Goal: Task Accomplishment & Management: Use online tool/utility

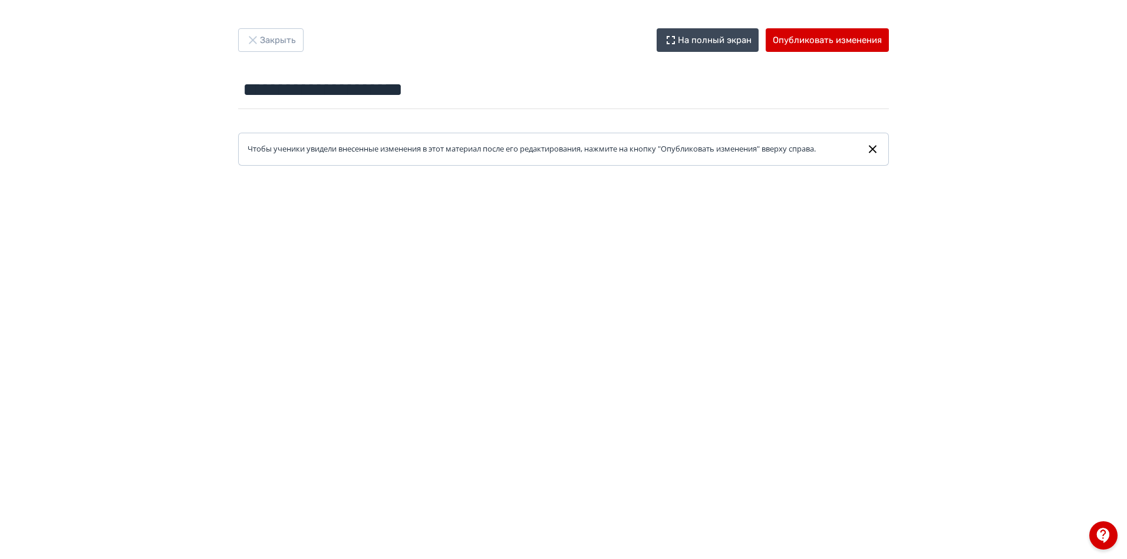
drag, startPoint x: 1101, startPoint y: 299, endPoint x: 1102, endPoint y: 320, distance: 20.7
click at [1102, 320] on div at bounding box center [563, 431] width 1127 height 530
click at [288, 44] on button "Закрыть" at bounding box center [270, 40] width 65 height 24
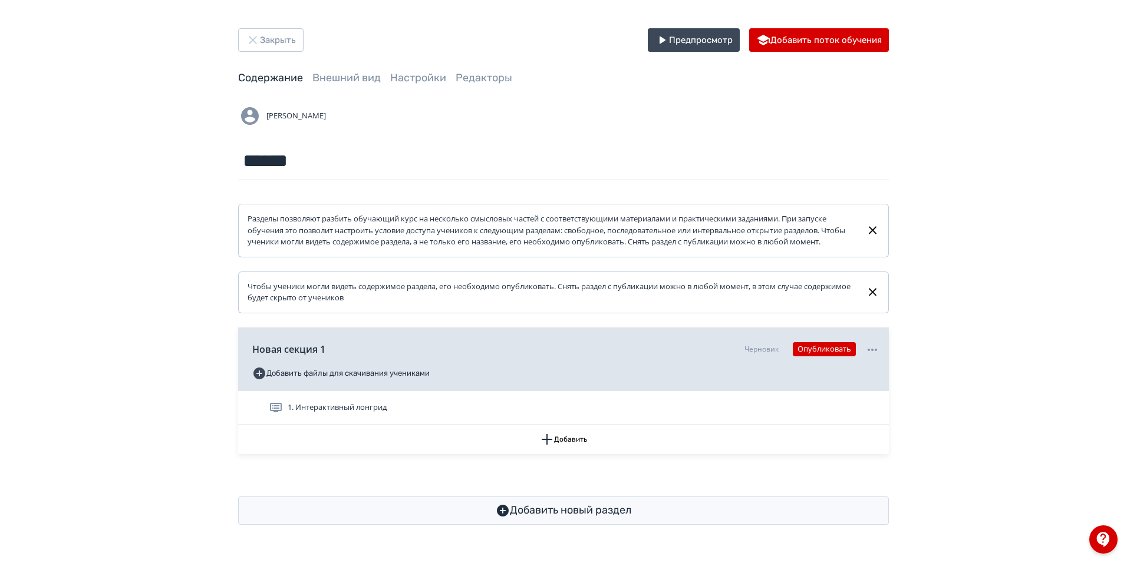
scroll to position [1, 0]
click at [545, 447] on icon "button" at bounding box center [547, 440] width 14 height 14
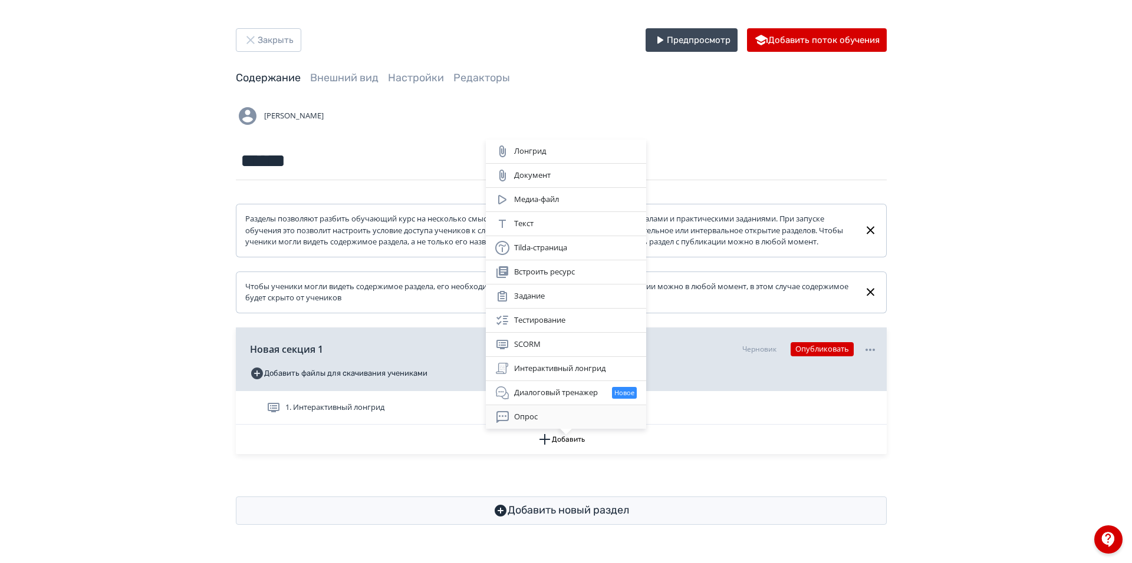
click at [559, 415] on div "Опрос" at bounding box center [565, 417] width 141 height 14
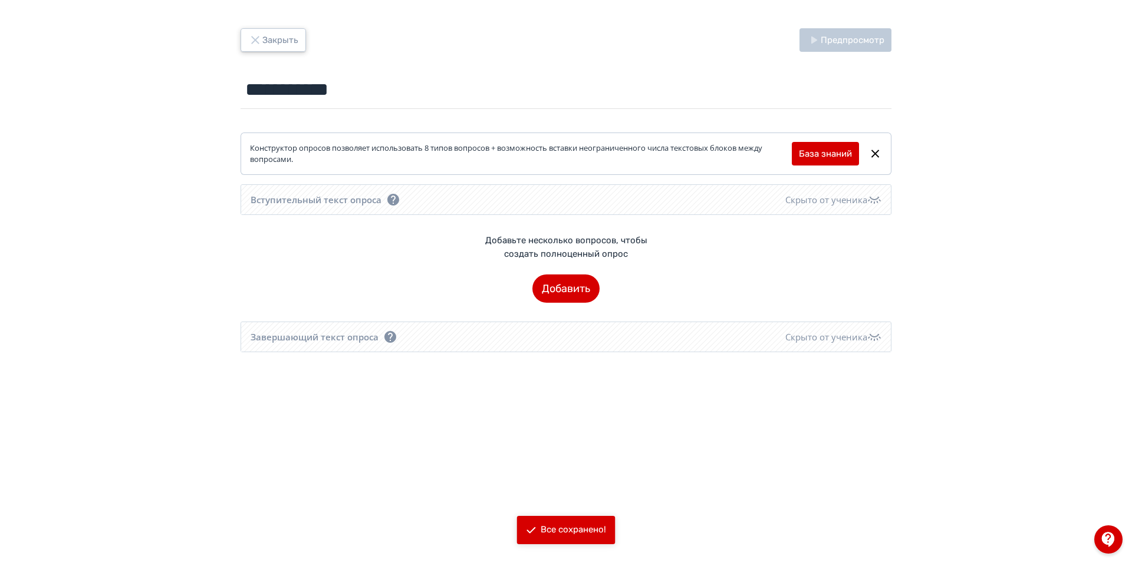
click at [248, 38] on button "Закрыть" at bounding box center [272, 40] width 65 height 24
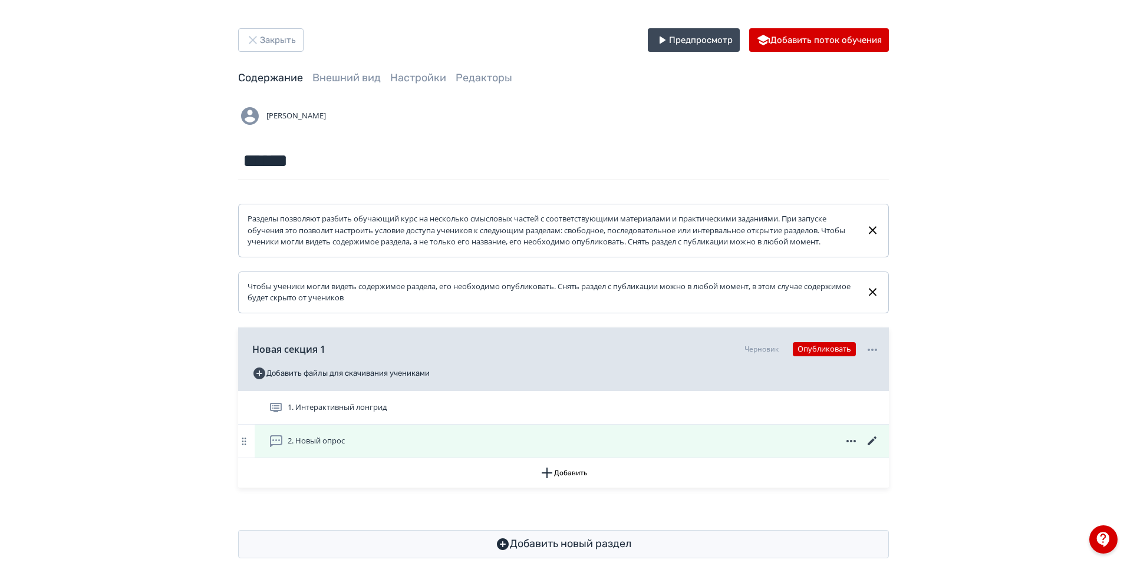
click at [871, 446] on icon at bounding box center [872, 441] width 9 height 9
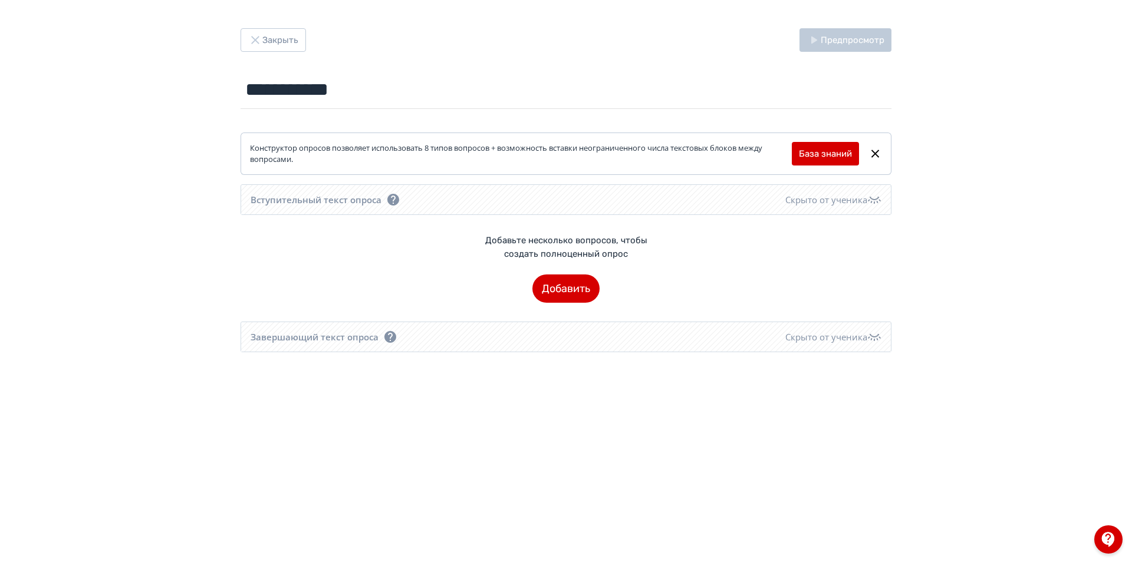
click at [878, 159] on icon at bounding box center [875, 154] width 14 height 14
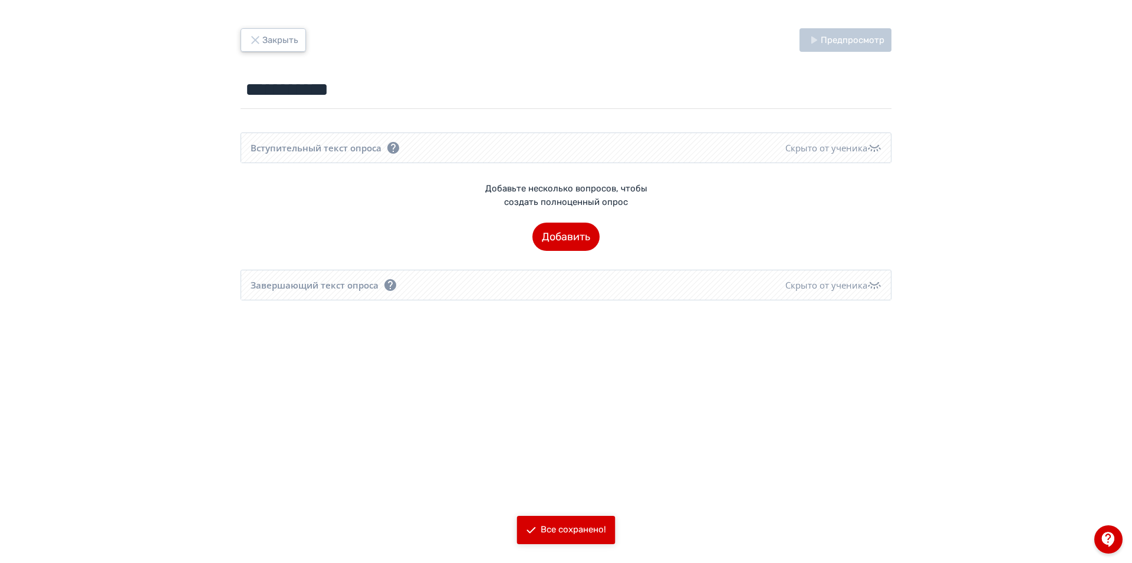
click at [271, 35] on button "Закрыть" at bounding box center [272, 40] width 65 height 24
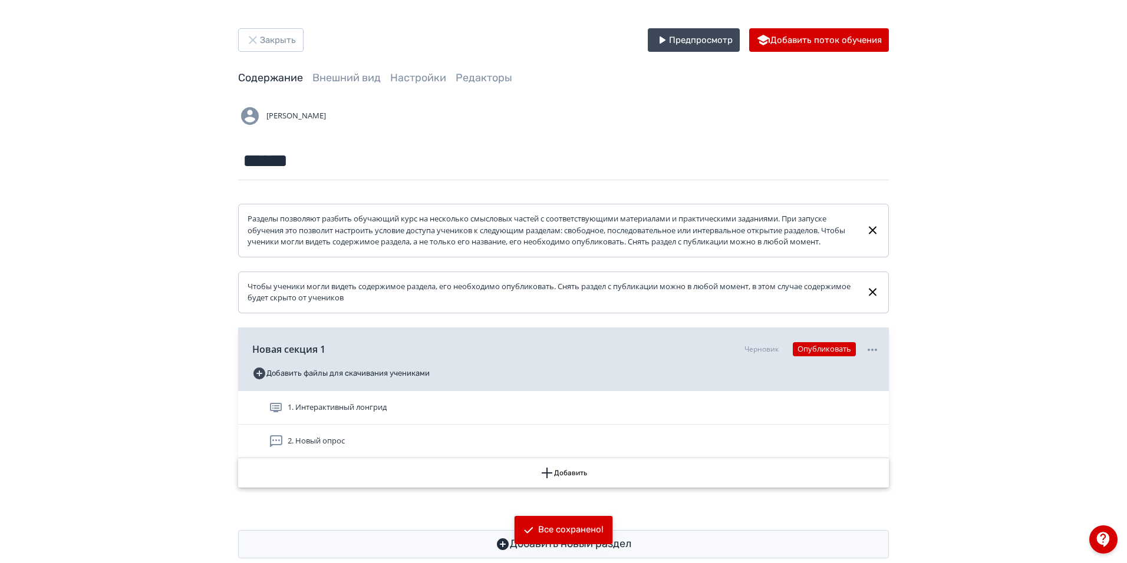
click at [570, 484] on button "Добавить" at bounding box center [563, 473] width 651 height 29
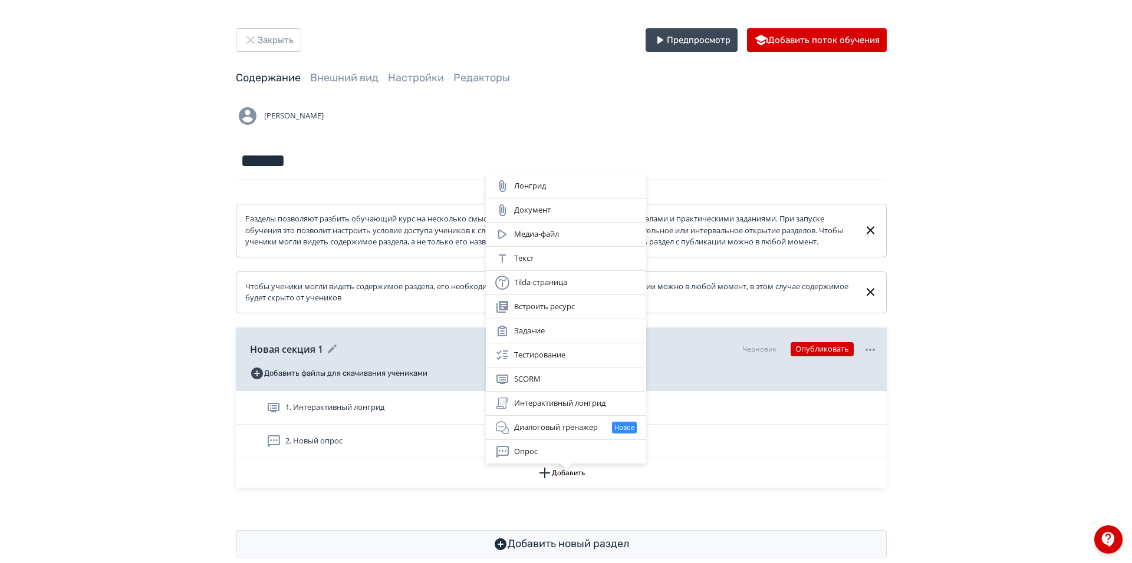
drag, startPoint x: 512, startPoint y: 355, endPoint x: 509, endPoint y: 364, distance: 8.8
click at [512, 359] on div "Тестирование" at bounding box center [565, 355] width 141 height 14
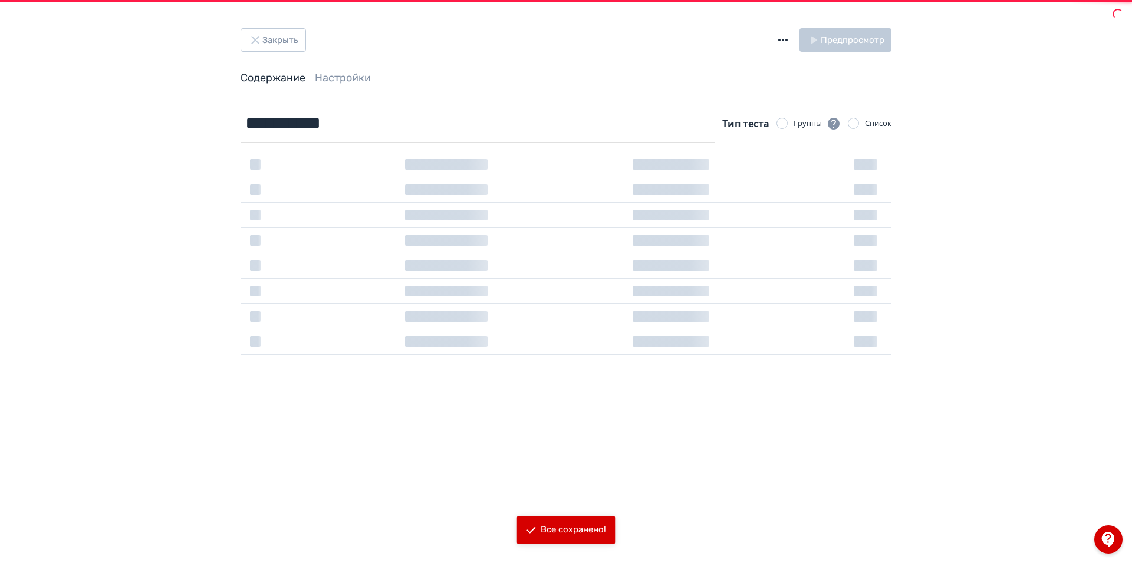
click at [514, 283] on div "**********" at bounding box center [565, 229] width 651 height 250
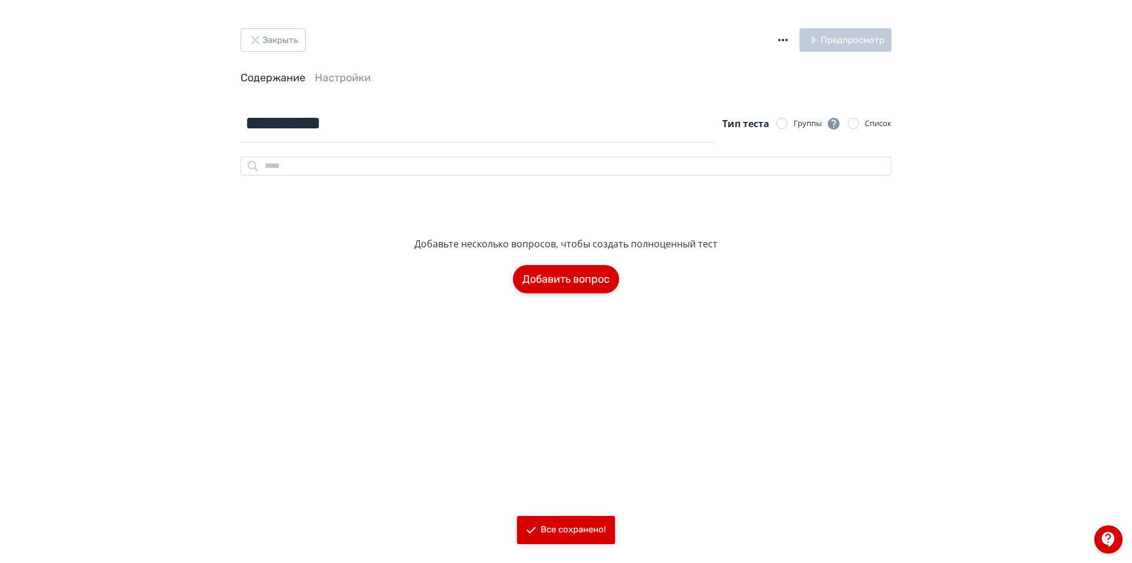
click at [543, 279] on button "Добавить вопрос" at bounding box center [566, 279] width 106 height 28
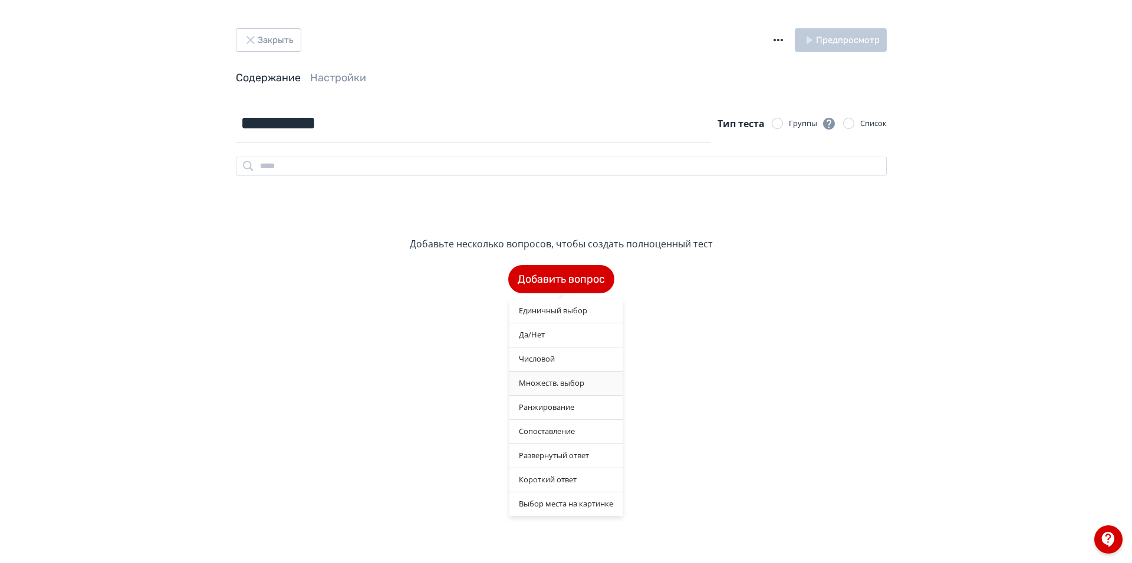
click at [562, 379] on div "Множеств. выбор" at bounding box center [565, 384] width 113 height 24
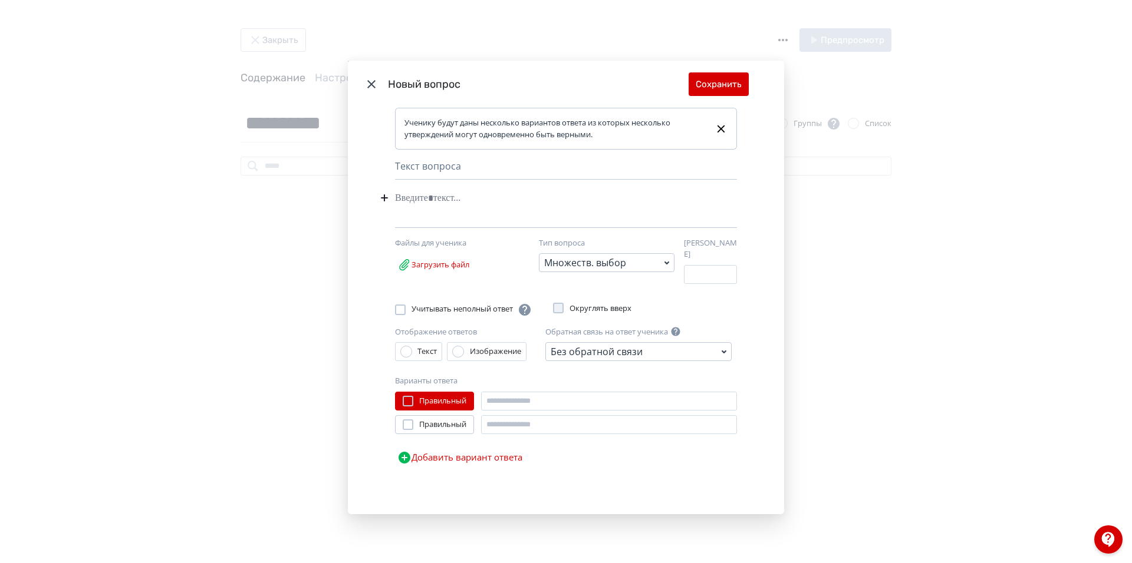
click at [484, 203] on div "Modal" at bounding box center [548, 198] width 306 height 22
click at [458, 454] on button "Добавить вариант ответа" at bounding box center [460, 458] width 130 height 24
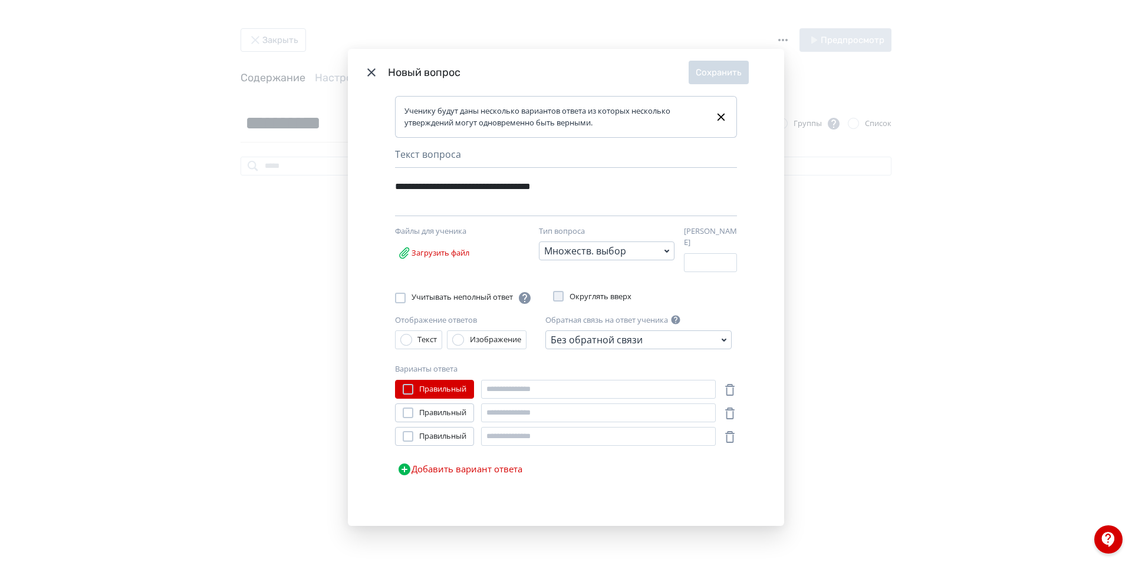
click at [453, 466] on button "Добавить вариант ответа" at bounding box center [460, 470] width 130 height 24
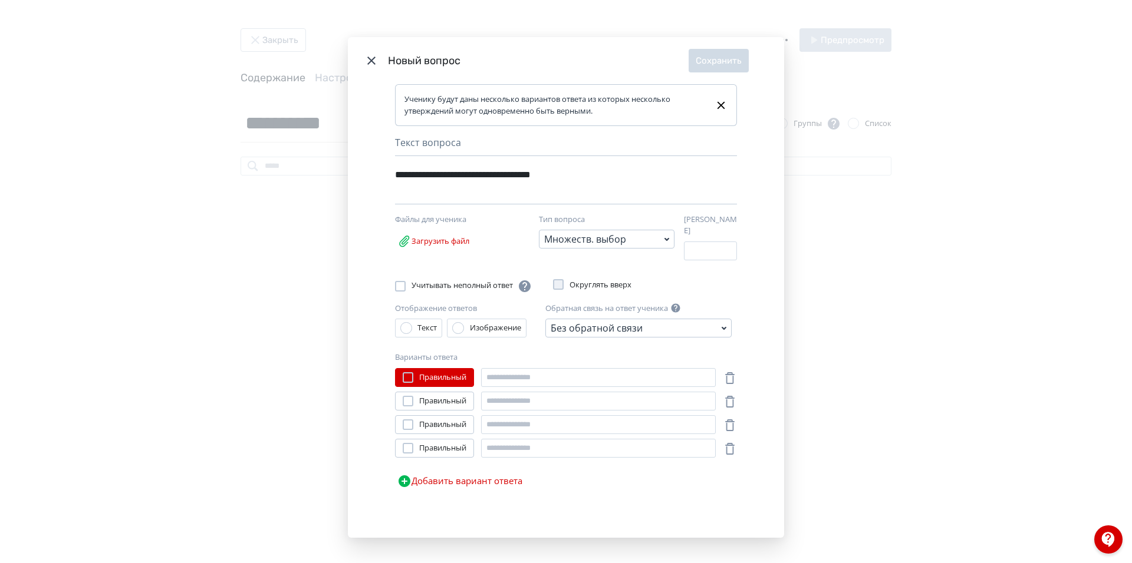
click at [456, 479] on button "Добавить вариант ответа" at bounding box center [460, 482] width 130 height 24
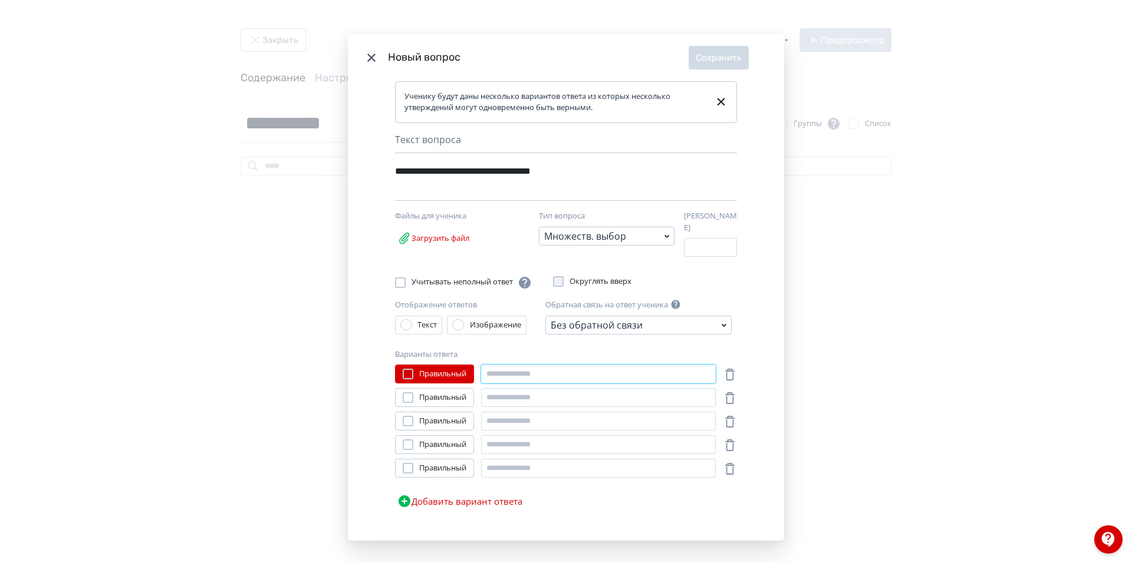
click at [530, 368] on input "Modal" at bounding box center [598, 374] width 235 height 19
type input "********"
drag, startPoint x: 557, startPoint y: 399, endPoint x: 572, endPoint y: 378, distance: 26.2
click at [557, 399] on input "Modal" at bounding box center [598, 397] width 235 height 19
type input "*"
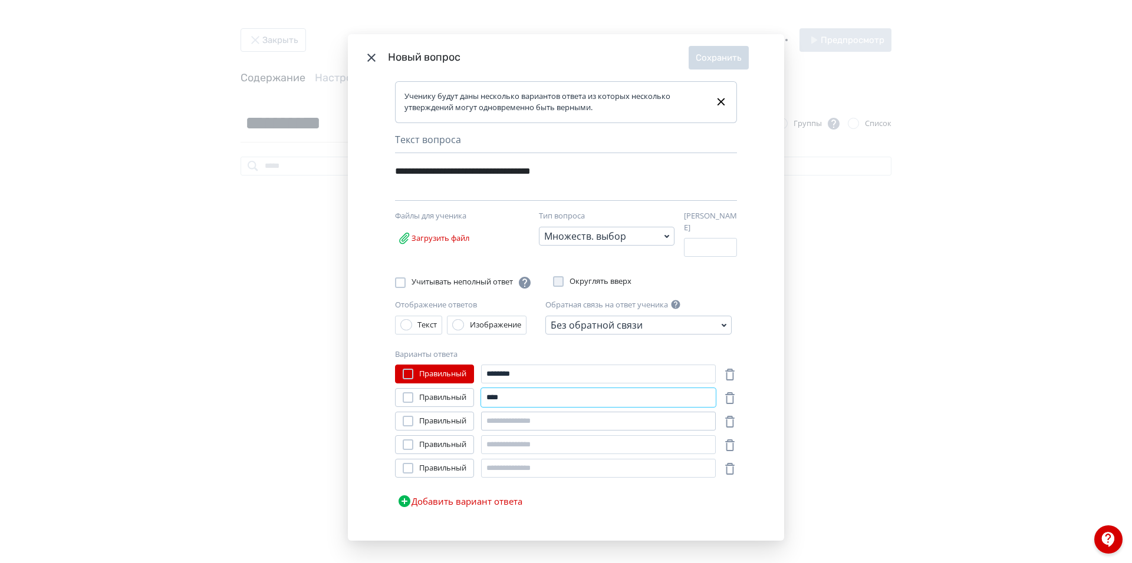
type input "****"
click at [550, 420] on input "Modal" at bounding box center [598, 421] width 235 height 19
click at [500, 440] on div "Правильный ******** Правильный **** Правильный Правильный Правильный Добавить в…" at bounding box center [566, 439] width 342 height 149
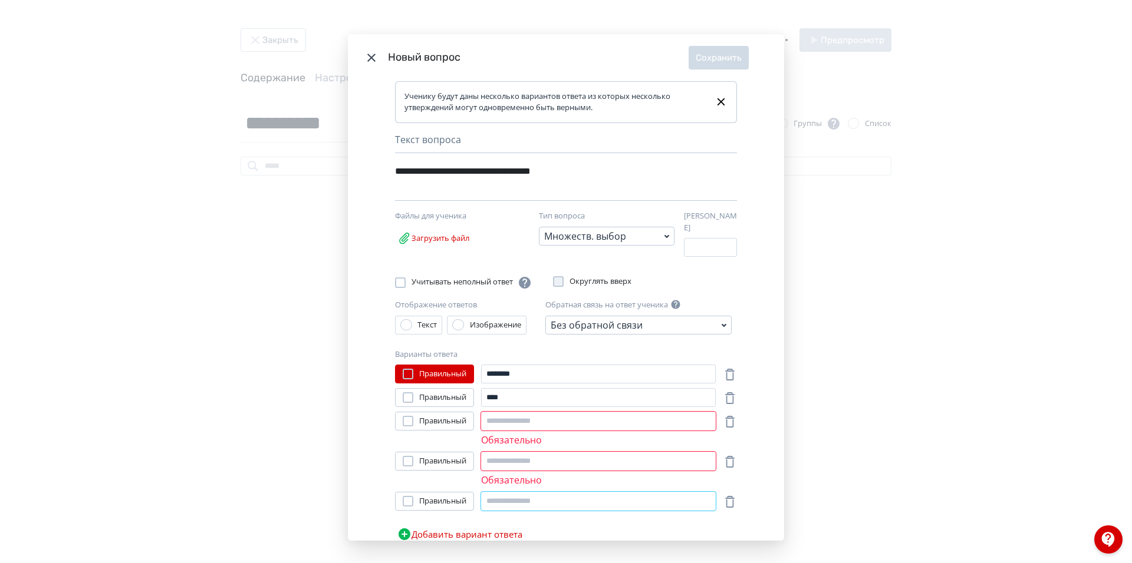
click at [503, 479] on div "Правильный ******** Правильный **** Правильный Обязательно Правильный Обязатель…" at bounding box center [566, 456] width 342 height 182
click at [559, 415] on input "Modal" at bounding box center [598, 421] width 235 height 19
click at [543, 421] on input "Modal" at bounding box center [598, 421] width 235 height 19
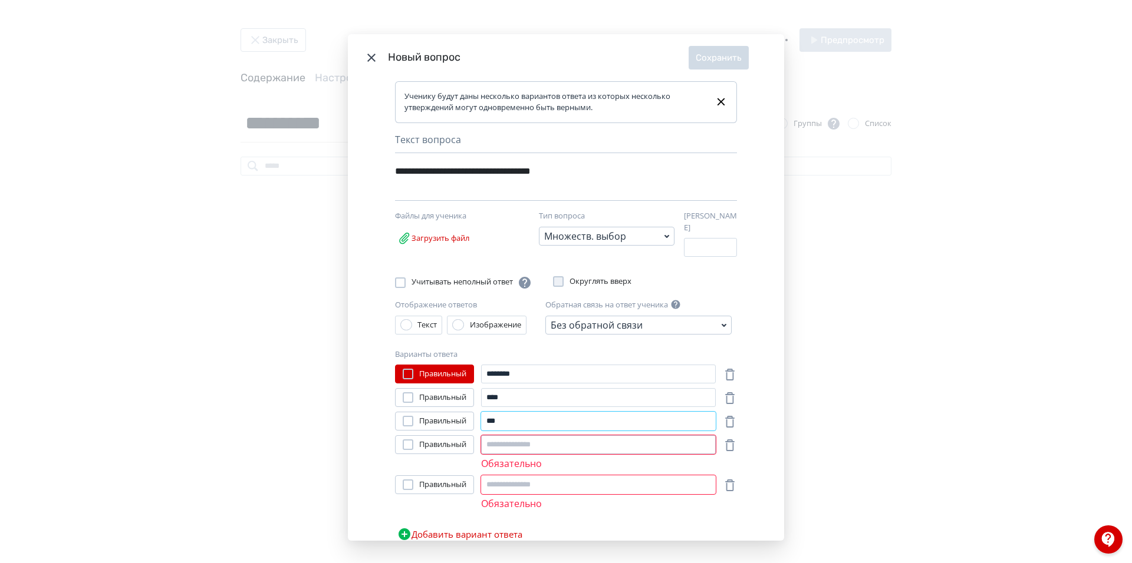
type input "***"
click at [572, 440] on input "Modal" at bounding box center [598, 445] width 235 height 19
click at [453, 392] on span "Правильный" at bounding box center [442, 398] width 47 height 12
click at [508, 437] on input "Modal" at bounding box center [598, 445] width 235 height 19
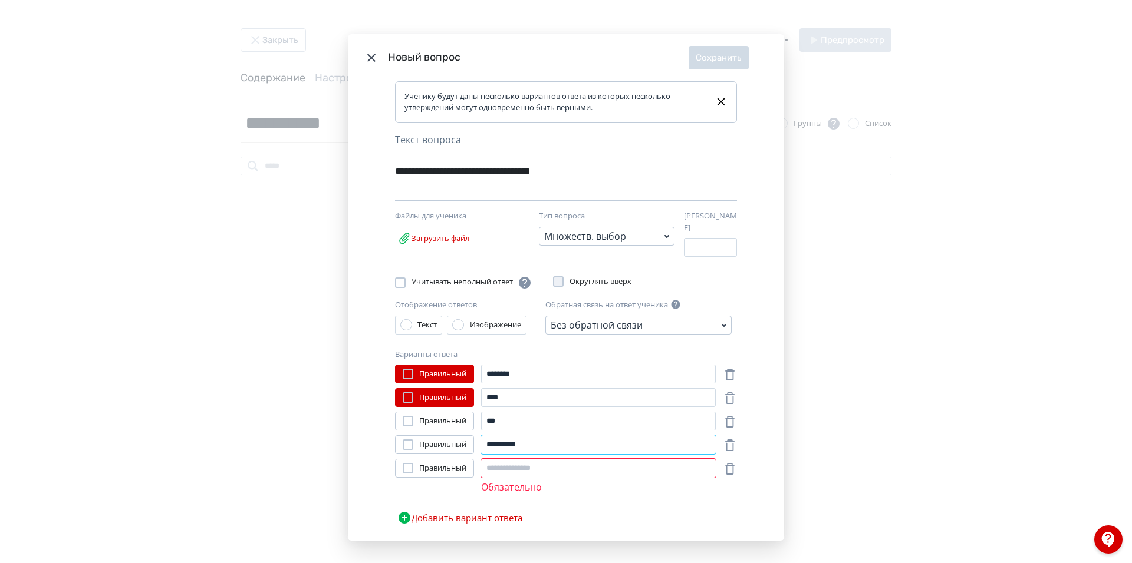
type input "**********"
click at [459, 439] on span "Правильный" at bounding box center [442, 445] width 47 height 12
click at [496, 469] on input "Modal" at bounding box center [598, 468] width 235 height 19
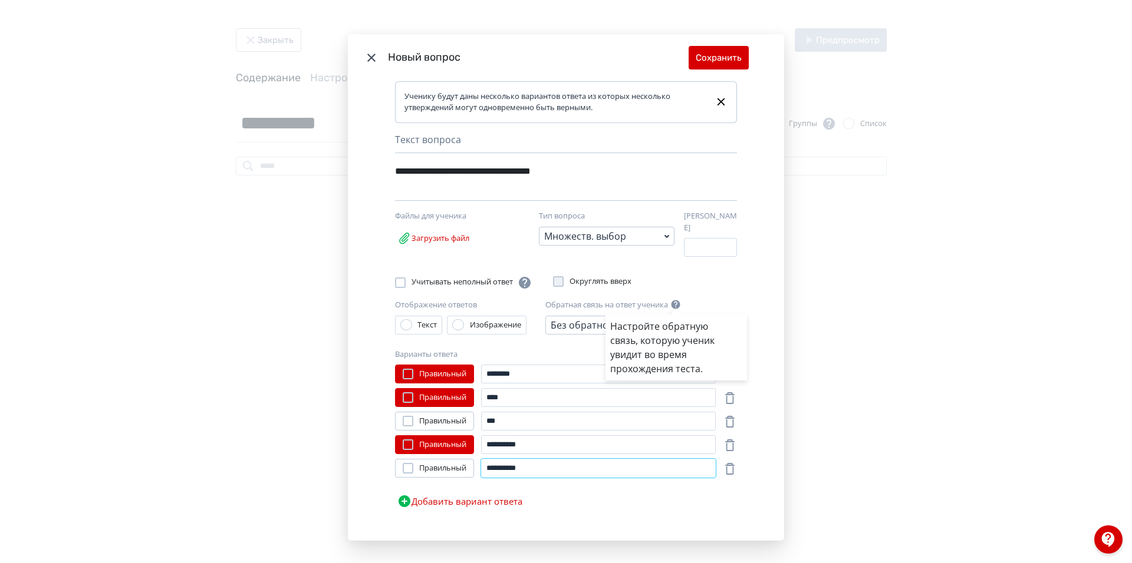
type input "**********"
click at [710, 54] on div "Настройте обратную связь, которую ученик увидит во время прохождения теста." at bounding box center [566, 281] width 1132 height 563
click at [722, 57] on button "Сохранить" at bounding box center [718, 58] width 60 height 24
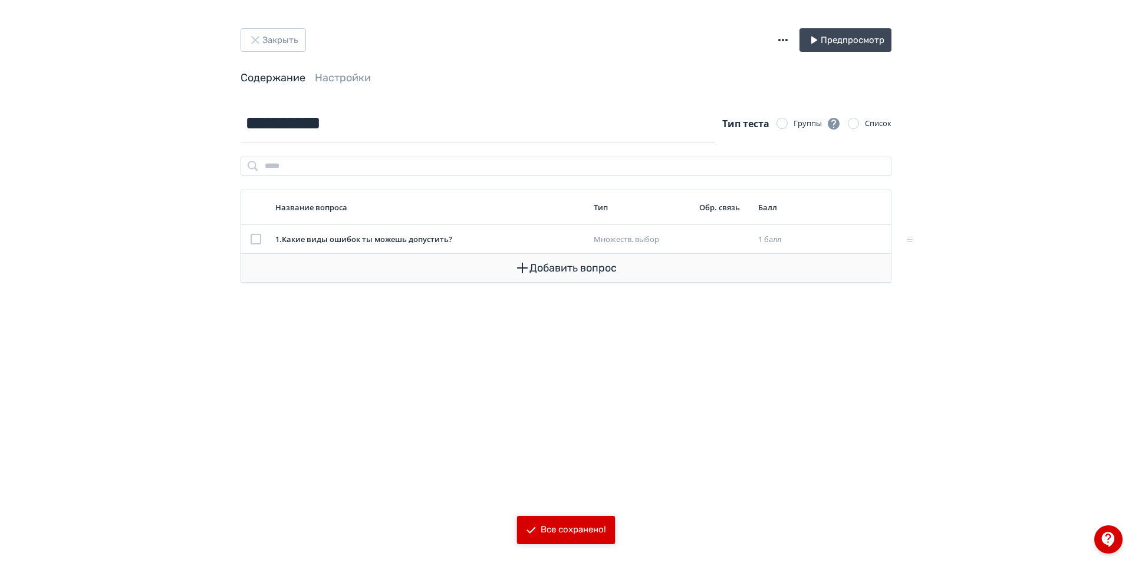
click at [547, 274] on button "Добавить вопрос" at bounding box center [565, 268] width 631 height 28
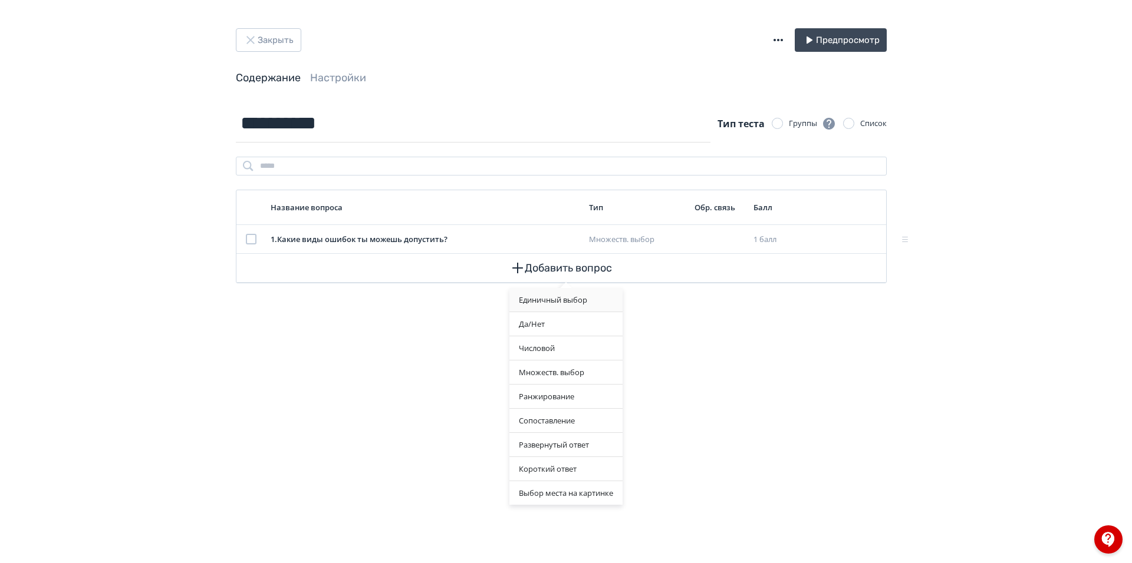
click at [579, 302] on div "Единичный выбор" at bounding box center [565, 300] width 113 height 24
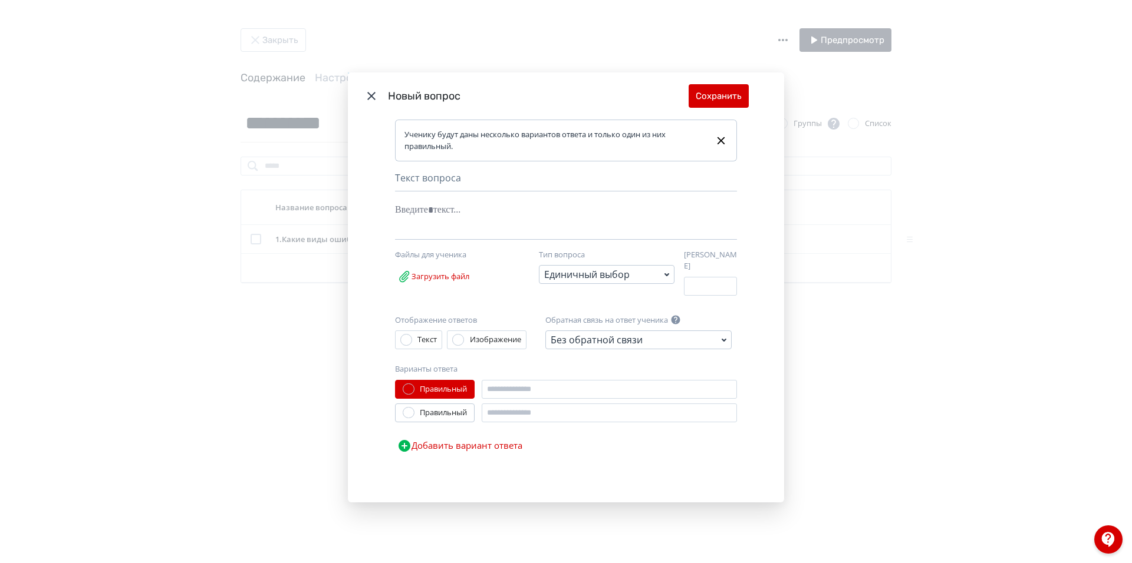
click at [466, 173] on div "Ученику будут даны несколько вариантов ответа и только один из них правильный. …" at bounding box center [566, 311] width 436 height 382
click at [431, 214] on div "Modal" at bounding box center [548, 210] width 306 height 22
click at [451, 446] on button "Добавить вариант ответа" at bounding box center [460, 446] width 130 height 24
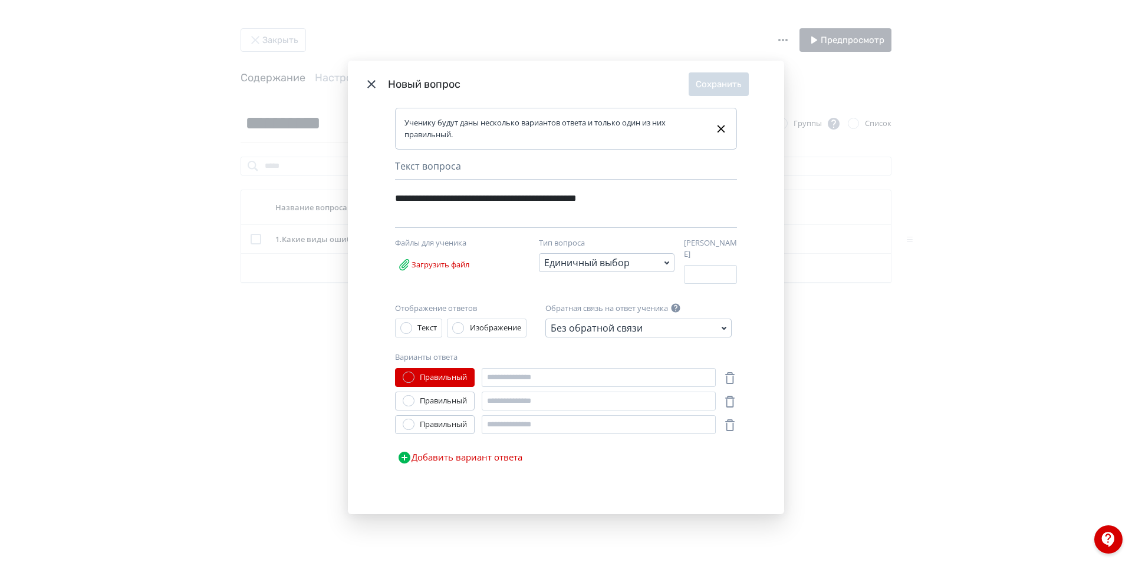
click at [456, 420] on div "Правильный" at bounding box center [443, 425] width 47 height 12
drag, startPoint x: 535, startPoint y: 378, endPoint x: 542, endPoint y: 383, distance: 9.0
click at [535, 378] on input "Modal" at bounding box center [598, 377] width 234 height 19
type input "**********"
click at [593, 398] on input "Modal" at bounding box center [598, 401] width 234 height 19
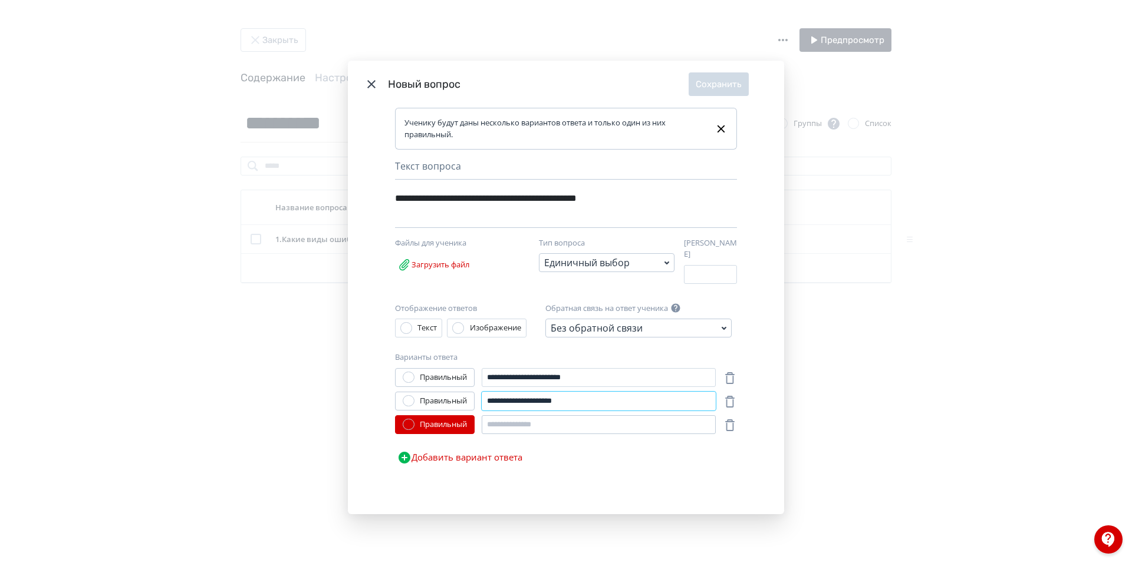
type input "**********"
click at [602, 421] on input "Modal" at bounding box center [598, 424] width 234 height 19
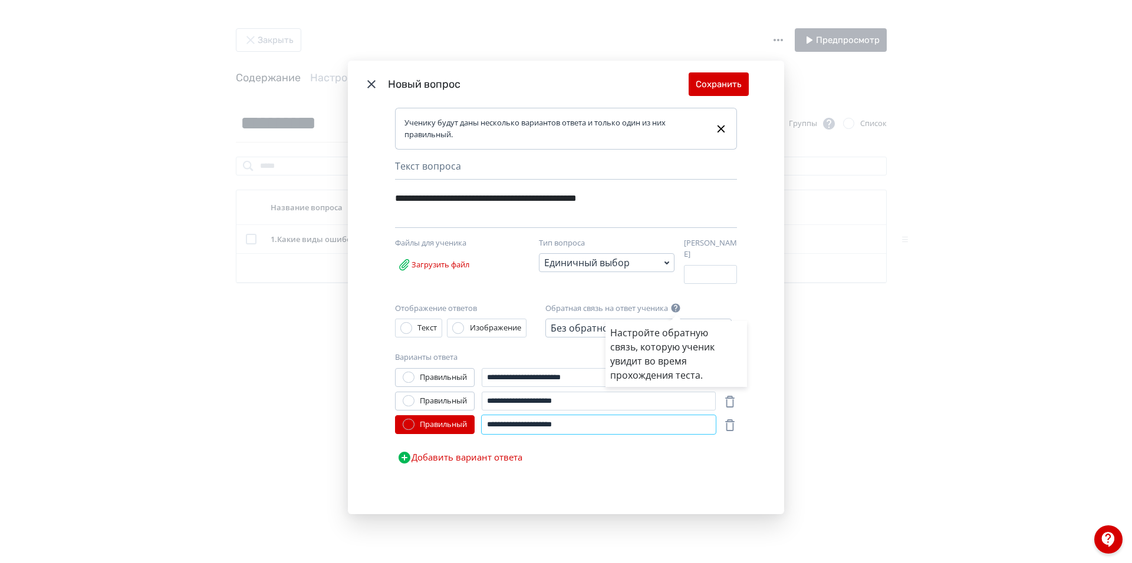
type input "**********"
click at [720, 83] on div "Настройте обратную связь, которую ученик увидит во время прохождения теста." at bounding box center [566, 281] width 1132 height 563
click at [714, 88] on button "Сохранить" at bounding box center [718, 84] width 60 height 24
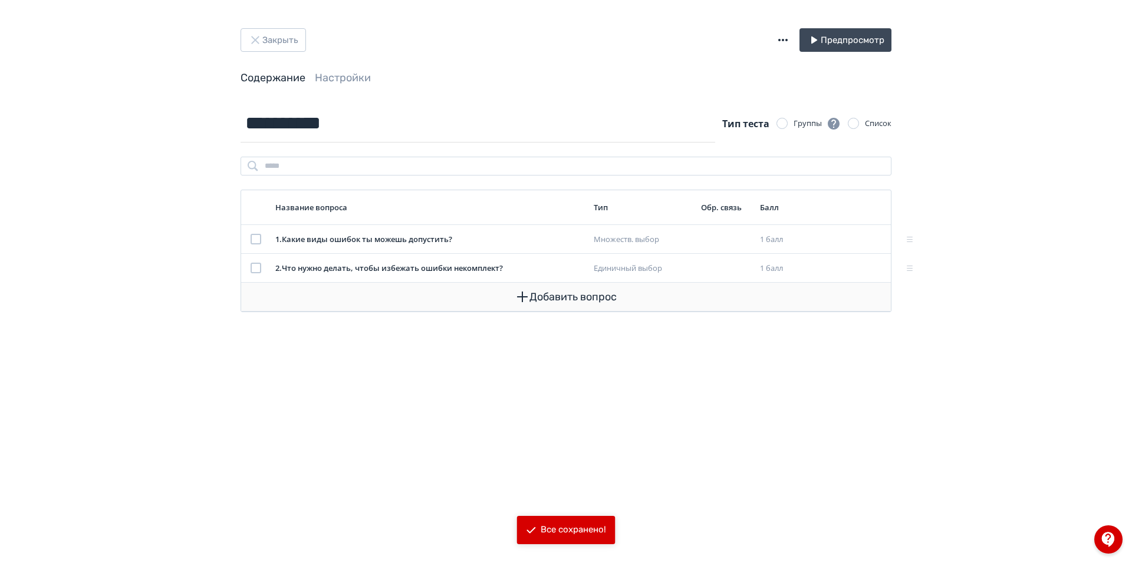
click at [556, 295] on button "Добавить вопрос" at bounding box center [565, 297] width 631 height 28
click at [566, 333] on div "Единичный выбор" at bounding box center [565, 329] width 113 height 24
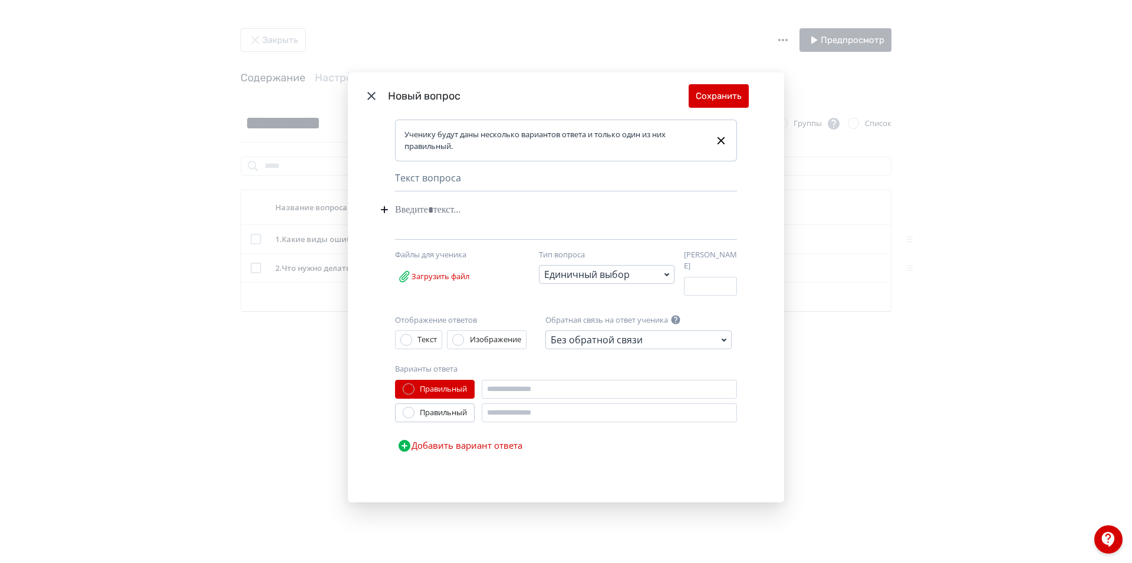
click at [462, 214] on div "Modal" at bounding box center [548, 210] width 306 height 22
click at [511, 339] on div "Изображение" at bounding box center [495, 340] width 51 height 12
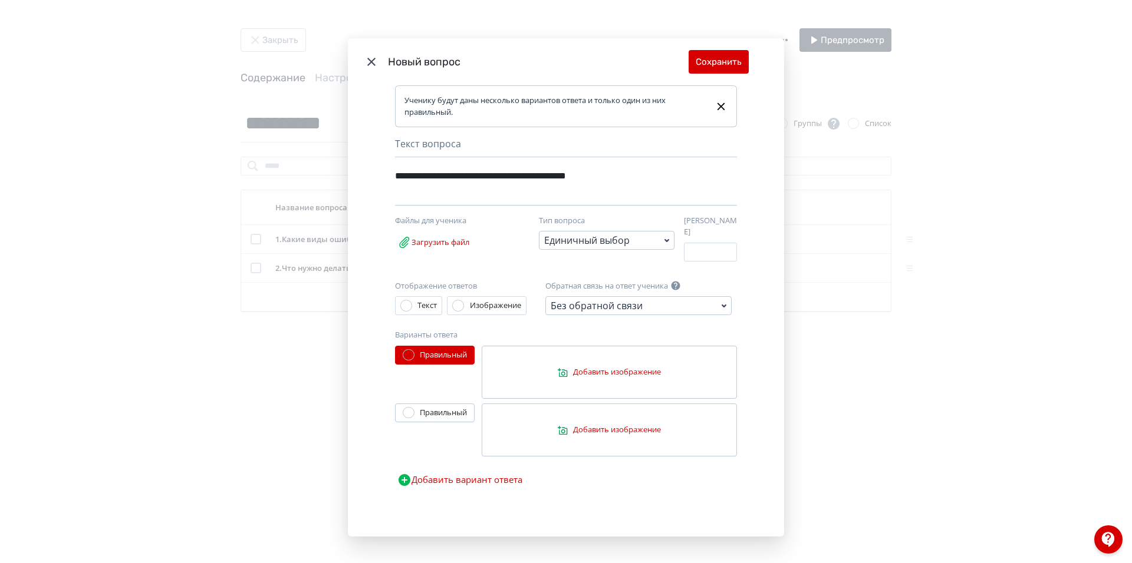
click at [435, 479] on button "Добавить вариант ответа" at bounding box center [460, 481] width 130 height 24
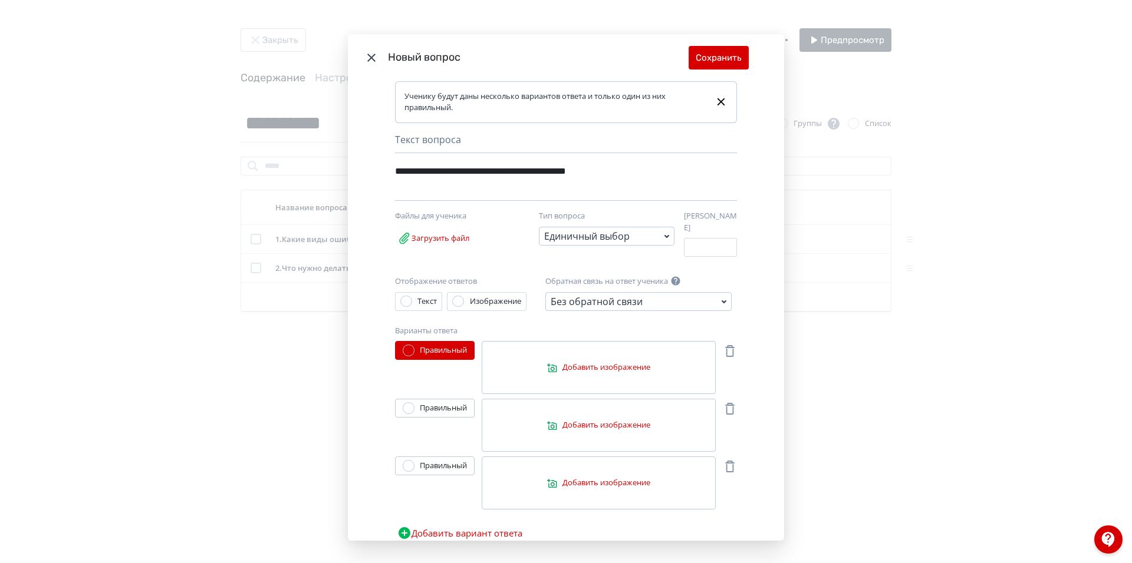
click at [557, 362] on span "Добавить изображение" at bounding box center [598, 368] width 103 height 12
click at [0, 0] on input "Добавить изображение" at bounding box center [0, 0] width 0 height 0
click at [551, 362] on icon "Modal" at bounding box center [552, 367] width 11 height 11
click at [0, 0] on input "Добавить изображение" at bounding box center [0, 0] width 0 height 0
click at [580, 420] on span "Добавить изображение" at bounding box center [598, 426] width 103 height 12
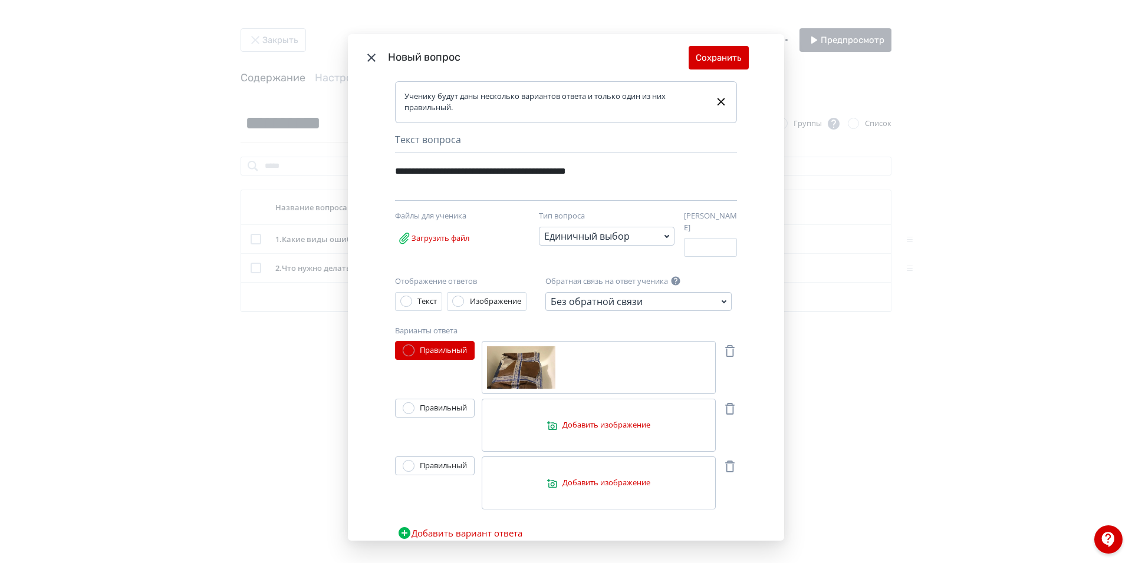
click at [0, 0] on input "Добавить изображение" at bounding box center [0, 0] width 0 height 0
click at [589, 477] on span "Добавить изображение" at bounding box center [598, 483] width 103 height 12
click at [0, 0] on input "Добавить изображение" at bounding box center [0, 0] width 0 height 0
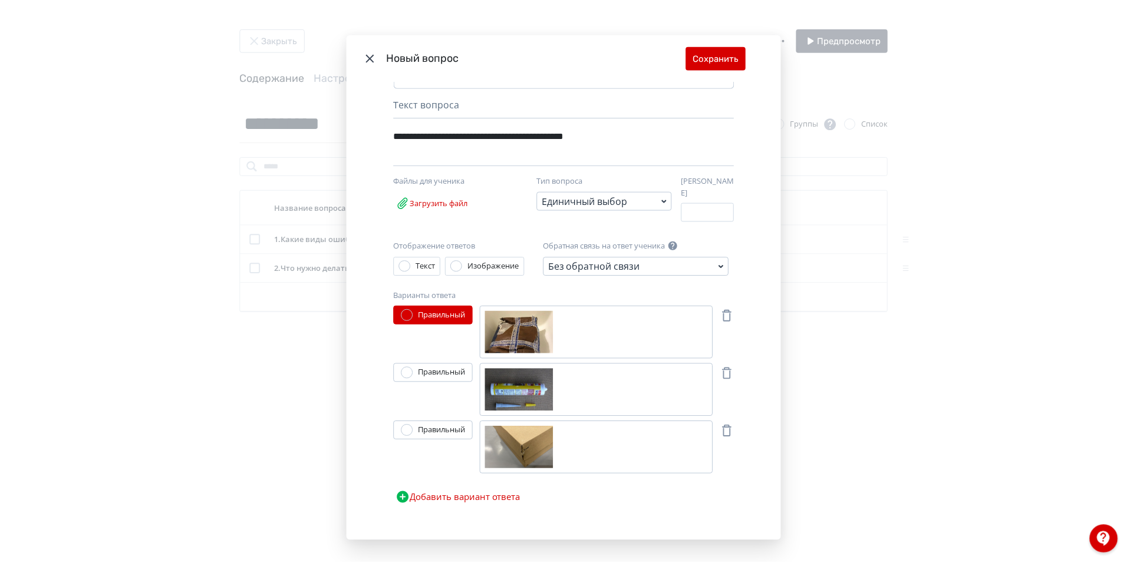
scroll to position [42, 0]
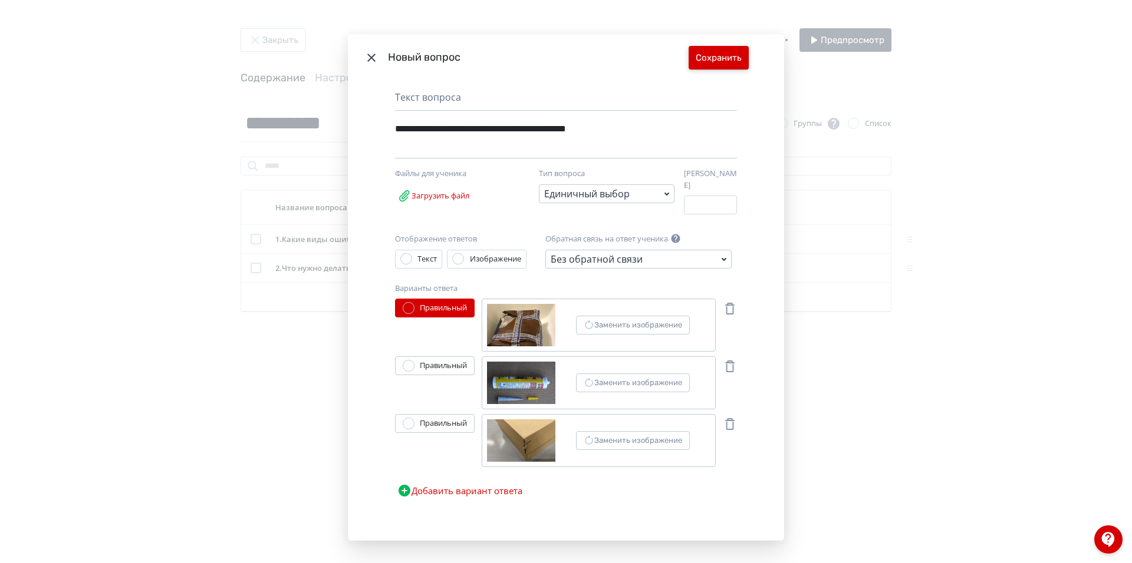
click at [704, 55] on button "Сохранить" at bounding box center [718, 58] width 60 height 24
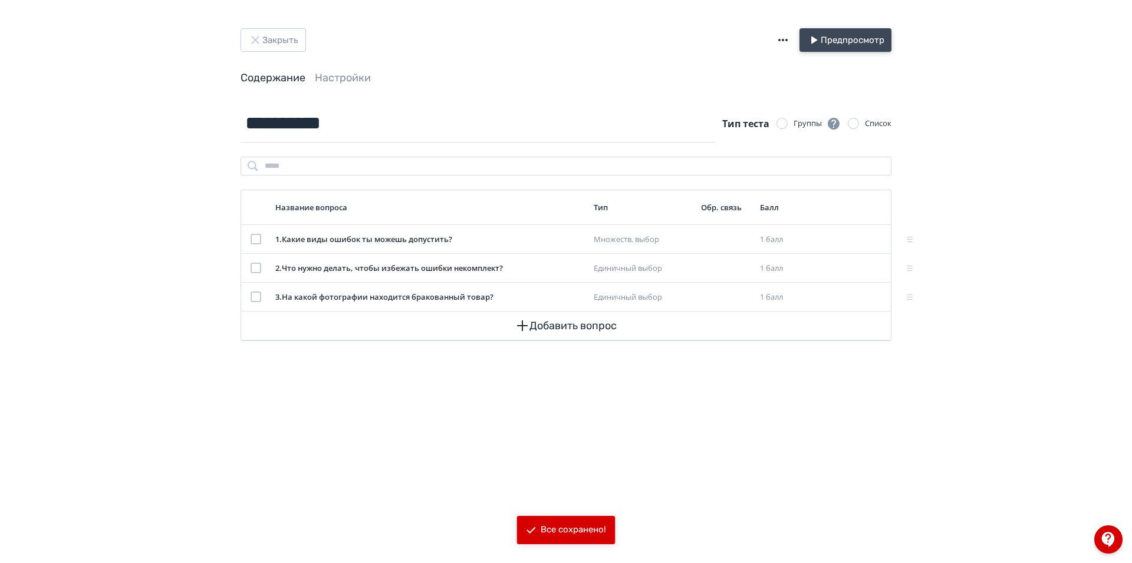
click at [839, 45] on button "Предпросмотр" at bounding box center [845, 40] width 92 height 24
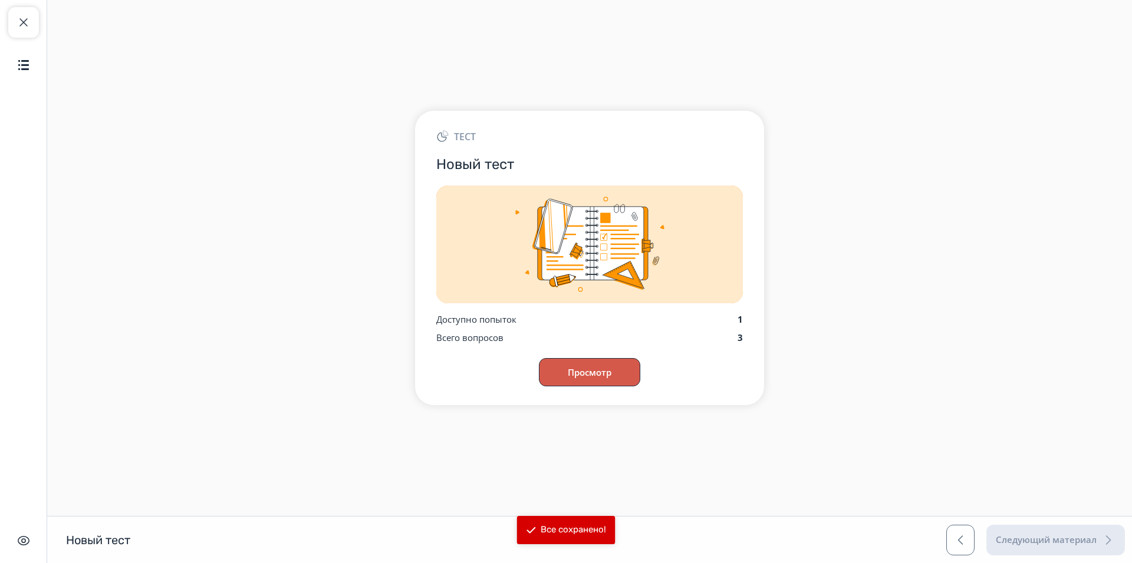
click at [617, 375] on button "Просмотр" at bounding box center [589, 372] width 101 height 28
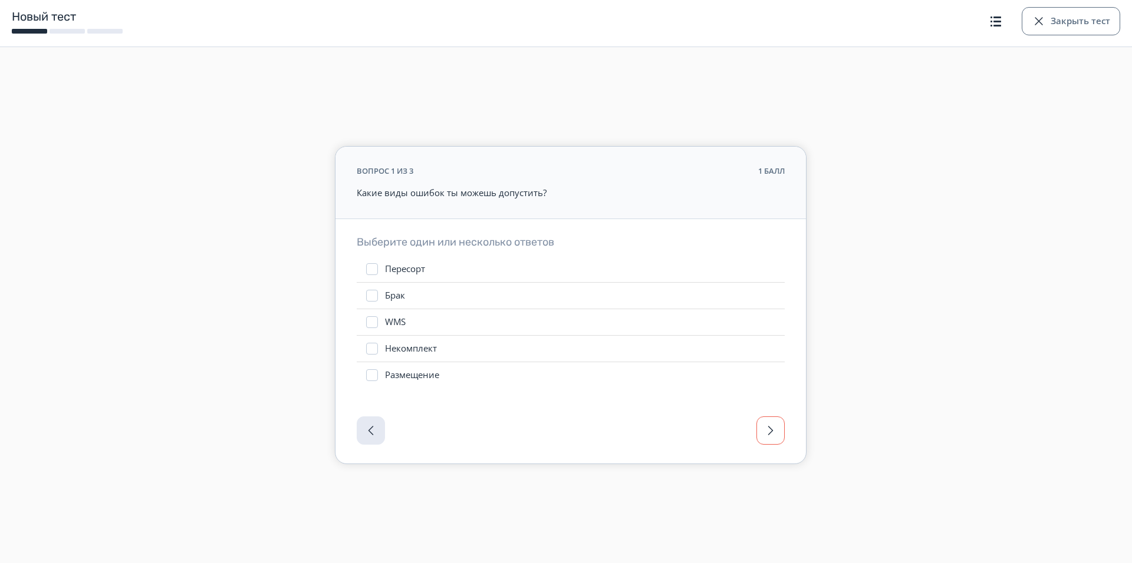
click at [777, 430] on button "button" at bounding box center [770, 431] width 28 height 28
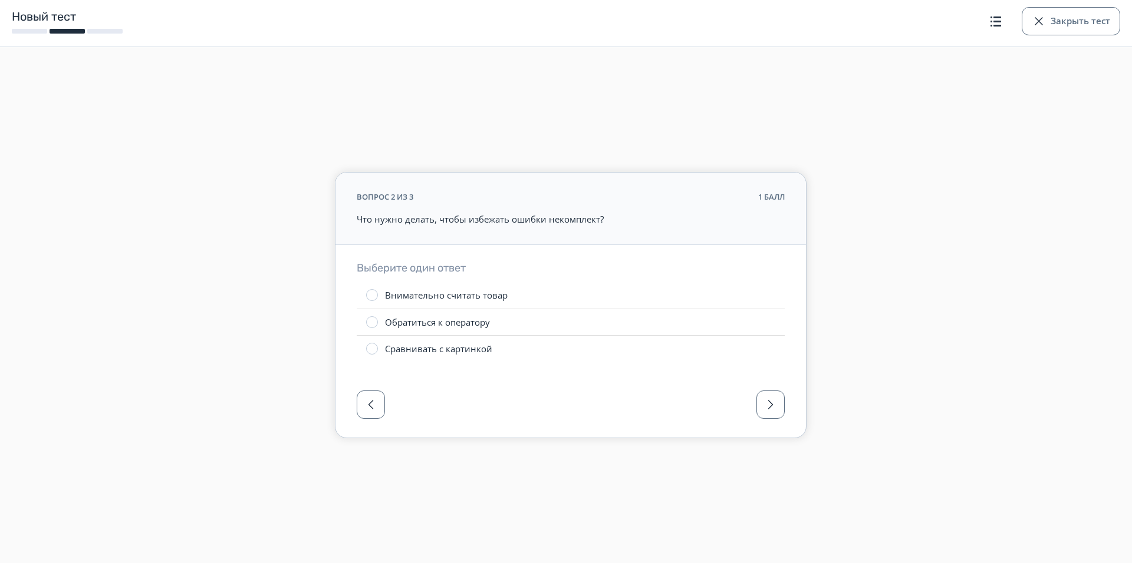
click at [777, 430] on div at bounding box center [570, 408] width 470 height 59
click at [768, 398] on button "button" at bounding box center [770, 405] width 28 height 28
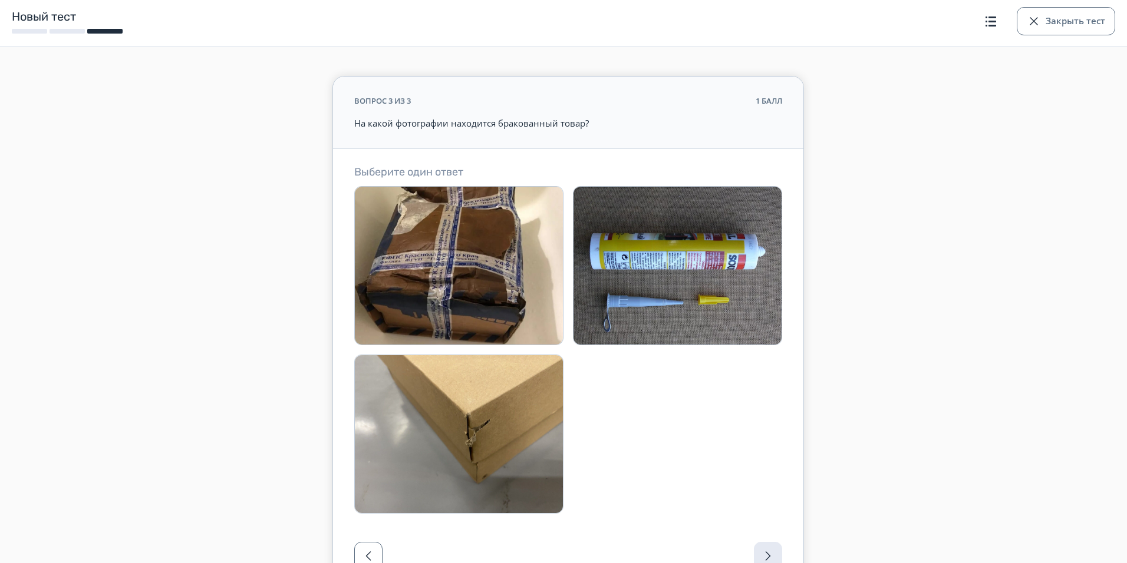
scroll to position [59, 0]
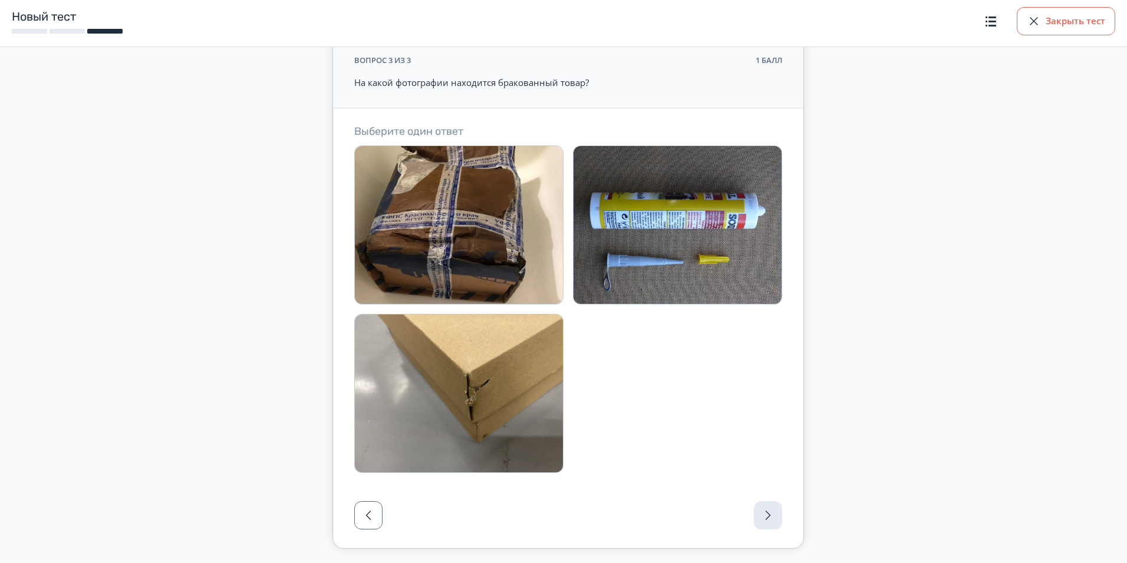
click at [1048, 27] on button "Закрыть тест" at bounding box center [1066, 21] width 98 height 28
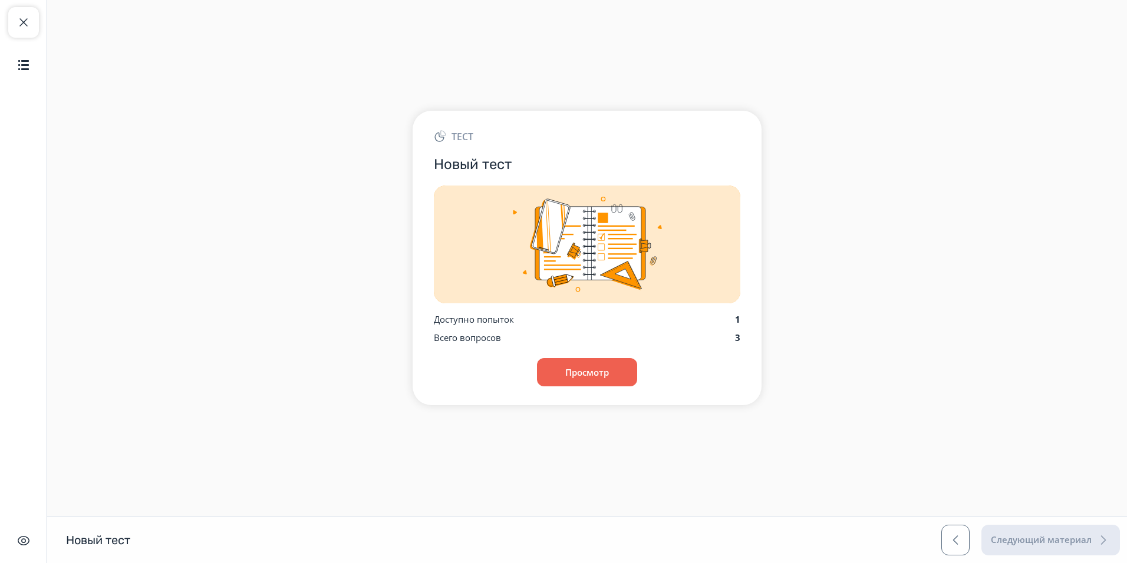
scroll to position [0, 0]
click at [24, 25] on span "button" at bounding box center [24, 22] width 14 height 14
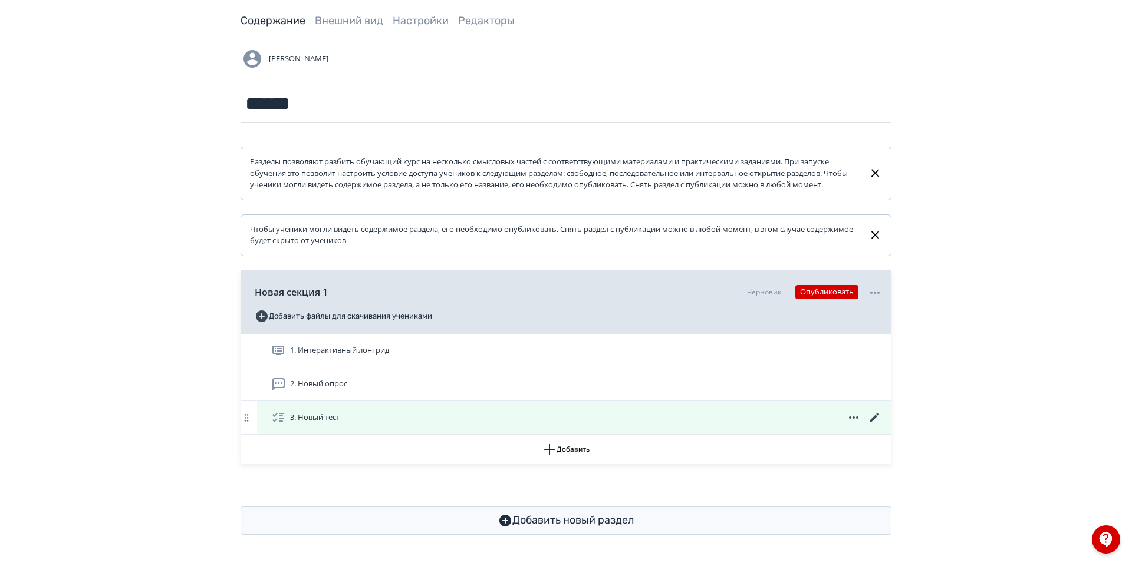
scroll to position [68, 0]
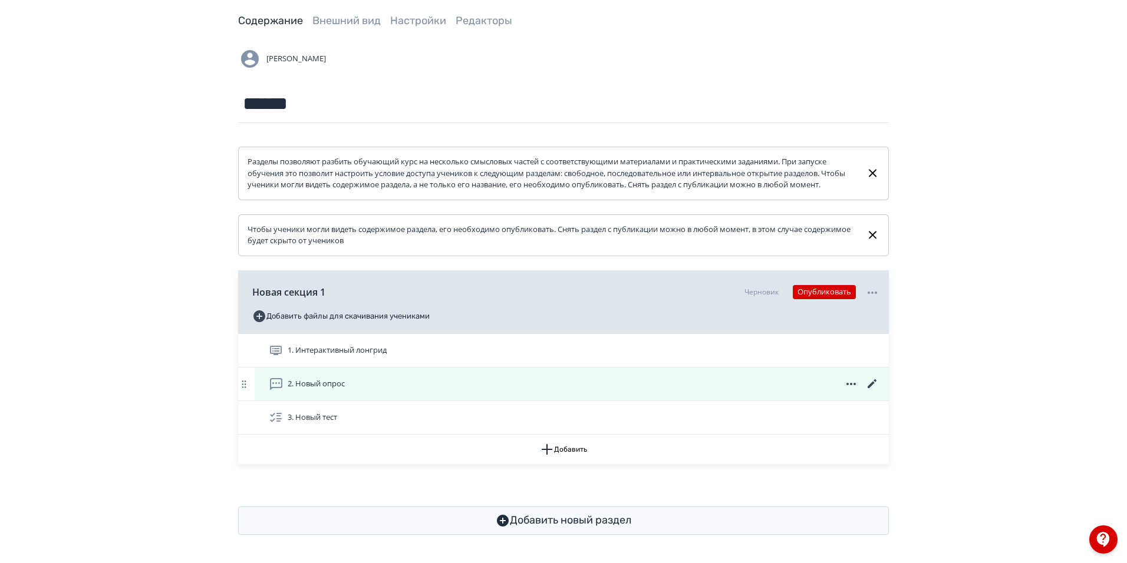
click at [854, 382] on icon at bounding box center [851, 384] width 14 height 14
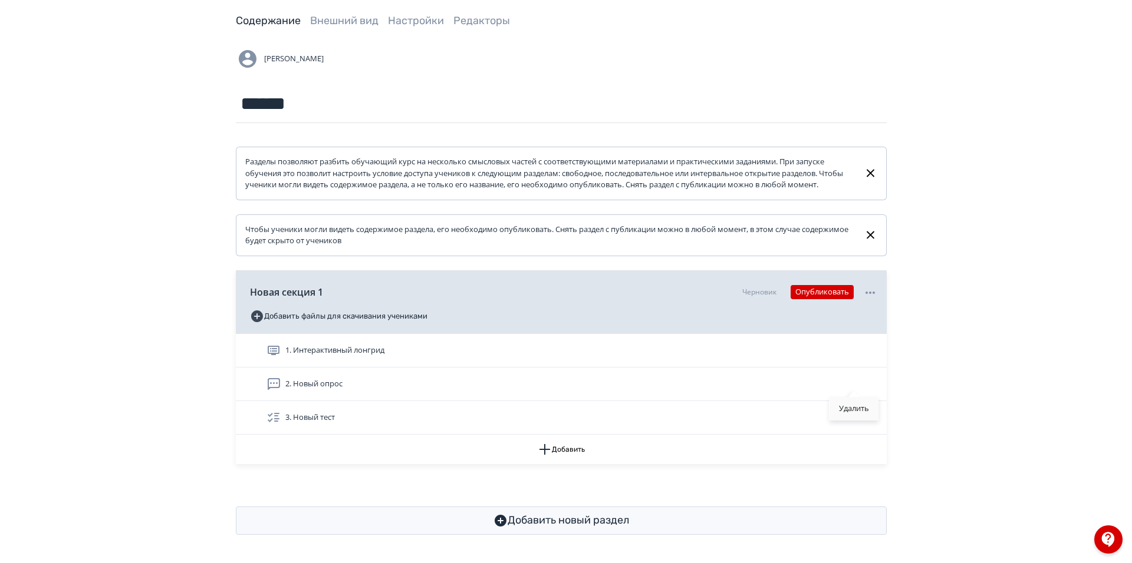
click at [850, 405] on div "Удалить" at bounding box center [853, 409] width 49 height 24
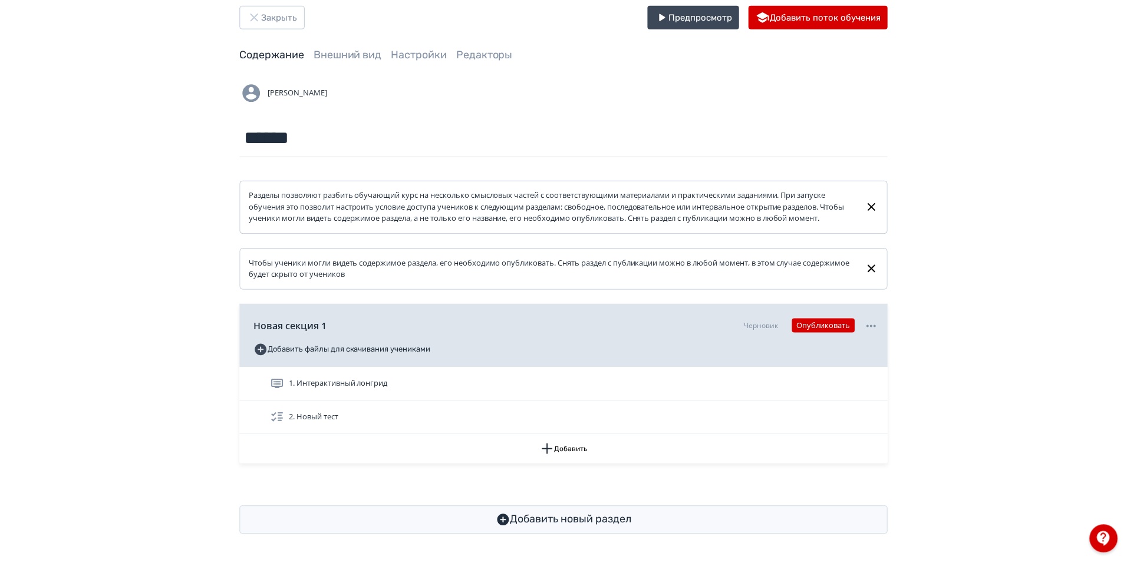
scroll to position [35, 0]
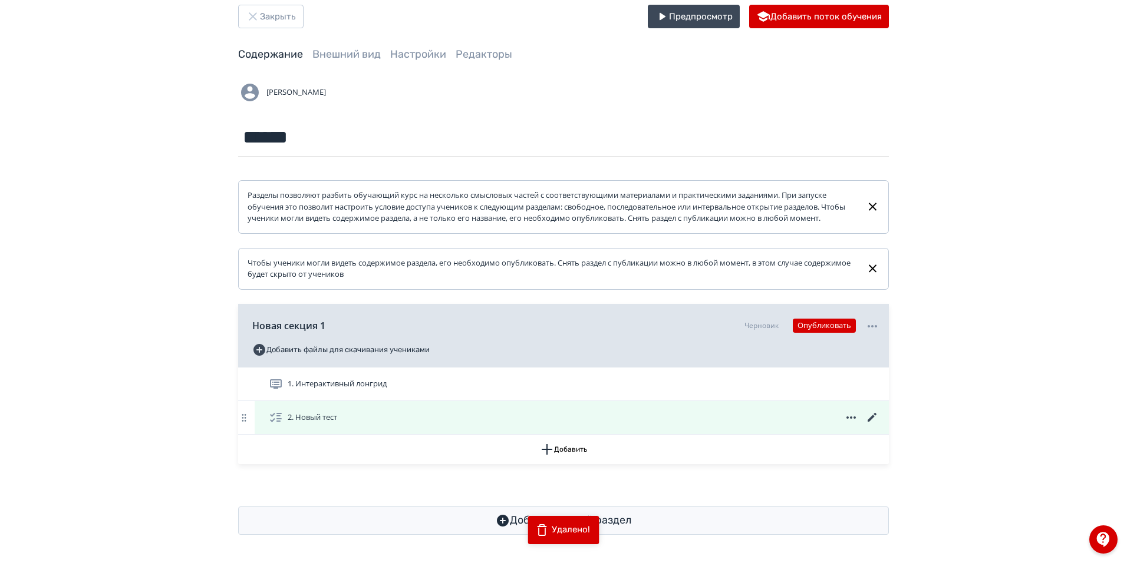
click at [873, 416] on icon at bounding box center [872, 417] width 9 height 9
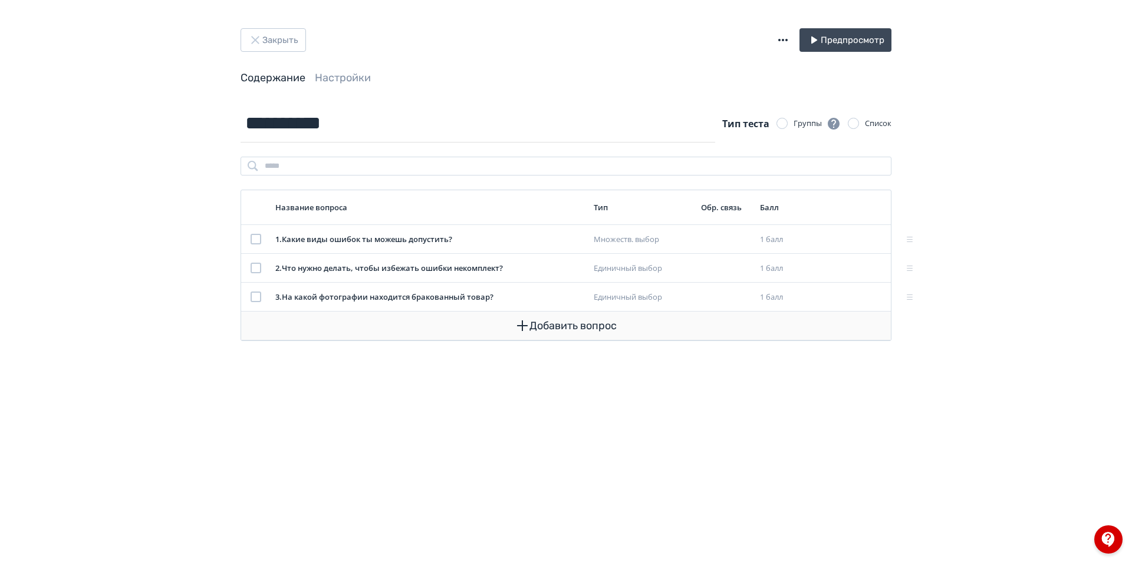
click at [585, 330] on button "Добавить вопрос" at bounding box center [565, 326] width 631 height 28
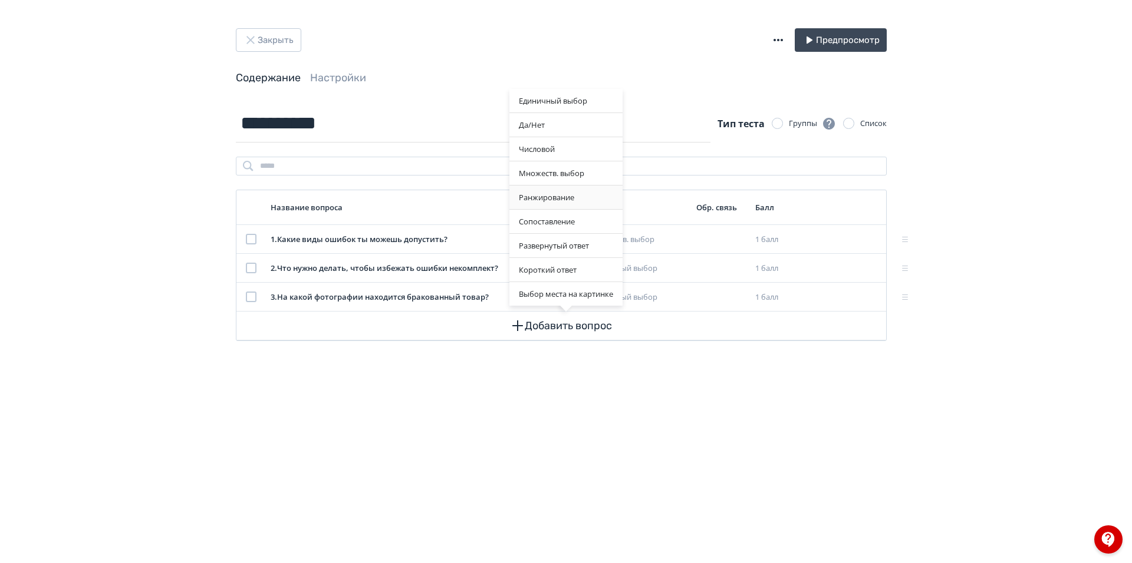
click at [579, 200] on div "Ранжирование" at bounding box center [565, 198] width 113 height 24
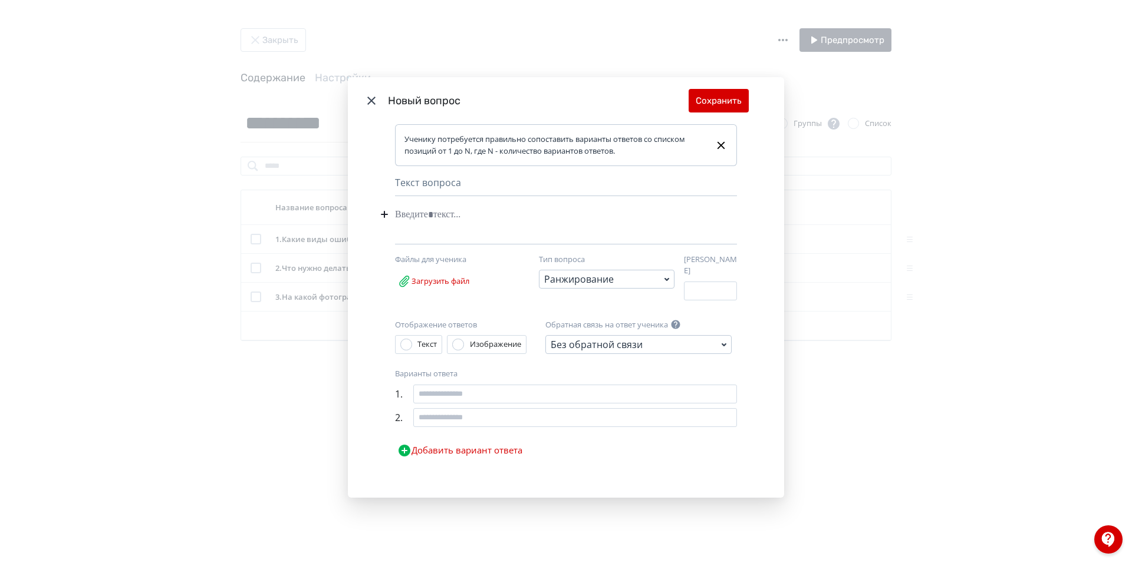
click at [455, 217] on div "Modal" at bounding box center [548, 214] width 306 height 22
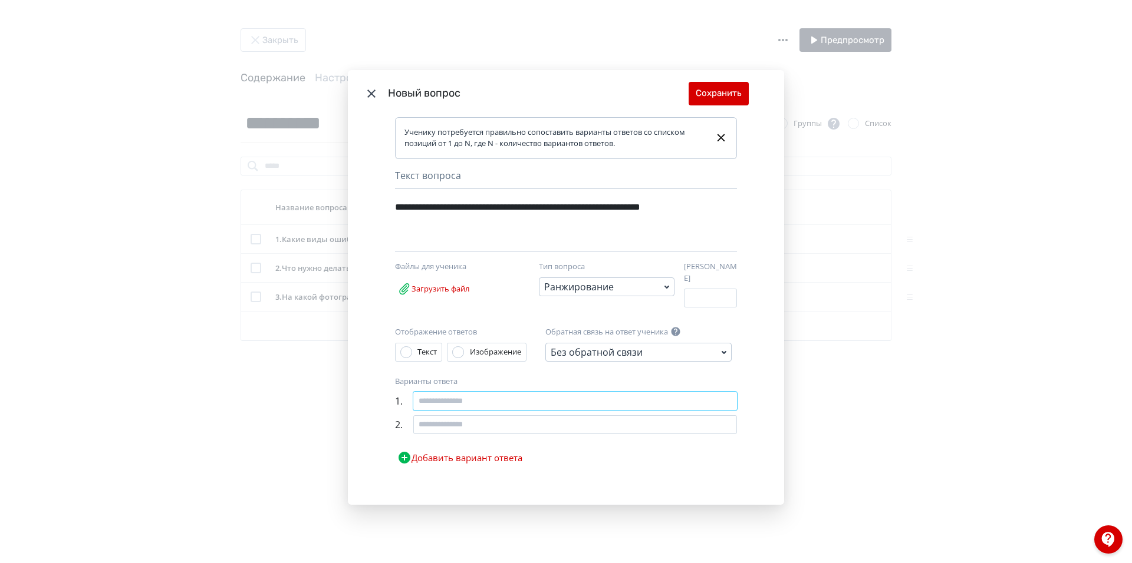
click at [447, 403] on input "Modal" at bounding box center [575, 401] width 324 height 19
click at [428, 432] on input "Modal" at bounding box center [575, 424] width 324 height 19
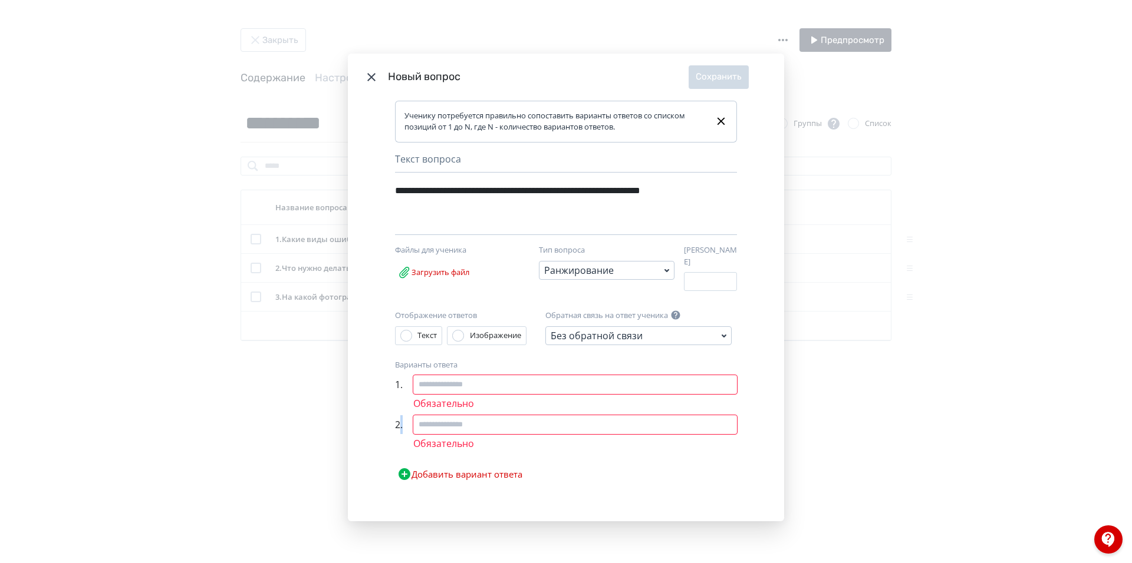
drag, startPoint x: 402, startPoint y: 428, endPoint x: 399, endPoint y: 436, distance: 8.2
click at [399, 436] on div "2 . Обязательно" at bounding box center [566, 432] width 342 height 35
click at [395, 428] on span "2 ." at bounding box center [400, 424] width 11 height 19
click at [496, 210] on div "**********" at bounding box center [548, 199] width 306 height 38
drag, startPoint x: 496, startPoint y: 210, endPoint x: 381, endPoint y: 197, distance: 116.2
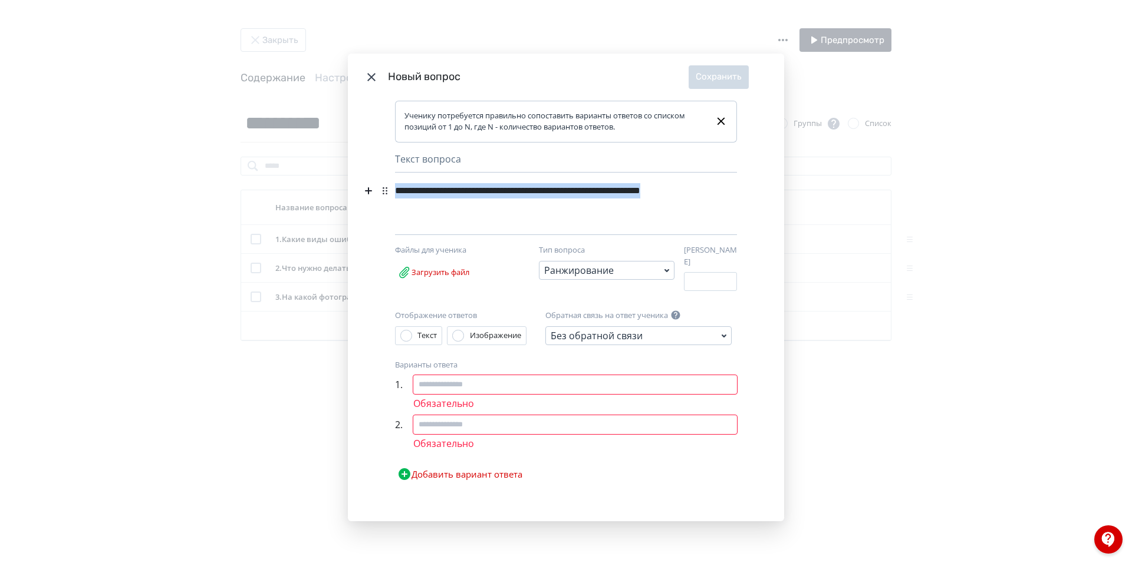
click at [381, 197] on div "**********" at bounding box center [566, 311] width 436 height 421
copy div "**********"
click at [598, 365] on div "Варианты ответа" at bounding box center [566, 365] width 342 height 12
drag, startPoint x: 369, startPoint y: 77, endPoint x: 592, endPoint y: 127, distance: 228.2
click at [369, 78] on icon "Modal" at bounding box center [371, 77] width 14 height 14
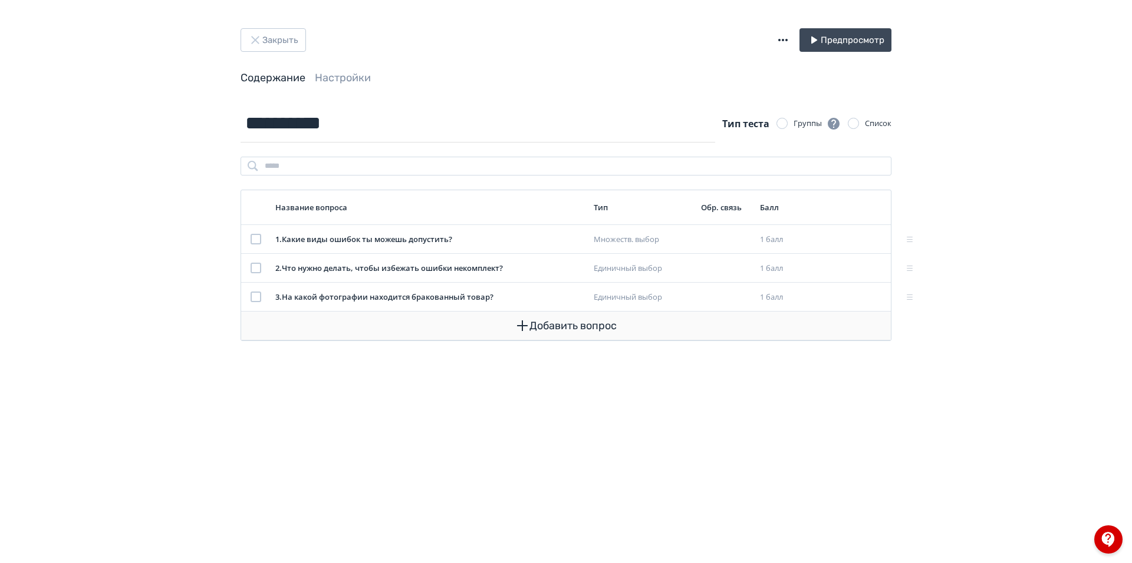
click at [558, 315] on button "Добавить вопрос" at bounding box center [565, 326] width 631 height 28
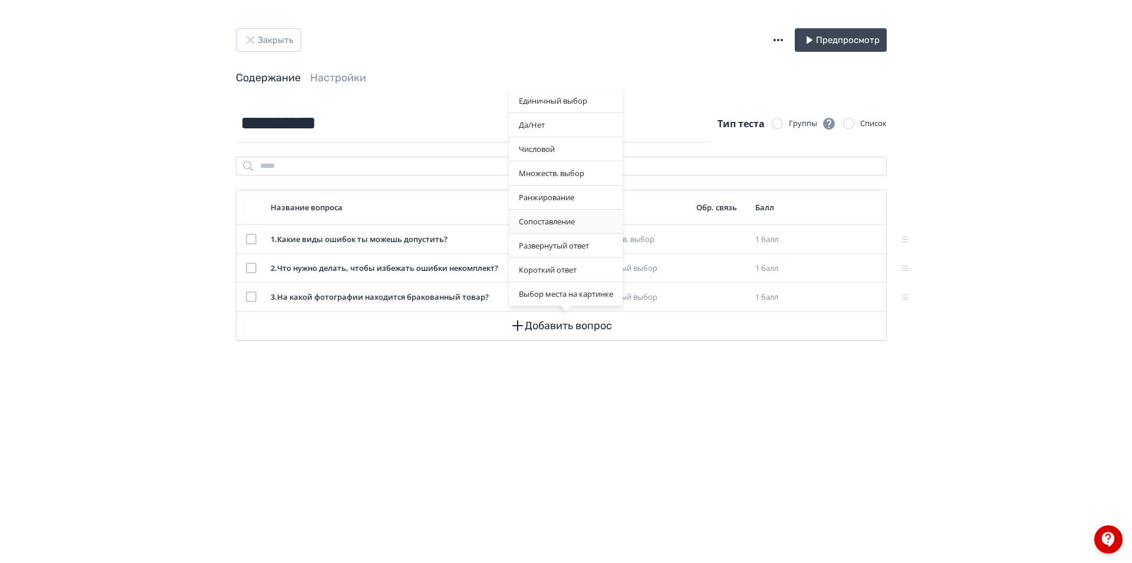
click at [570, 223] on div "Сопоставление" at bounding box center [565, 222] width 113 height 24
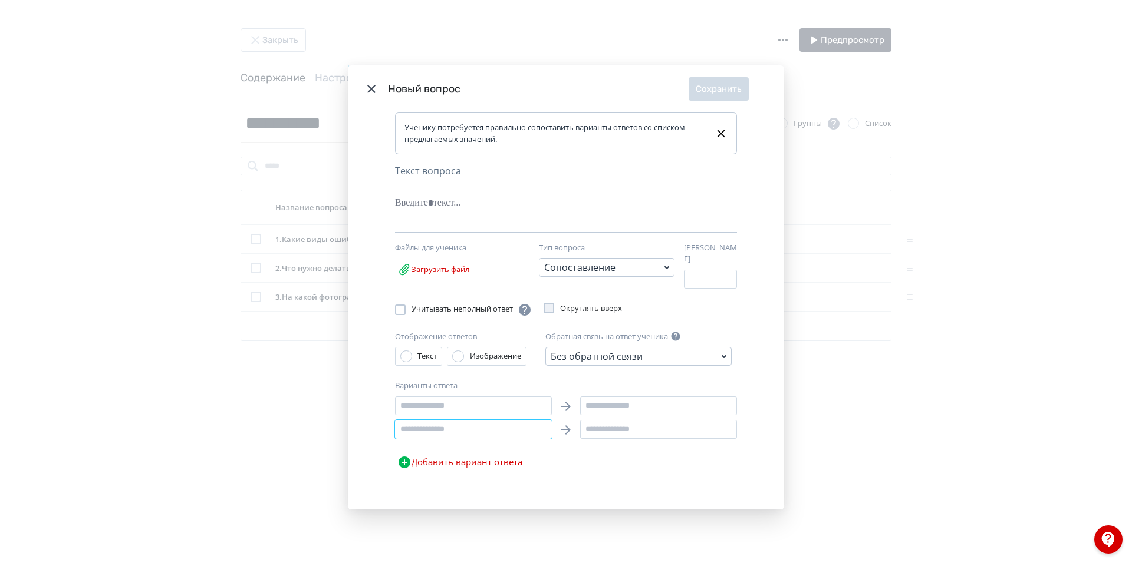
click at [514, 424] on input "Modal" at bounding box center [473, 429] width 157 height 19
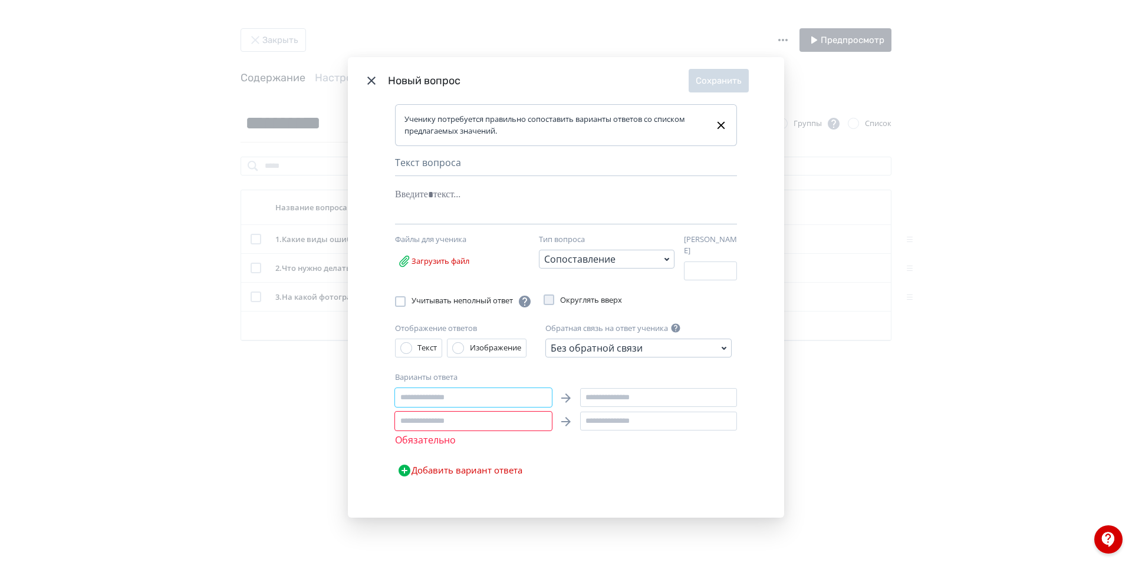
click at [510, 395] on input "Modal" at bounding box center [473, 397] width 157 height 19
click at [423, 391] on input "Modal" at bounding box center [473, 397] width 157 height 19
type input "*"
click at [415, 423] on input "Modal" at bounding box center [473, 421] width 157 height 19
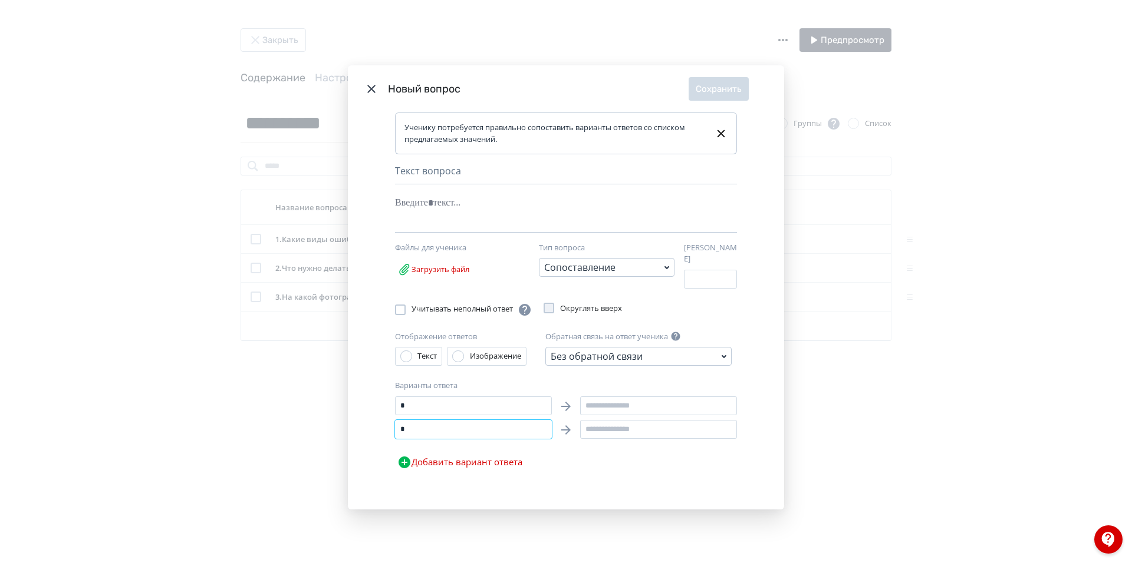
type input "*"
click at [423, 457] on button "Добавить вариант ответа" at bounding box center [460, 463] width 130 height 24
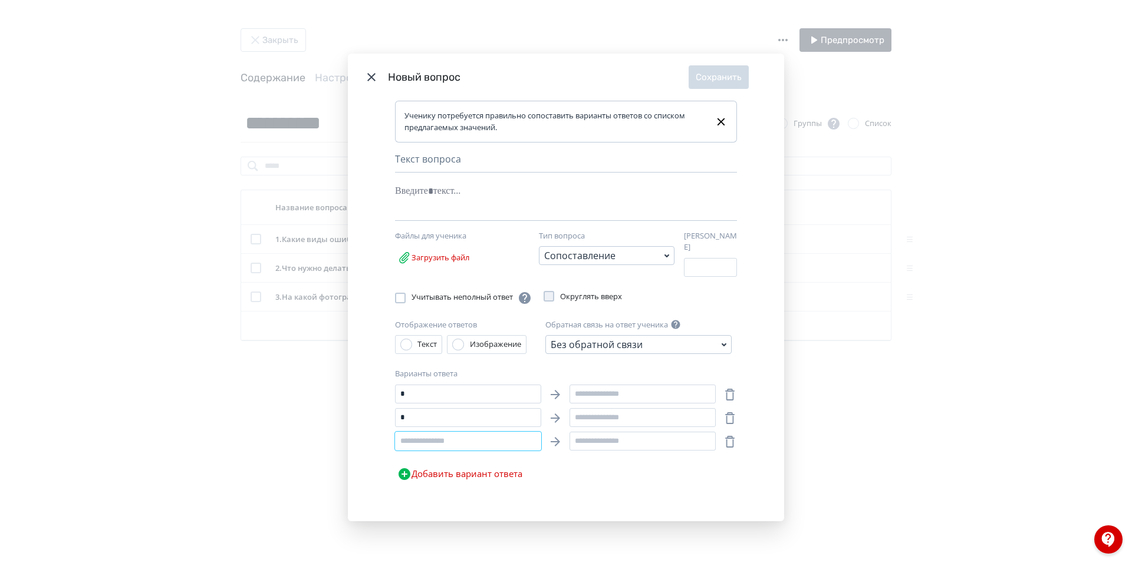
click at [421, 437] on input "Modal" at bounding box center [468, 441] width 146 height 19
type input "*"
click at [603, 390] on input "Modal" at bounding box center [642, 394] width 146 height 19
click at [446, 194] on div "Modal" at bounding box center [548, 191] width 306 height 22
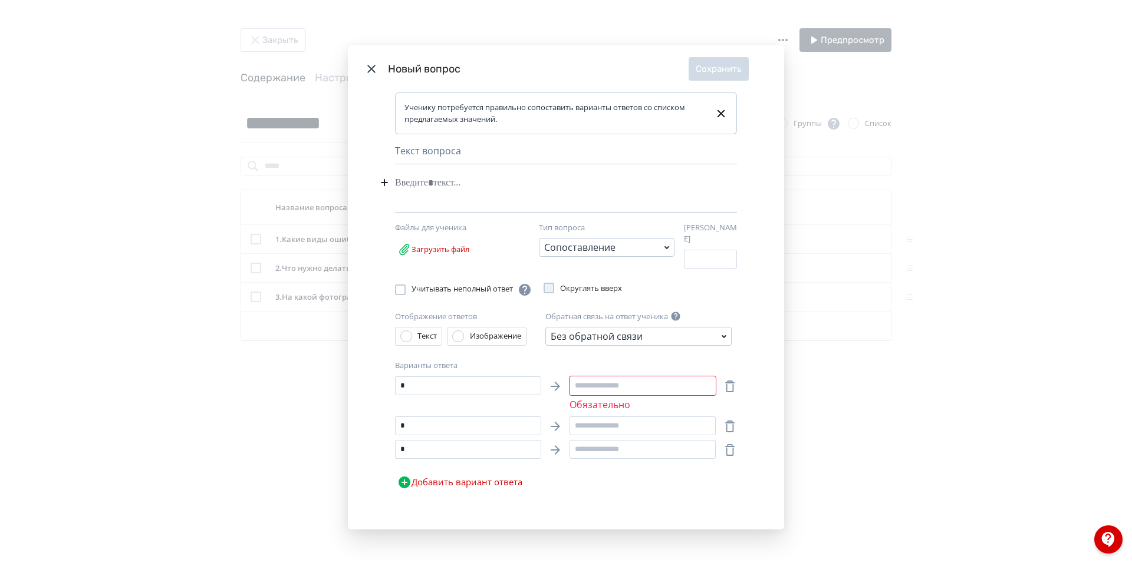
paste div "Modal"
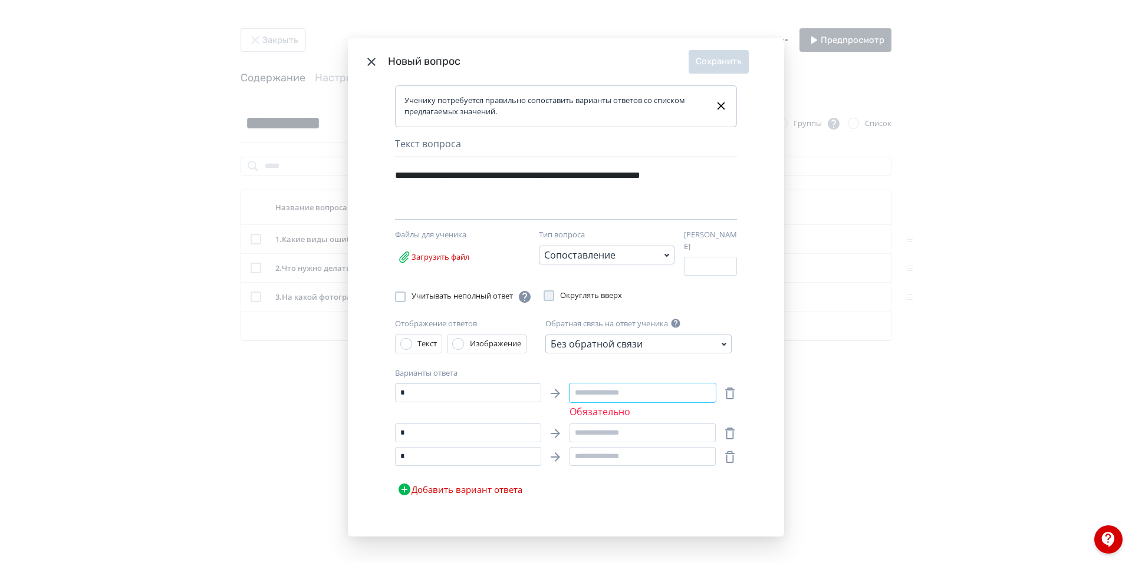
click at [599, 391] on input "Modal" at bounding box center [642, 393] width 146 height 19
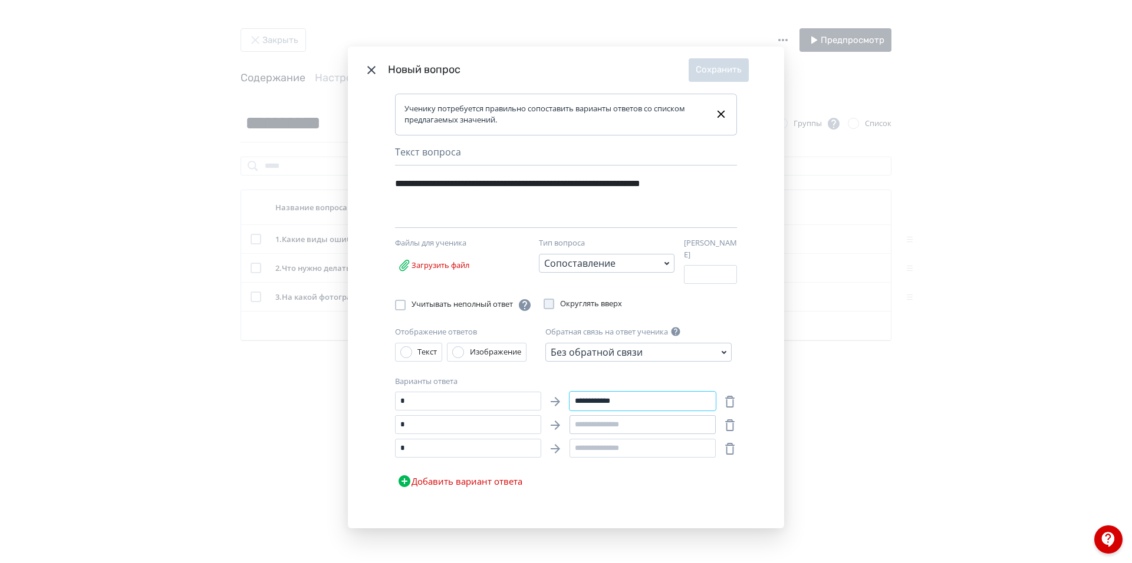
type input "**********"
click at [635, 421] on input "Modal" at bounding box center [642, 424] width 146 height 19
type input "**********"
click at [640, 448] on input "Modal" at bounding box center [642, 448] width 146 height 19
type input "**********"
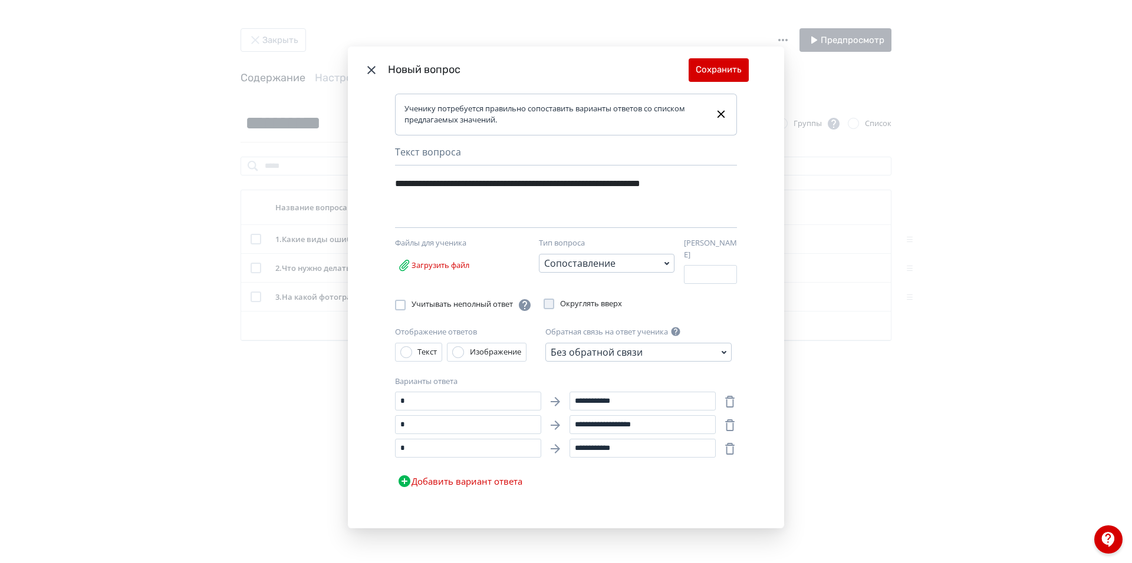
click at [492, 474] on button "Добавить вариант ответа" at bounding box center [460, 482] width 130 height 24
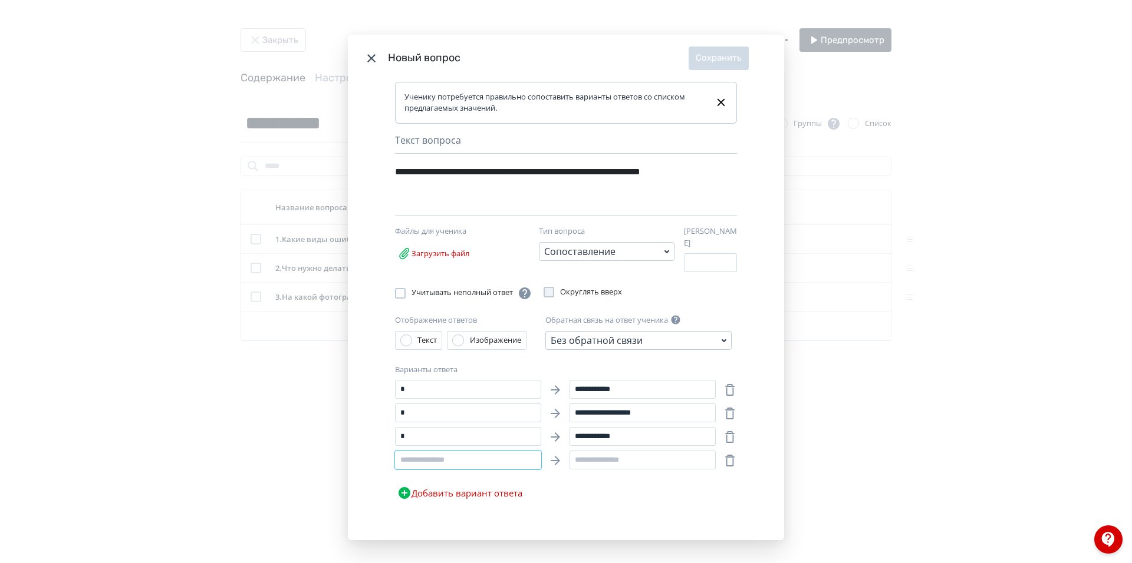
click at [456, 461] on input "Modal" at bounding box center [468, 460] width 146 height 19
type input "*"
drag, startPoint x: 661, startPoint y: 409, endPoint x: 565, endPoint y: 414, distance: 96.2
click at [565, 414] on div "**********" at bounding box center [555, 413] width 321 height 19
drag, startPoint x: 651, startPoint y: 438, endPoint x: 560, endPoint y: 442, distance: 90.9
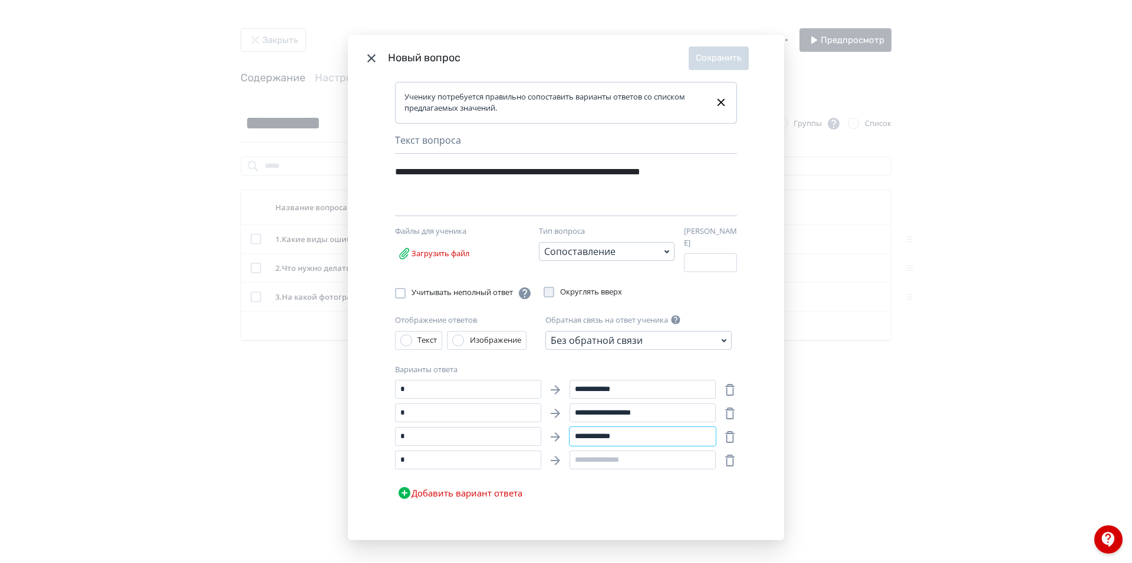
click at [560, 442] on div "**********" at bounding box center [555, 436] width 321 height 19
paste input "*******"
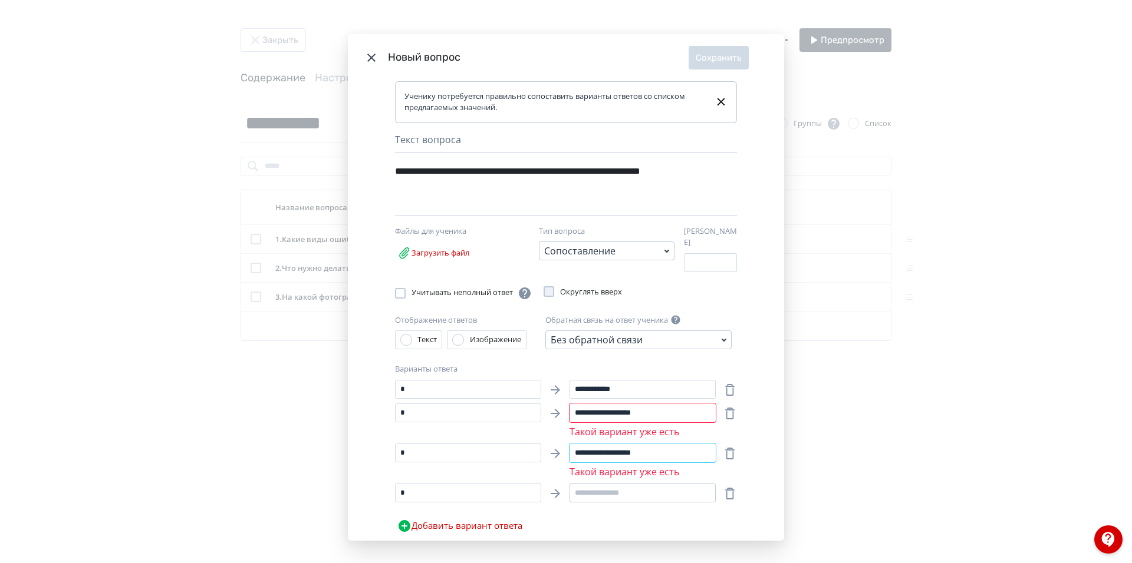
type input "**********"
click at [613, 490] on input "Modal" at bounding box center [642, 493] width 146 height 19
type input "**********"
drag, startPoint x: 661, startPoint y: 407, endPoint x: 549, endPoint y: 416, distance: 112.3
click at [549, 416] on div "**********" at bounding box center [555, 421] width 321 height 35
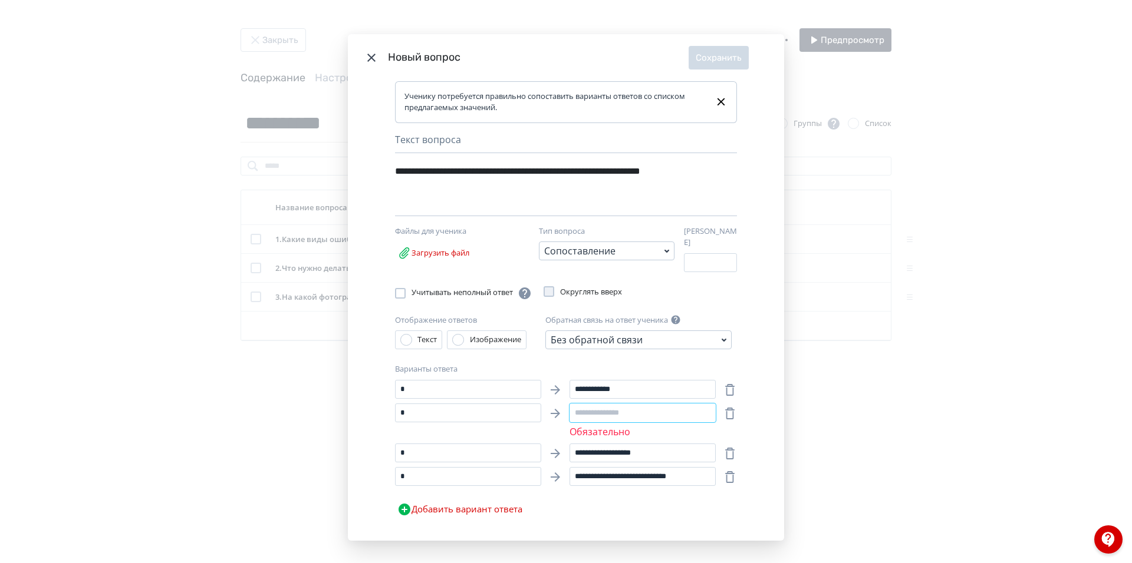
click at [616, 405] on input "Modal" at bounding box center [642, 413] width 146 height 19
click at [618, 406] on input "Modal" at bounding box center [642, 413] width 146 height 19
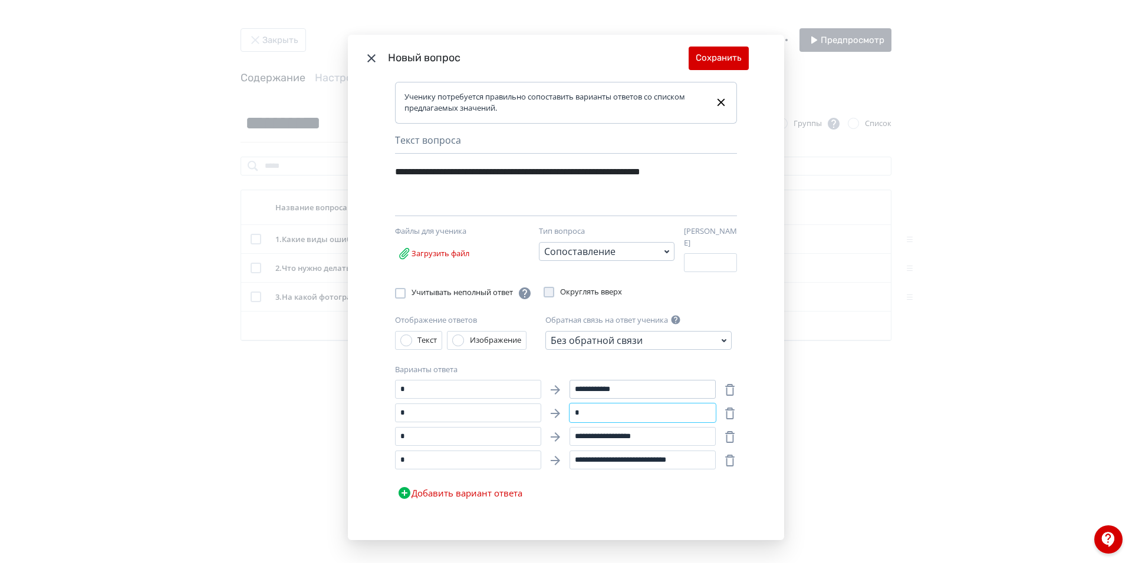
type input "*"
click at [638, 385] on input "**********" at bounding box center [642, 389] width 146 height 19
drag, startPoint x: 638, startPoint y: 385, endPoint x: 555, endPoint y: 390, distance: 83.8
click at [555, 390] on div "**********" at bounding box center [555, 389] width 321 height 19
type input "**********"
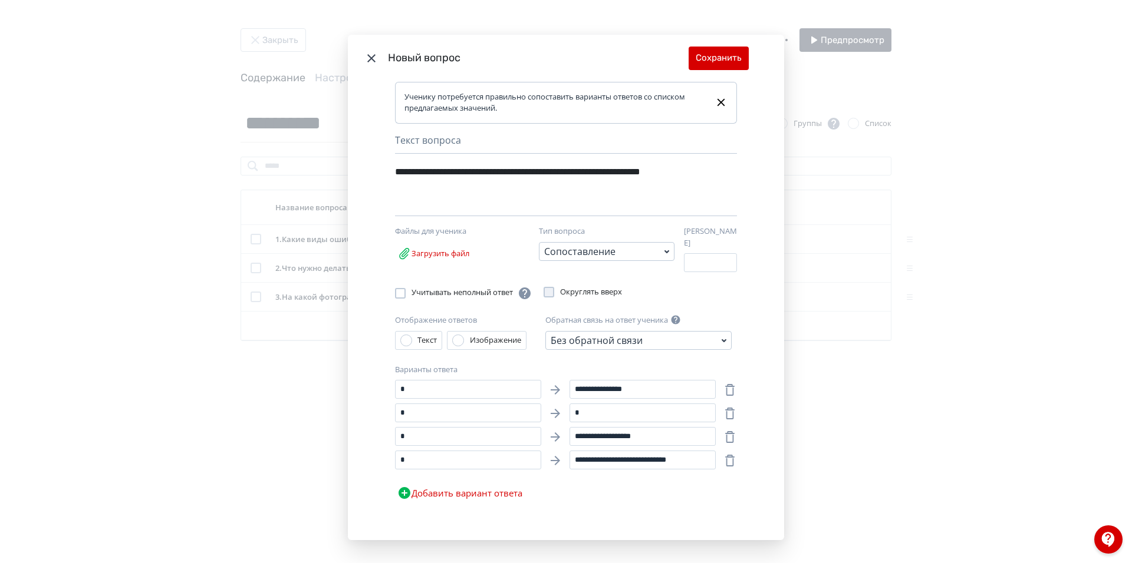
click at [727, 409] on icon "Modal" at bounding box center [730, 414] width 14 height 14
type input "*"
type input "**********"
type input "*"
type input "**********"
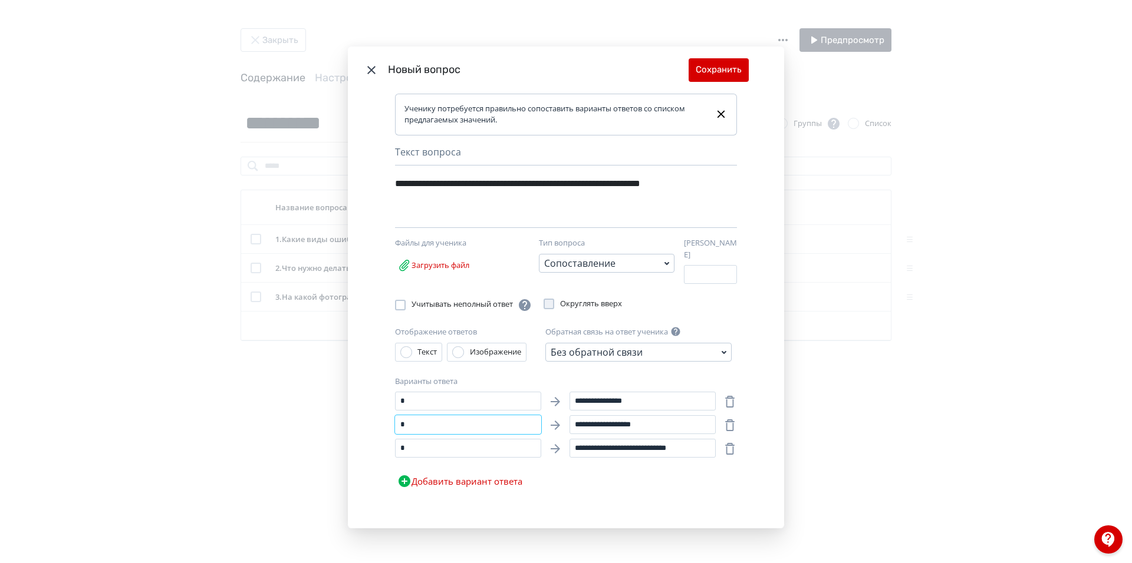
drag, startPoint x: 435, startPoint y: 423, endPoint x: 397, endPoint y: 427, distance: 37.9
click at [397, 427] on input "*" at bounding box center [468, 424] width 146 height 19
type input "*"
drag, startPoint x: 419, startPoint y: 447, endPoint x: 386, endPoint y: 451, distance: 33.3
click at [385, 451] on div "**********" at bounding box center [566, 312] width 436 height 436
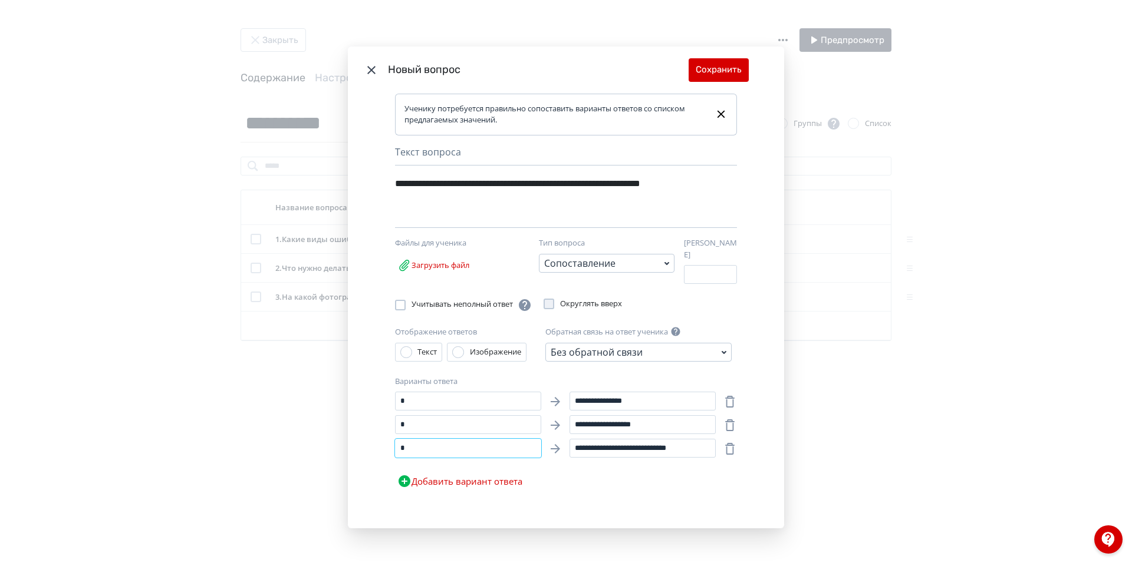
type input "*"
click at [605, 485] on div "**********" at bounding box center [566, 442] width 342 height 101
click at [707, 65] on button "Сохранить" at bounding box center [718, 70] width 60 height 24
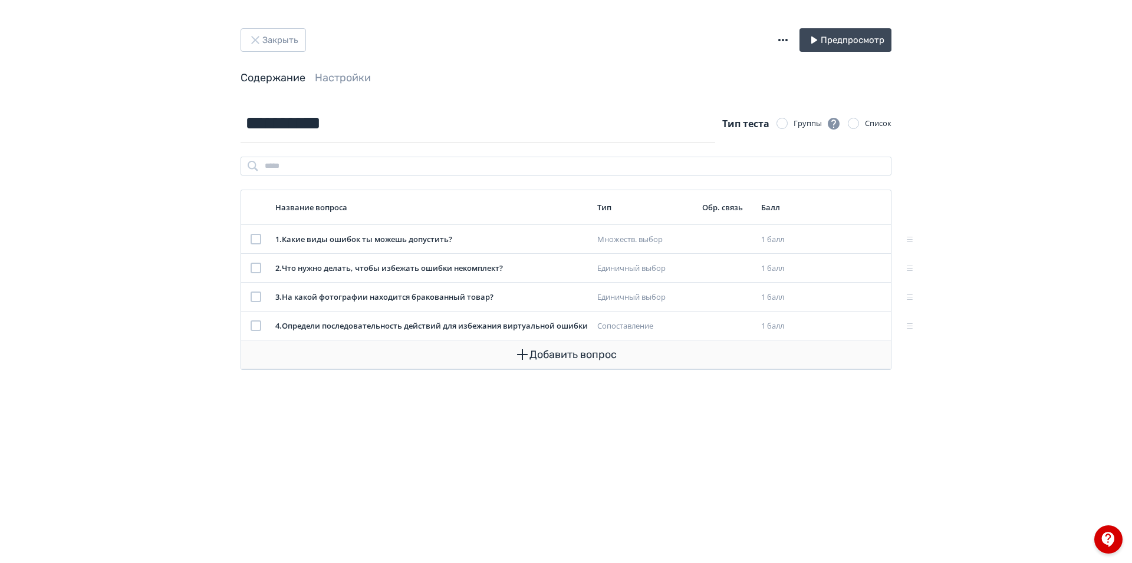
click at [552, 354] on button "Добавить вопрос" at bounding box center [565, 355] width 631 height 28
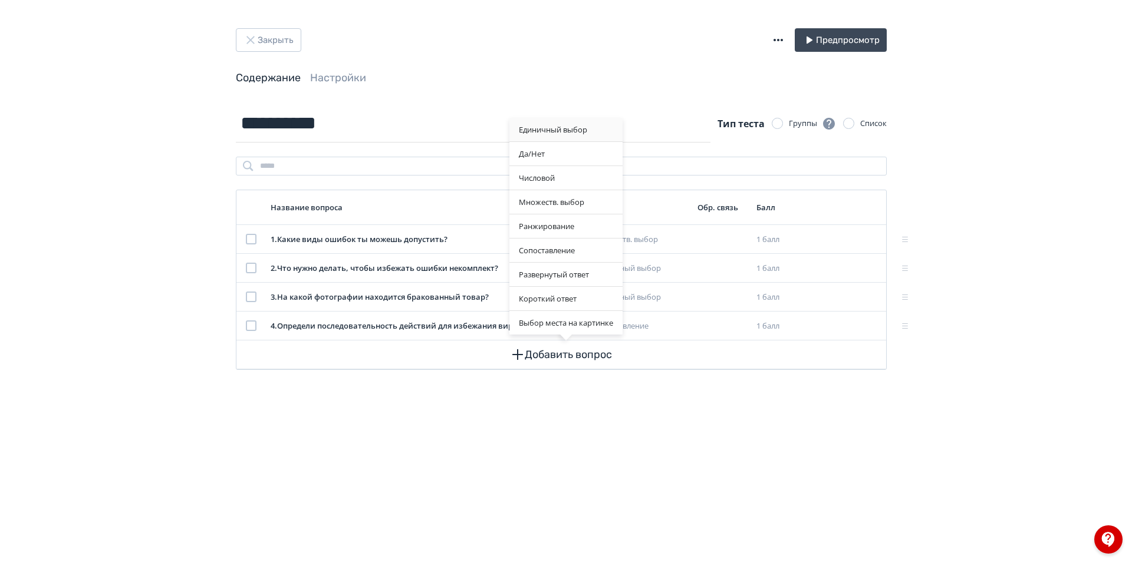
click at [554, 133] on div "Единичный выбор" at bounding box center [565, 130] width 113 height 24
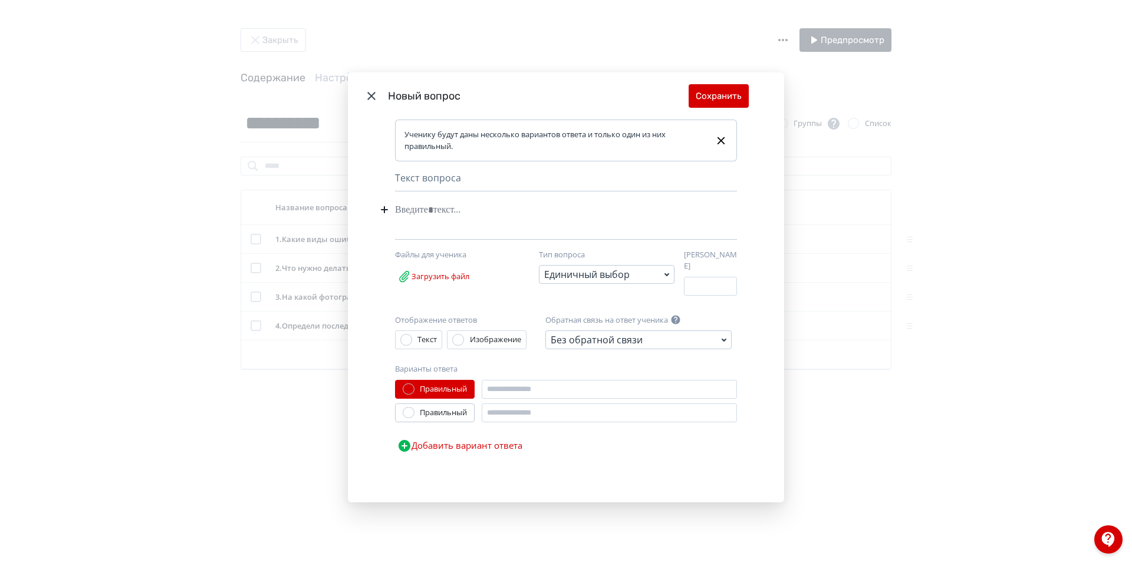
click at [446, 215] on div "Modal" at bounding box center [548, 210] width 306 height 22
click at [489, 442] on button "Добавить вариант ответа" at bounding box center [460, 446] width 130 height 24
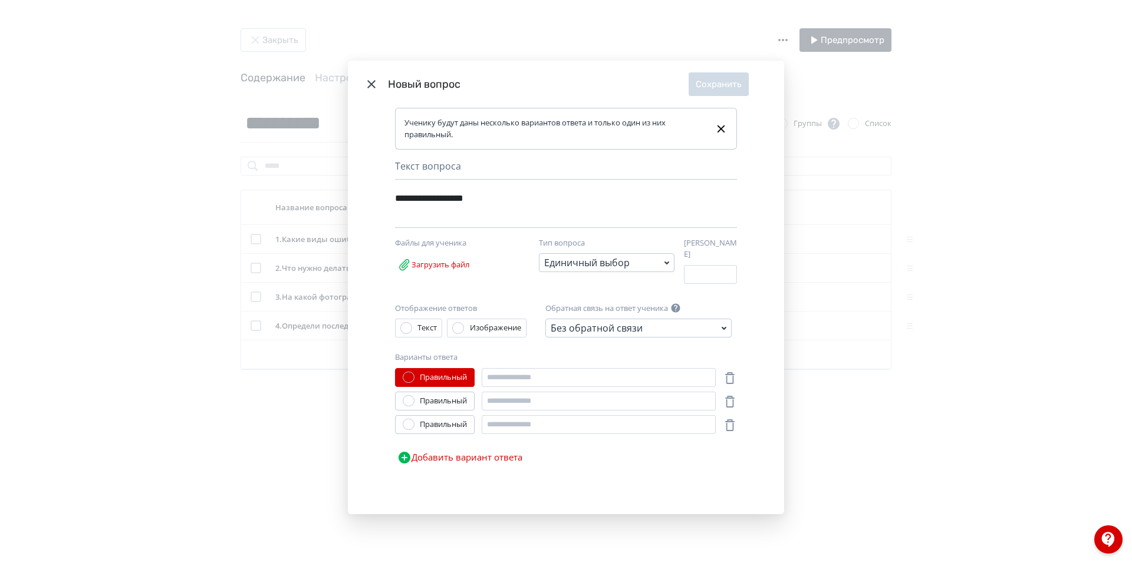
click at [446, 395] on div "Правильный" at bounding box center [443, 401] width 47 height 12
click at [507, 377] on input "Modal" at bounding box center [598, 377] width 234 height 19
type input "*"
click at [555, 403] on input "Modal" at bounding box center [598, 401] width 234 height 19
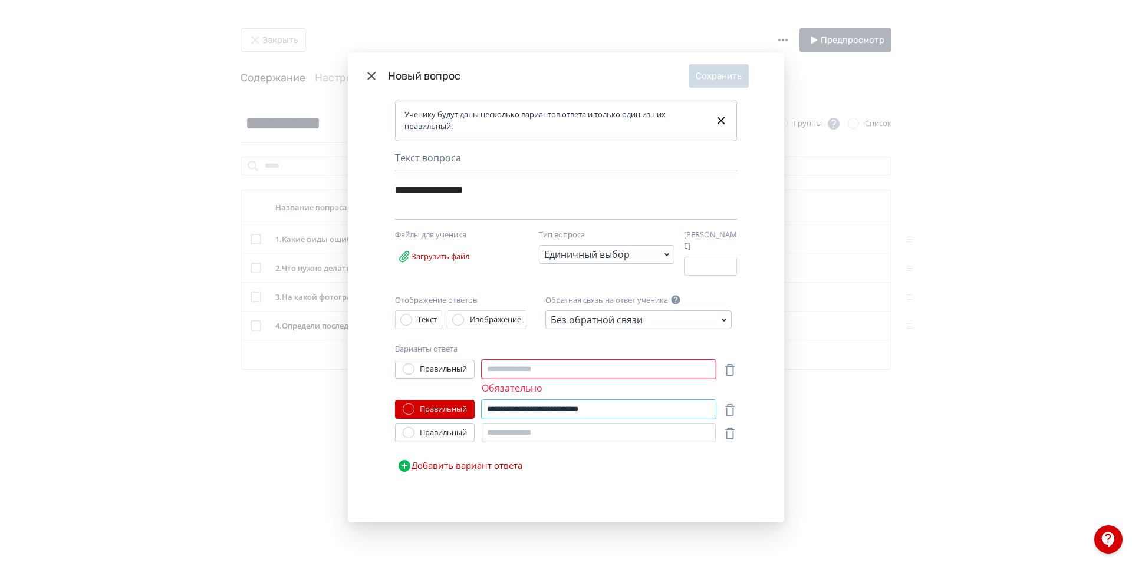
type input "**********"
click at [566, 364] on input "Modal" at bounding box center [598, 369] width 234 height 19
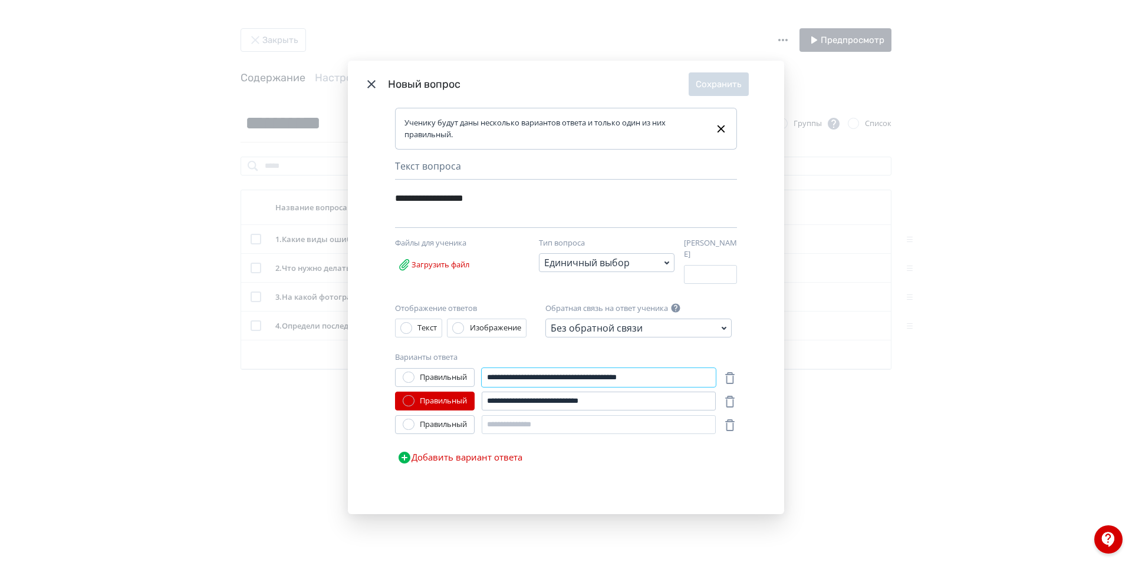
type input "**********"
drag, startPoint x: 613, startPoint y: 399, endPoint x: 472, endPoint y: 398, distance: 140.9
click at [472, 398] on div "**********" at bounding box center [555, 401] width 321 height 19
click at [532, 421] on input "Modal" at bounding box center [598, 424] width 234 height 19
paste input "**********"
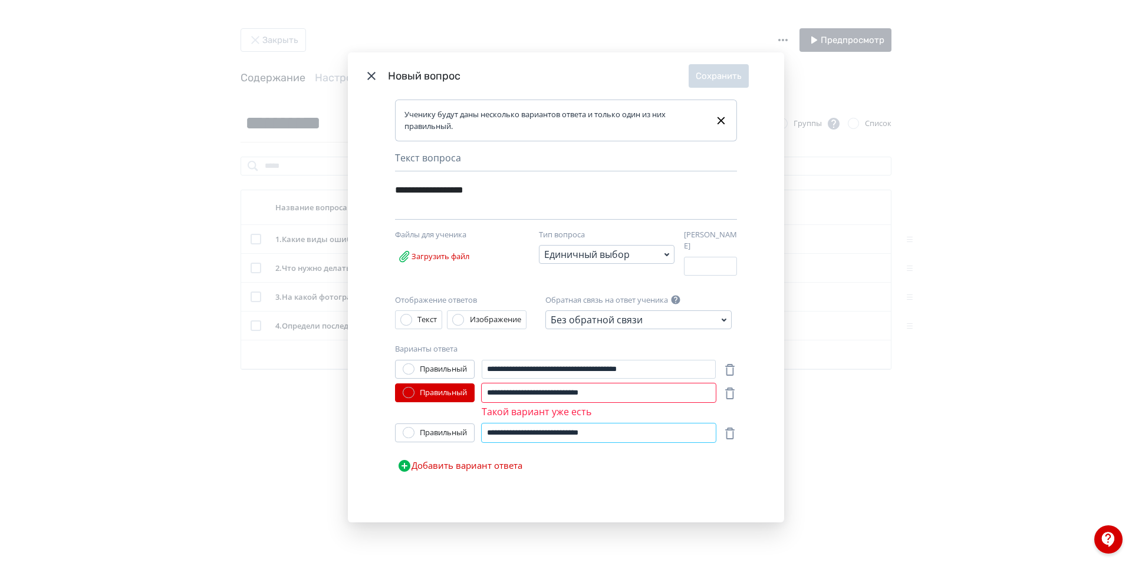
type input "**********"
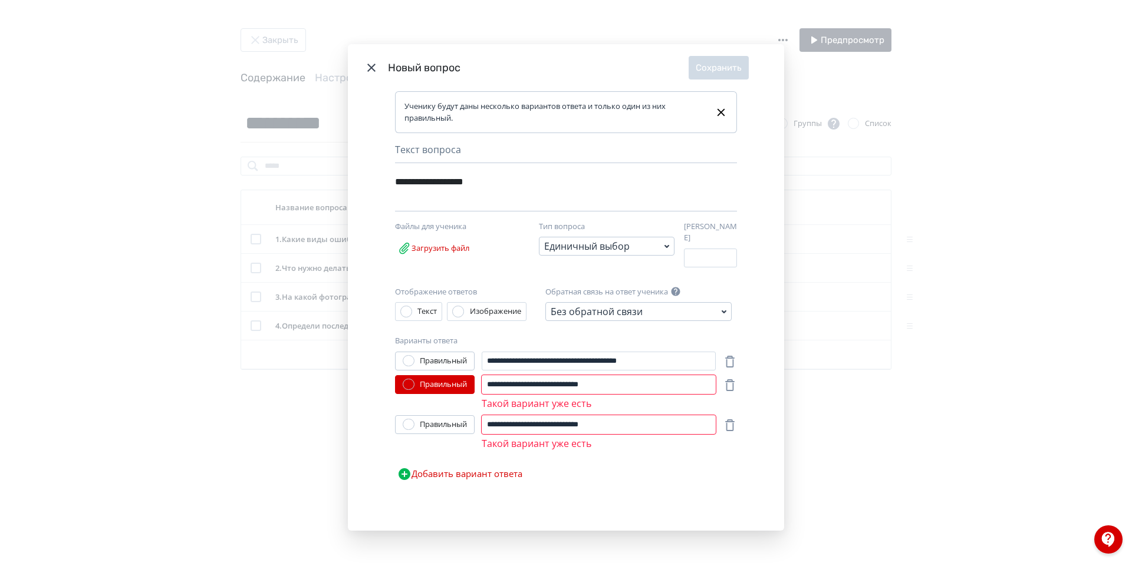
click at [437, 430] on div "Правильный" at bounding box center [435, 424] width 80 height 19
click at [437, 422] on div "Правильный" at bounding box center [443, 425] width 47 height 12
drag, startPoint x: 674, startPoint y: 358, endPoint x: 481, endPoint y: 364, distance: 192.8
click at [481, 364] on input "**********" at bounding box center [598, 361] width 234 height 19
drag, startPoint x: 653, startPoint y: 384, endPoint x: 471, endPoint y: 382, distance: 181.5
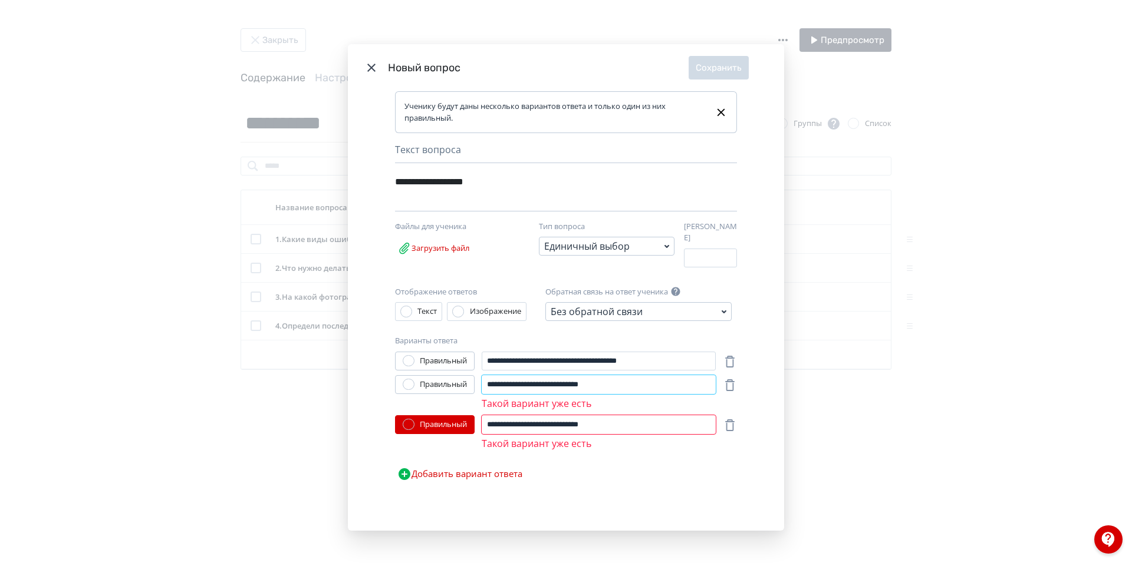
click at [471, 382] on div "**********" at bounding box center [555, 392] width 321 height 35
paste input "**********"
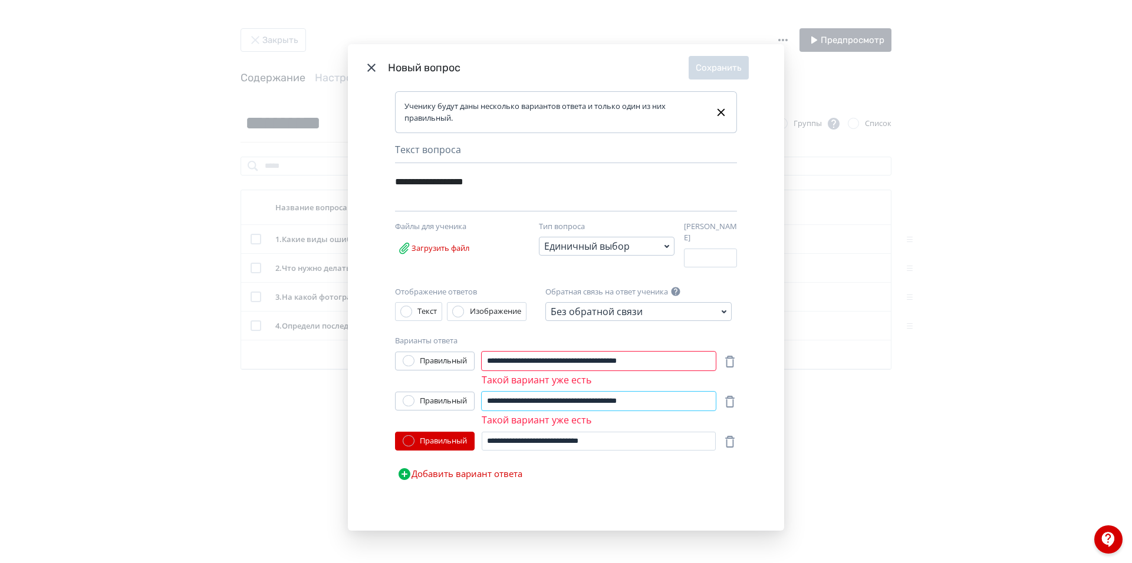
drag, startPoint x: 669, startPoint y: 395, endPoint x: 671, endPoint y: 401, distance: 6.3
click at [640, 395] on input "**********" at bounding box center [598, 401] width 234 height 19
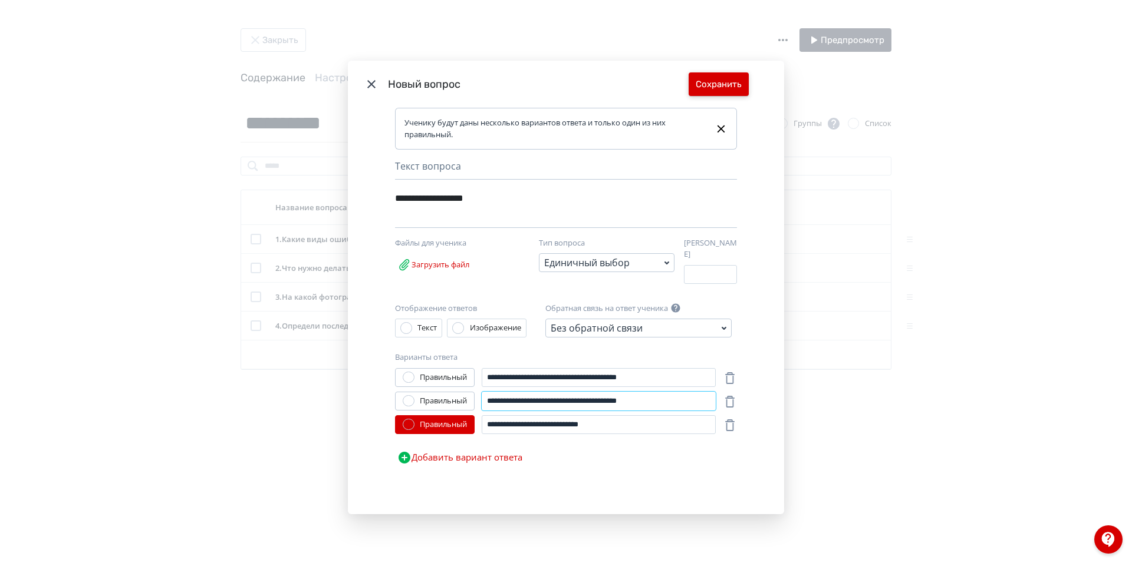
type input "**********"
click at [720, 88] on button "Сохранить" at bounding box center [718, 84] width 60 height 24
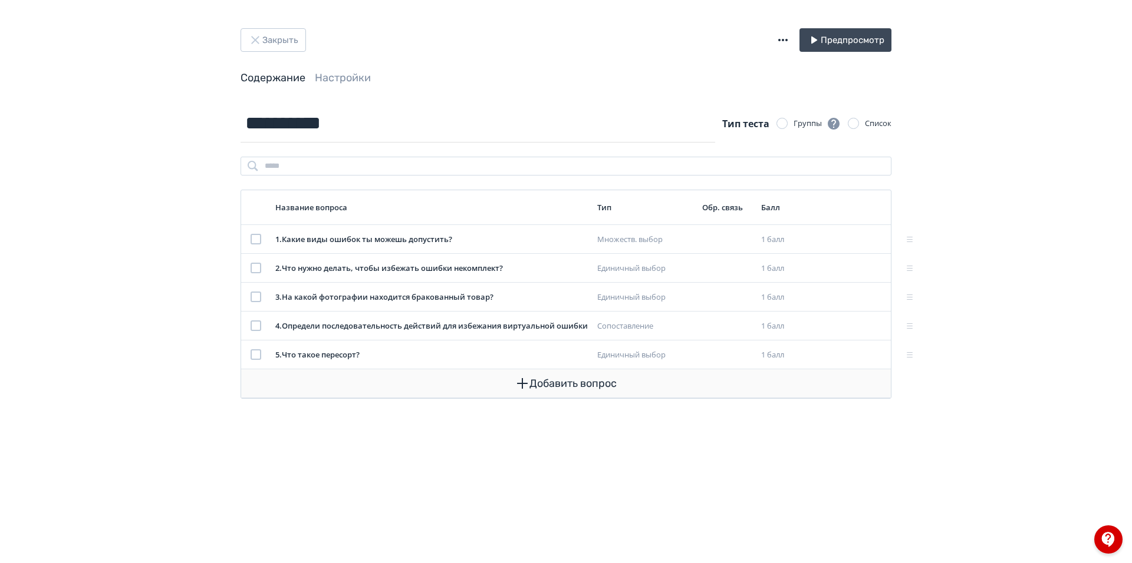
click at [581, 389] on button "Добавить вопрос" at bounding box center [565, 384] width 631 height 28
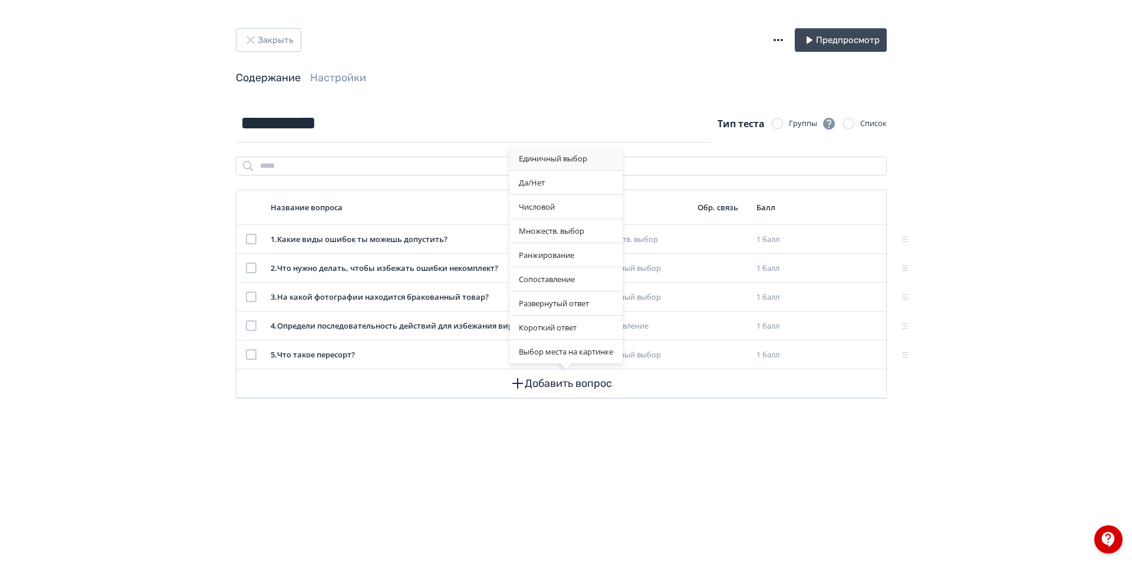
click at [596, 160] on div "Единичный выбор" at bounding box center [565, 159] width 113 height 24
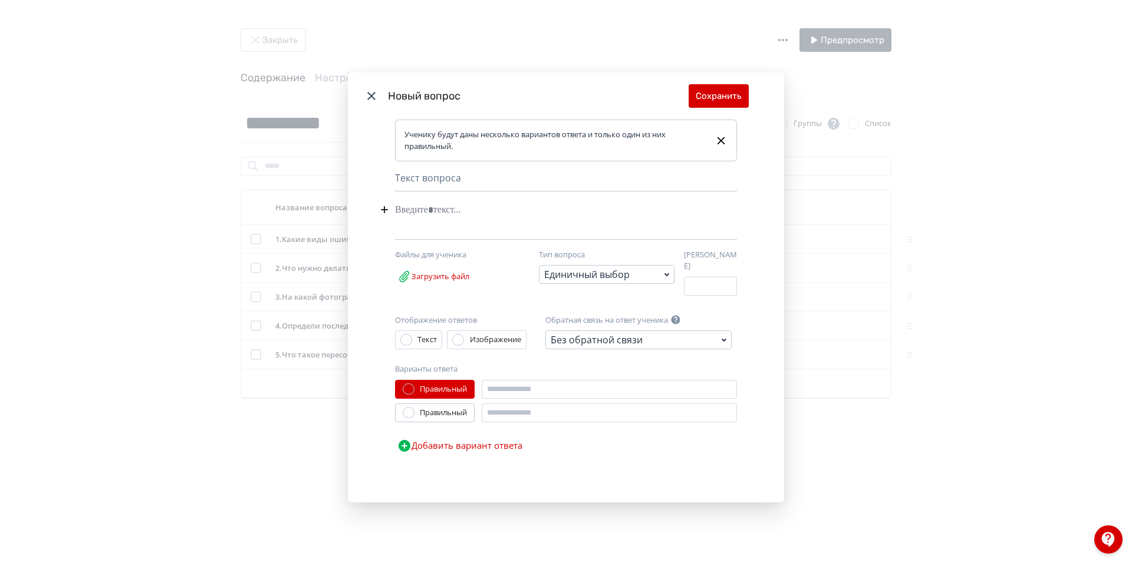
click at [450, 210] on div "Modal" at bounding box center [548, 210] width 306 height 22
click at [444, 446] on button "Добавить вариант ответа" at bounding box center [460, 446] width 130 height 24
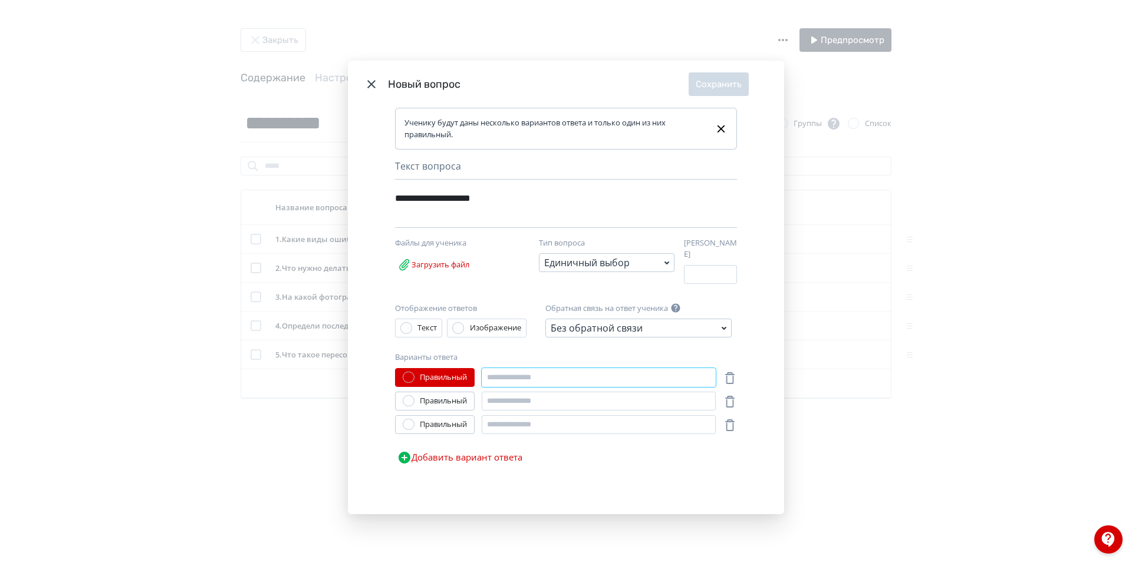
click at [499, 378] on input "Modal" at bounding box center [598, 377] width 234 height 19
type input "**********"
drag, startPoint x: 674, startPoint y: 374, endPoint x: 492, endPoint y: 382, distance: 181.7
click at [492, 382] on input "**********" at bounding box center [597, 377] width 233 height 19
click at [545, 397] on input "Modal" at bounding box center [598, 401] width 234 height 19
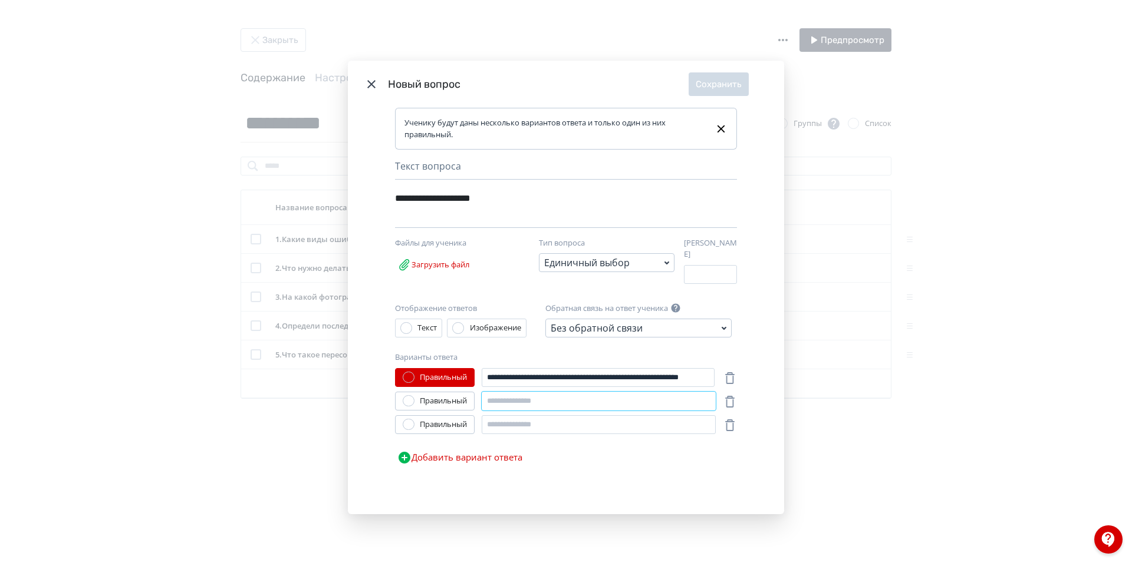
click at [569, 392] on input "Modal" at bounding box center [598, 401] width 234 height 19
drag, startPoint x: 532, startPoint y: 378, endPoint x: 723, endPoint y: 380, distance: 191.5
click at [723, 380] on div "**********" at bounding box center [566, 377] width 342 height 19
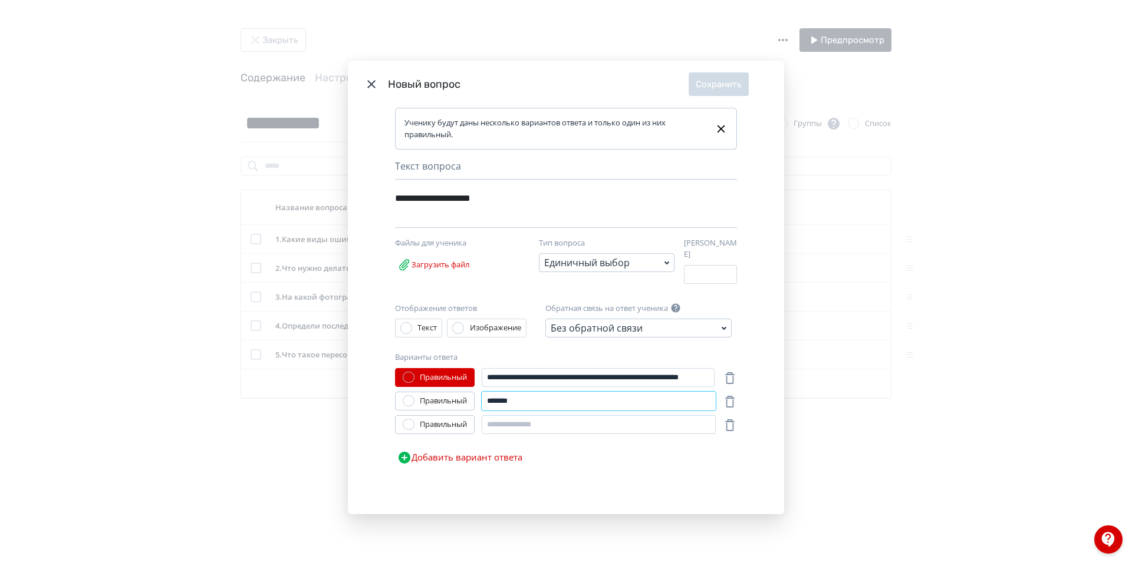
click at [539, 397] on input "*******" at bounding box center [598, 401] width 234 height 19
type input "*******"
drag, startPoint x: 567, startPoint y: 375, endPoint x: 522, endPoint y: 377, distance: 45.4
click at [522, 377] on input "**********" at bounding box center [597, 377] width 233 height 19
type input "**********"
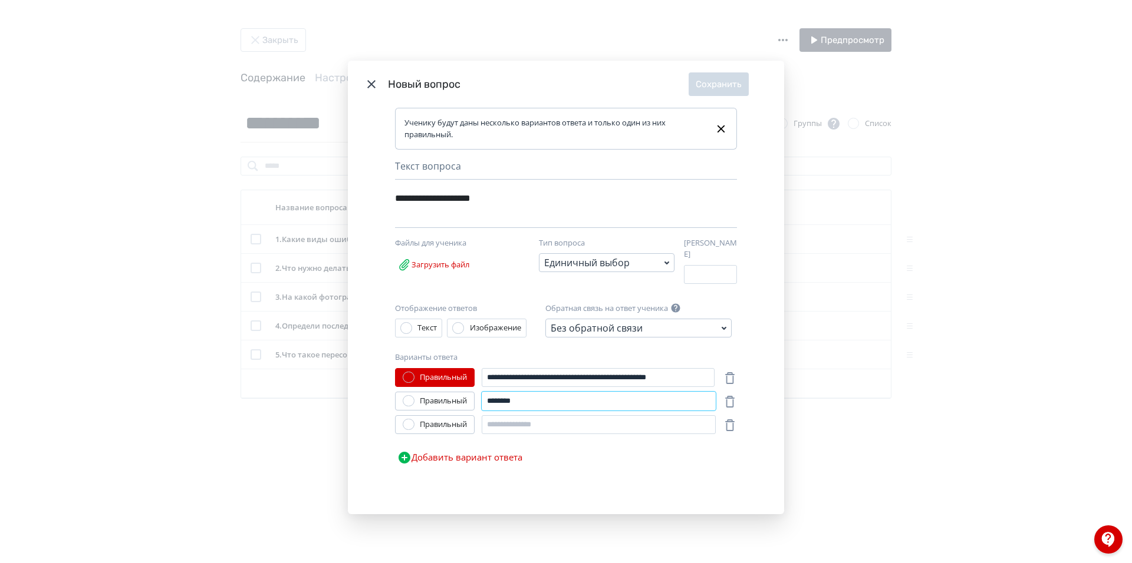
click at [542, 402] on input "*******" at bounding box center [598, 401] width 234 height 19
paste input "**********"
drag, startPoint x: 519, startPoint y: 399, endPoint x: 517, endPoint y: 406, distance: 7.5
click at [517, 406] on input "**********" at bounding box center [597, 401] width 233 height 19
type input "**********"
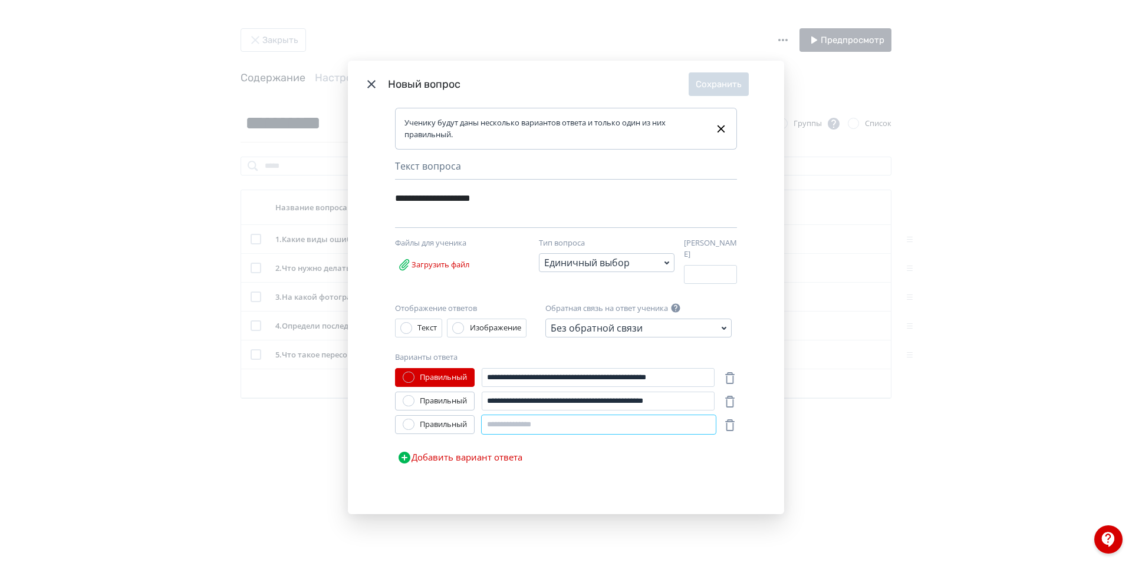
click at [542, 423] on input "Modal" at bounding box center [598, 424] width 234 height 19
type input "*"
drag, startPoint x: 600, startPoint y: 420, endPoint x: 555, endPoint y: 427, distance: 45.3
click at [555, 427] on input "**********" at bounding box center [598, 424] width 234 height 19
click at [570, 422] on input "**********" at bounding box center [598, 424] width 234 height 19
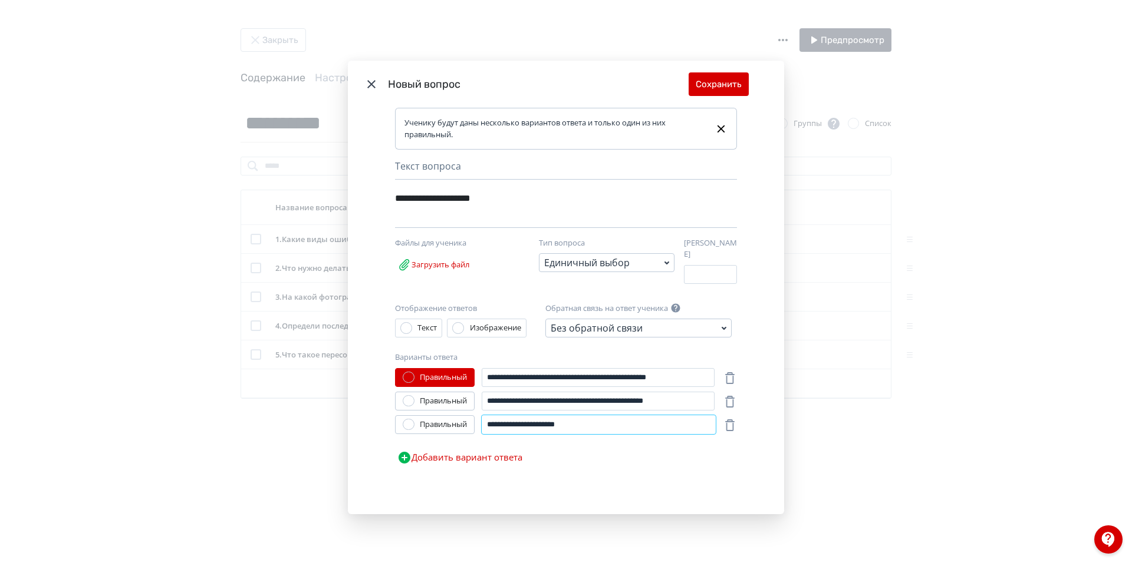
click at [599, 424] on input "**********" at bounding box center [598, 424] width 234 height 19
type input "**********"
click at [710, 88] on button "Сохранить" at bounding box center [718, 84] width 60 height 24
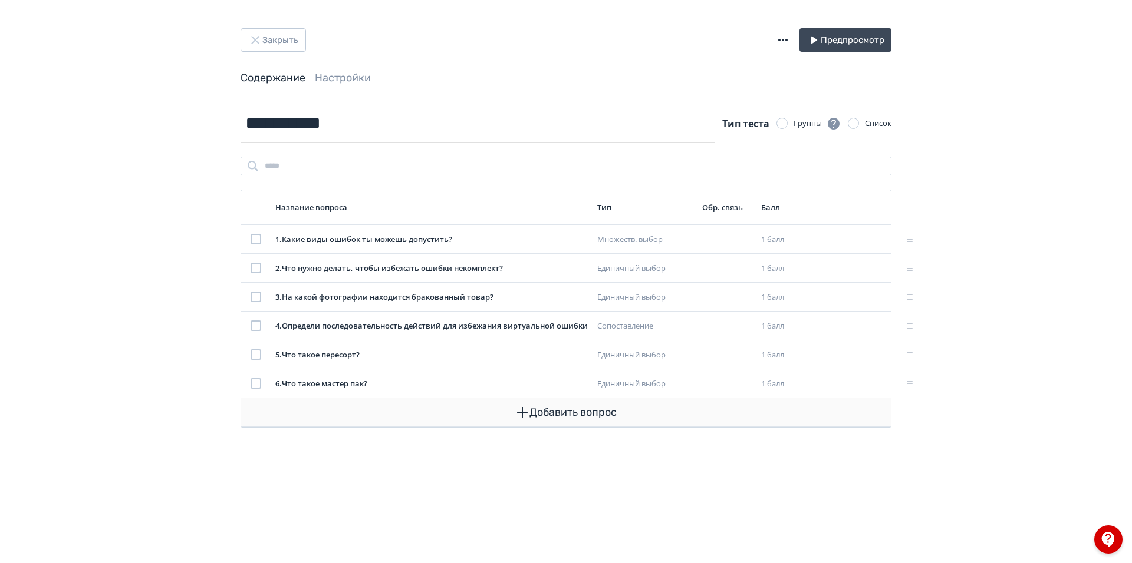
click at [588, 410] on button "Добавить вопрос" at bounding box center [565, 412] width 631 height 28
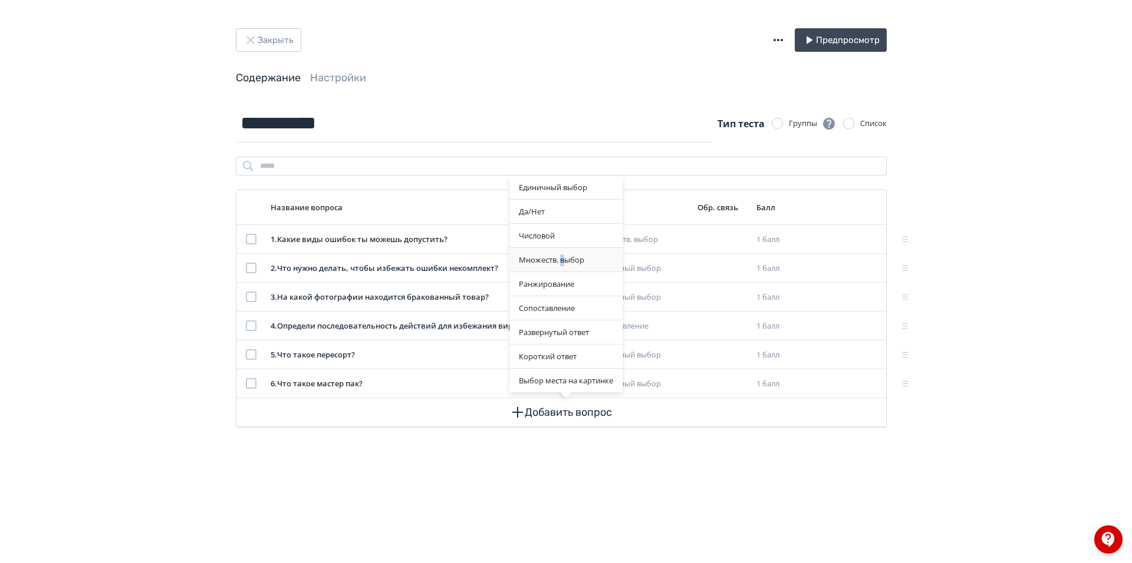
click at [560, 263] on div "Множеств. выбор" at bounding box center [565, 260] width 113 height 24
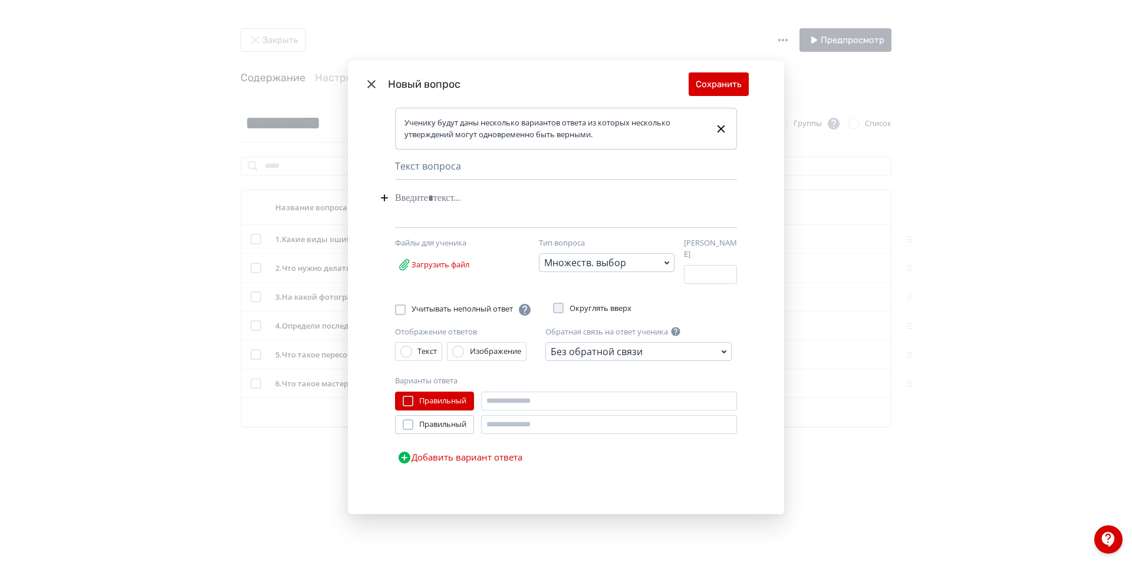
click at [501, 197] on div "Modal" at bounding box center [548, 198] width 306 height 22
click at [451, 453] on button "Добавить вариант ответа" at bounding box center [460, 458] width 130 height 24
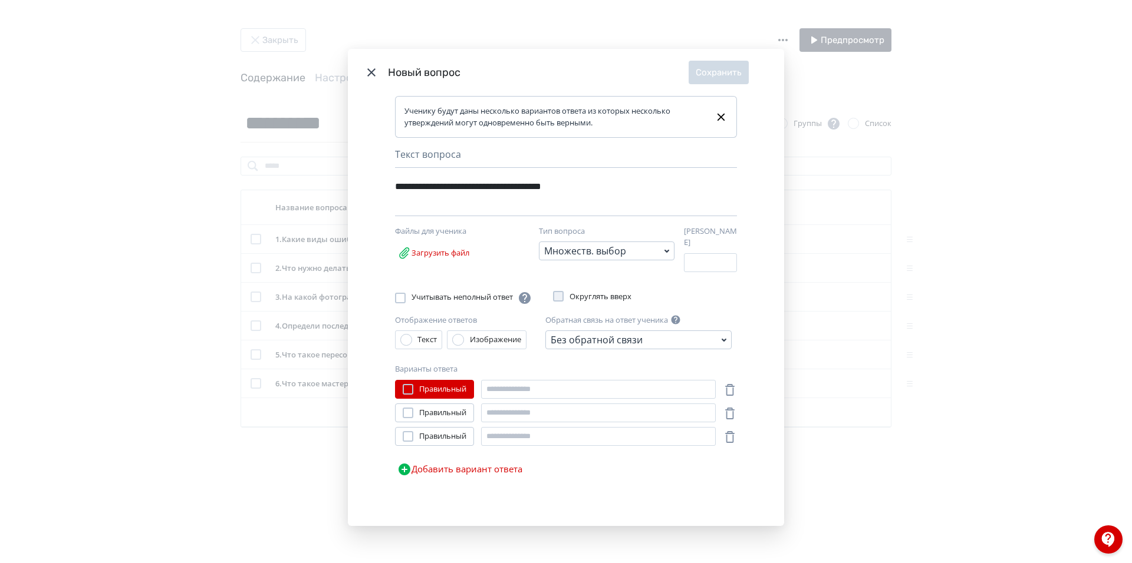
click at [443, 464] on button "Добавить вариант ответа" at bounding box center [460, 470] width 130 height 24
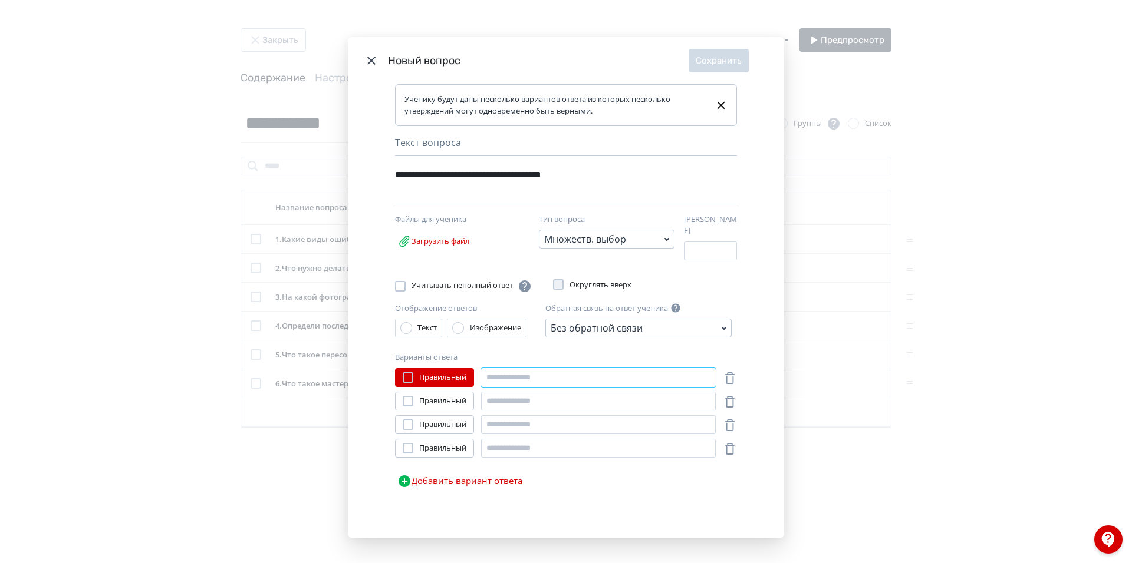
click at [515, 378] on input "Modal" at bounding box center [598, 377] width 235 height 19
type input "**********"
click at [427, 368] on div "Правильный" at bounding box center [434, 377] width 79 height 19
click at [430, 372] on span "Правильный" at bounding box center [442, 378] width 47 height 12
click at [420, 404] on div "Правильный" at bounding box center [434, 401] width 79 height 19
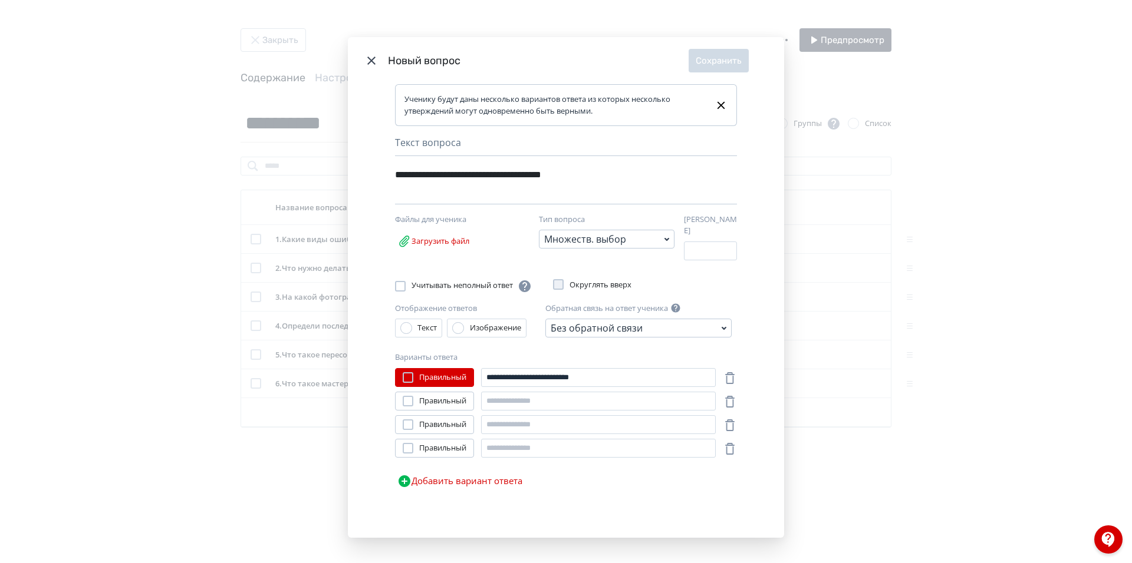
click at [425, 395] on span "Правильный" at bounding box center [442, 401] width 47 height 12
click at [426, 374] on span "Правильный" at bounding box center [442, 378] width 47 height 12
click at [537, 403] on input "Modal" at bounding box center [598, 401] width 235 height 19
type input "**********"
click at [603, 417] on input "Modal" at bounding box center [598, 424] width 235 height 19
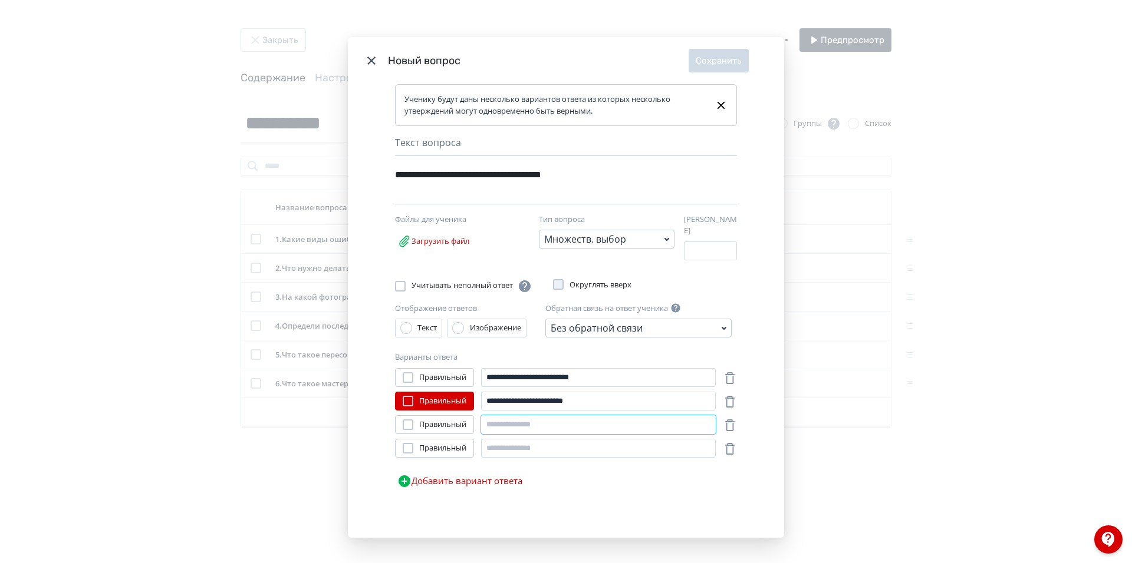
type input "*"
type input "**********"
click at [449, 423] on span "Правильный" at bounding box center [442, 425] width 47 height 12
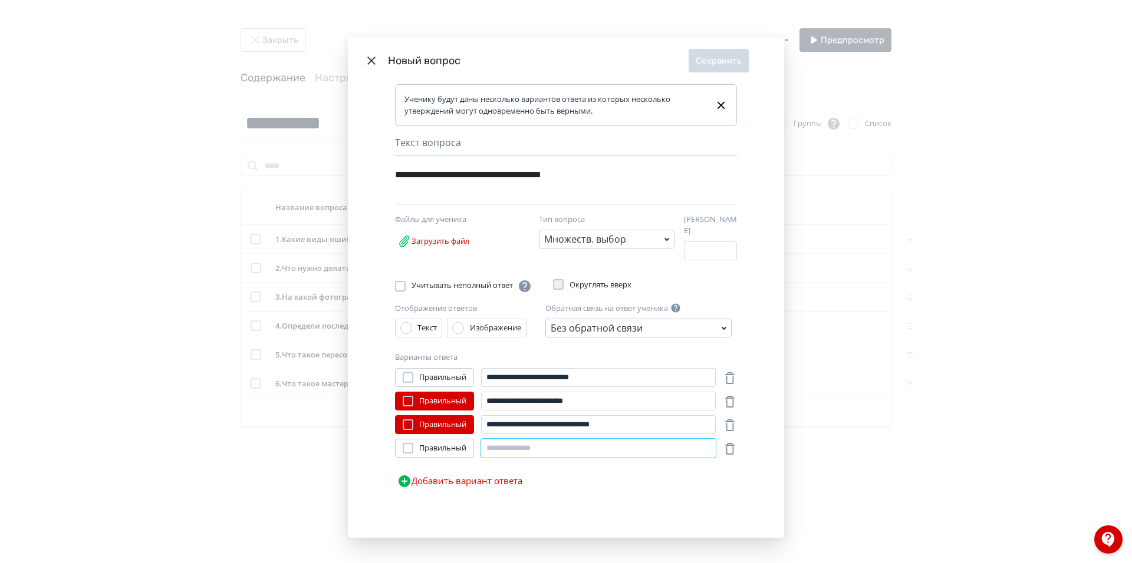
click at [516, 451] on input "Modal" at bounding box center [598, 448] width 235 height 19
click at [517, 444] on input "Modal" at bounding box center [598, 448] width 235 height 19
drag, startPoint x: 610, startPoint y: 446, endPoint x: 485, endPoint y: 461, distance: 125.9
click at [485, 461] on div "**********" at bounding box center [566, 430] width 342 height 125
type input "**********"
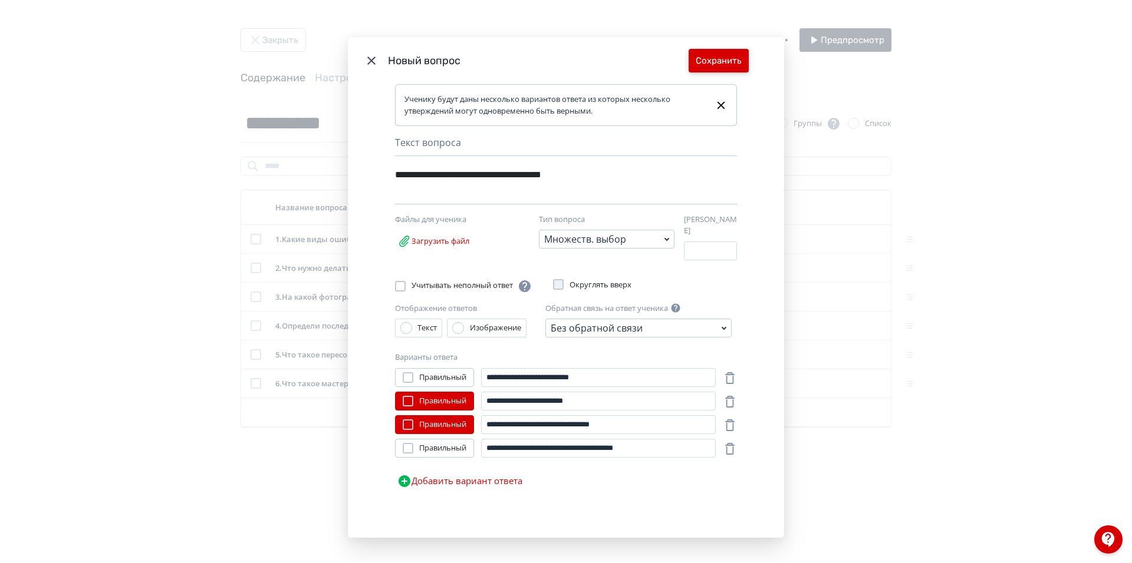
click at [723, 64] on button "Сохранить" at bounding box center [718, 61] width 60 height 24
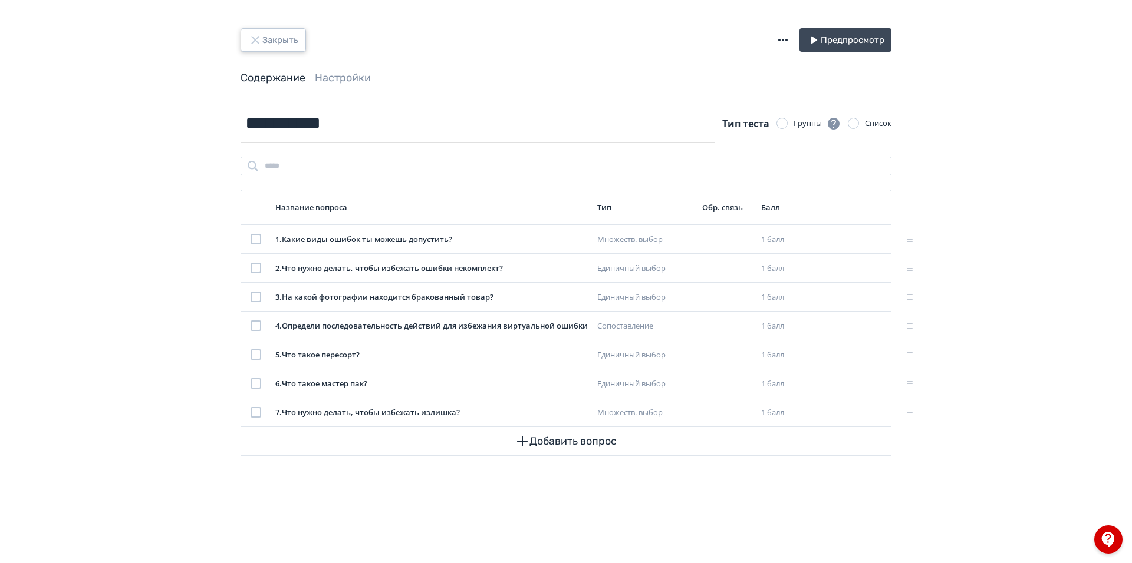
click at [266, 42] on button "Закрыть" at bounding box center [272, 40] width 65 height 24
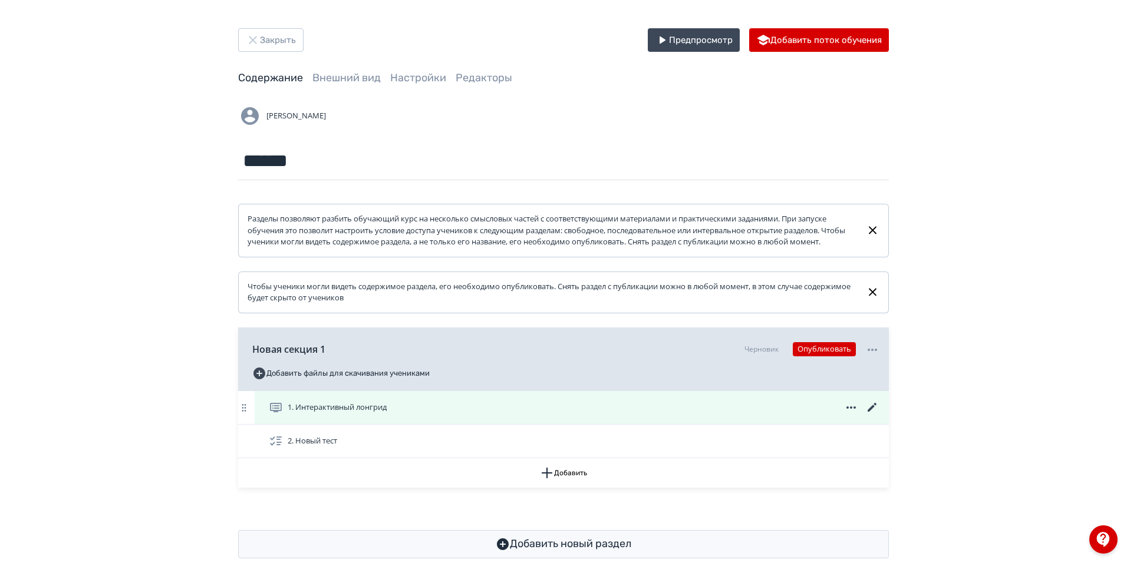
click at [397, 415] on div "1. Интерактивный лонгрид" at bounding box center [574, 408] width 611 height 14
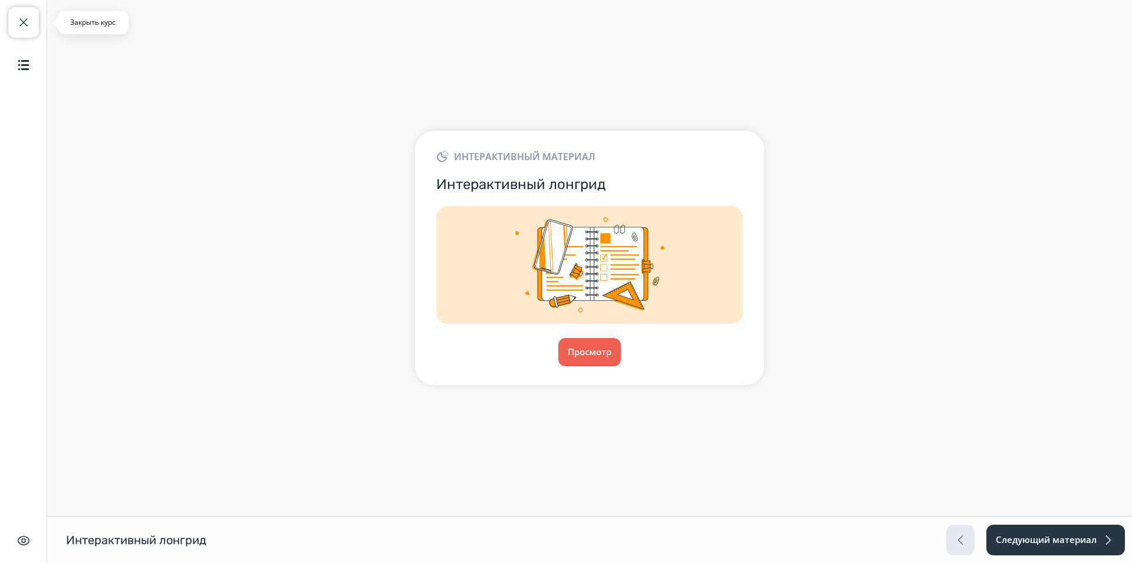
click at [26, 26] on span "button" at bounding box center [24, 22] width 14 height 14
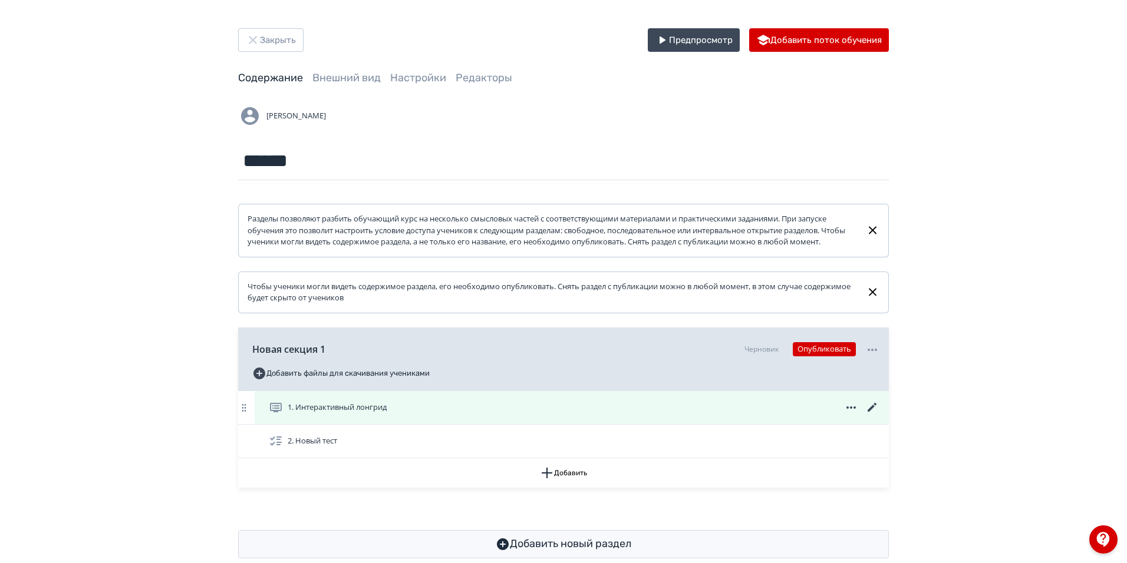
click at [872, 415] on icon at bounding box center [872, 408] width 14 height 14
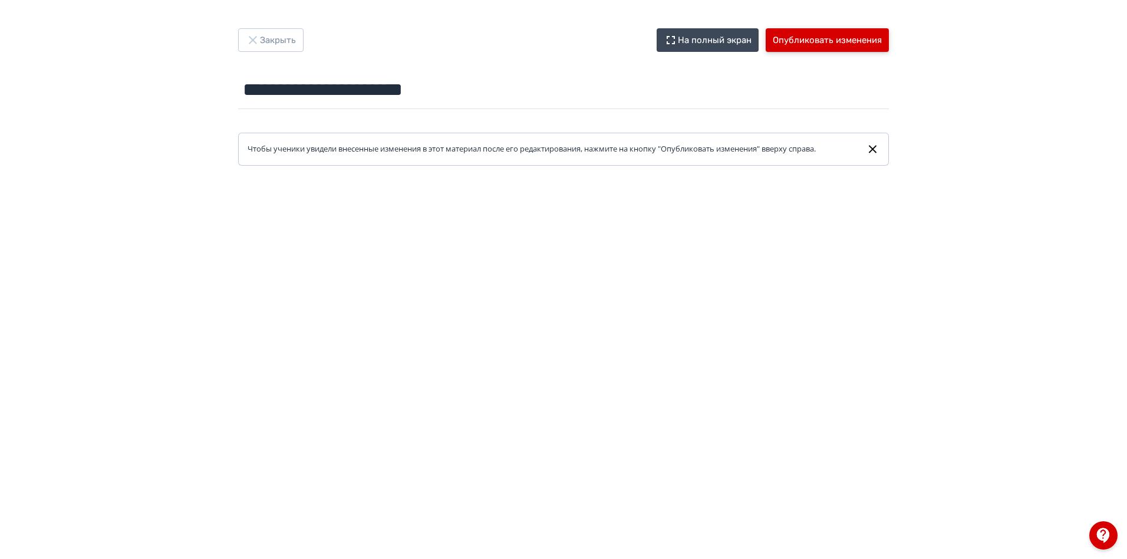
click at [832, 31] on button "Опубликовать изменения" at bounding box center [827, 40] width 123 height 24
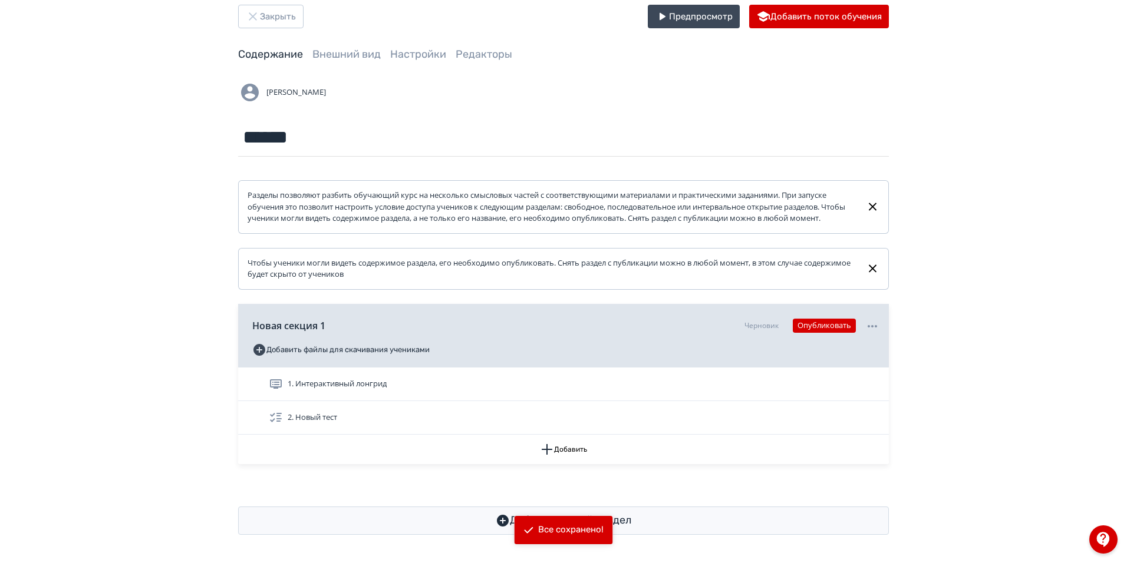
scroll to position [35, 0]
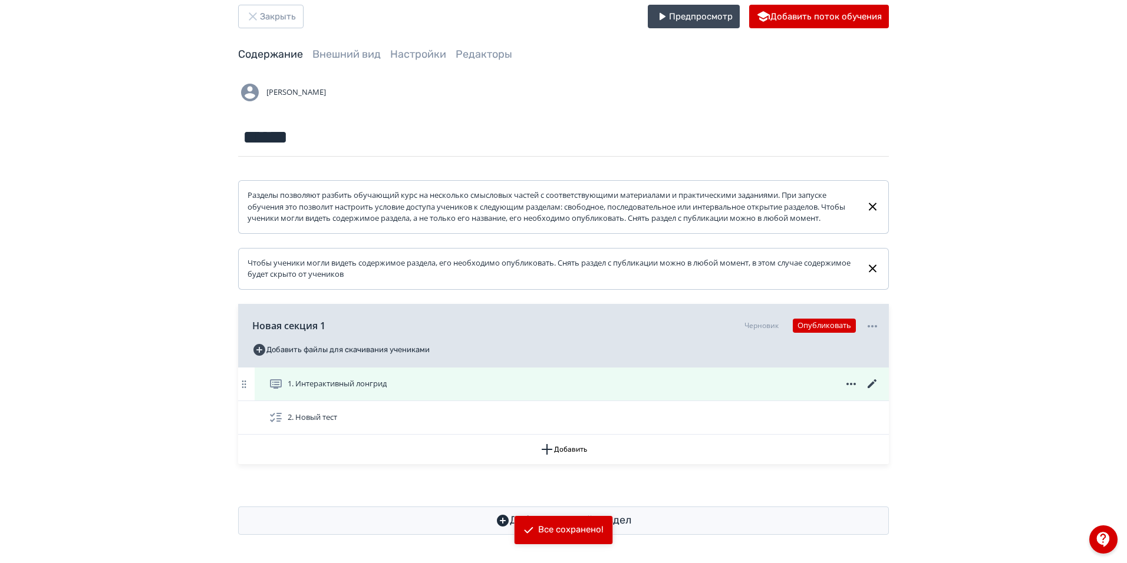
click at [384, 387] on span "1. Интерактивный лонгрид" at bounding box center [337, 384] width 99 height 12
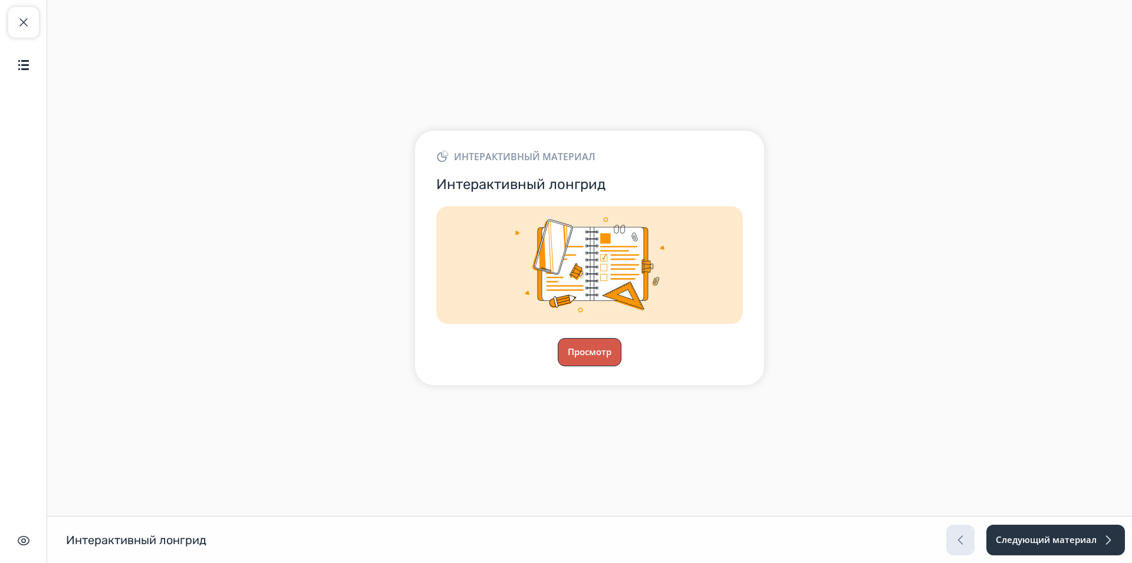
click at [593, 343] on button "Просмотр" at bounding box center [590, 352] width 64 height 28
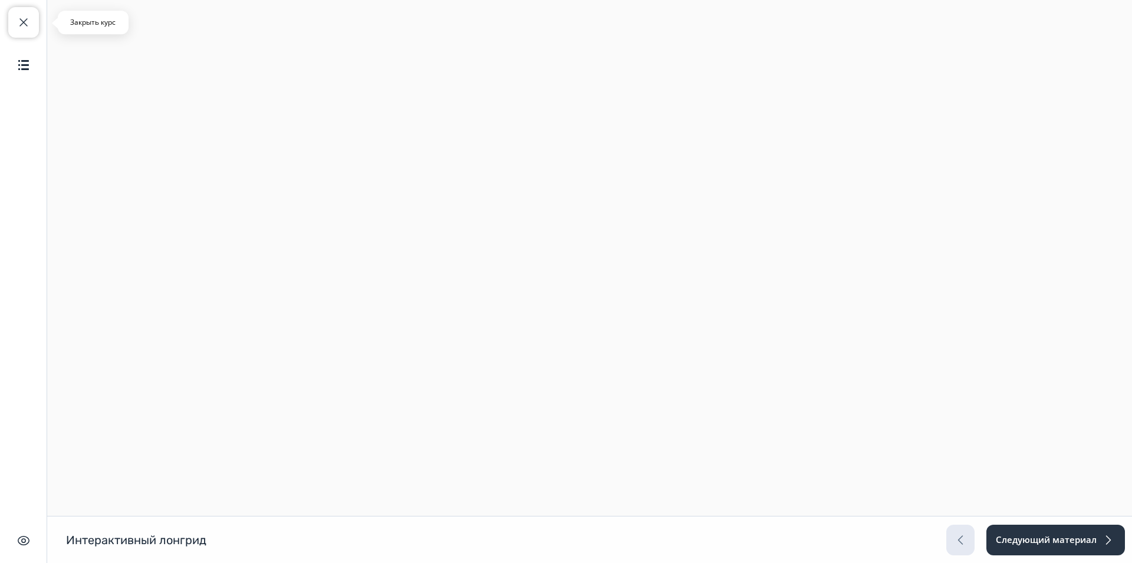
click at [19, 22] on span "button" at bounding box center [24, 22] width 14 height 14
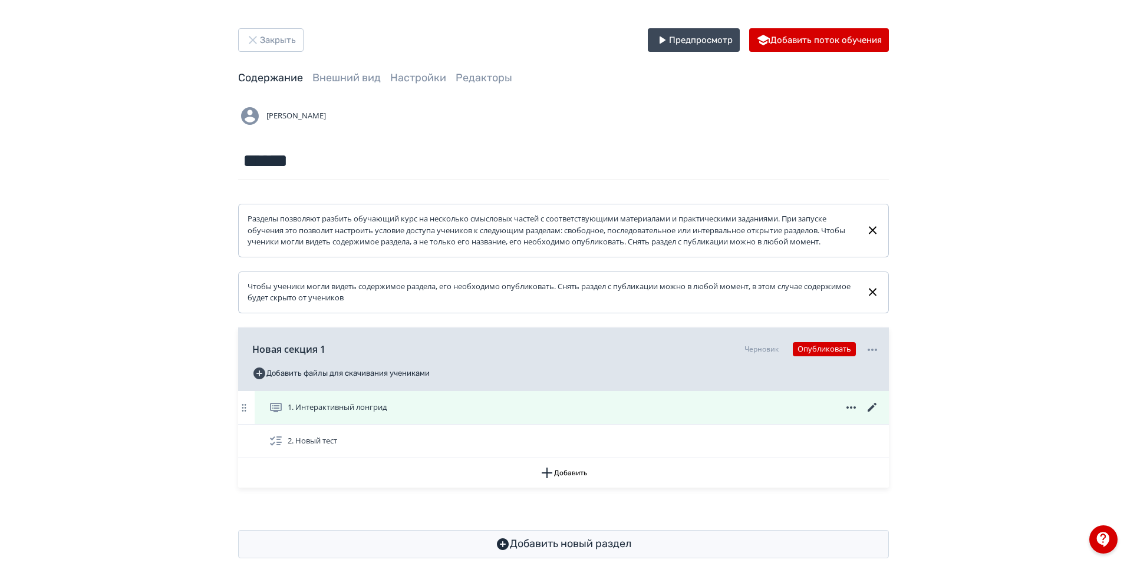
click at [333, 414] on span "1. Интерактивный лонгрид" at bounding box center [337, 408] width 99 height 12
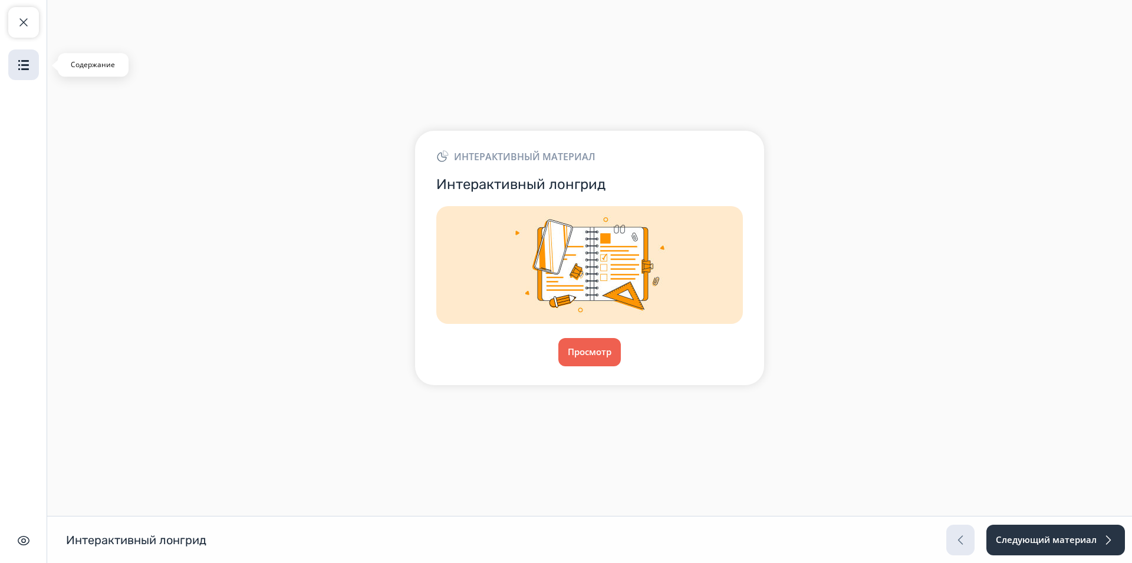
click at [28, 58] on img "button" at bounding box center [24, 65] width 14 height 14
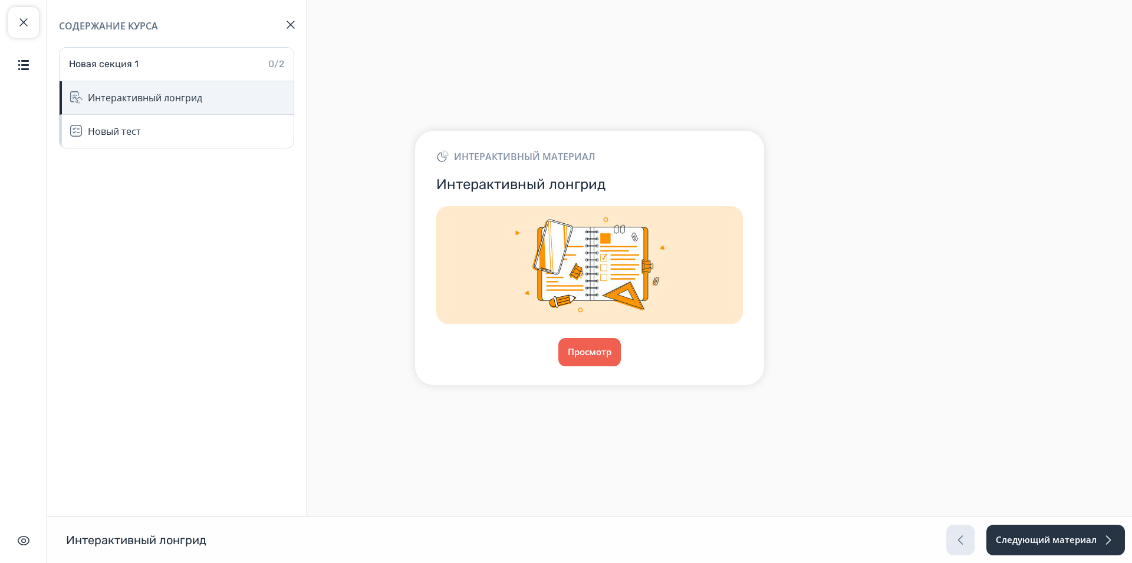
click at [202, 97] on div "Интерактивный лонгрид" at bounding box center [145, 98] width 114 height 14
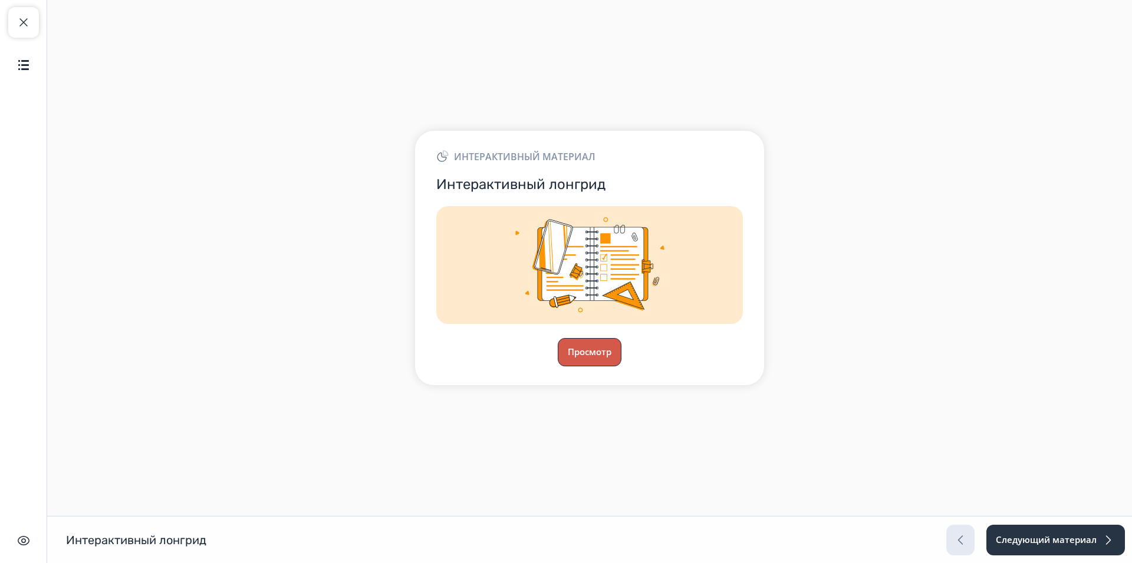
click at [586, 358] on button "Просмотр" at bounding box center [590, 352] width 64 height 28
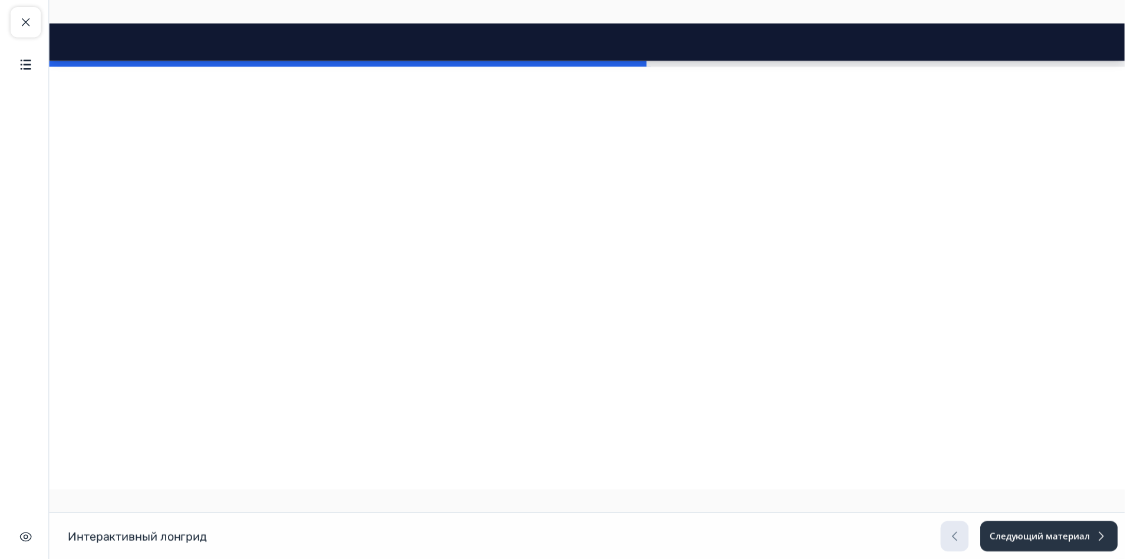
scroll to position [2357, 0]
click at [21, 21] on span "button" at bounding box center [24, 22] width 14 height 14
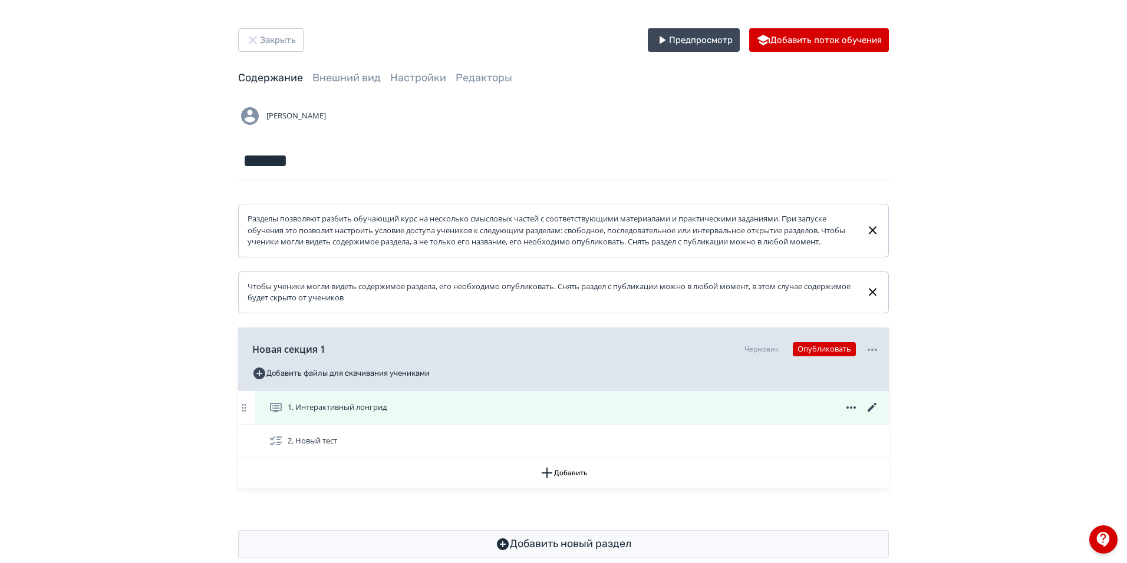
click at [875, 415] on icon at bounding box center [872, 408] width 14 height 14
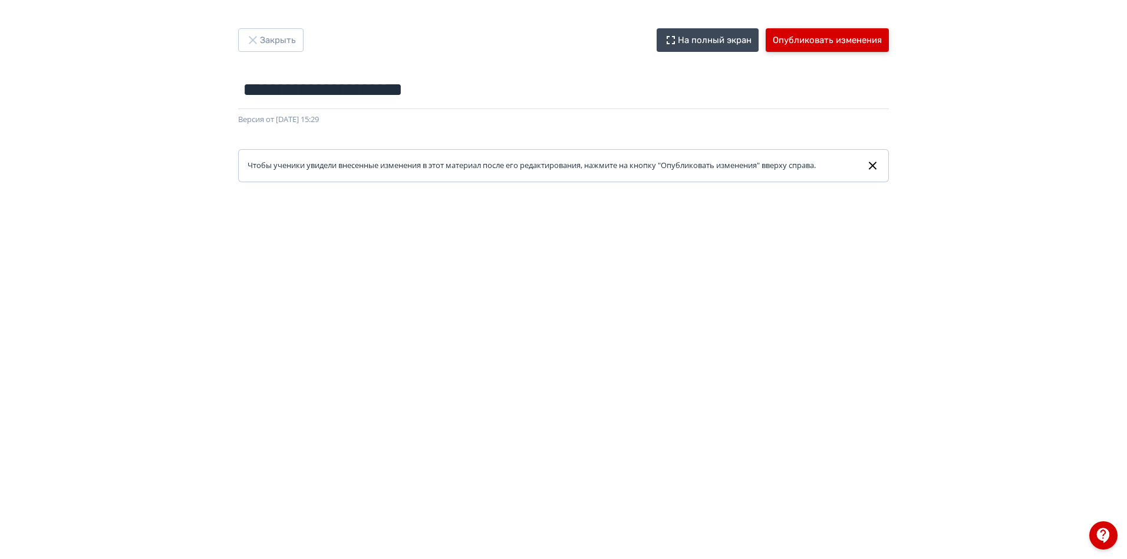
click at [808, 32] on button "Опубликовать изменения" at bounding box center [827, 40] width 123 height 24
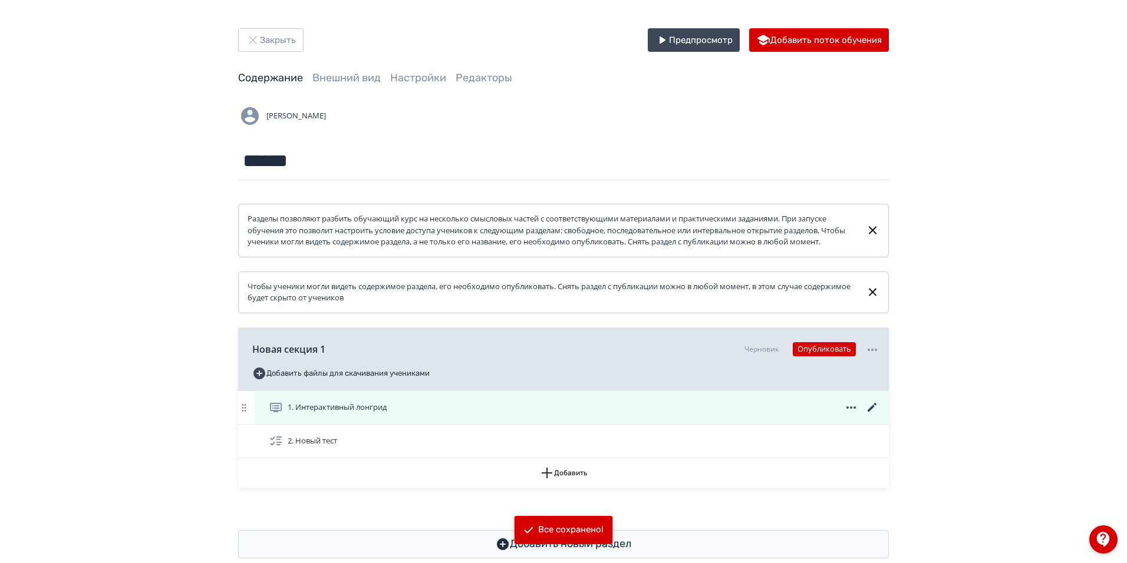
click at [422, 415] on div "1. Интерактивный лонгрид" at bounding box center [574, 408] width 611 height 14
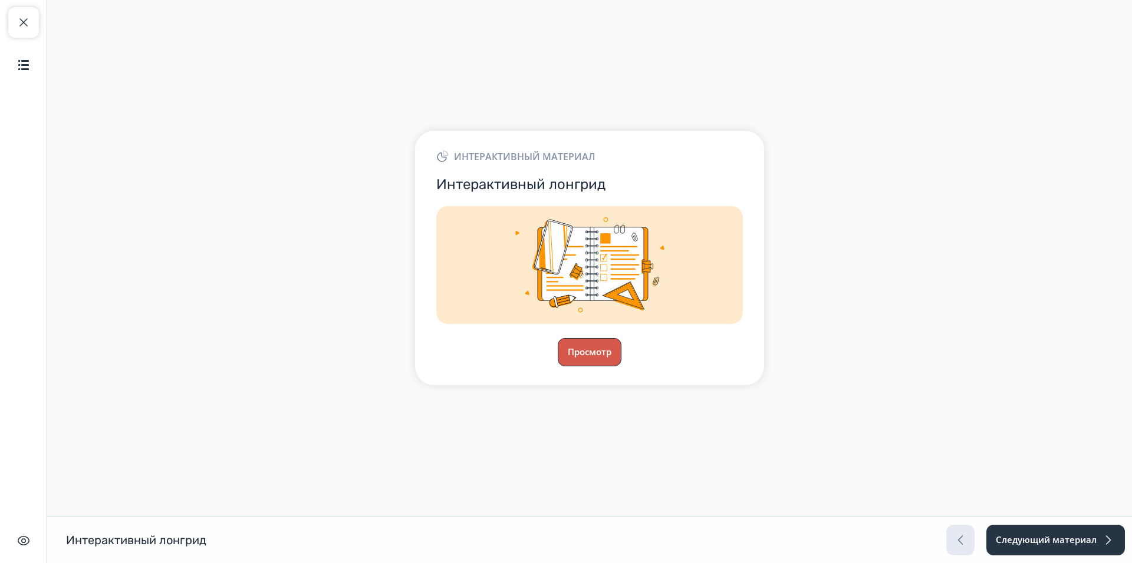
click at [597, 350] on button "Просмотр" at bounding box center [590, 352] width 64 height 28
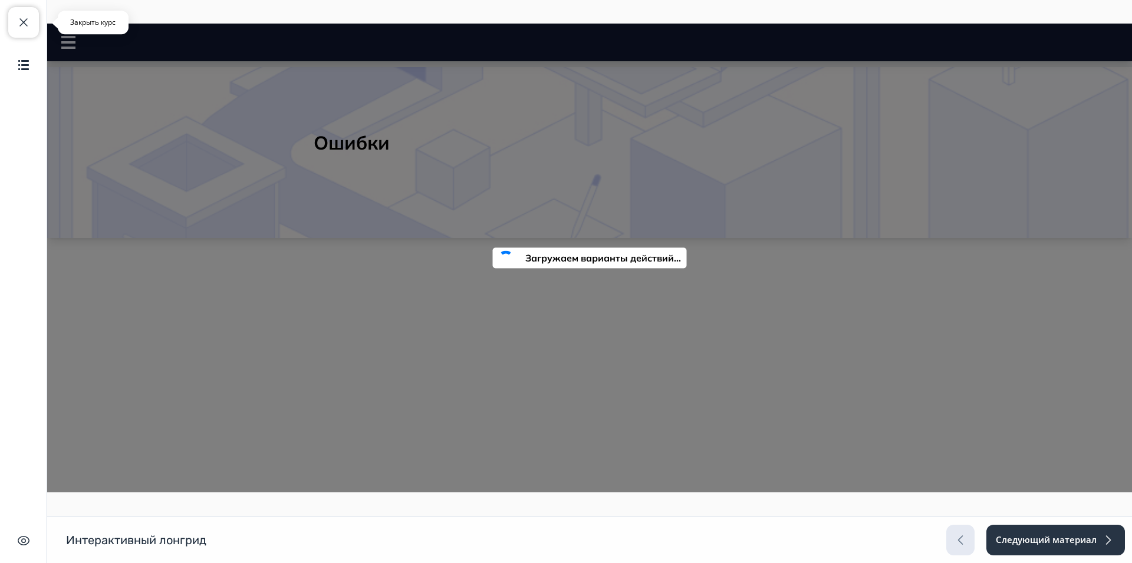
click at [17, 21] on span "button" at bounding box center [24, 22] width 14 height 14
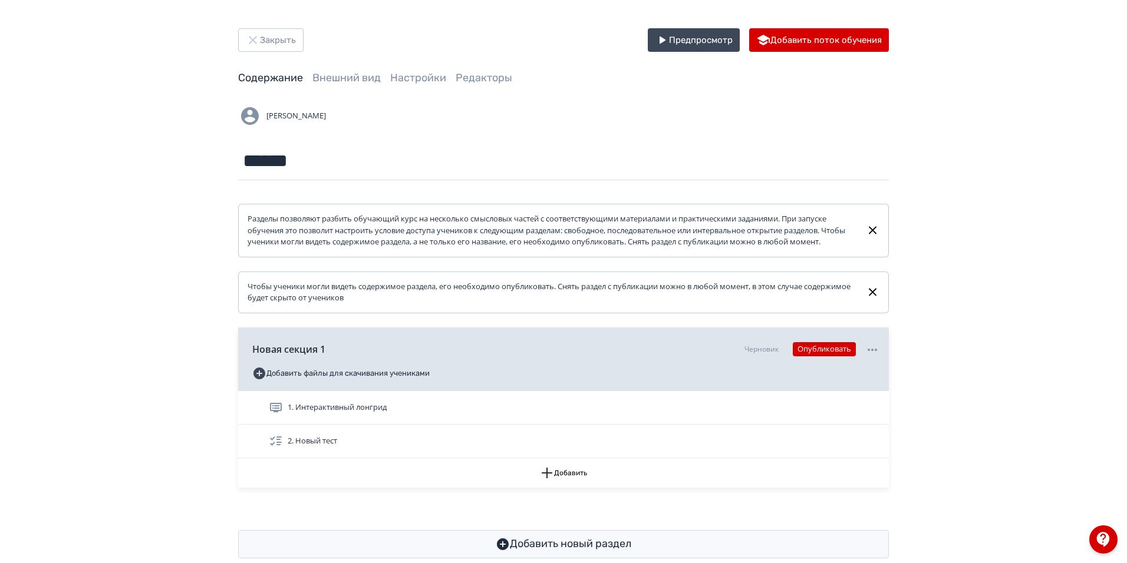
click at [524, 415] on div "1. Интерактивный лонгрид" at bounding box center [574, 408] width 611 height 14
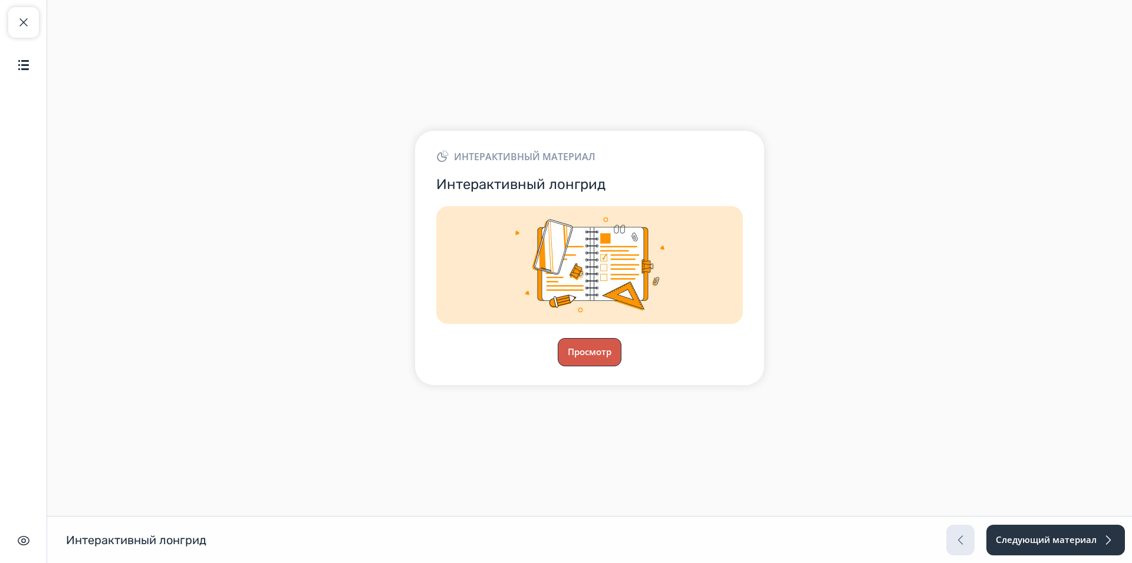
click at [581, 348] on button "Просмотр" at bounding box center [590, 352] width 64 height 28
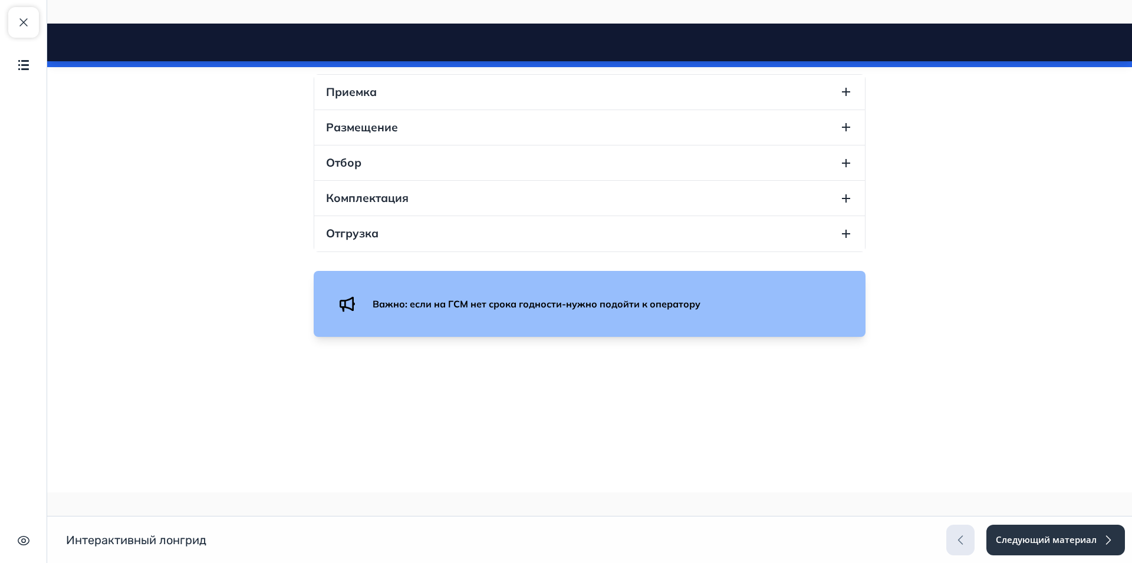
scroll to position [4656, 0]
click at [742, 110] on button "Приемка" at bounding box center [589, 92] width 550 height 35
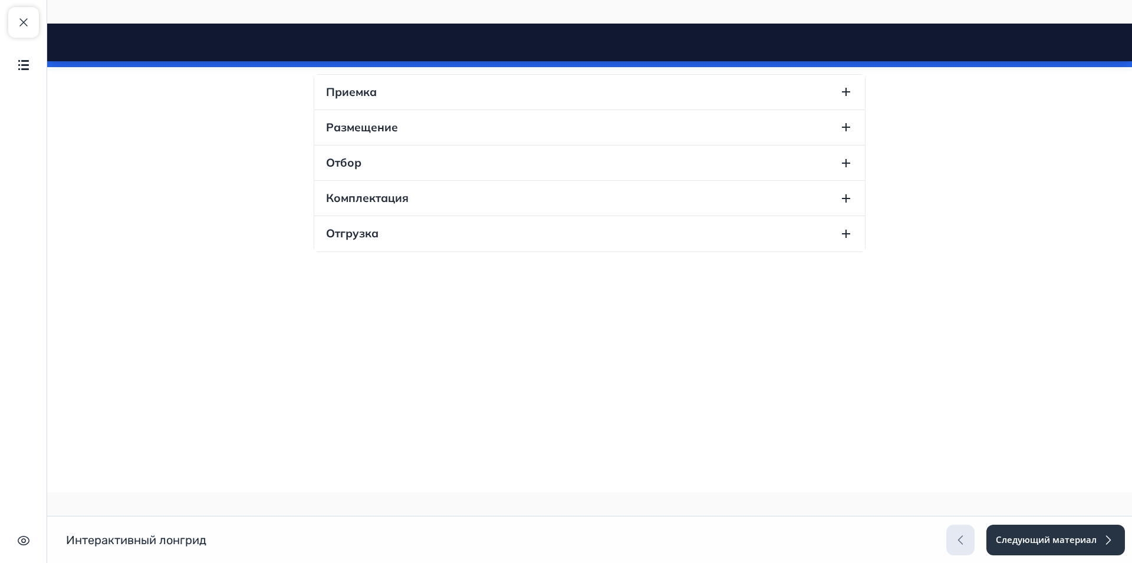
click at [828, 110] on button "Приемка" at bounding box center [589, 92] width 550 height 35
click at [833, 145] on button "Размещение" at bounding box center [589, 127] width 550 height 35
click at [833, 41] on button "Размещение" at bounding box center [589, 23] width 550 height 35
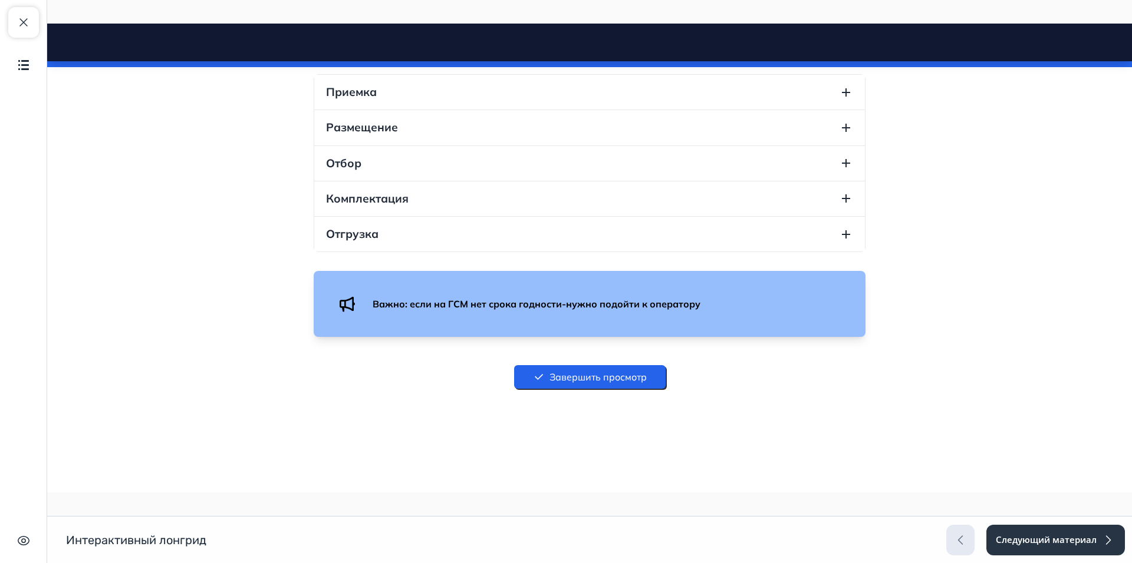
drag, startPoint x: 1126, startPoint y: 91, endPoint x: 1173, endPoint y: 520, distance: 431.7
click at [33, 26] on button "Закрыть курс" at bounding box center [23, 22] width 31 height 31
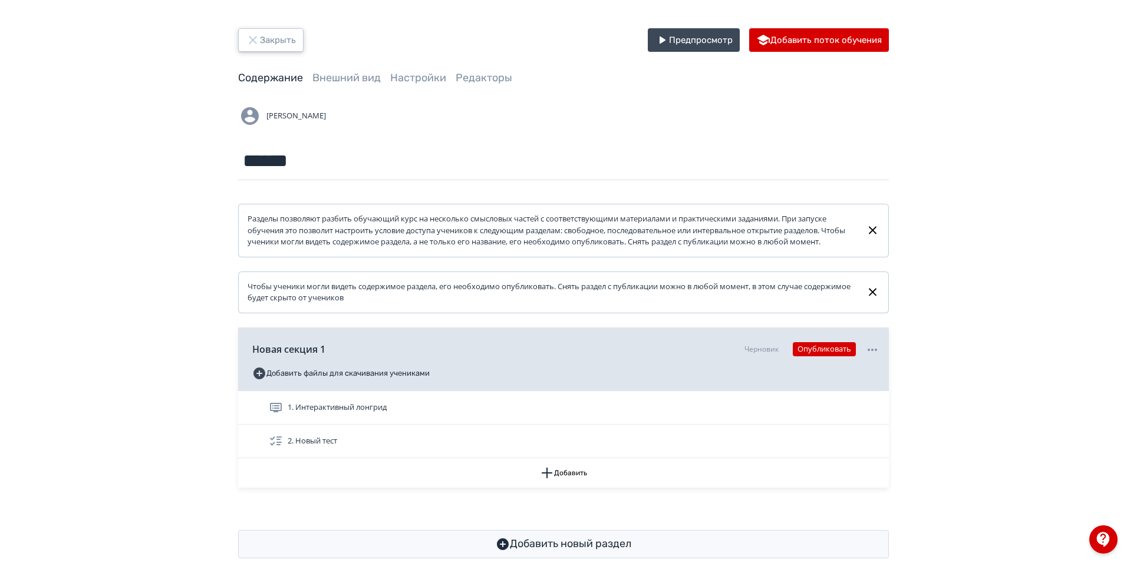
click at [285, 38] on button "Закрыть" at bounding box center [270, 40] width 65 height 24
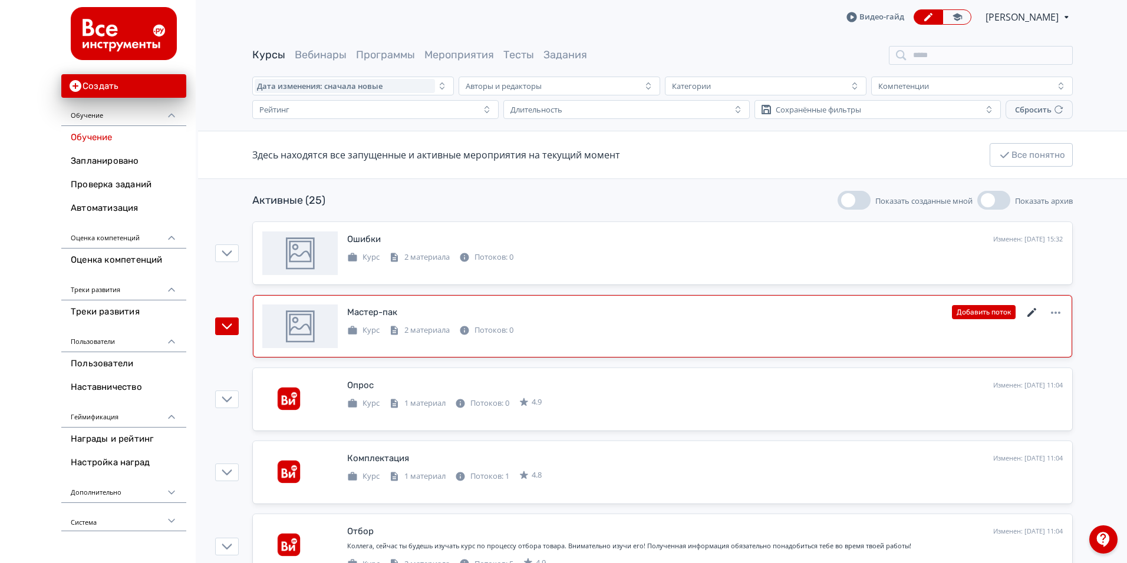
click at [1032, 315] on icon at bounding box center [1032, 313] width 14 height 14
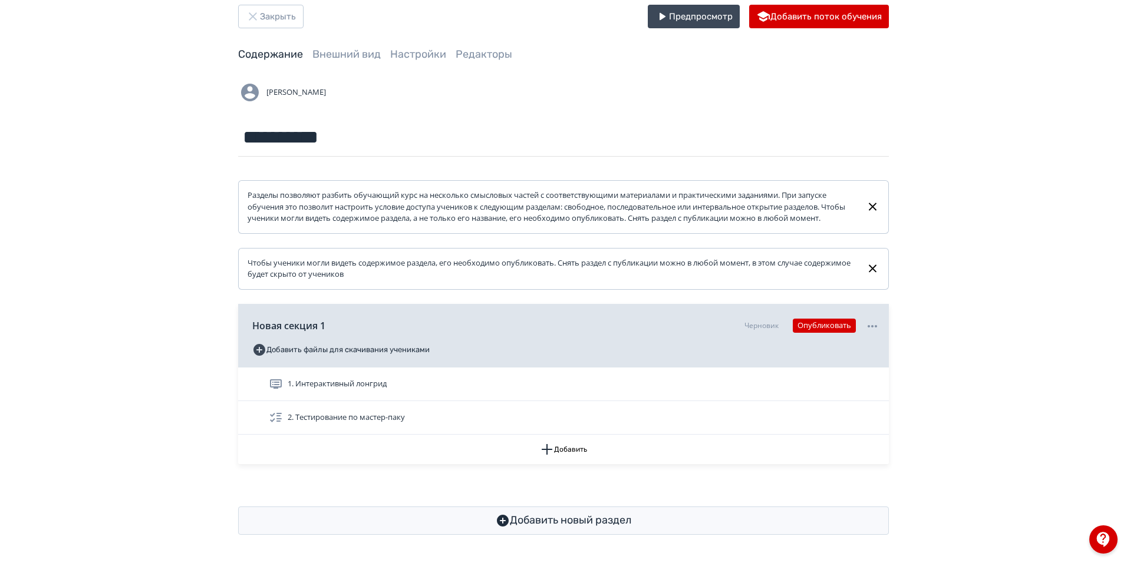
scroll to position [35, 0]
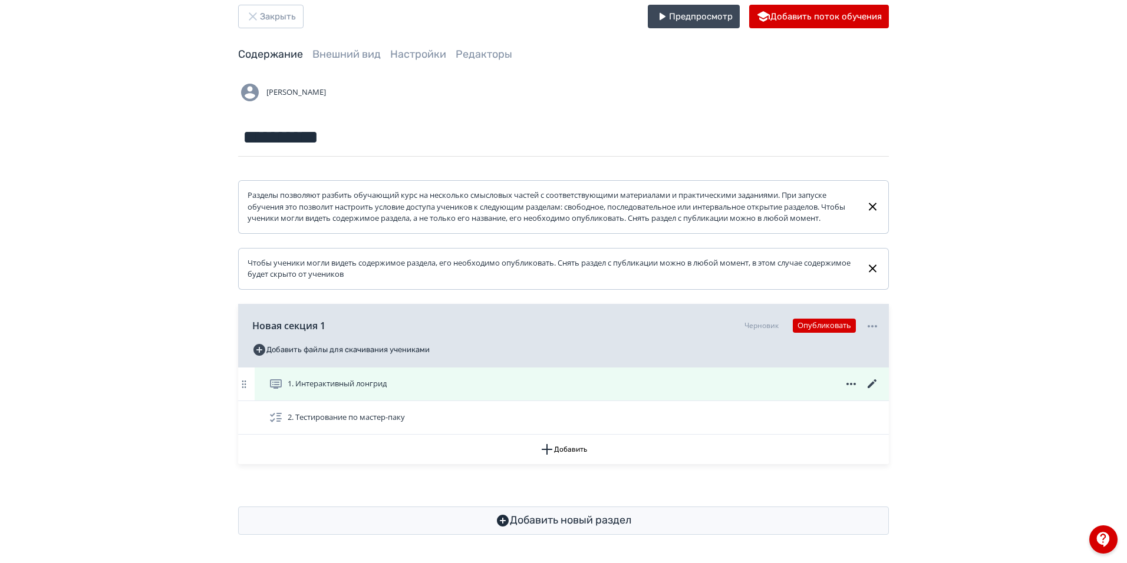
click at [873, 382] on icon at bounding box center [872, 384] width 9 height 9
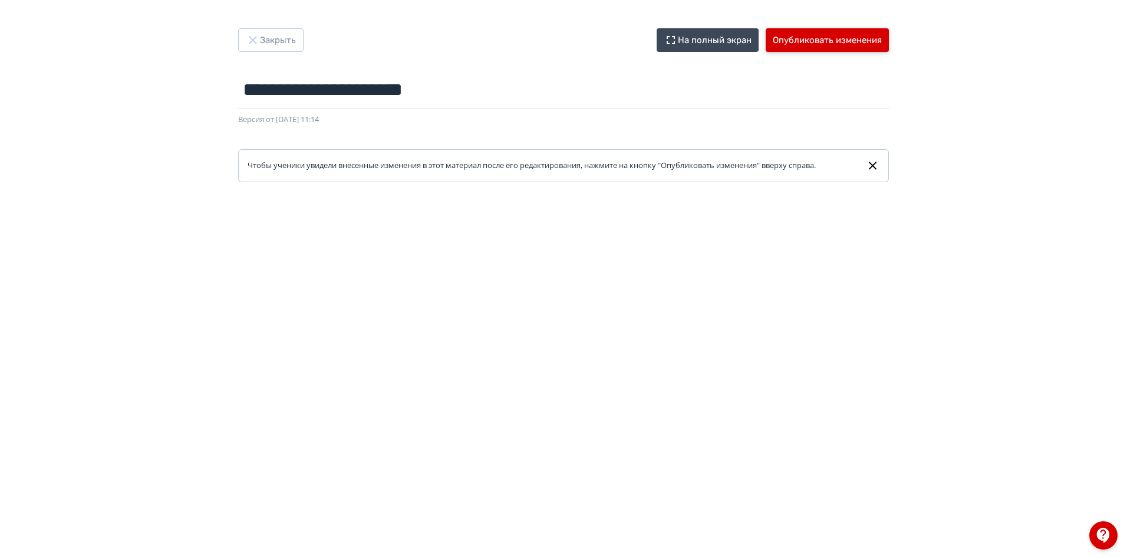
click at [848, 44] on button "Опубликовать изменения" at bounding box center [827, 40] width 123 height 24
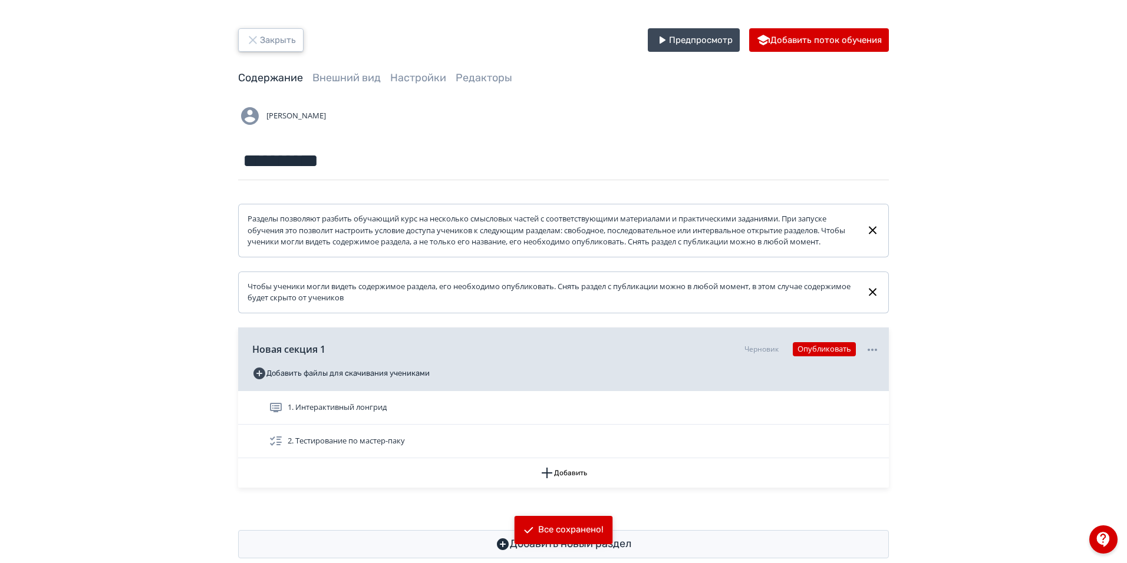
click at [281, 40] on button "Закрыть" at bounding box center [270, 40] width 65 height 24
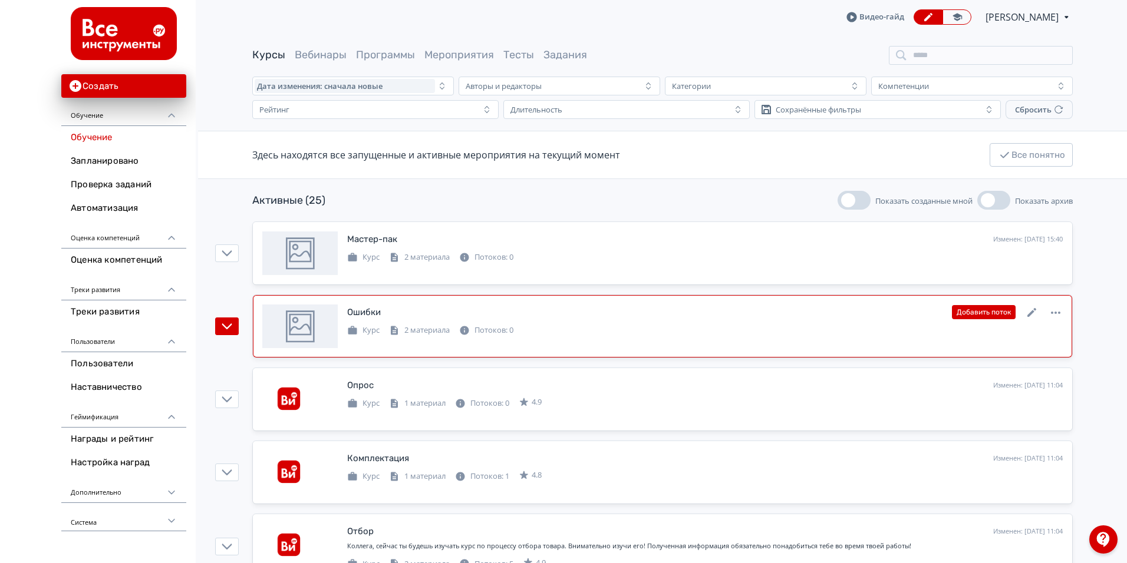
click at [659, 308] on div "Ошибки Изменен: 15.10.2025 в 15:32 Добавить поток" at bounding box center [704, 312] width 715 height 15
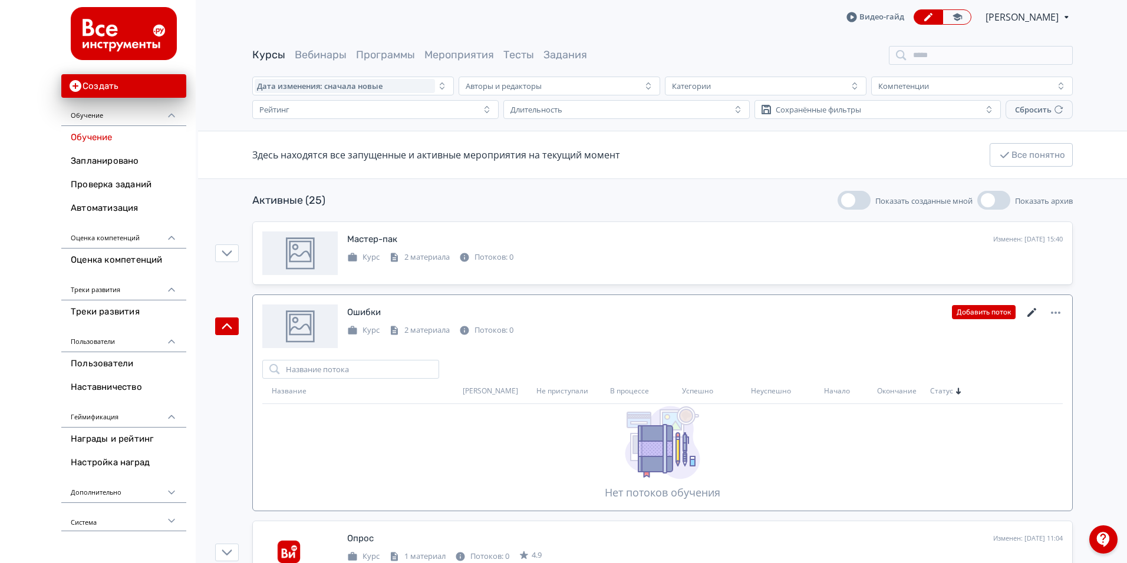
click at [1030, 310] on icon at bounding box center [1032, 313] width 14 height 14
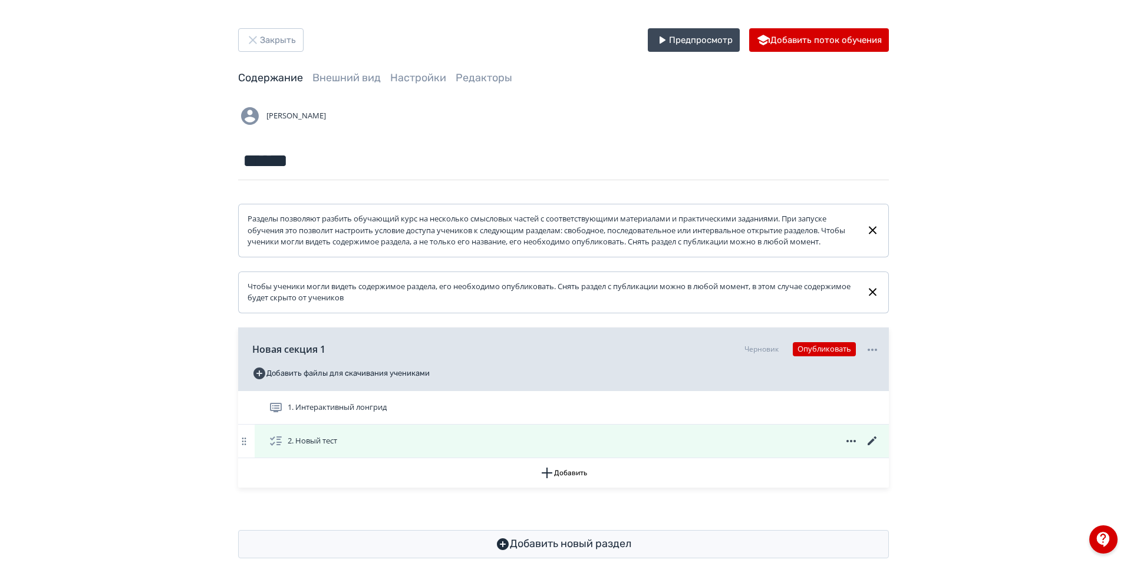
click at [872, 446] on icon at bounding box center [872, 441] width 9 height 9
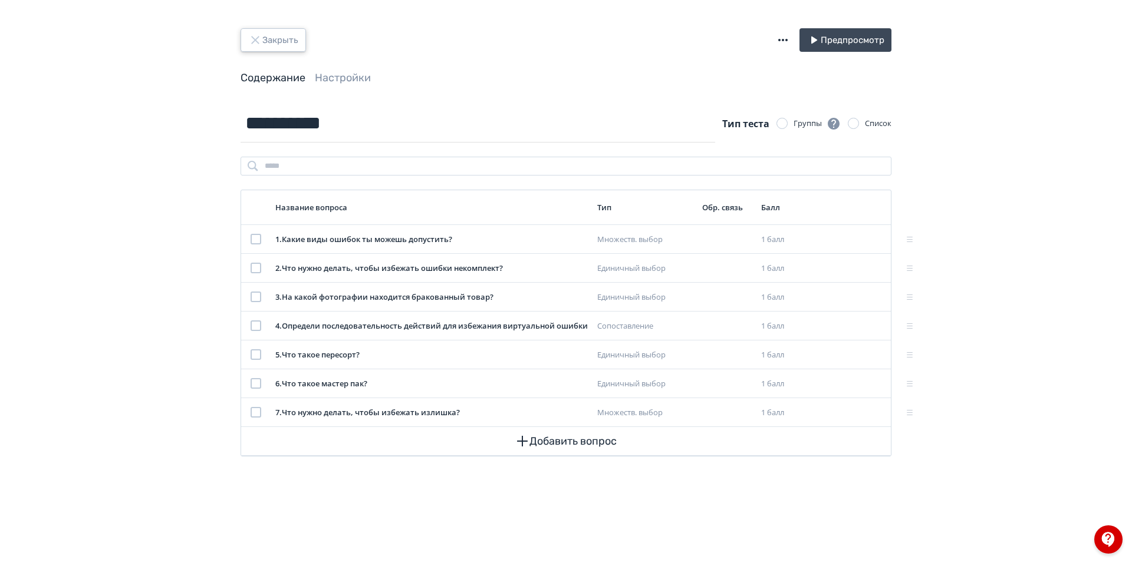
click at [263, 39] on button "Закрыть" at bounding box center [272, 40] width 65 height 24
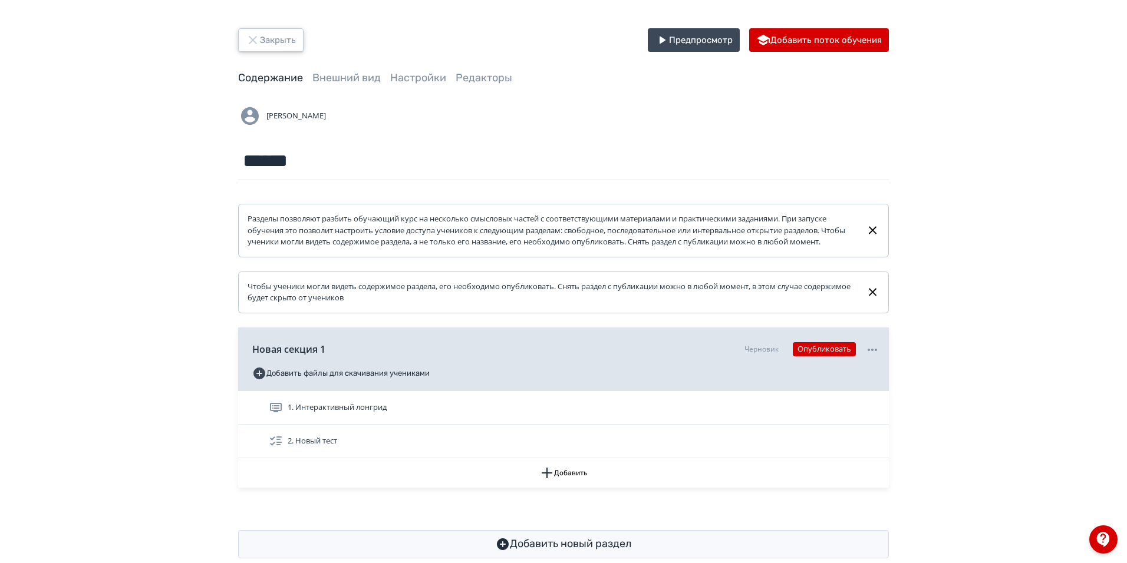
click at [272, 42] on button "Закрыть" at bounding box center [270, 40] width 65 height 24
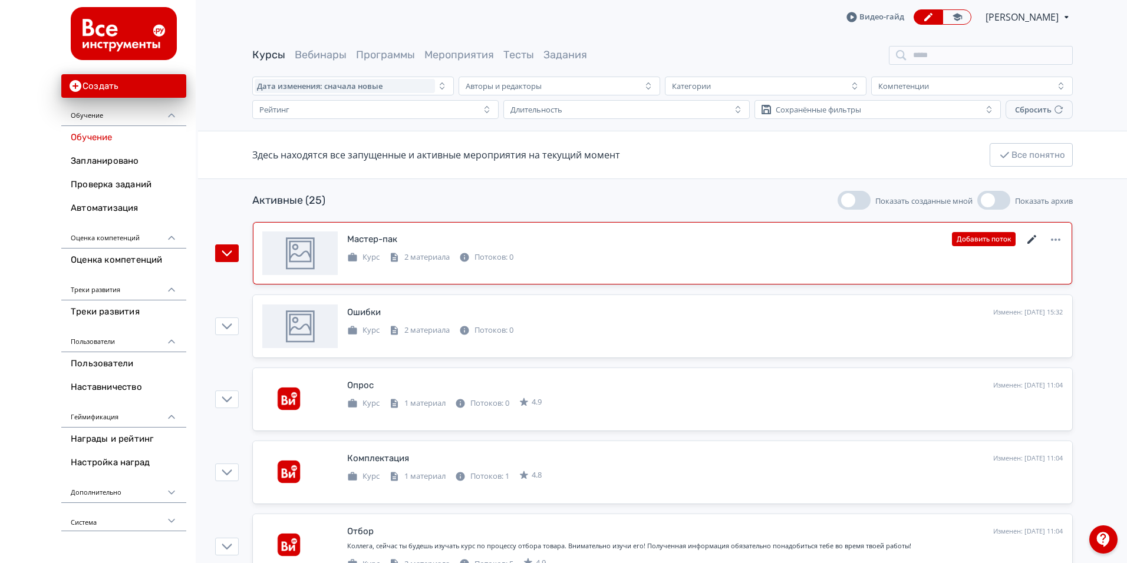
click at [1031, 240] on icon at bounding box center [1031, 239] width 9 height 9
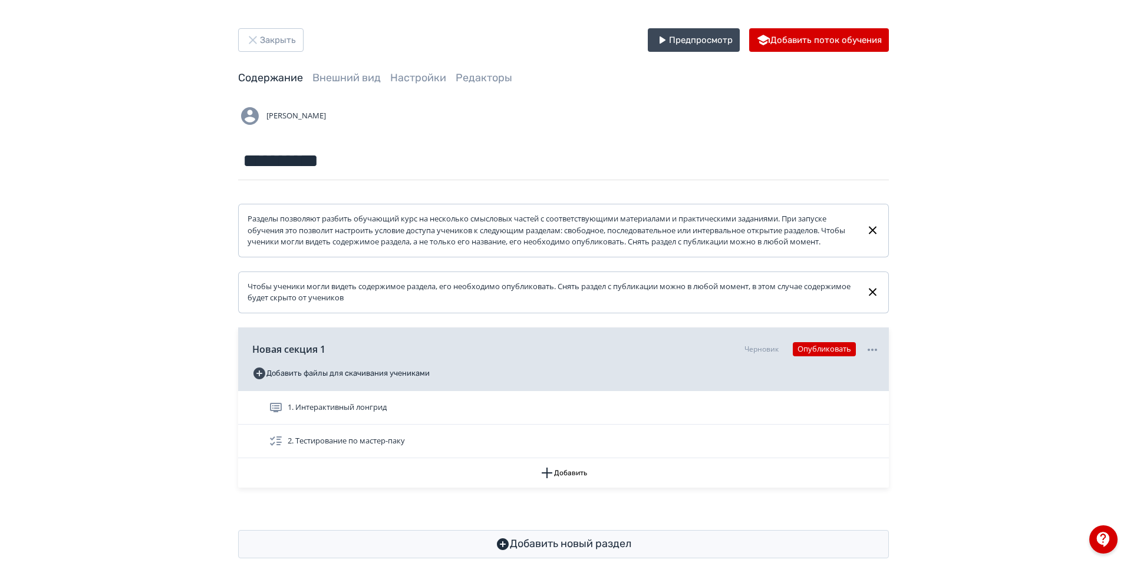
scroll to position [35, 0]
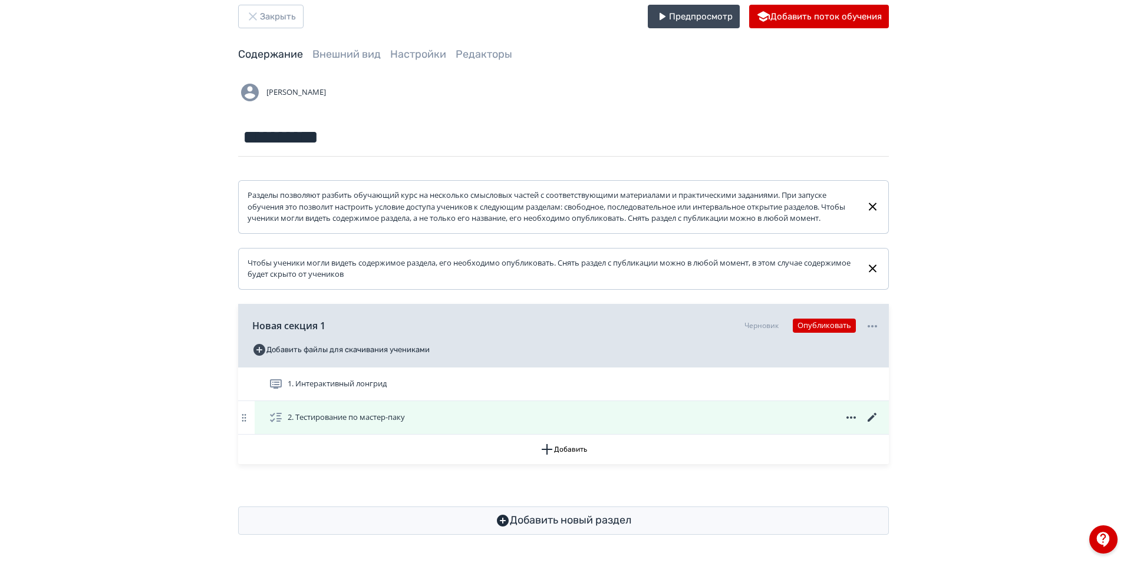
click at [872, 414] on icon at bounding box center [872, 418] width 14 height 14
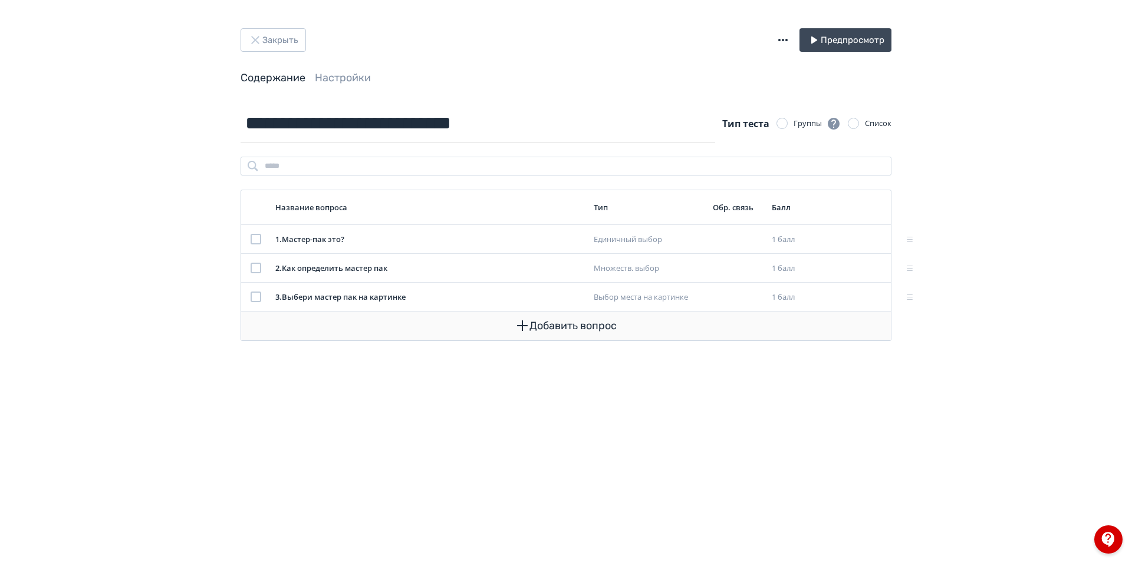
click at [562, 331] on button "Добавить вопрос" at bounding box center [565, 326] width 631 height 28
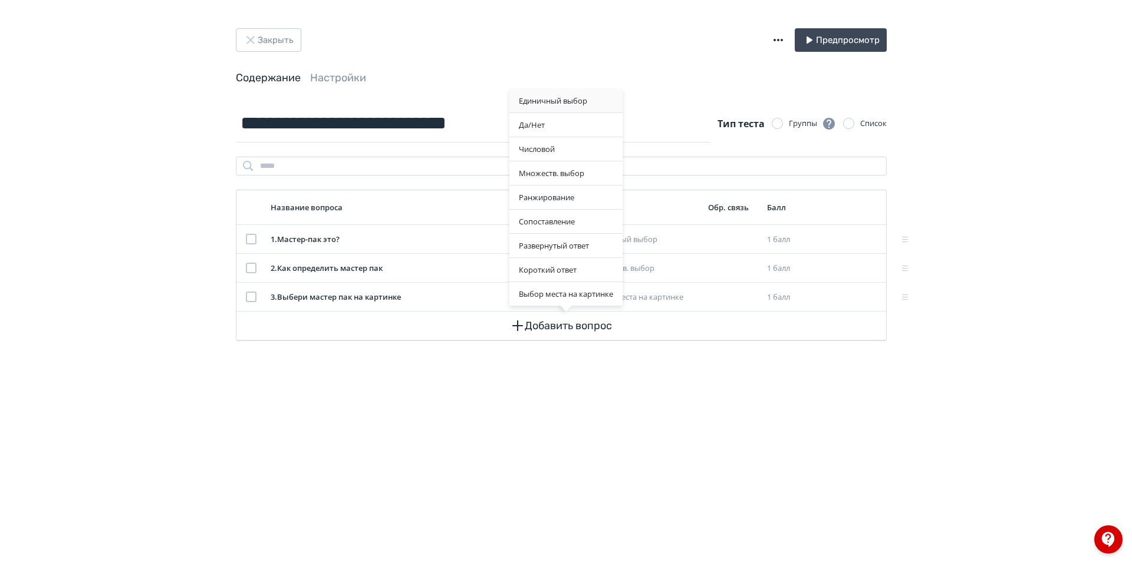
click at [563, 97] on div "Единичный выбор" at bounding box center [565, 101] width 113 height 24
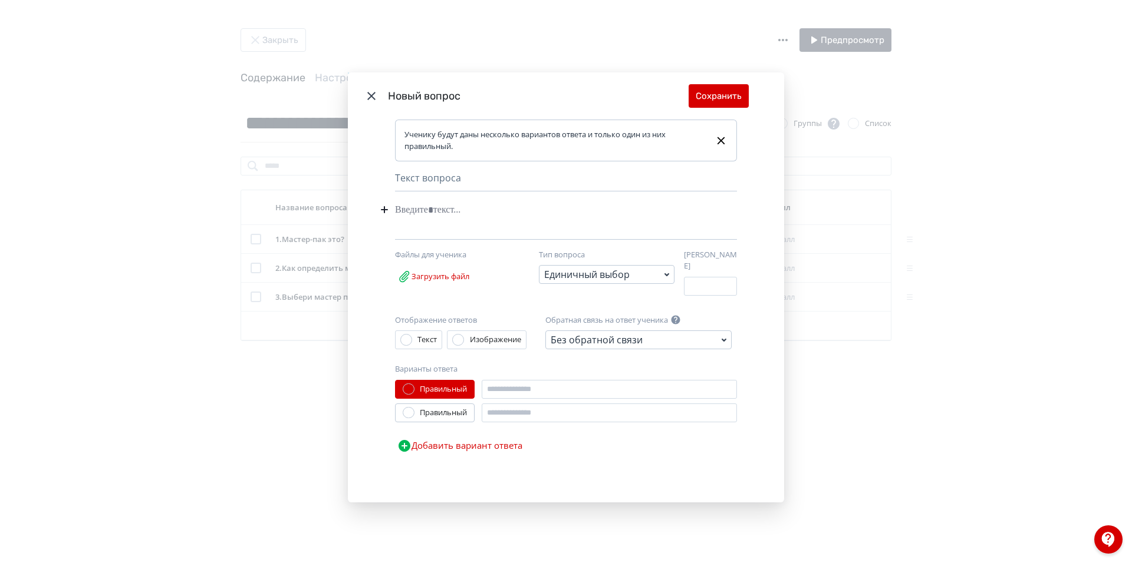
click at [480, 214] on div "Modal" at bounding box center [548, 210] width 306 height 22
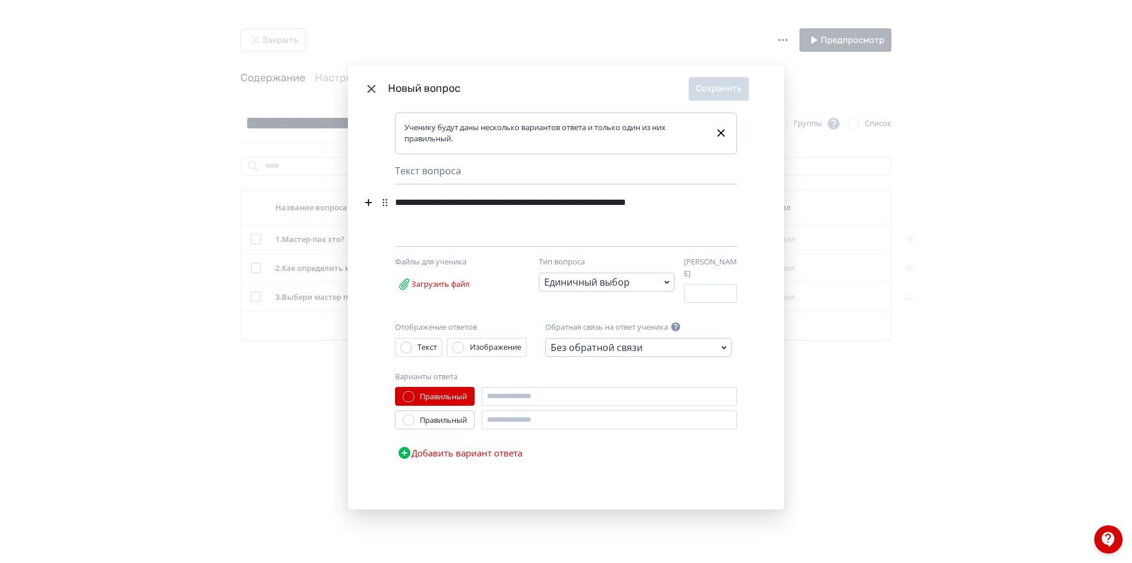
click at [489, 208] on div "**********" at bounding box center [548, 211] width 306 height 38
click at [528, 206] on div "**********" at bounding box center [548, 211] width 306 height 38
drag, startPoint x: 442, startPoint y: 221, endPoint x: 394, endPoint y: 205, distance: 50.9
click at [395, 206] on div "**********" at bounding box center [548, 211] width 306 height 38
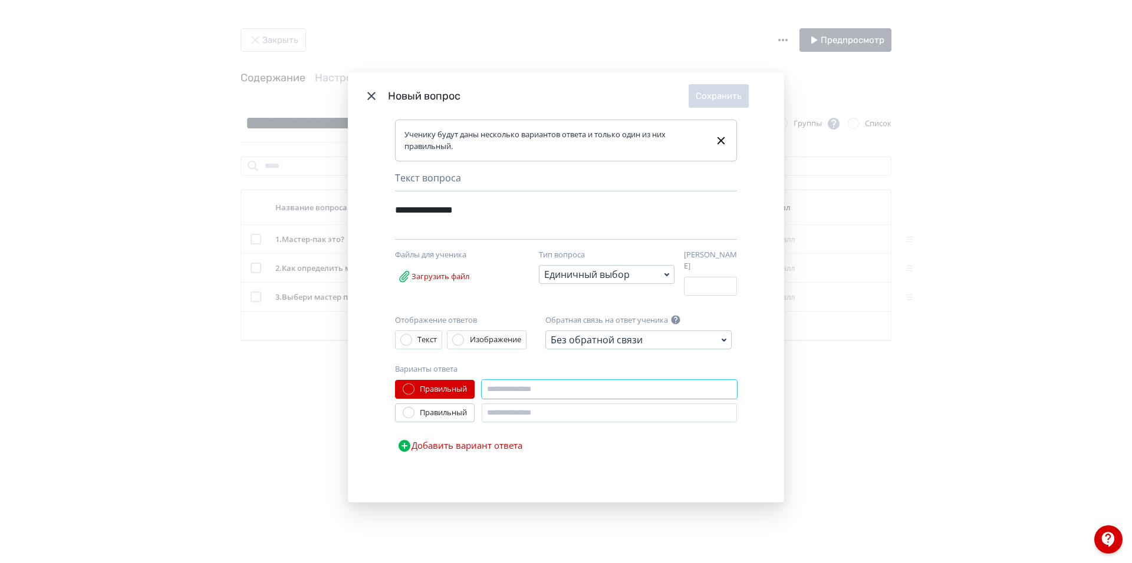
click at [553, 383] on input "Modal" at bounding box center [608, 389] width 255 height 19
type input "**********"
click at [569, 405] on input "Modal" at bounding box center [608, 413] width 255 height 19
type input "********"
click at [466, 438] on button "Добавить вариант ответа" at bounding box center [460, 446] width 130 height 24
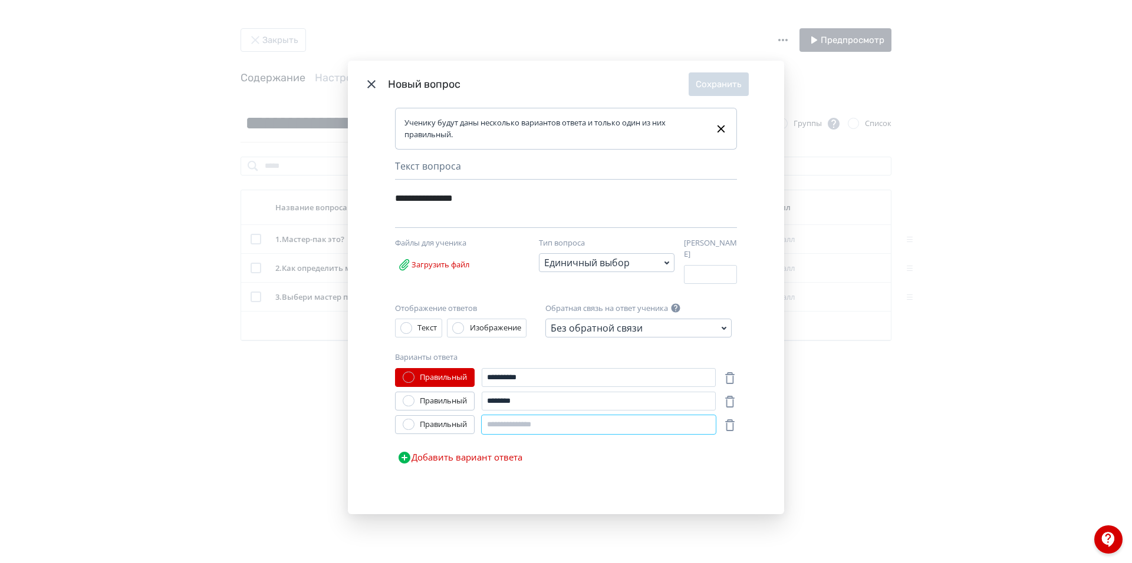
click at [521, 427] on input "Modal" at bounding box center [598, 424] width 234 height 19
type input "**********"
click at [456, 398] on div "Правильный" at bounding box center [443, 401] width 47 height 12
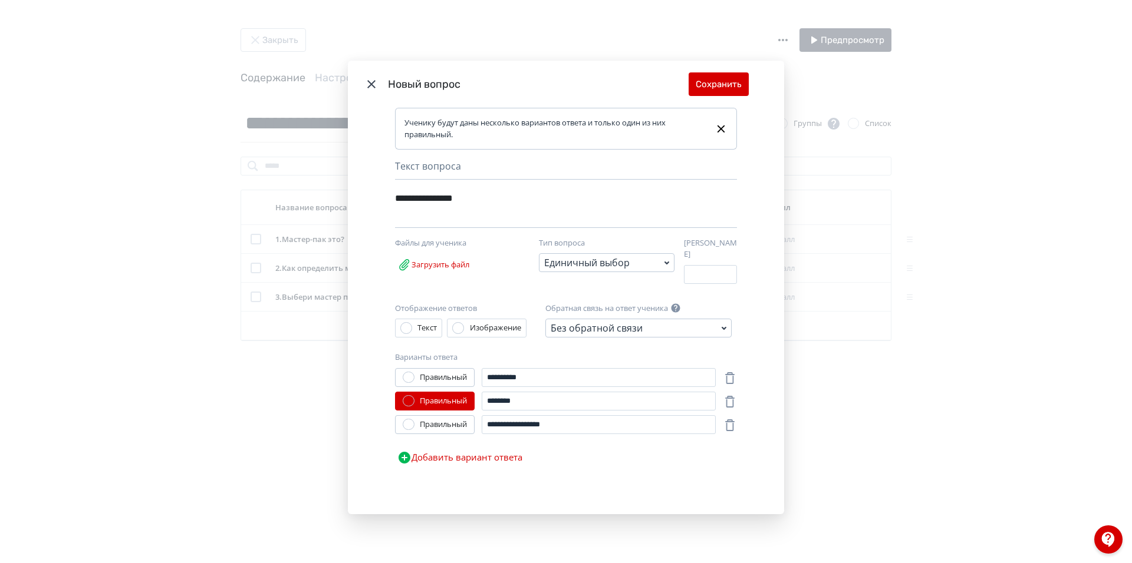
click at [440, 377] on div "Правильный" at bounding box center [443, 378] width 47 height 12
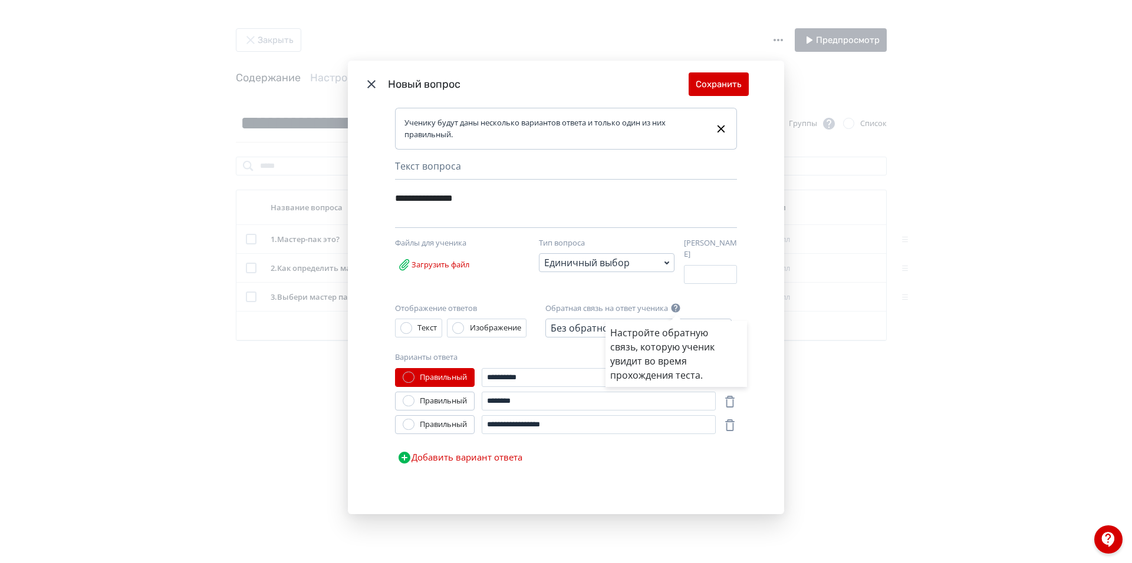
click at [440, 266] on div "Настройте обратную связь, которую ученик увидит во время прохождения теста." at bounding box center [566, 281] width 1132 height 563
click at [437, 269] on label "Загрузить файл" at bounding box center [433, 265] width 77 height 24
click at [0, 0] on input "Загрузить файл" at bounding box center [0, 0] width 0 height 0
click at [457, 272] on label "Загрузить файл" at bounding box center [433, 265] width 77 height 24
click at [0, 0] on input "Загрузить файл" at bounding box center [0, 0] width 0 height 0
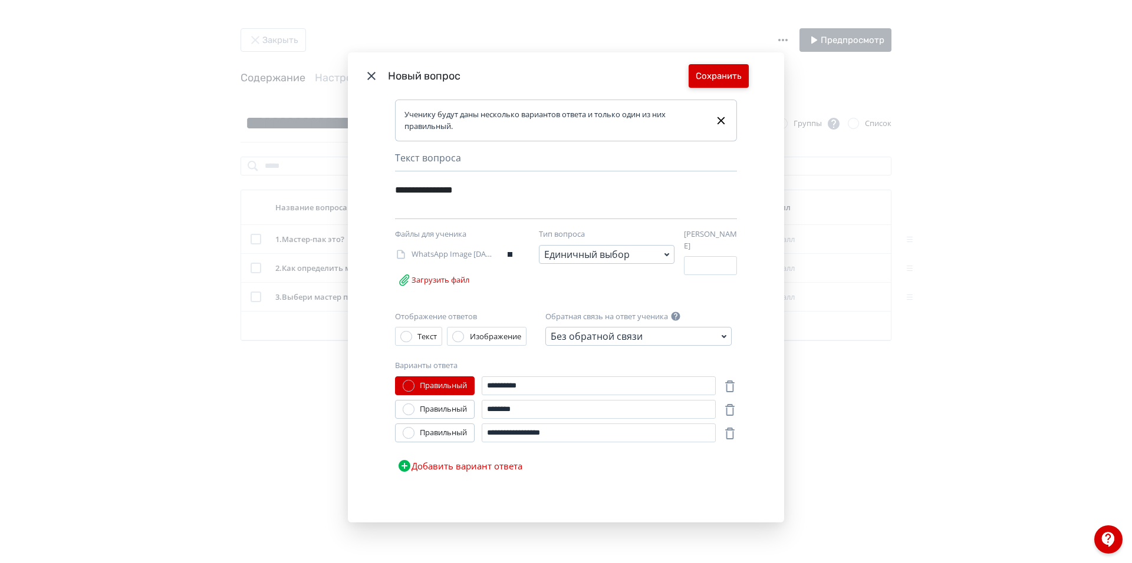
click at [718, 74] on button "Сохранить" at bounding box center [718, 76] width 60 height 24
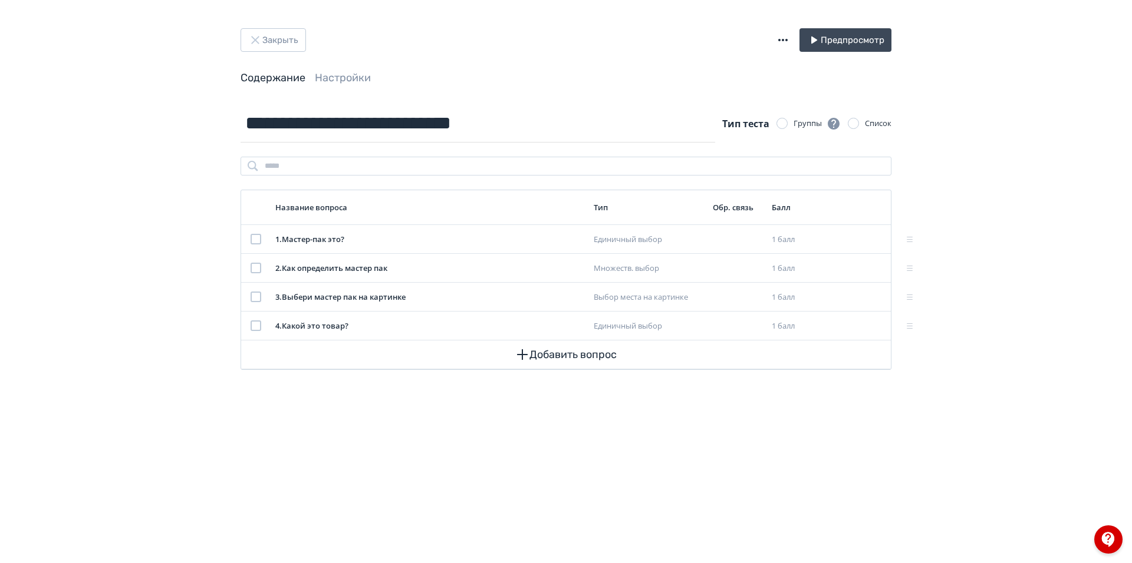
click at [960, 435] on div "**********" at bounding box center [566, 281] width 1132 height 563
click at [1073, 110] on div "**********" at bounding box center [566, 281] width 1132 height 563
click at [967, 46] on div "**********" at bounding box center [566, 281] width 1132 height 563
click at [520, 124] on input "**********" at bounding box center [477, 123] width 474 height 38
click at [483, 72] on div "Содержание Настройки" at bounding box center [565, 78] width 651 height 15
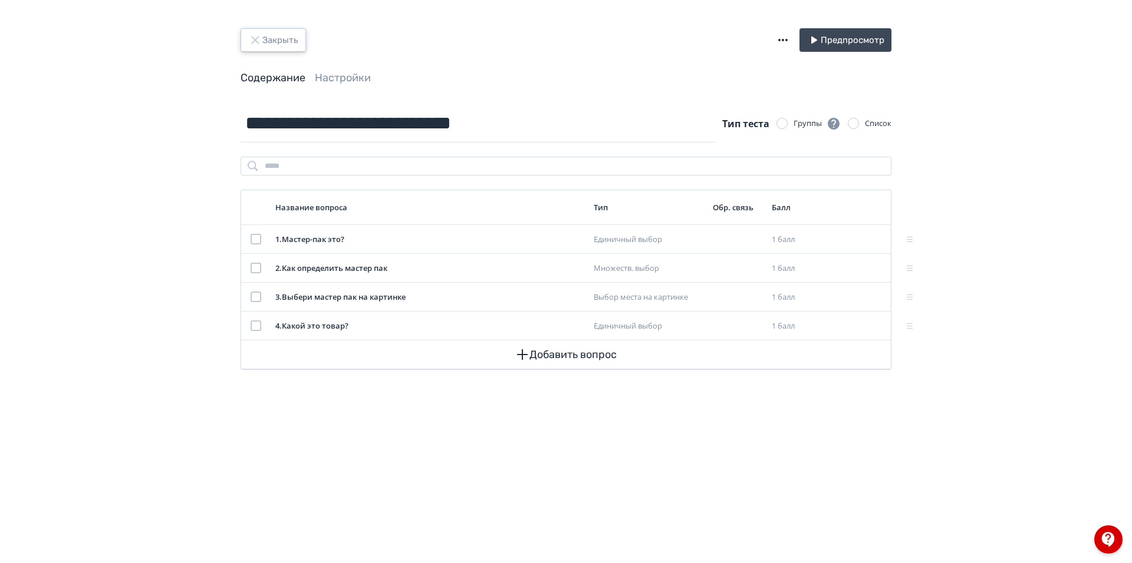
click at [263, 41] on button "Закрыть" at bounding box center [272, 40] width 65 height 24
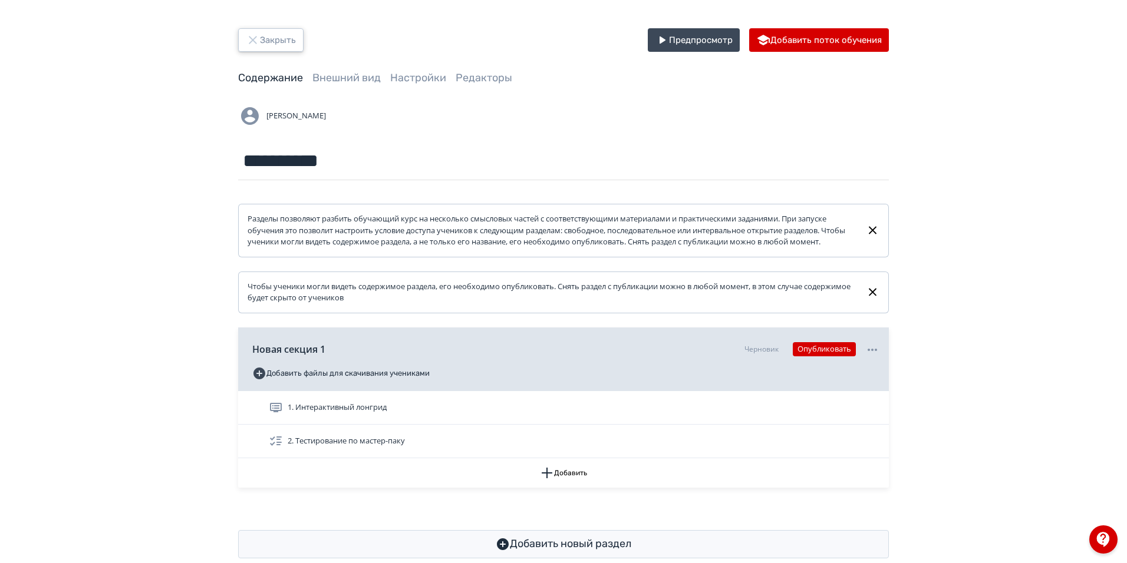
click at [279, 45] on button "Закрыть" at bounding box center [270, 40] width 65 height 24
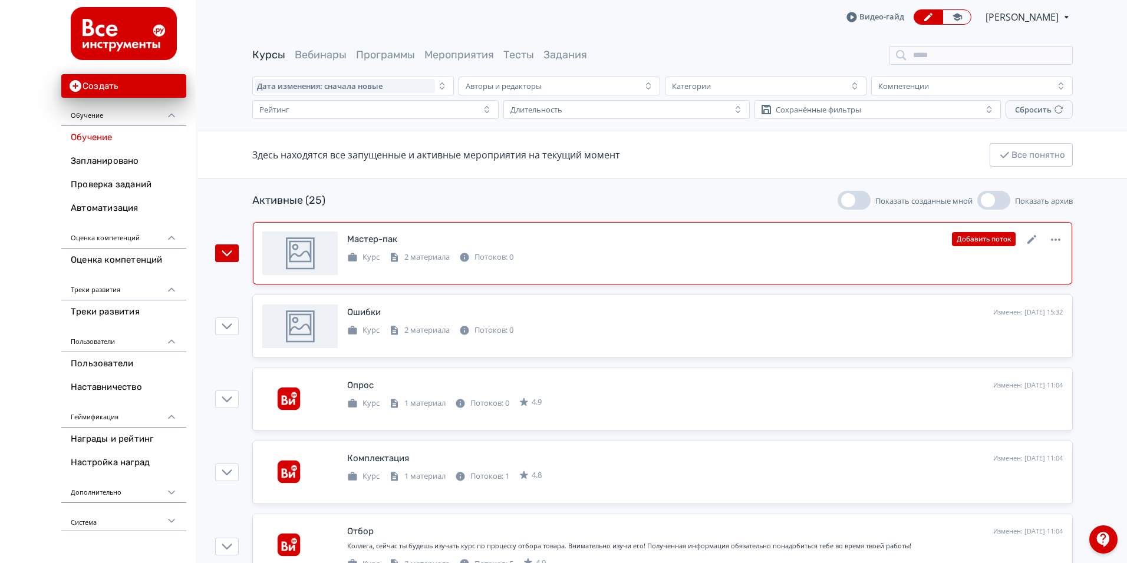
click at [383, 241] on div "Мастер-пак" at bounding box center [372, 240] width 50 height 14
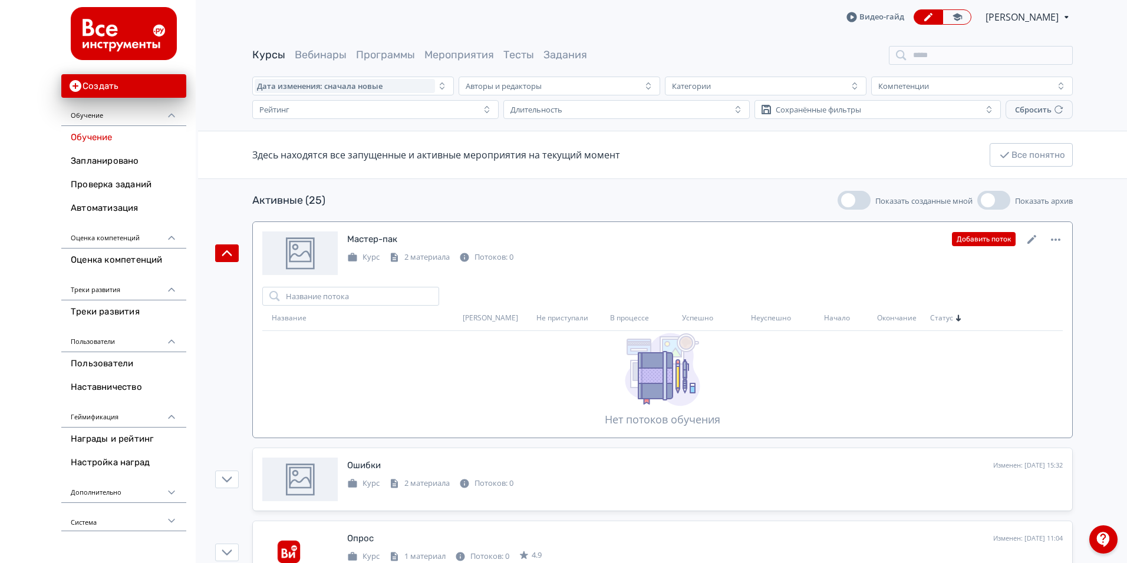
click at [1027, 238] on icon at bounding box center [1032, 240] width 14 height 14
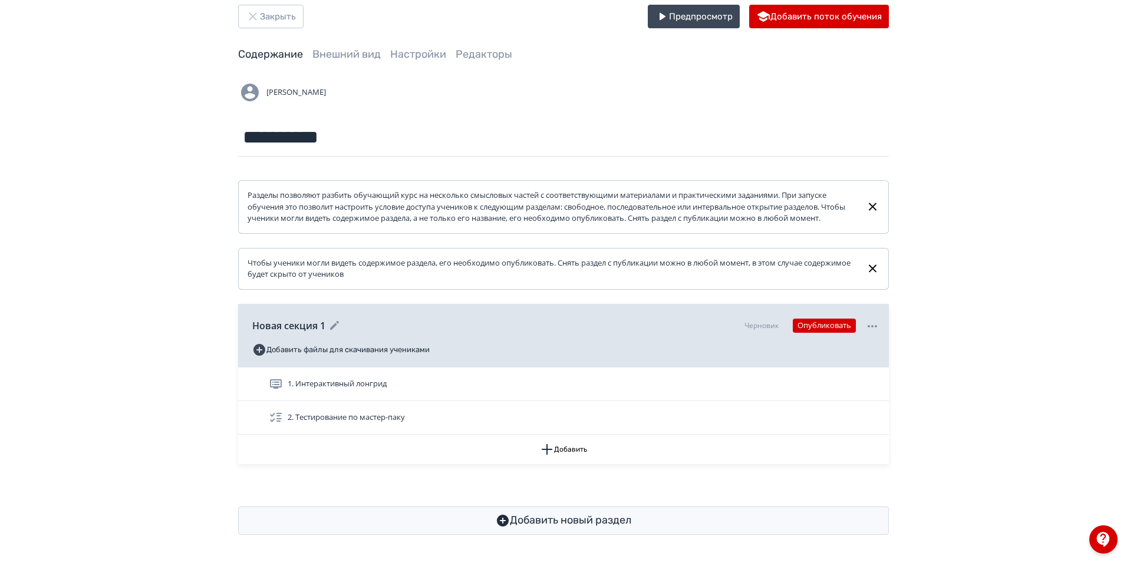
scroll to position [35, 0]
click at [383, 386] on span "1. Интерактивный лонгрид" at bounding box center [337, 384] width 99 height 12
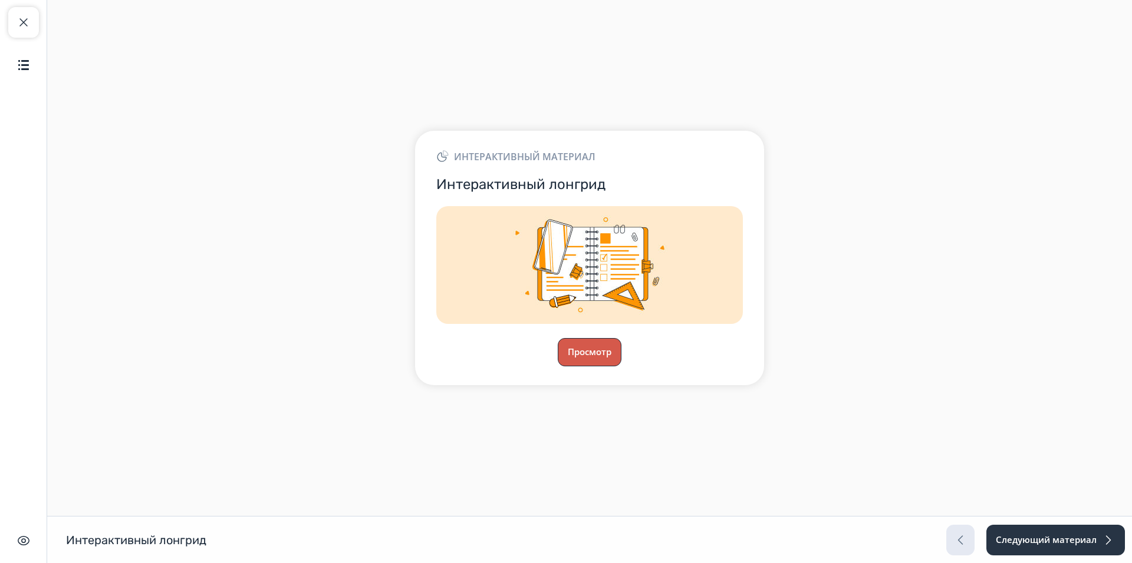
click at [602, 352] on button "Просмотр" at bounding box center [590, 352] width 64 height 28
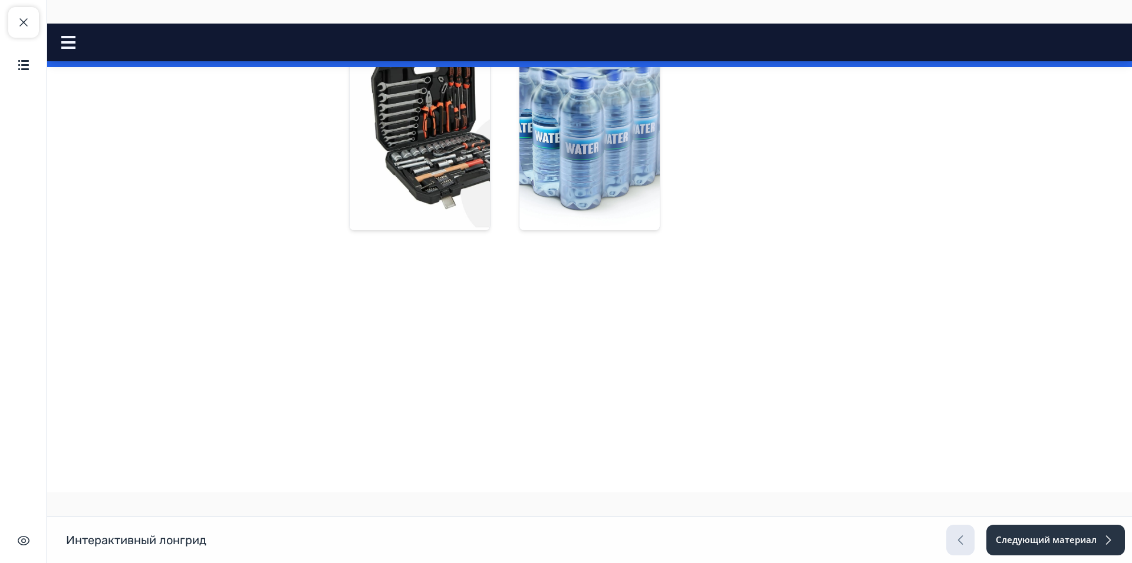
scroll to position [1120, 0]
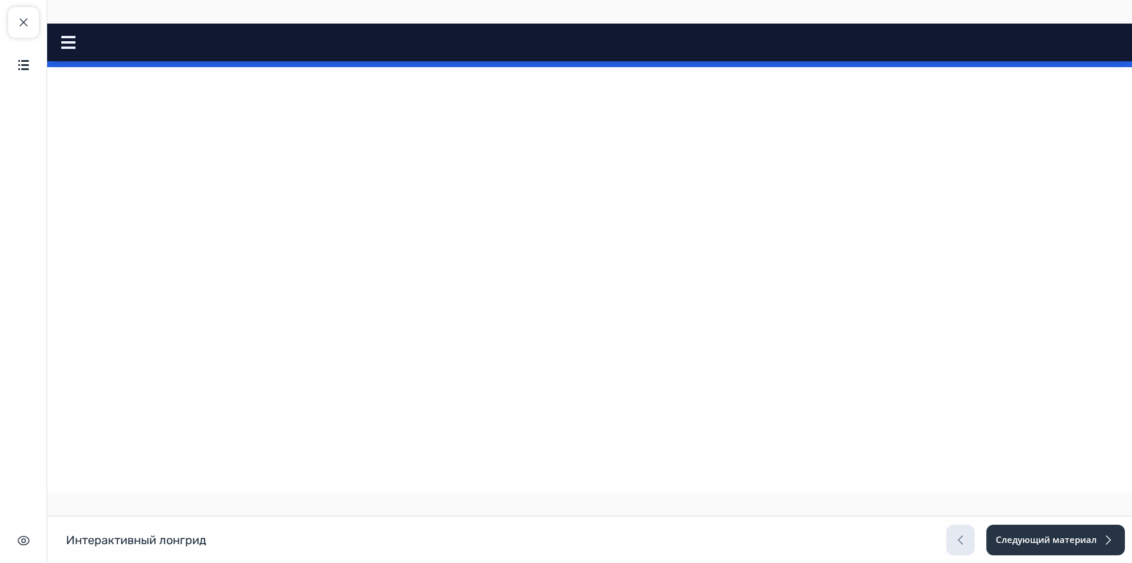
scroll to position [1355, 0]
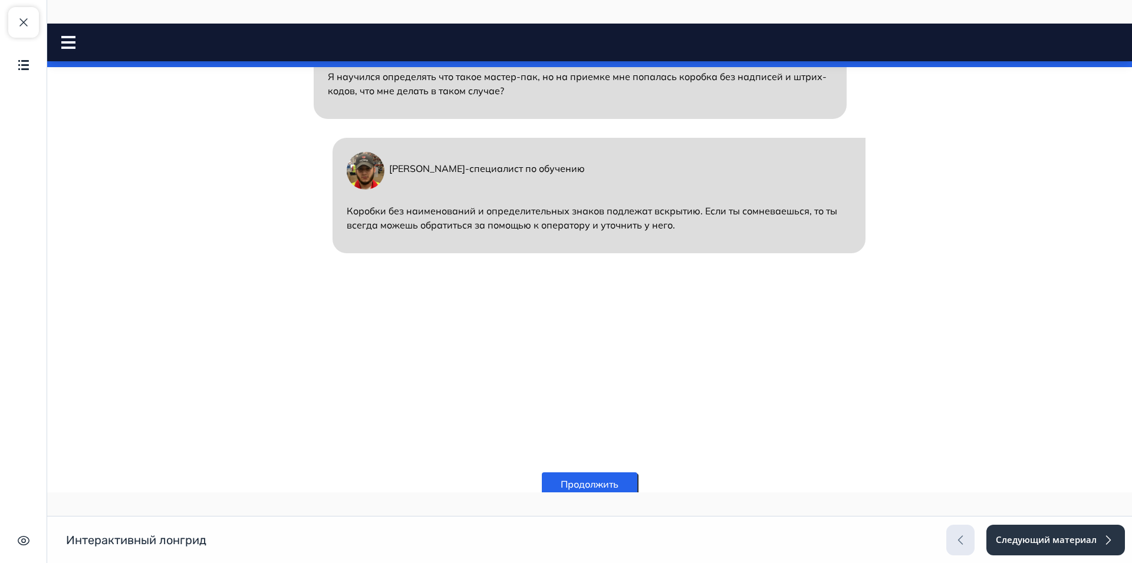
drag, startPoint x: 580, startPoint y: 327, endPoint x: 556, endPoint y: 326, distance: 24.2
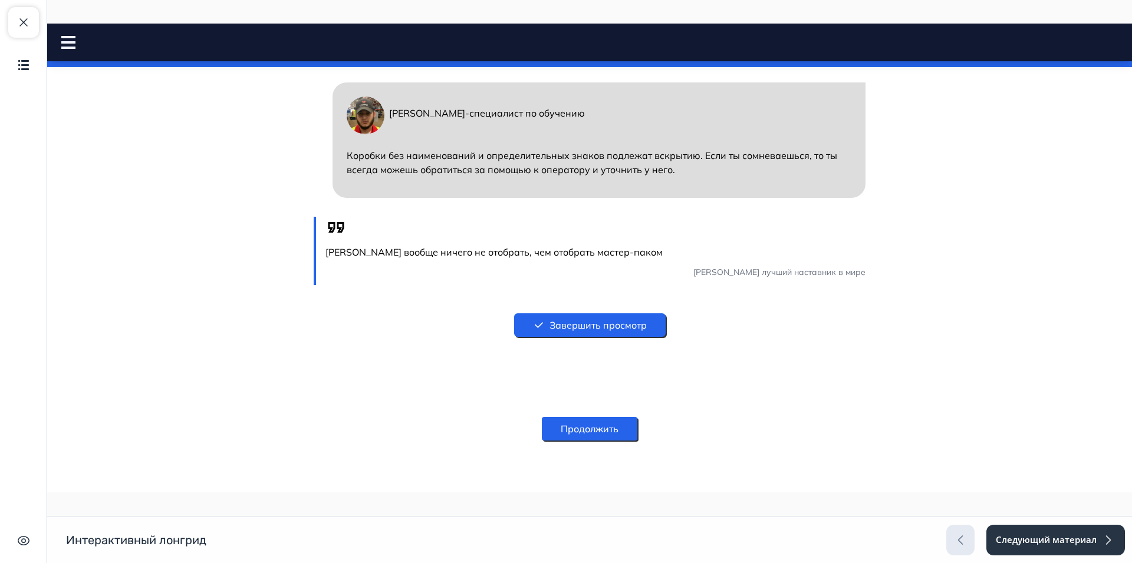
scroll to position [1836, 0]
click at [22, 67] on img "button" at bounding box center [24, 65] width 14 height 14
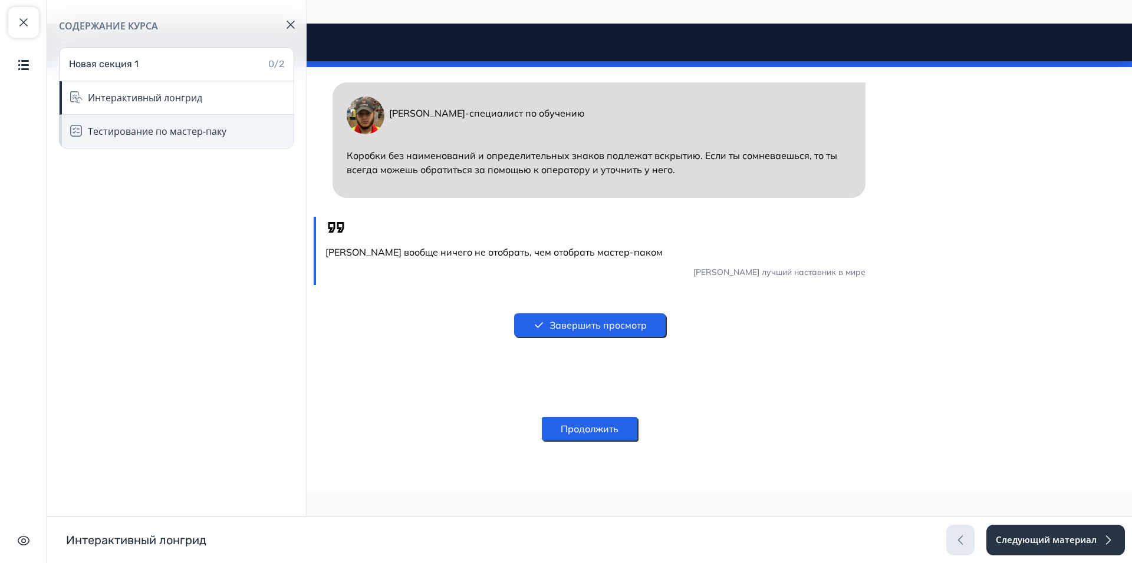
click at [134, 138] on div "Тестирование по мастер-паку" at bounding box center [177, 131] width 234 height 33
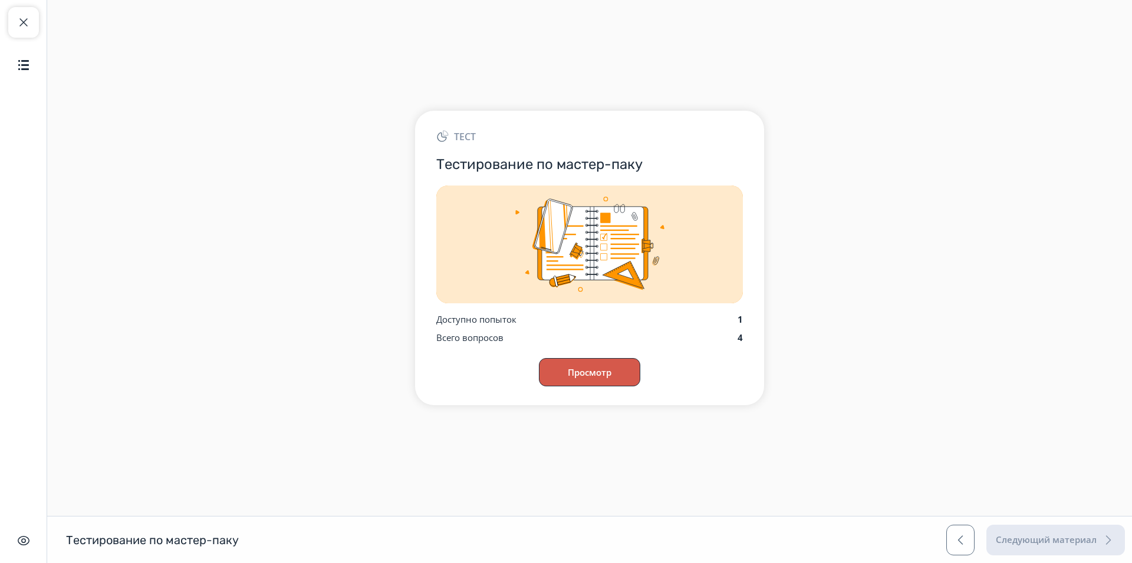
click at [611, 381] on button "Просмотр" at bounding box center [589, 372] width 101 height 28
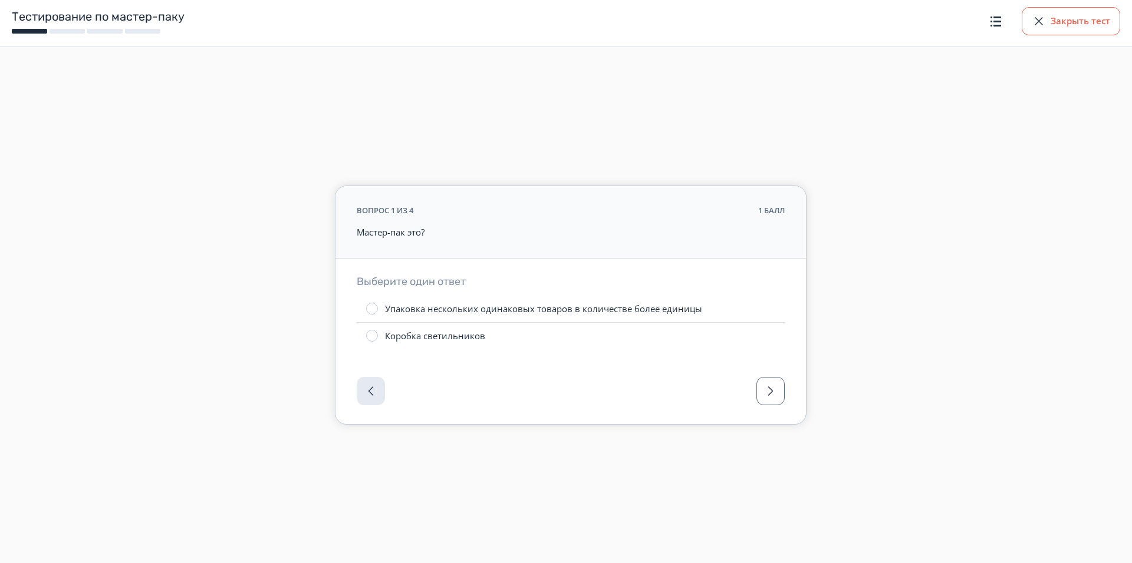
click at [1035, 17] on div "button" at bounding box center [1038, 21] width 14 height 14
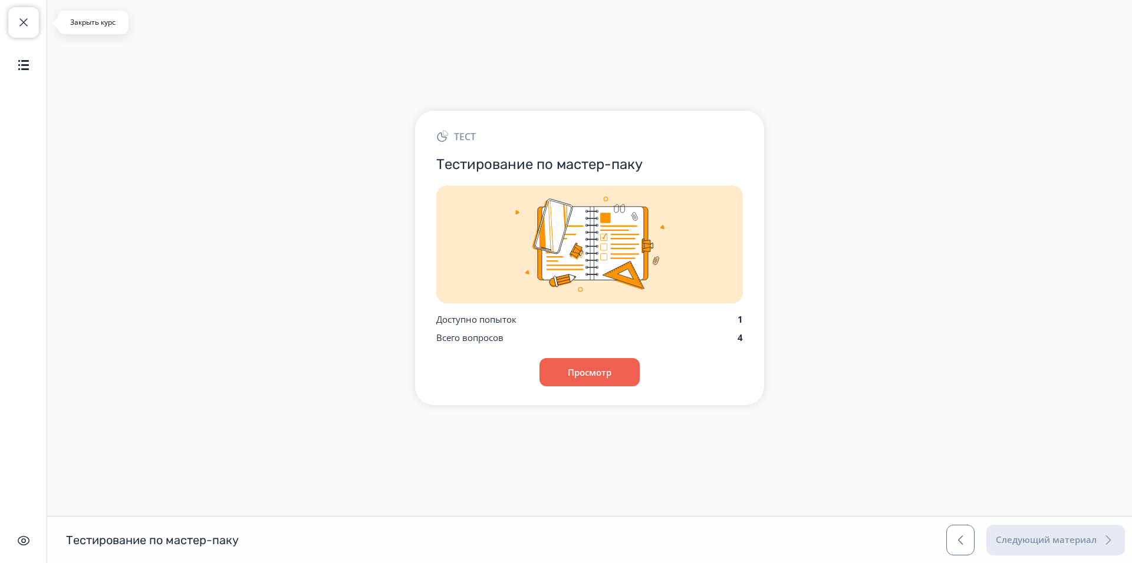
click at [21, 21] on span "button" at bounding box center [24, 22] width 14 height 14
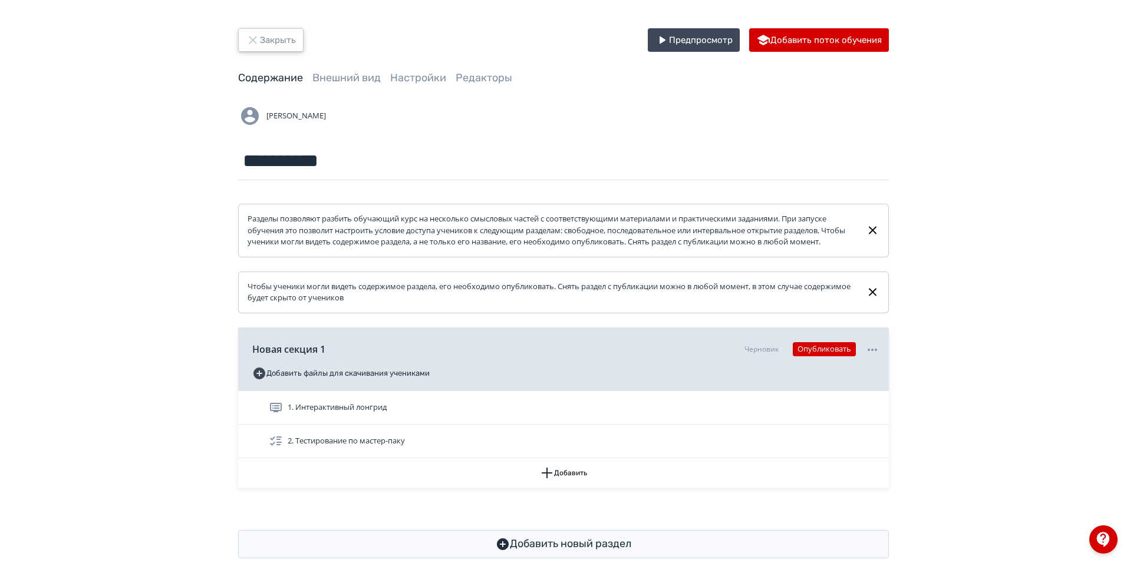
click at [291, 31] on button "Закрыть" at bounding box center [270, 40] width 65 height 24
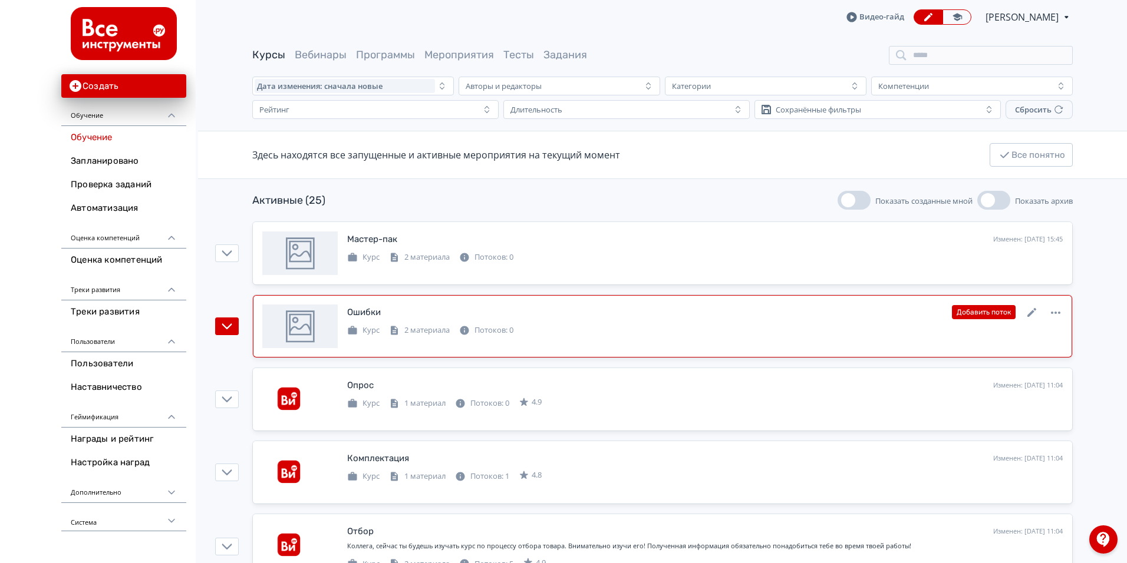
click at [370, 315] on div "Ошибки" at bounding box center [364, 313] width 34 height 14
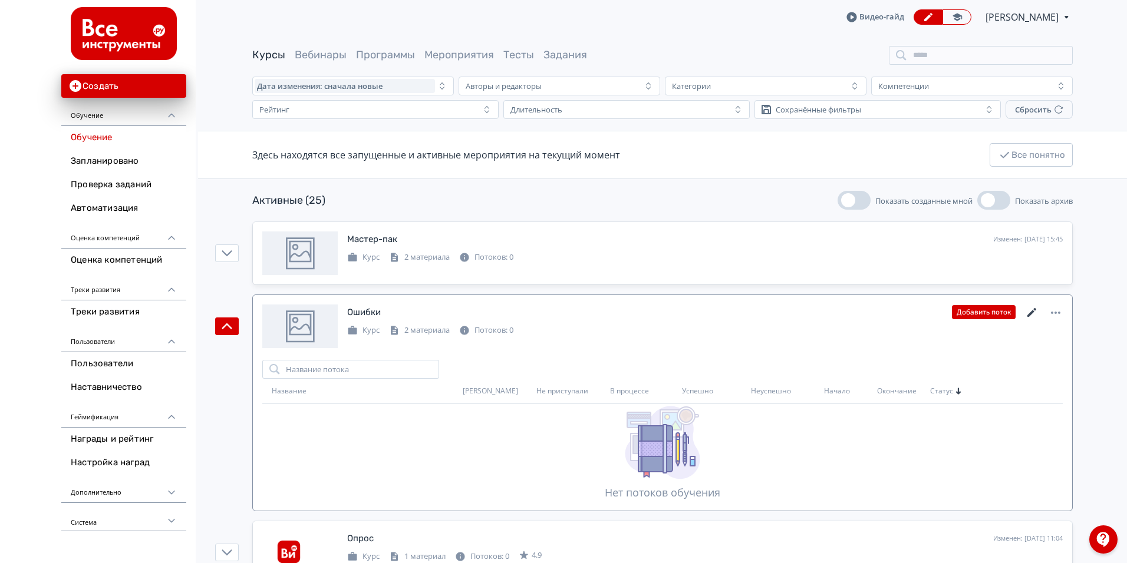
click at [1031, 308] on icon at bounding box center [1032, 313] width 14 height 14
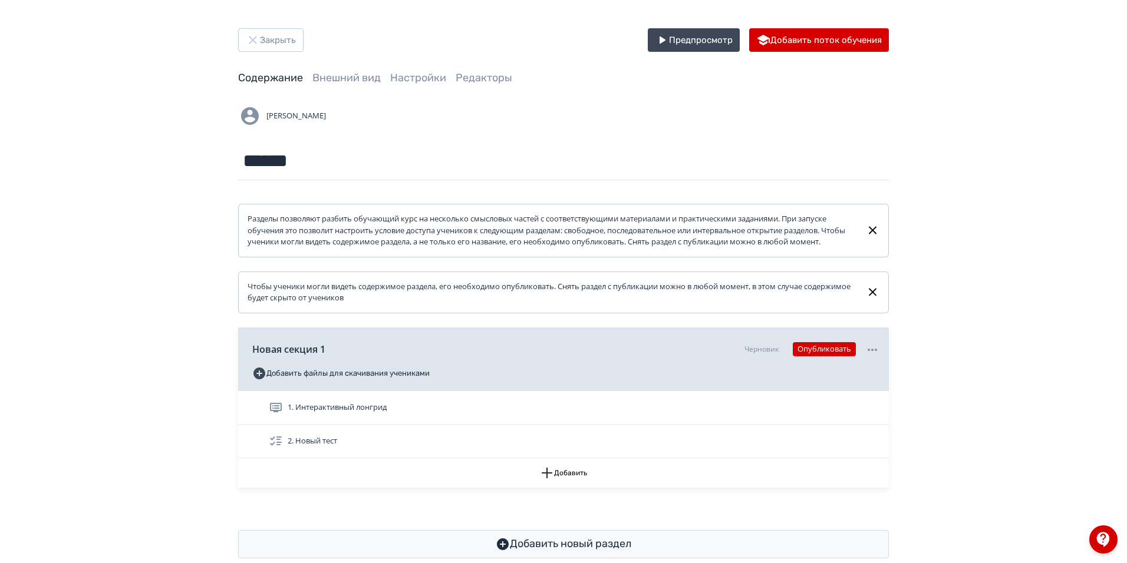
click at [413, 415] on div "1. Интерактивный лонгрид" at bounding box center [574, 408] width 611 height 14
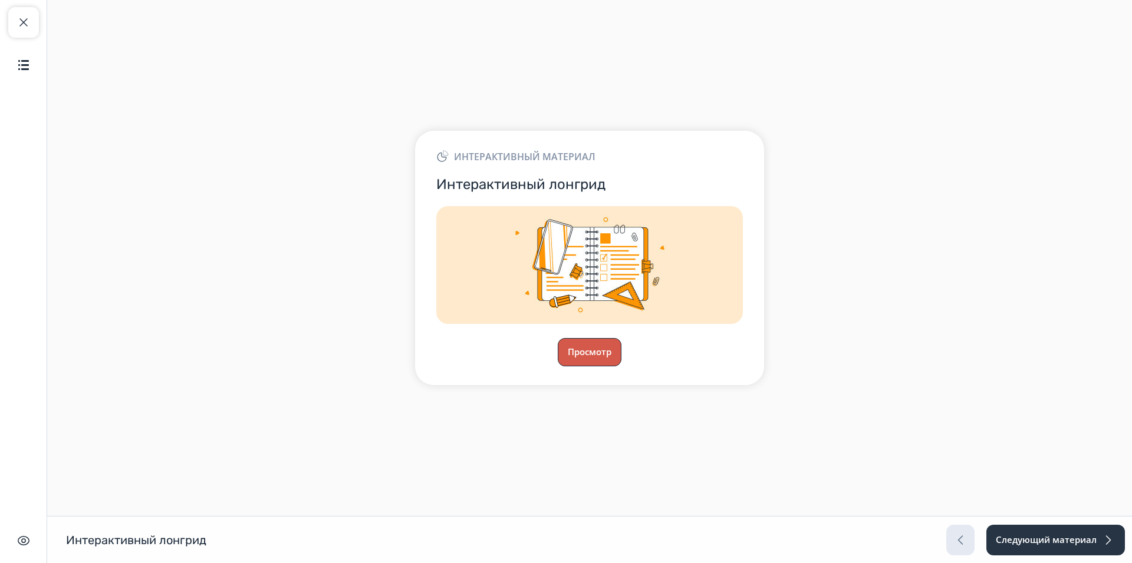
click at [591, 361] on button "Просмотр" at bounding box center [590, 352] width 64 height 28
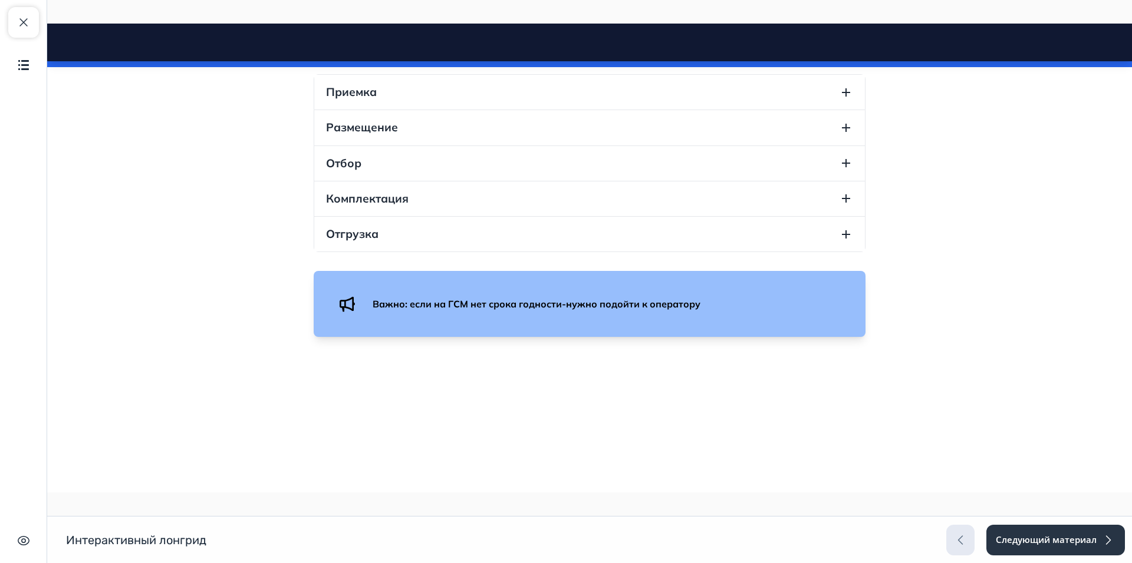
scroll to position [4619, 0]
click at [839, 100] on icon "button" at bounding box center [846, 92] width 14 height 14
click at [839, 135] on icon "button" at bounding box center [846, 128] width 14 height 14
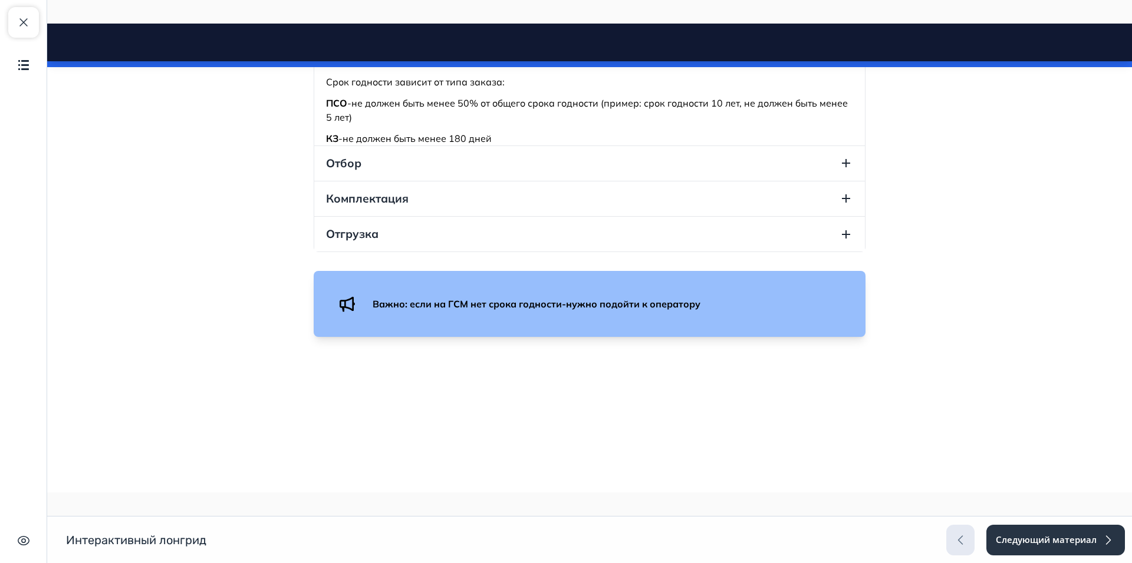
click at [841, 48] on icon "button" at bounding box center [846, 41] width 14 height 14
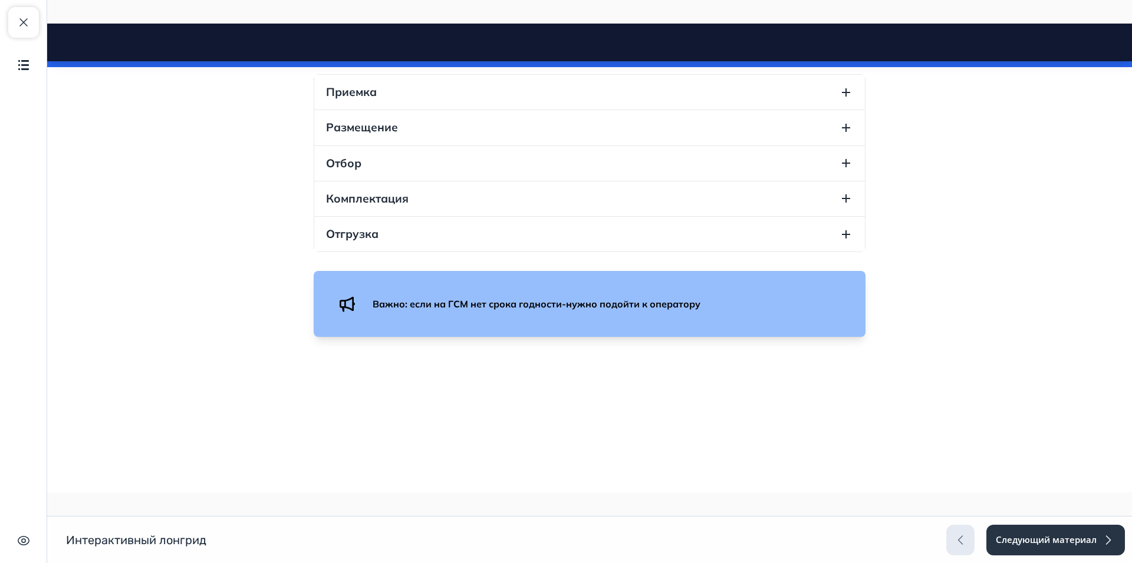
click at [833, 181] on button "Отбор" at bounding box center [589, 163] width 550 height 35
click at [832, 134] on button "Отбор" at bounding box center [589, 116] width 550 height 35
click at [832, 216] on button "Комплектация" at bounding box center [589, 199] width 550 height 35
click at [834, 186] on button "Комплектация" at bounding box center [589, 168] width 550 height 35
click at [826, 252] on button "Отгрузка" at bounding box center [589, 234] width 550 height 35
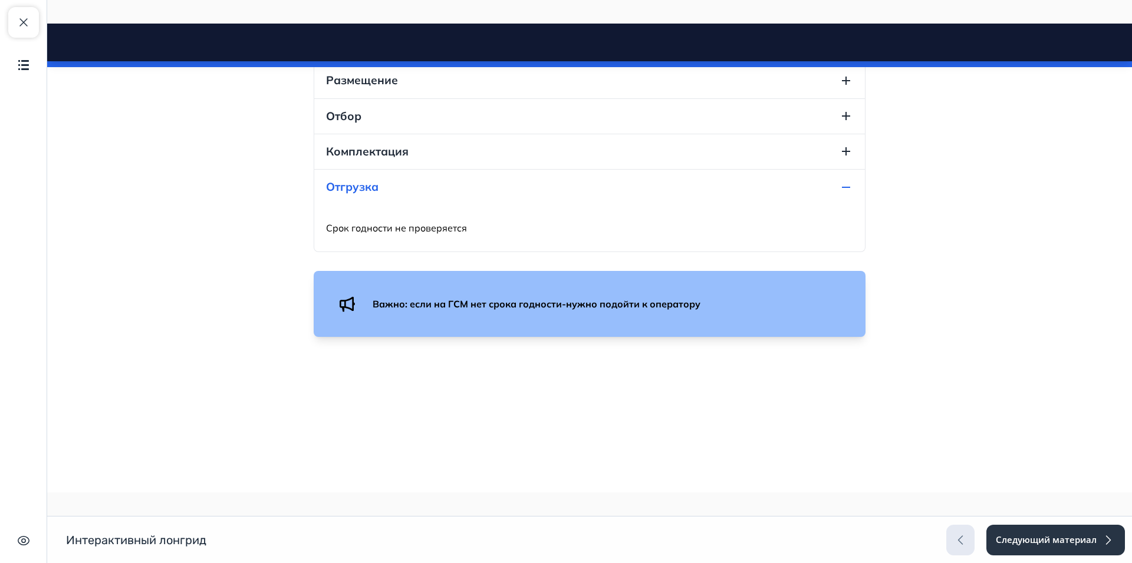
click at [830, 204] on button "Отгрузка" at bounding box center [589, 187] width 550 height 35
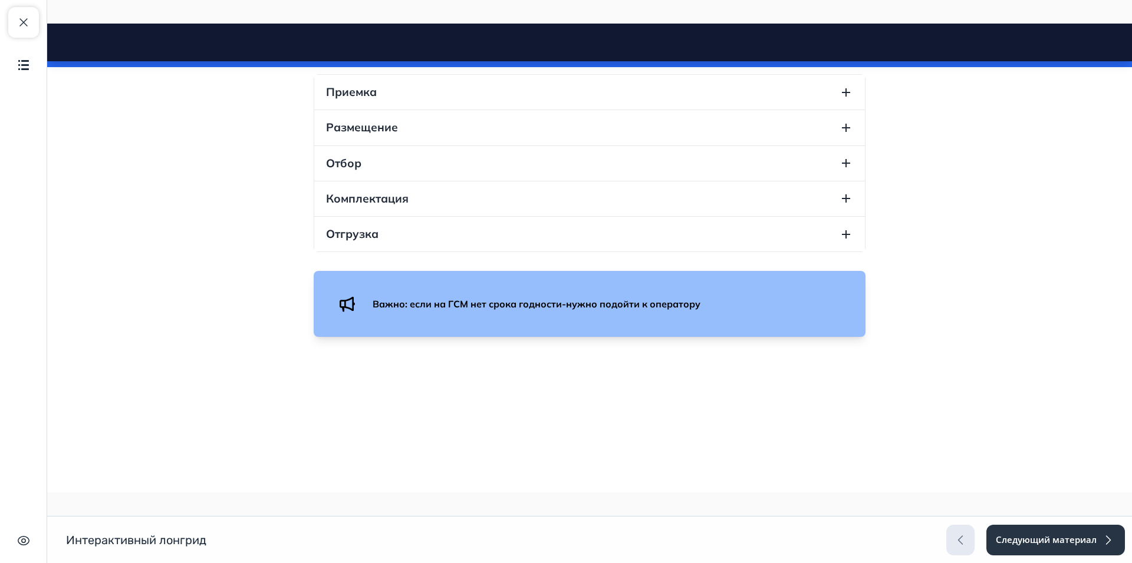
click at [740, 110] on button "Приемка" at bounding box center [589, 92] width 550 height 35
click at [632, 110] on button "Приемка" at bounding box center [589, 92] width 550 height 35
drag, startPoint x: 653, startPoint y: 200, endPoint x: 669, endPoint y: 197, distance: 16.8
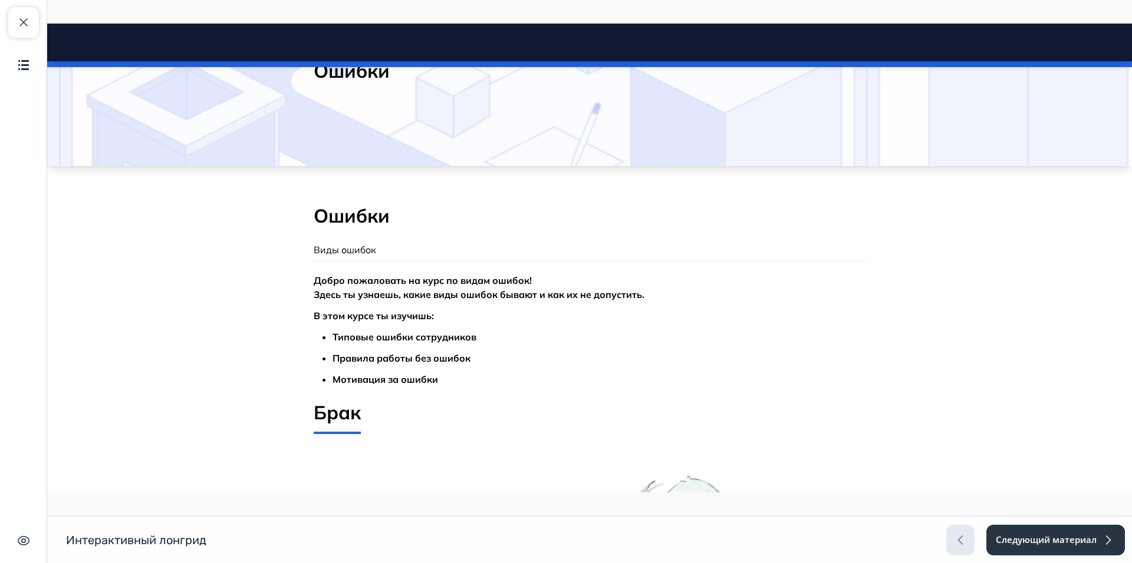
scroll to position [0, 0]
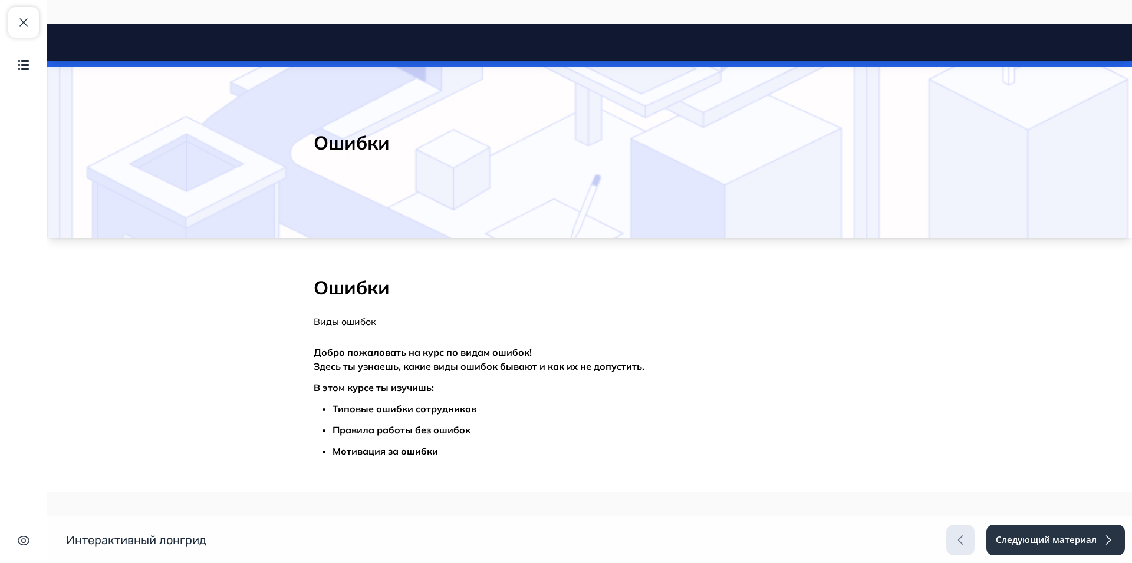
click at [385, 146] on h2 "Ошибки" at bounding box center [590, 143] width 552 height 24
click at [385, 144] on h2 "Ошибки" at bounding box center [590, 143] width 552 height 24
drag, startPoint x: 393, startPoint y: 292, endPoint x: 386, endPoint y: 296, distance: 7.9
click at [394, 292] on h2 "Ошибки" at bounding box center [590, 288] width 552 height 25
click at [746, 318] on p "Виды ошибок" at bounding box center [590, 322] width 552 height 14
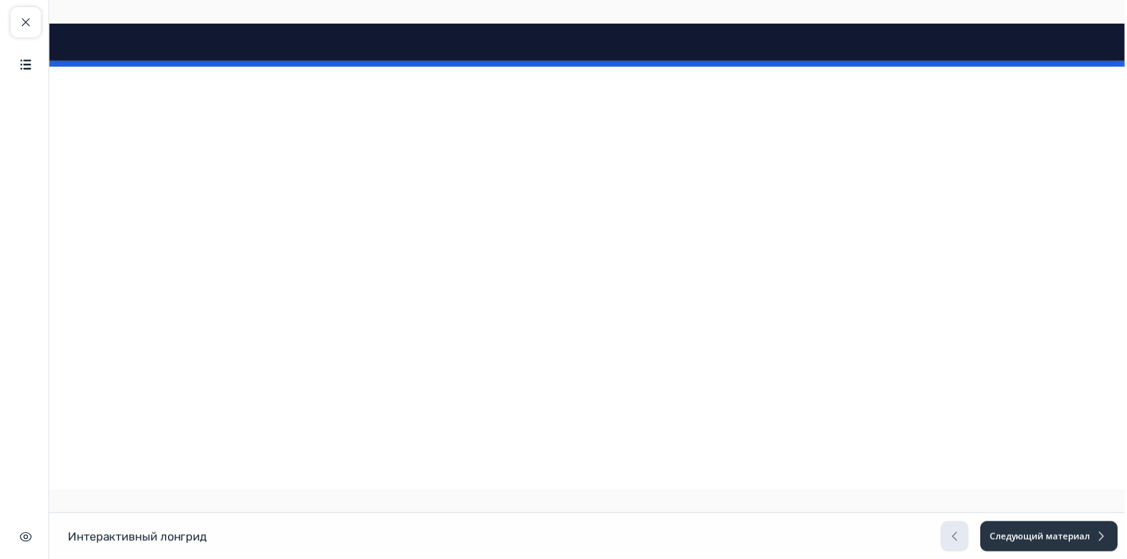
scroll to position [3735, 0]
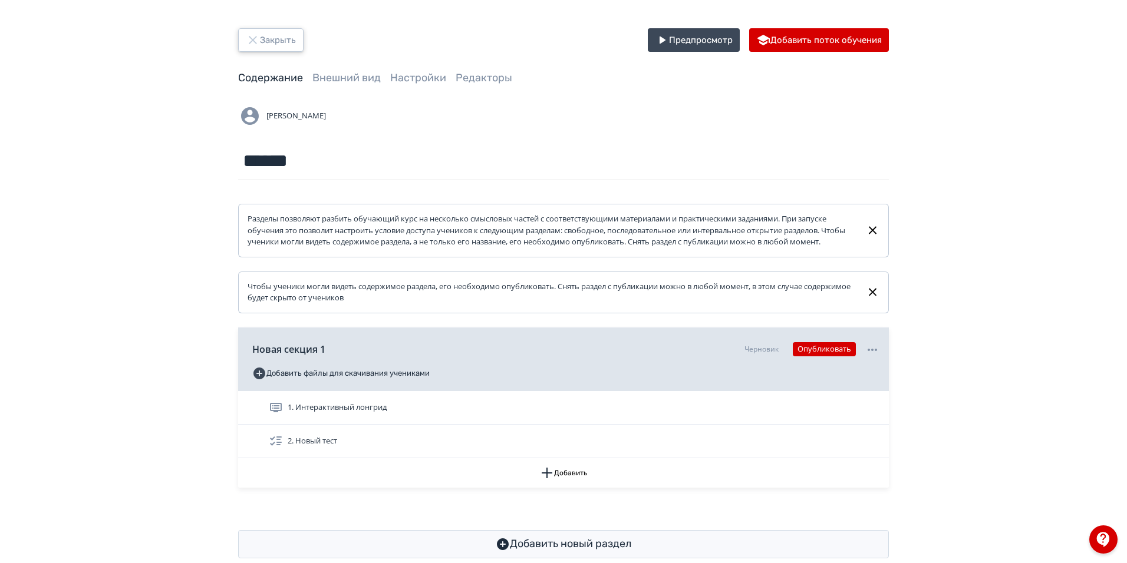
click at [259, 42] on icon "button" at bounding box center [253, 40] width 14 height 14
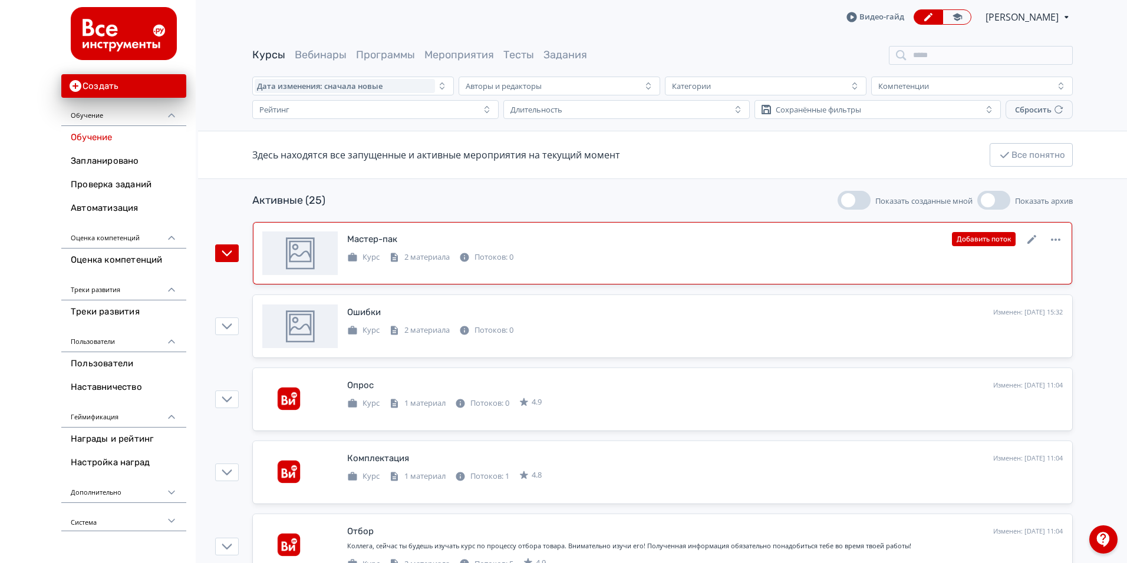
click at [468, 237] on div "Мастер-пак Изменен: 15.10.2025 в 15:45 Добавить поток" at bounding box center [704, 239] width 715 height 15
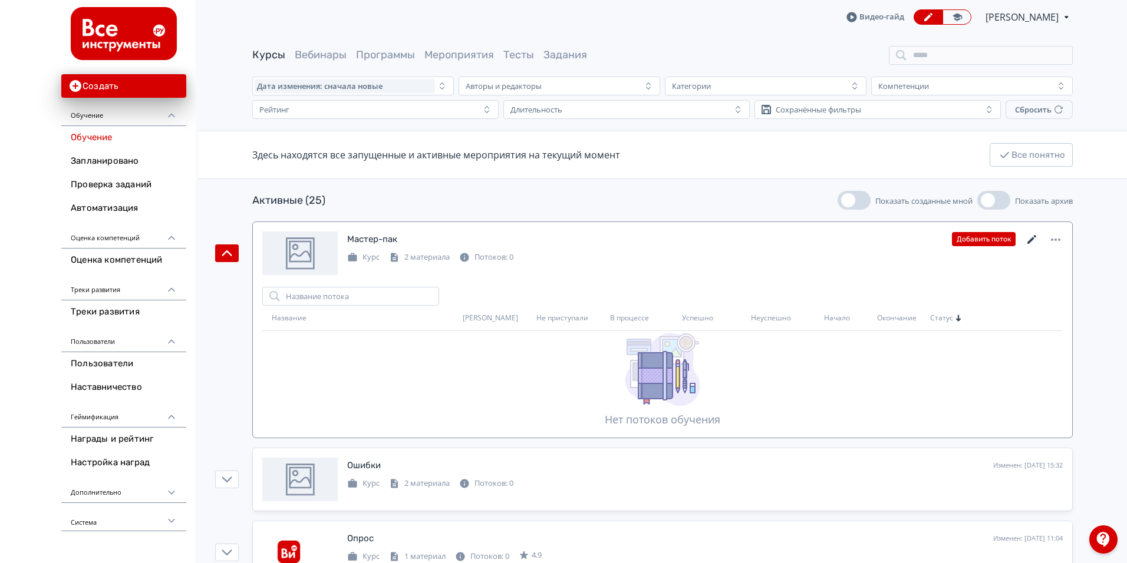
click at [1029, 239] on icon at bounding box center [1032, 240] width 14 height 14
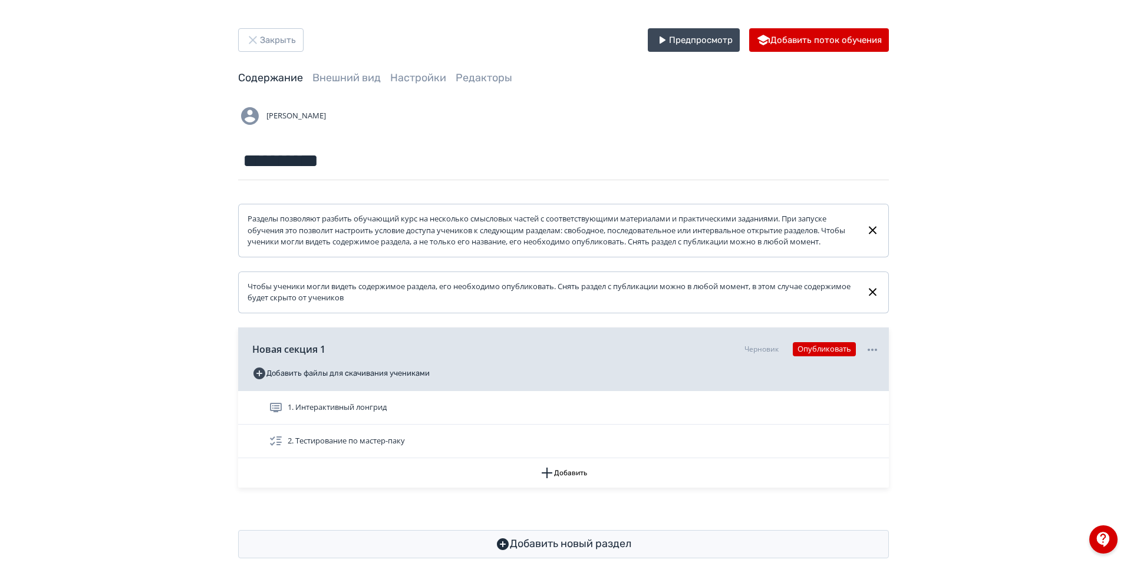
click at [516, 448] on div "2. Тестирование по мастер-паку" at bounding box center [574, 441] width 611 height 14
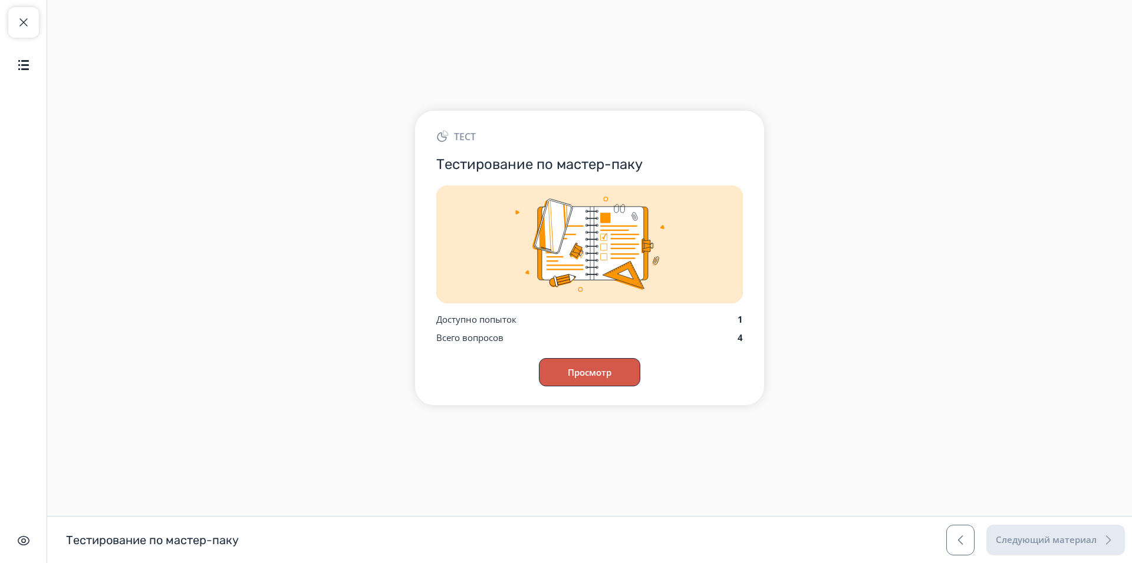
click at [615, 376] on button "Просмотр" at bounding box center [589, 372] width 101 height 28
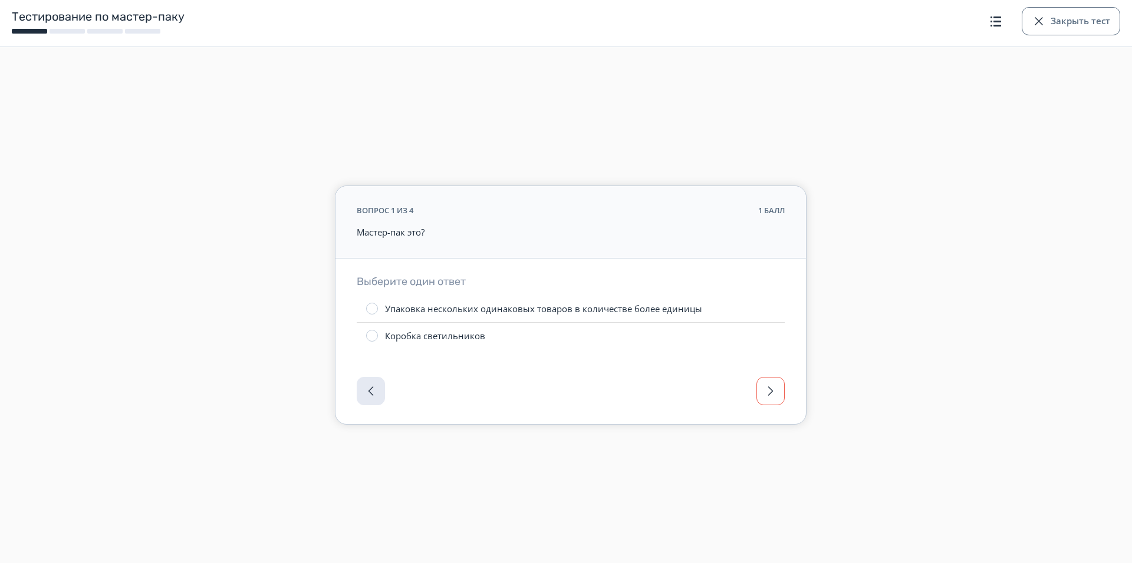
click at [768, 393] on span "button" at bounding box center [770, 391] width 14 height 14
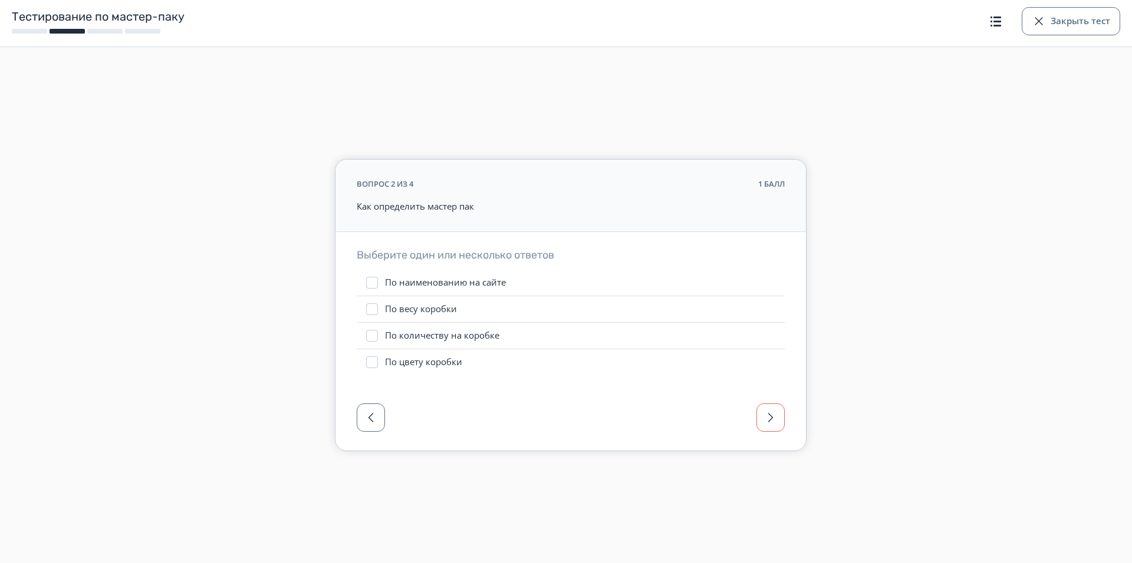
click at [768, 393] on div at bounding box center [570, 421] width 470 height 59
click at [770, 424] on span "button" at bounding box center [770, 418] width 14 height 14
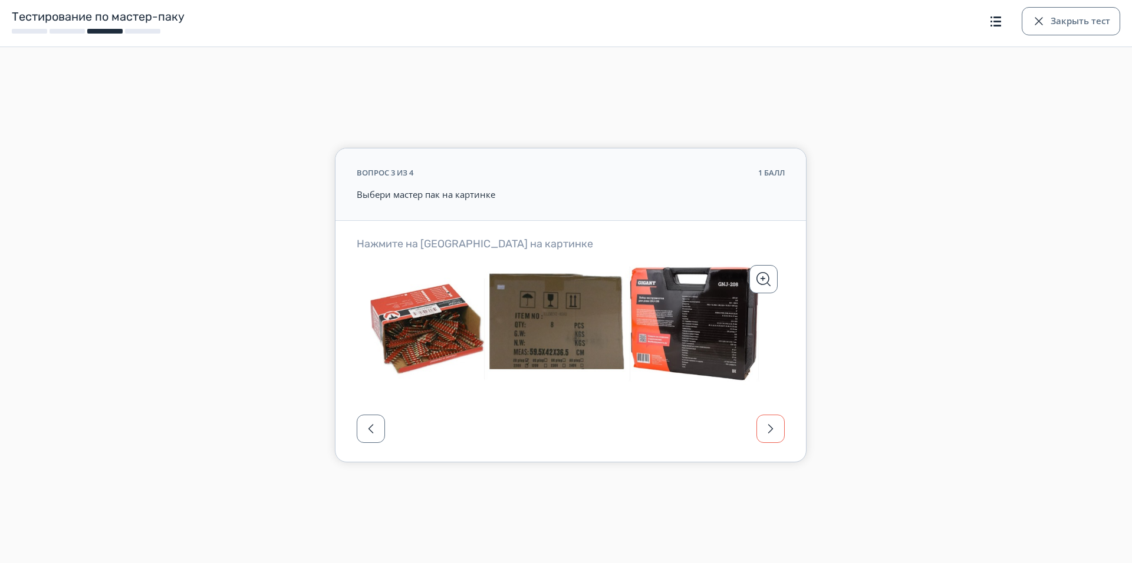
click at [770, 424] on span "button" at bounding box center [770, 429] width 14 height 14
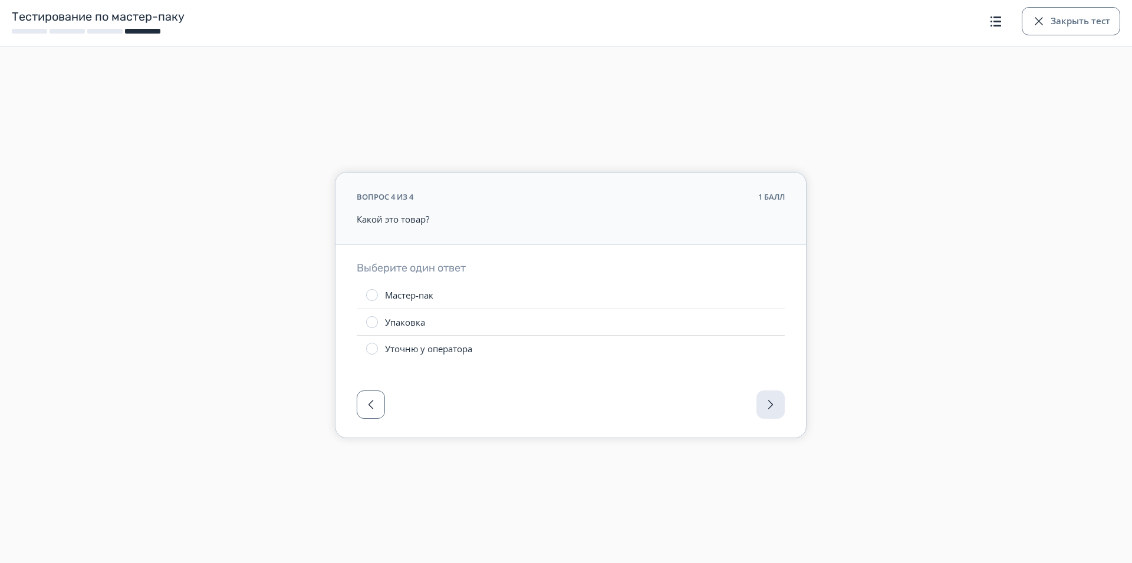
click at [769, 412] on div at bounding box center [570, 408] width 470 height 59
click at [363, 401] on button "button" at bounding box center [371, 405] width 28 height 28
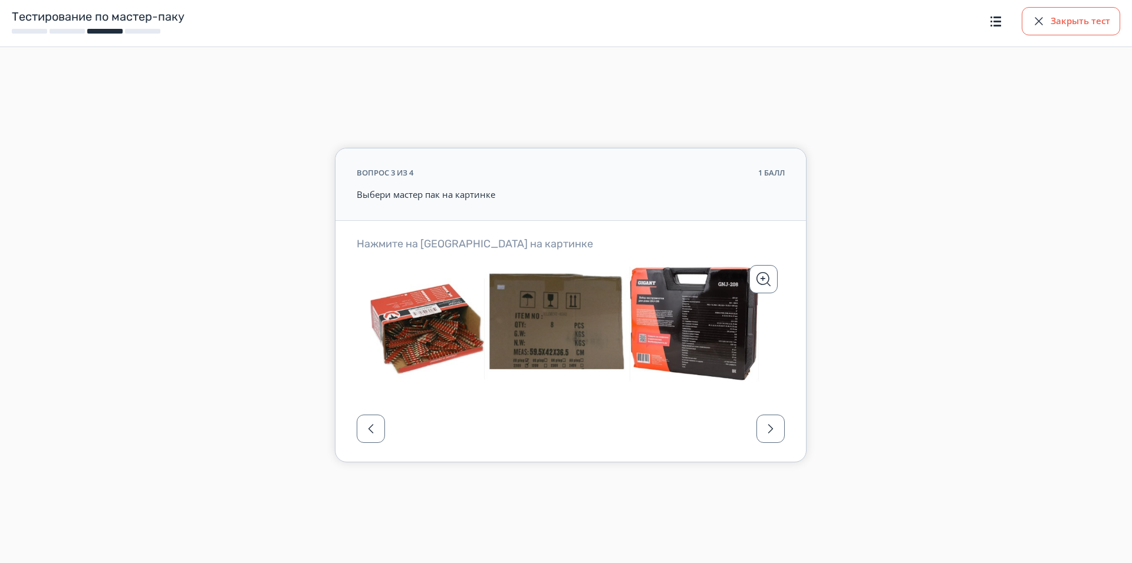
click at [1087, 24] on button "Закрыть тест" at bounding box center [1070, 21] width 98 height 28
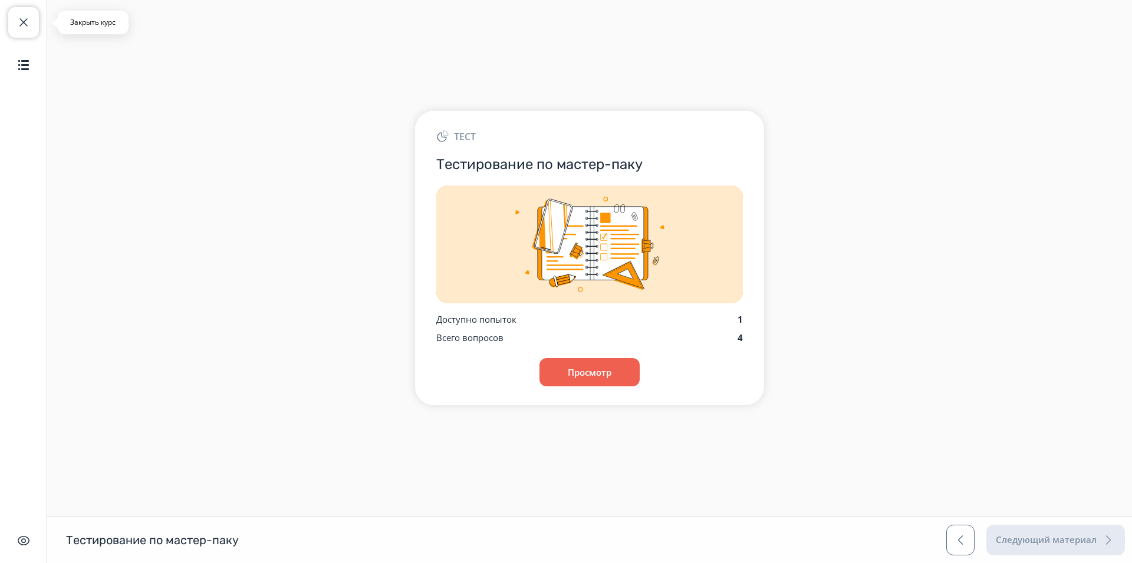
click at [17, 22] on span "button" at bounding box center [24, 22] width 14 height 14
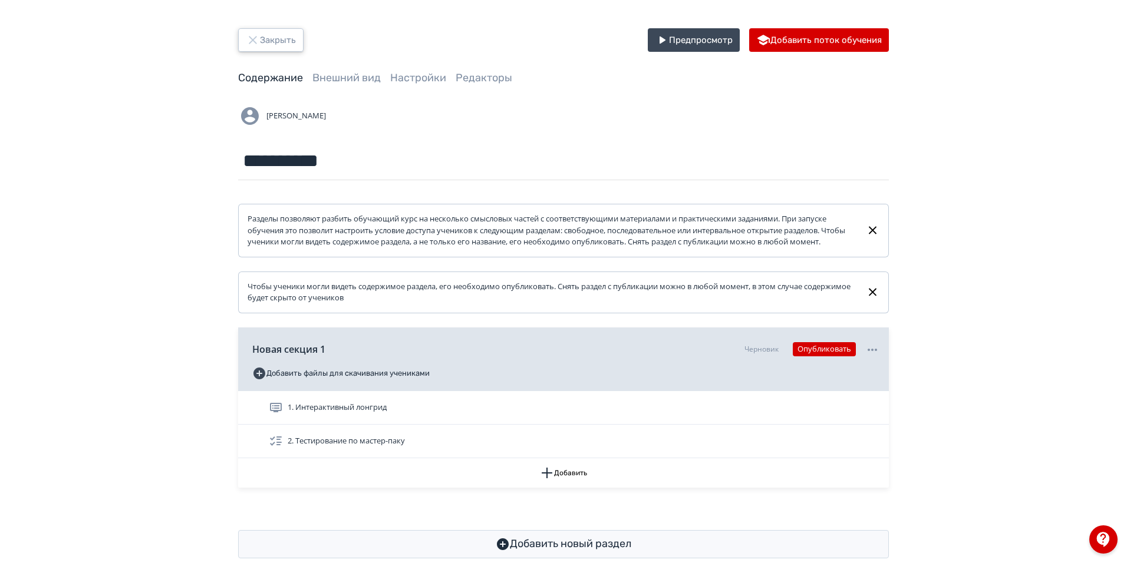
click at [297, 38] on button "Закрыть" at bounding box center [270, 40] width 65 height 24
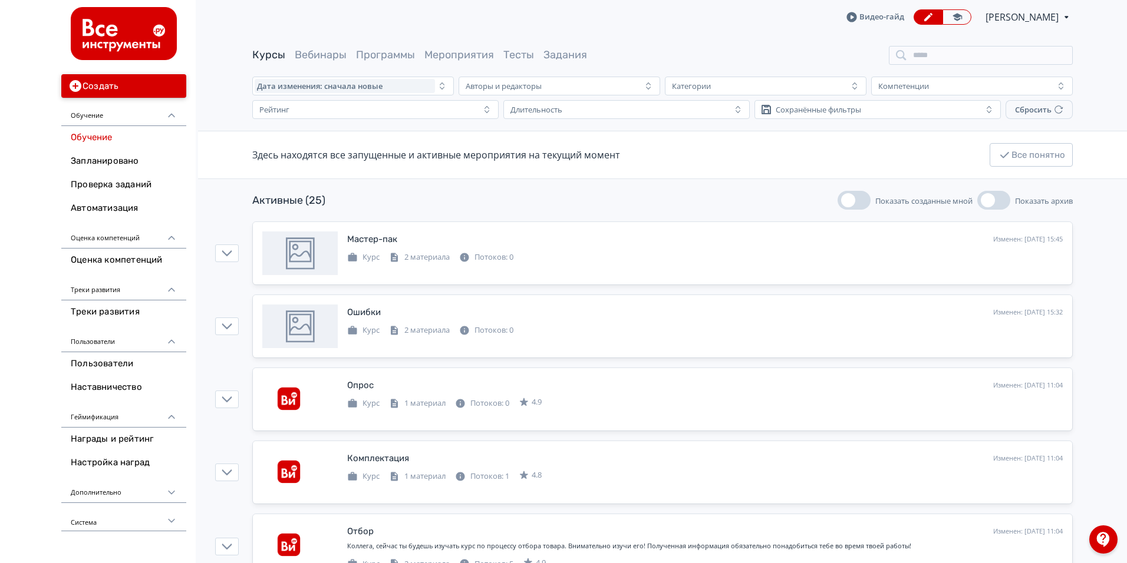
click at [133, 87] on button "Создать" at bounding box center [123, 86] width 125 height 24
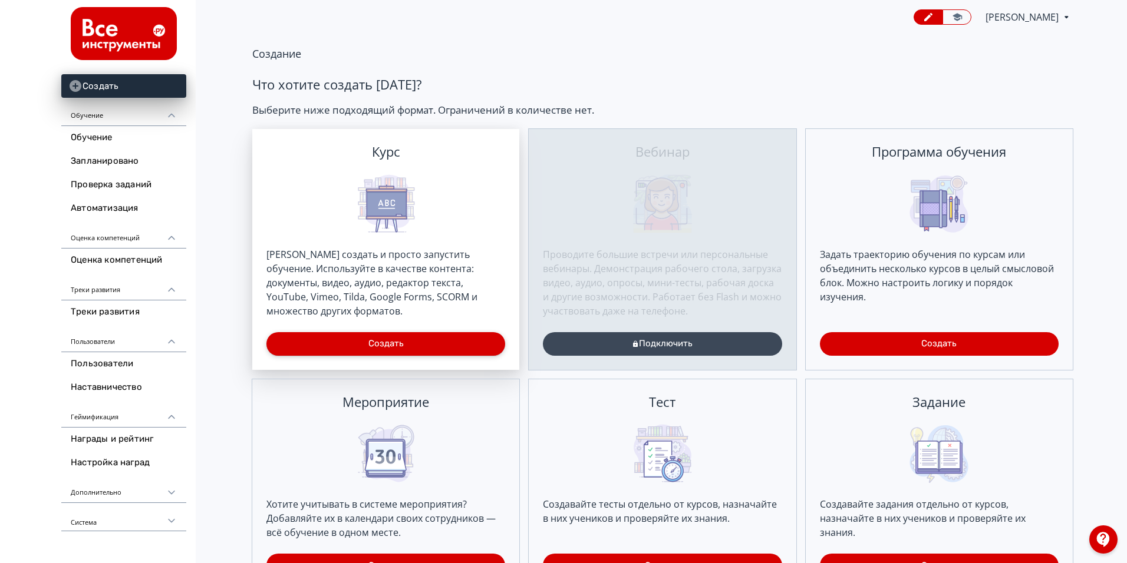
click at [435, 336] on button "Создать" at bounding box center [385, 344] width 239 height 24
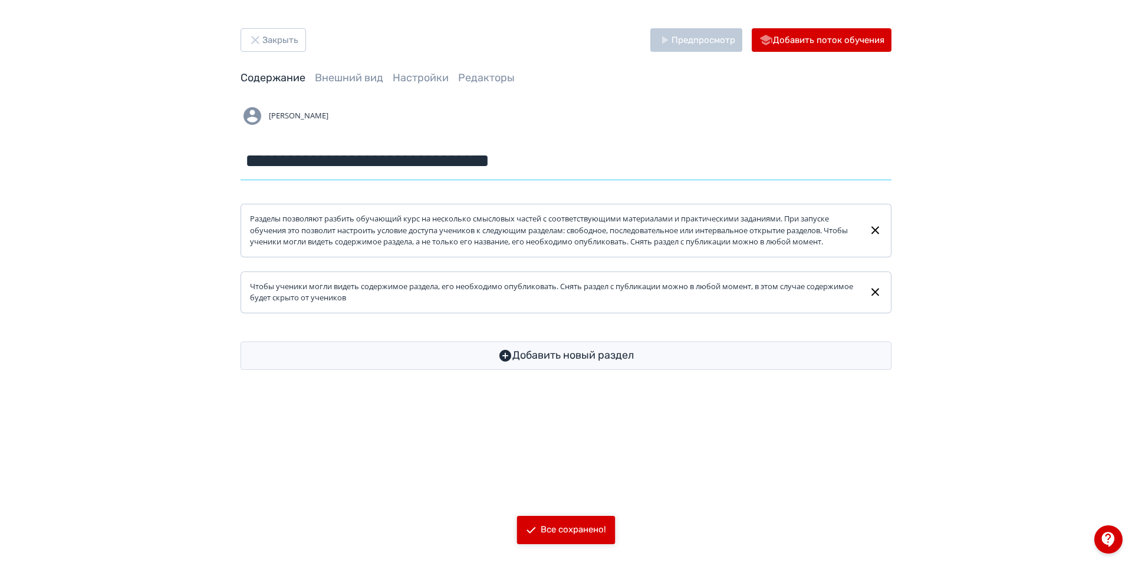
drag, startPoint x: 544, startPoint y: 160, endPoint x: 364, endPoint y: 164, distance: 180.4
click at [215, 165] on div "**********" at bounding box center [565, 199] width 707 height 342
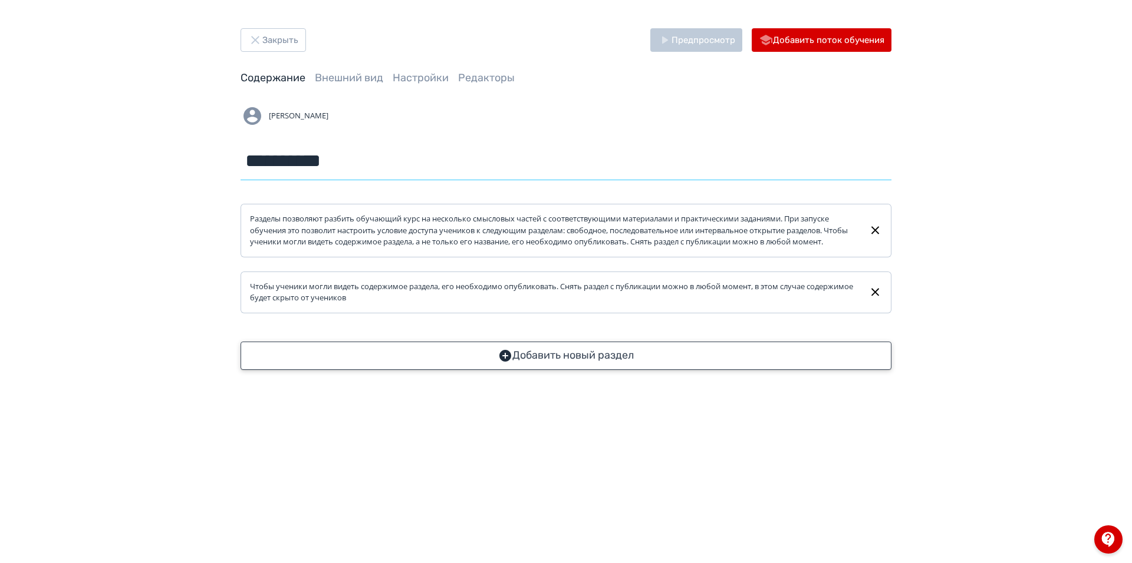
type input "**********"
click at [681, 363] on button "Добавить новый раздел" at bounding box center [565, 356] width 651 height 28
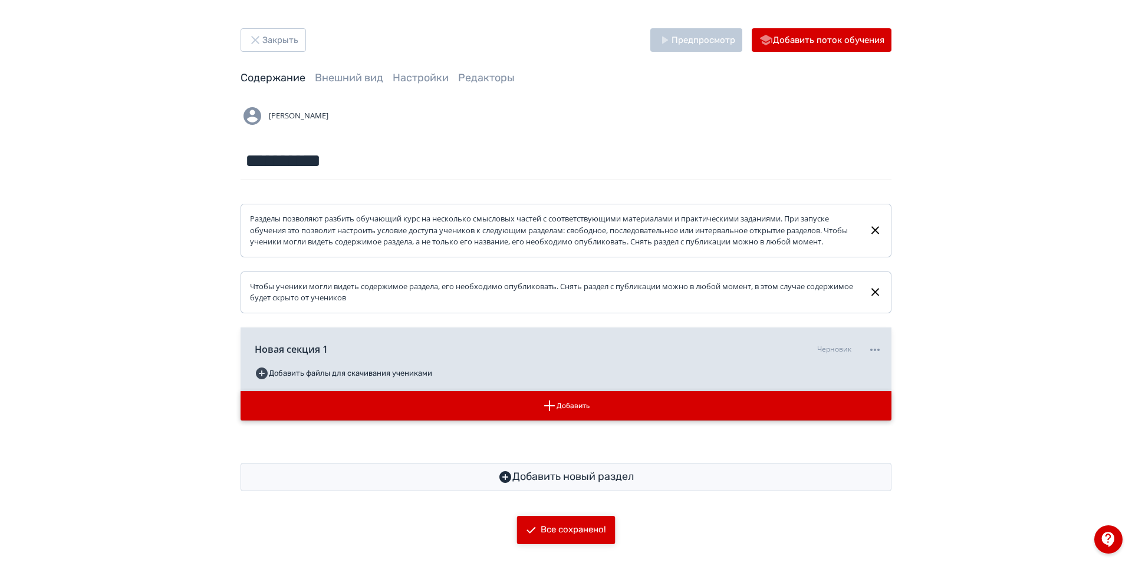
click at [582, 410] on button "Добавить" at bounding box center [565, 405] width 651 height 29
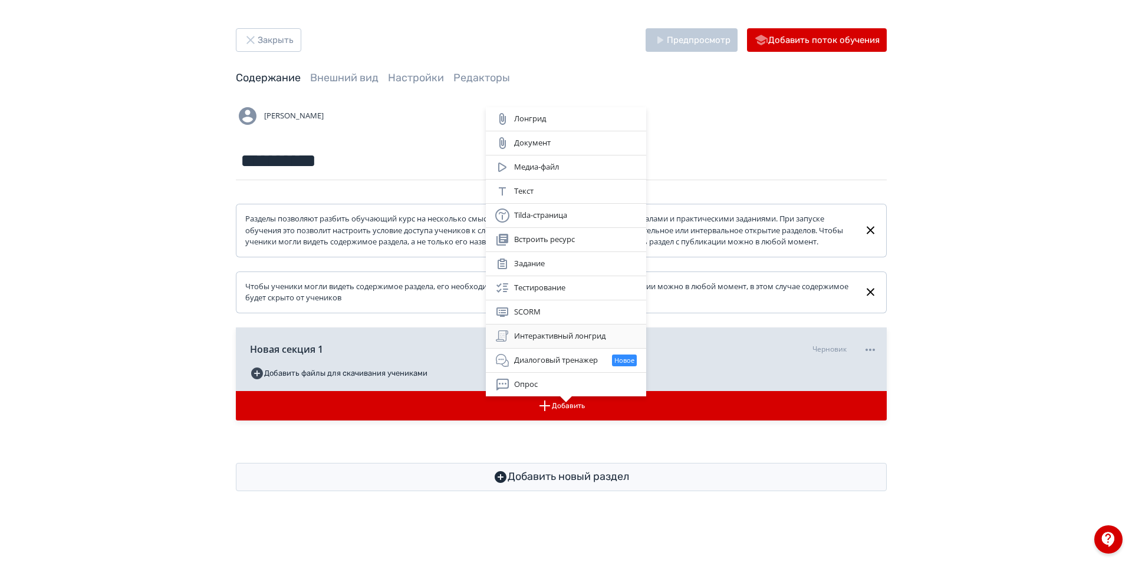
click at [577, 341] on div "Интерактивный лонгрид" at bounding box center [565, 336] width 141 height 14
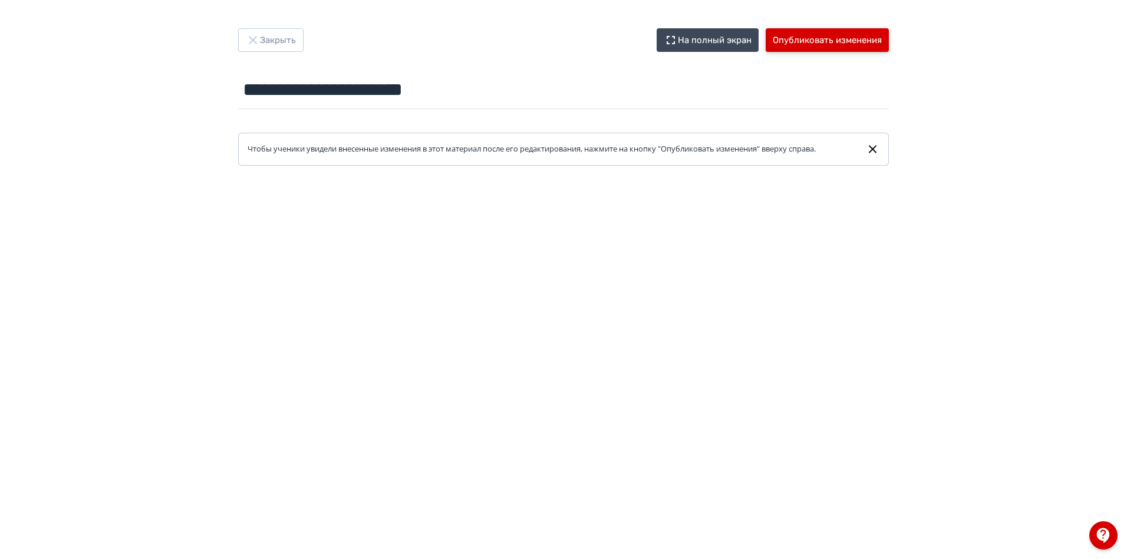
click at [803, 41] on button "Опубликовать изменения" at bounding box center [827, 40] width 123 height 24
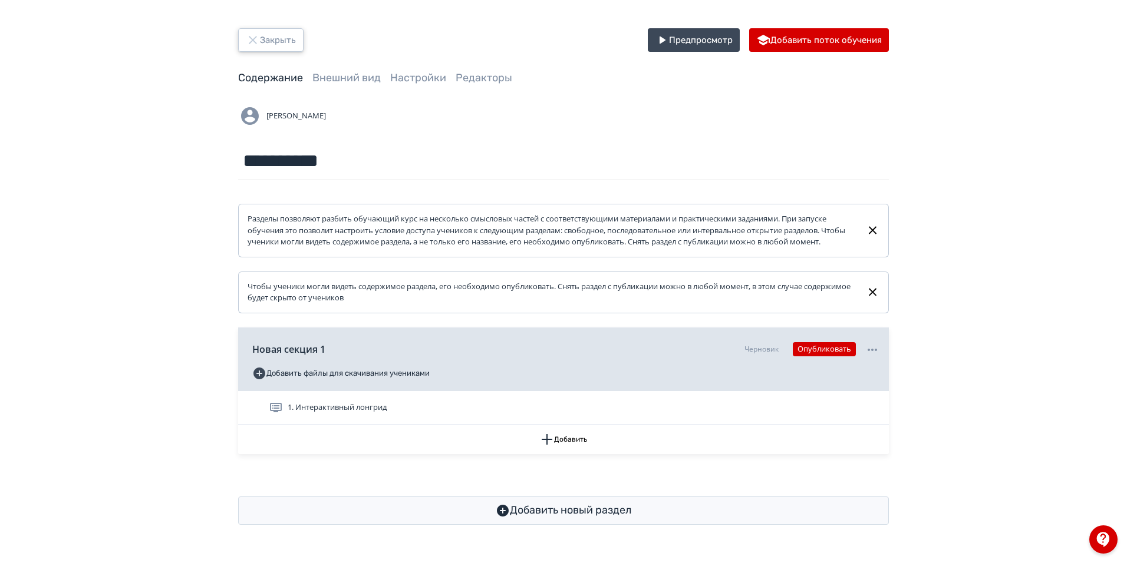
click at [272, 44] on button "Закрыть" at bounding box center [270, 40] width 65 height 24
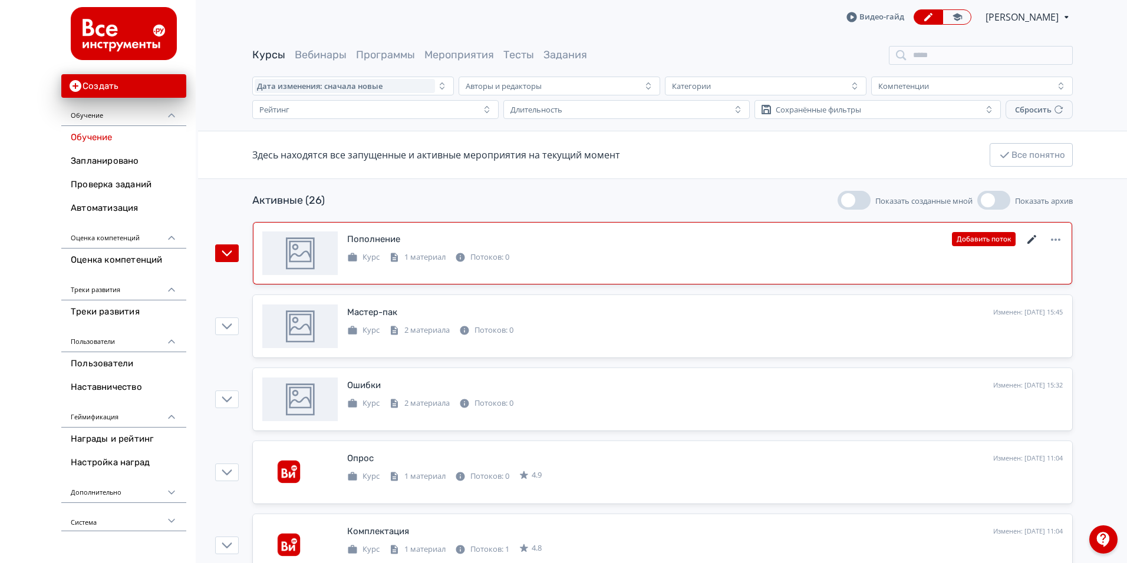
click at [1028, 240] on icon at bounding box center [1032, 240] width 14 height 14
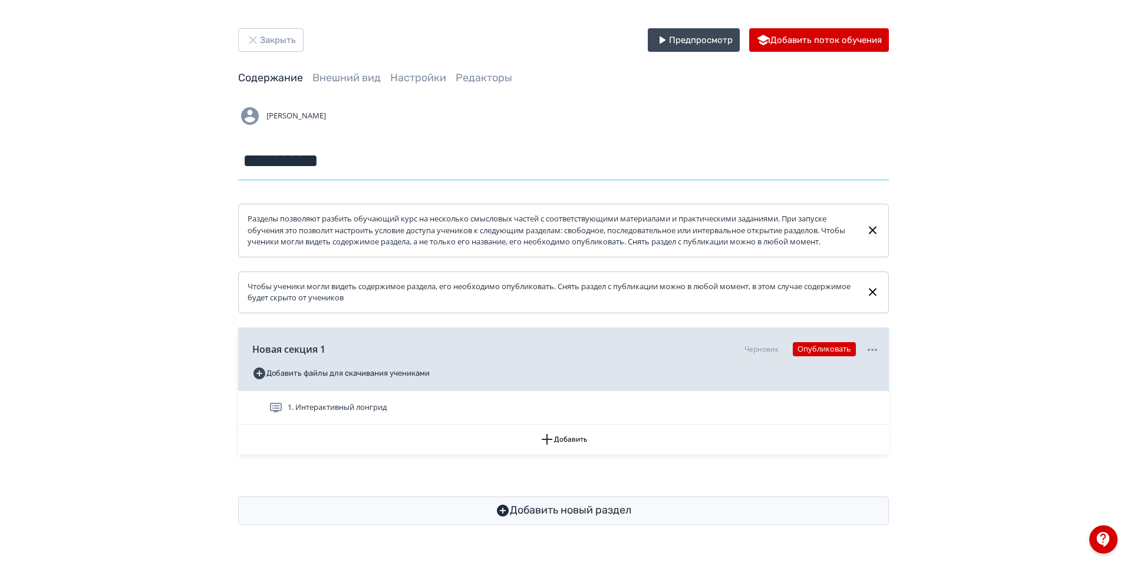
click at [388, 161] on input "**********" at bounding box center [563, 161] width 651 height 38
type input "**********"
click at [289, 39] on button "Закрыть" at bounding box center [270, 40] width 65 height 24
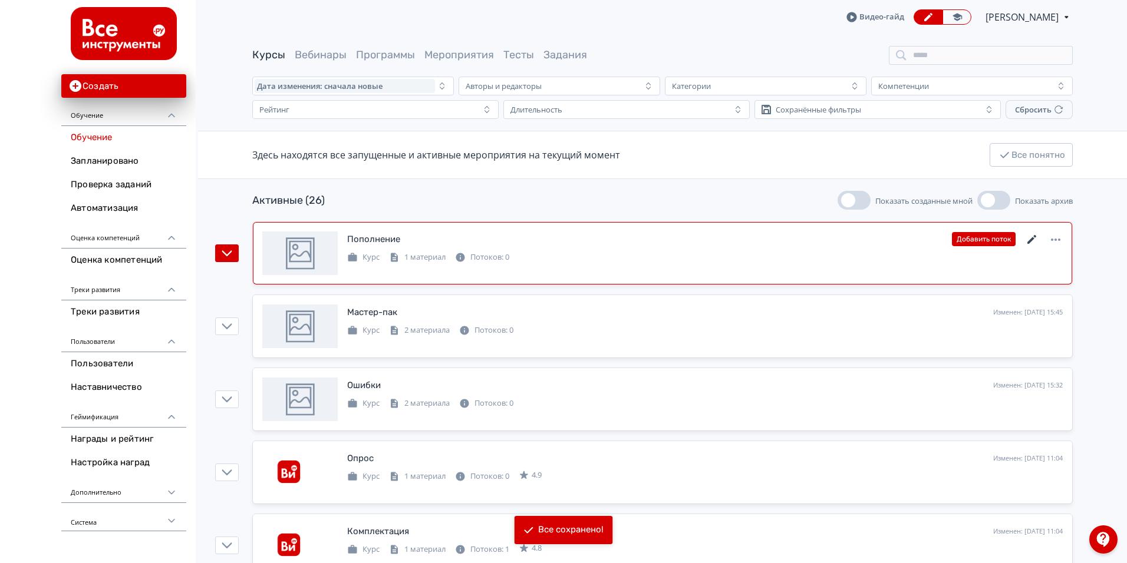
click at [1033, 243] on icon at bounding box center [1032, 240] width 14 height 14
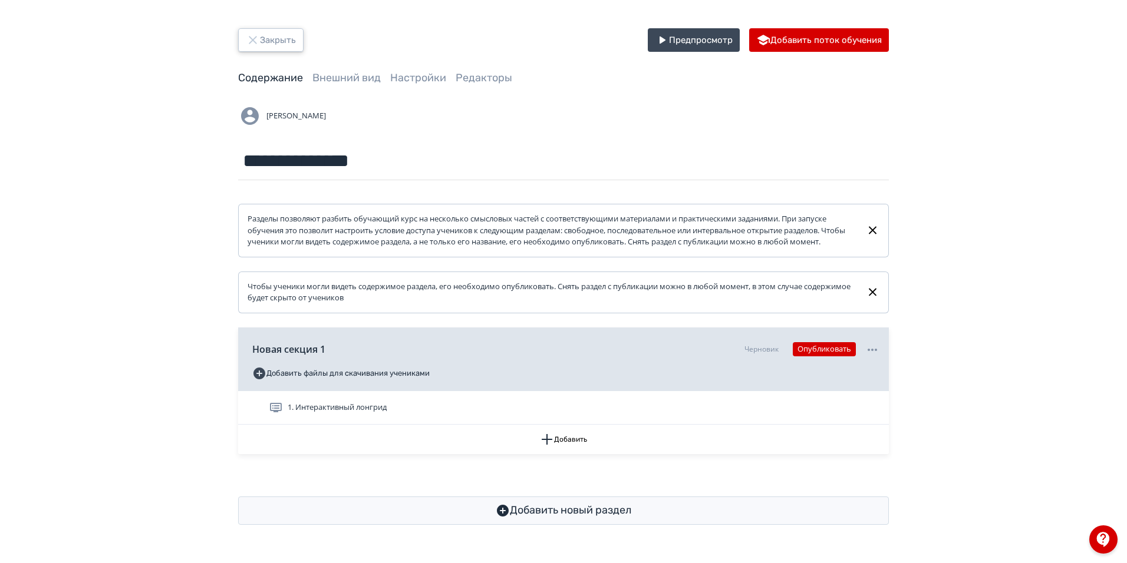
click at [275, 40] on button "Закрыть" at bounding box center [270, 40] width 65 height 24
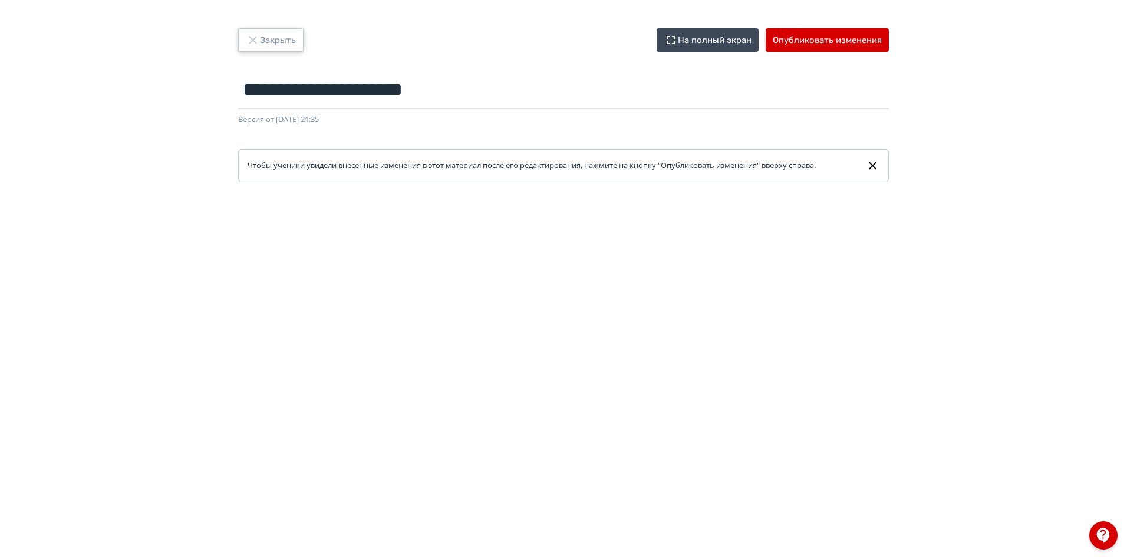
click at [279, 40] on button "Закрыть" at bounding box center [270, 40] width 65 height 24
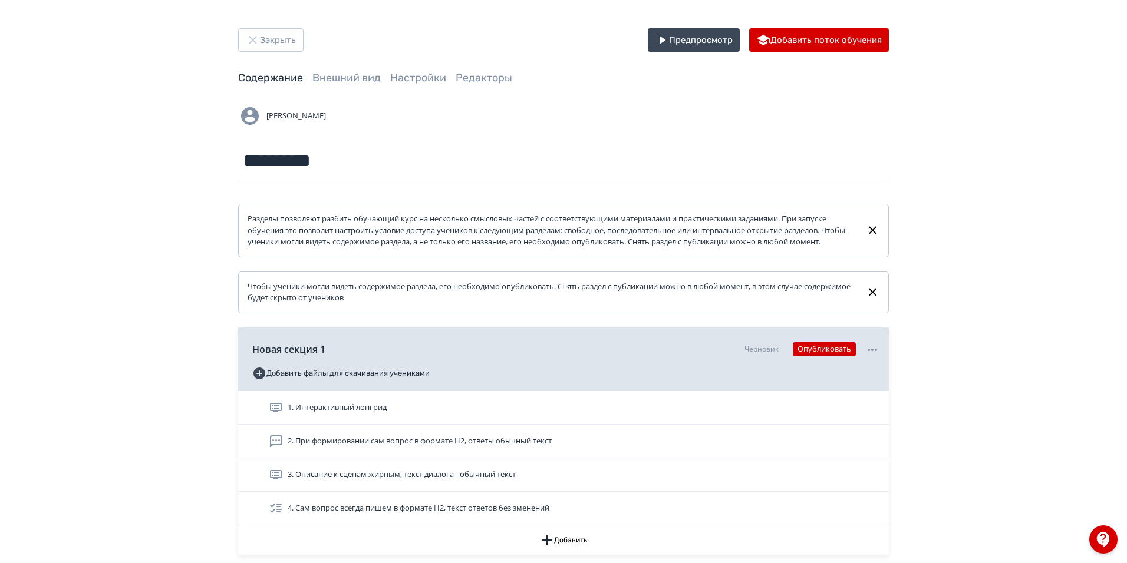
drag, startPoint x: 404, startPoint y: 423, endPoint x: 405, endPoint y: 415, distance: 7.2
click at [403, 415] on div "1. Интерактивный лонгрид" at bounding box center [574, 408] width 611 height 14
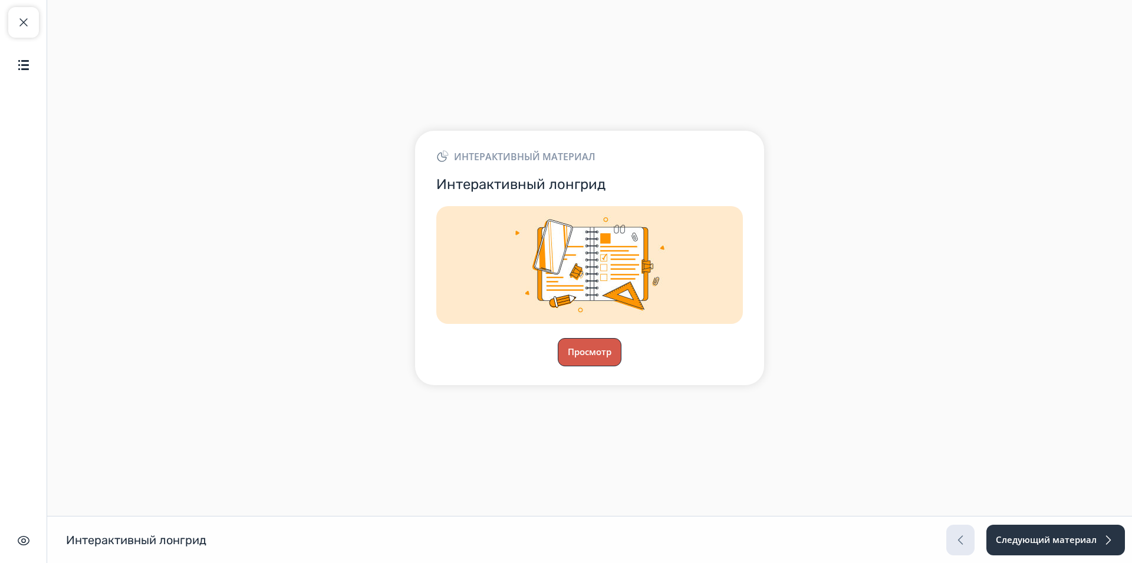
click at [603, 357] on button "Просмотр" at bounding box center [590, 352] width 64 height 28
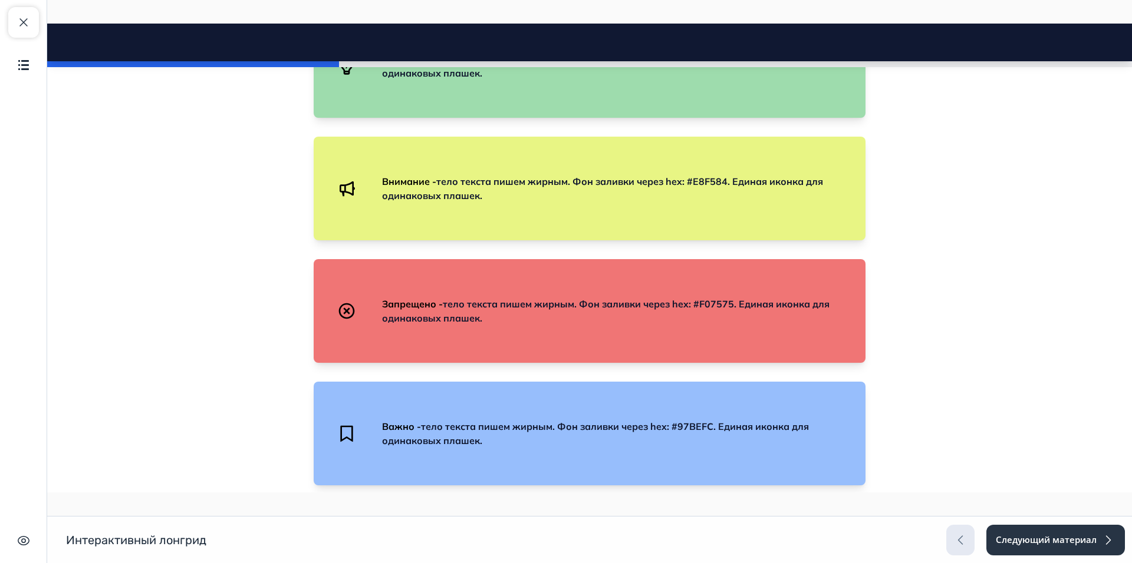
scroll to position [1238, 0]
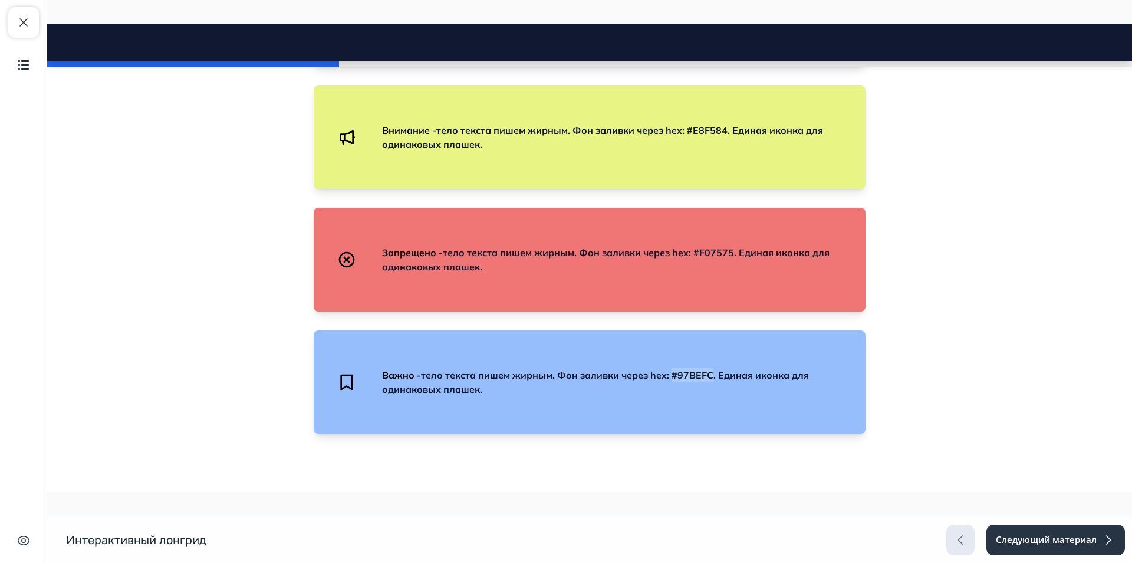
drag, startPoint x: 710, startPoint y: 374, endPoint x: 670, endPoint y: 378, distance: 39.7
click at [670, 378] on span "тело текста пишем жирным. Фон заливки через hex: #97BEFC. Единая иконка для оди…" at bounding box center [595, 383] width 427 height 26
copy span "#97BEFC"
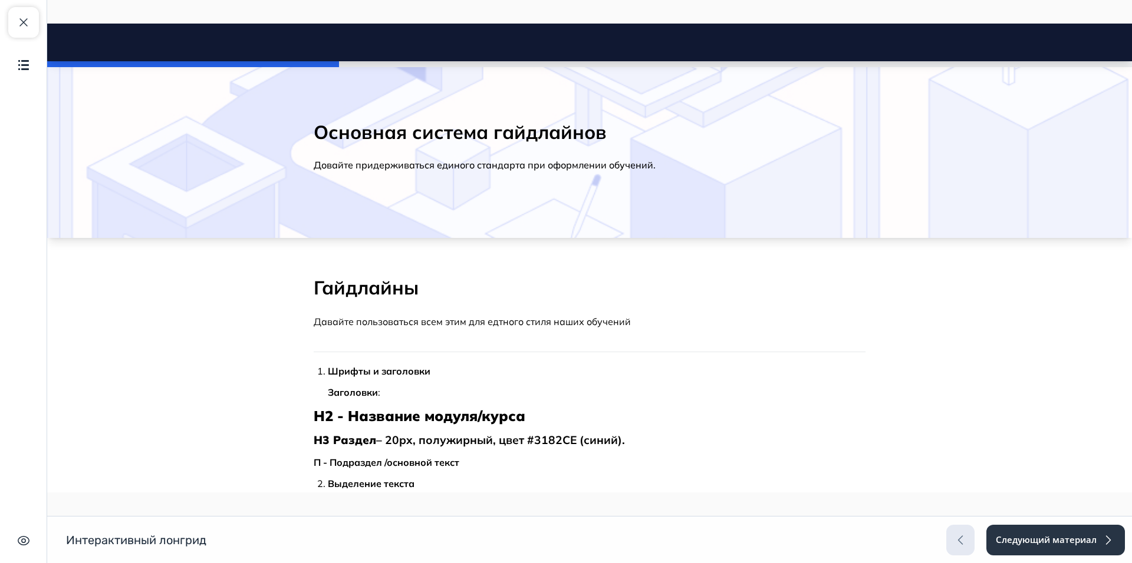
scroll to position [1238, 0]
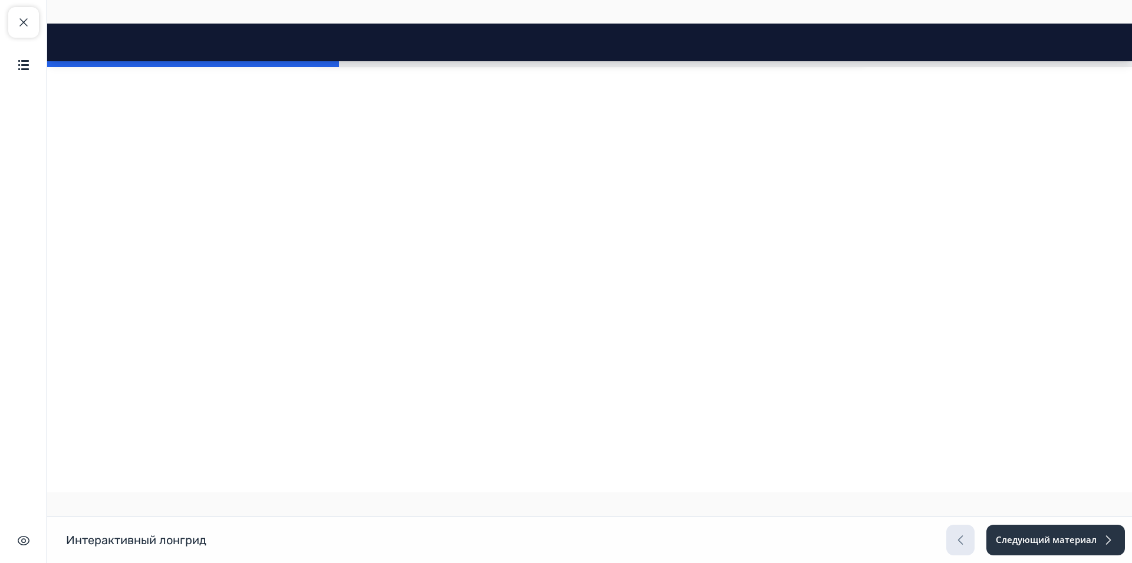
copy span "F07575"
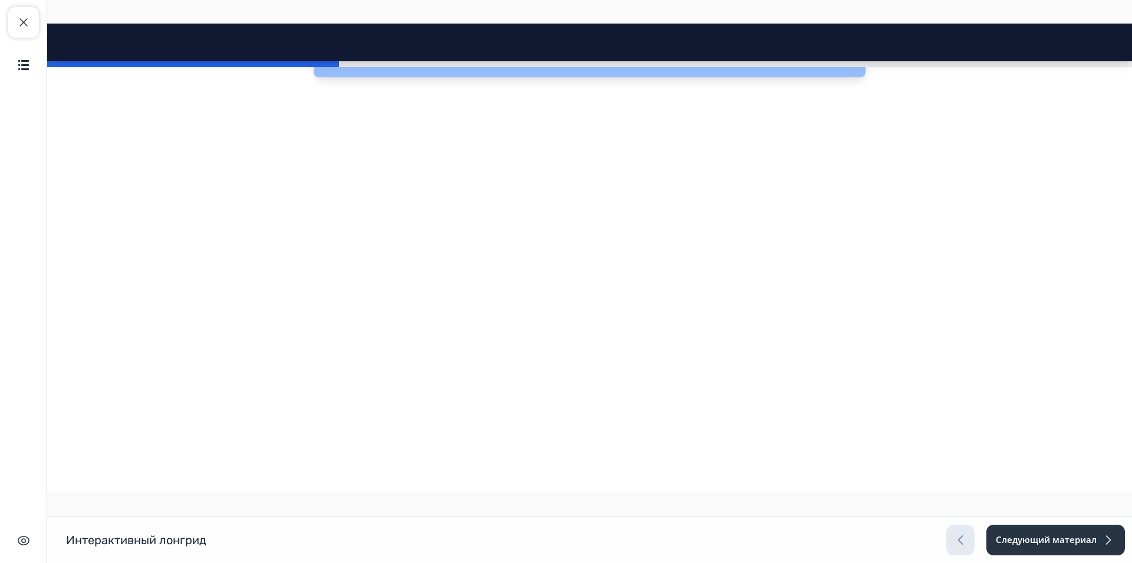
scroll to position [1179, 0]
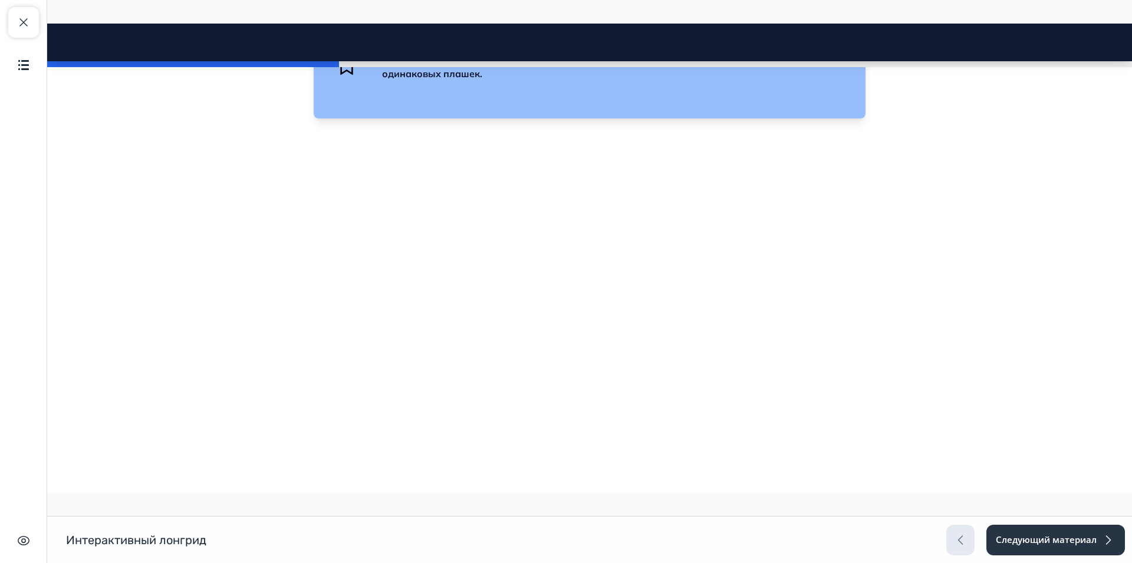
copy span "E8F584"
click at [488, 80] on span "тело текста пишем жирным. Фон заливки через hex: #97BEFC. Единая иконка для оди…" at bounding box center [595, 67] width 427 height 26
click at [691, 80] on span "тело текста пишем жирным. Фон заливки через hex: #97BEFC. Единая иконка для оди…" at bounding box center [595, 67] width 427 height 26
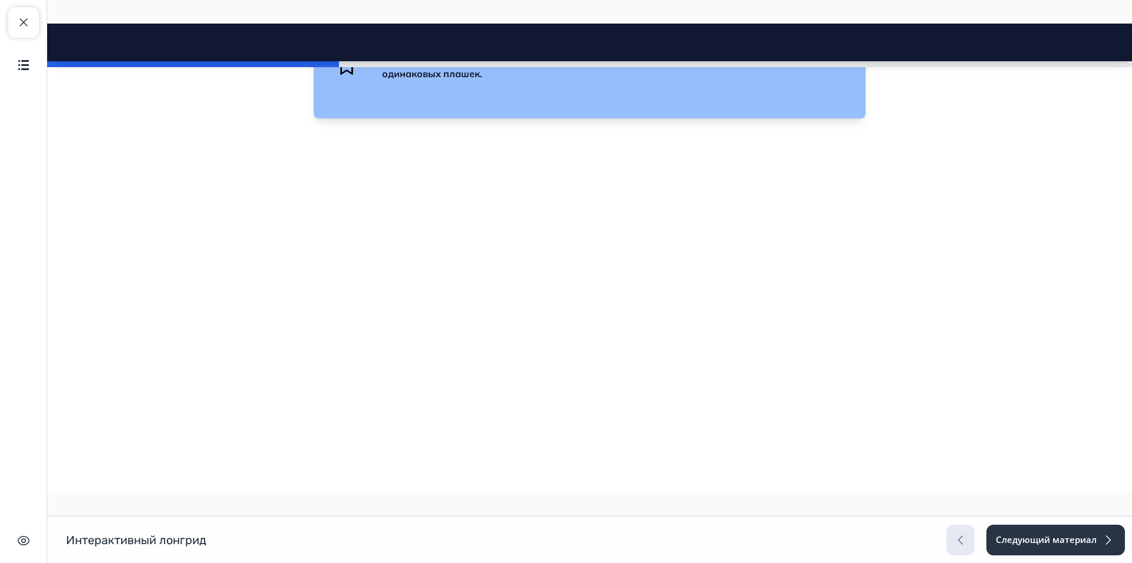
click at [692, 80] on span "тело текста пишем жирным. Фон заливки через hex: #97BEFC. Единая иконка для оди…" at bounding box center [595, 67] width 427 height 26
copy span "97BEFC"
